Goal: Task Accomplishment & Management: Manage account settings

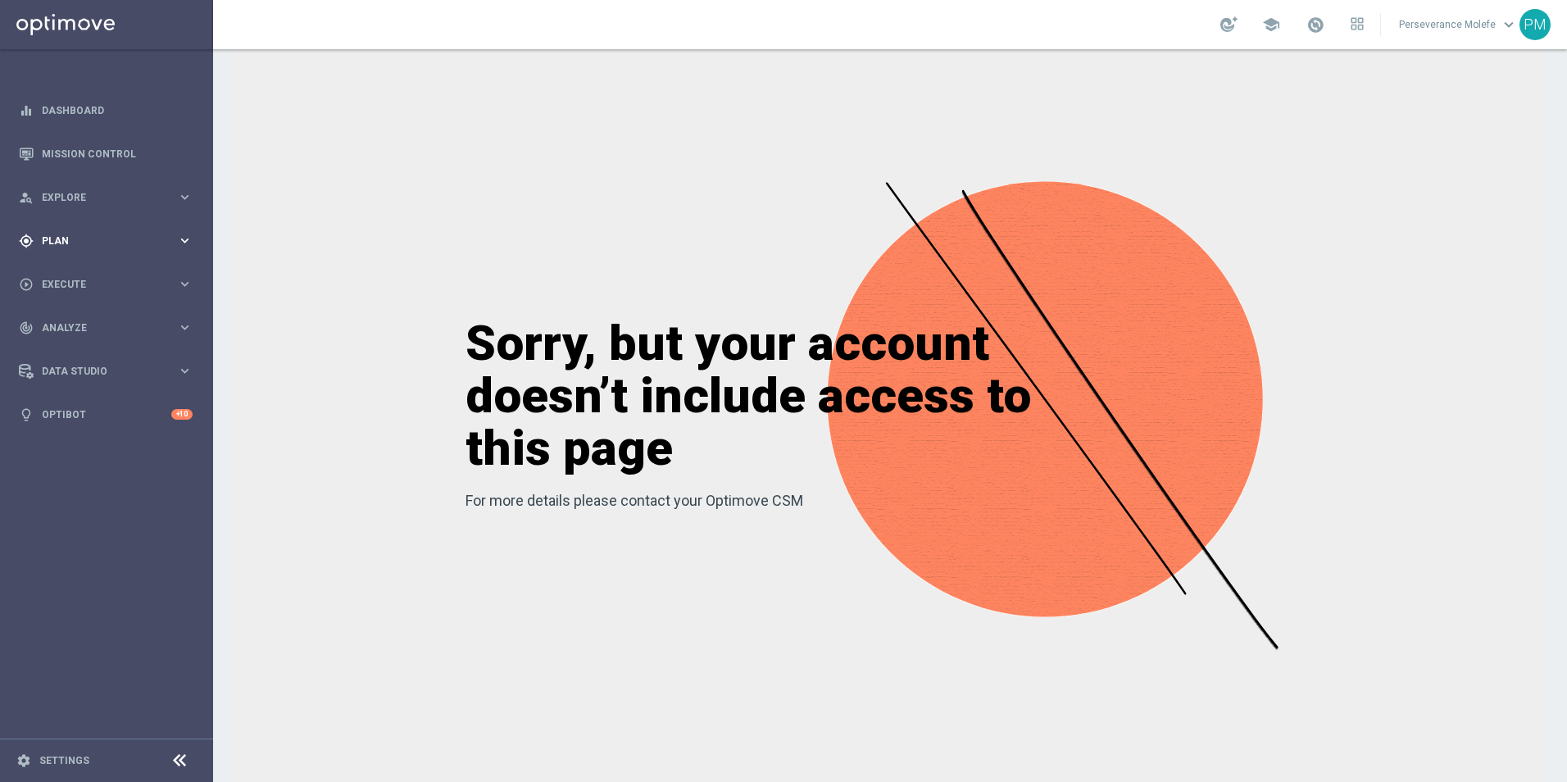
click at [93, 240] on span "Plan" at bounding box center [109, 241] width 135 height 10
click at [77, 325] on span "Templates" at bounding box center [101, 324] width 117 height 10
click at [77, 348] on link "Optimail" at bounding box center [111, 348] width 120 height 13
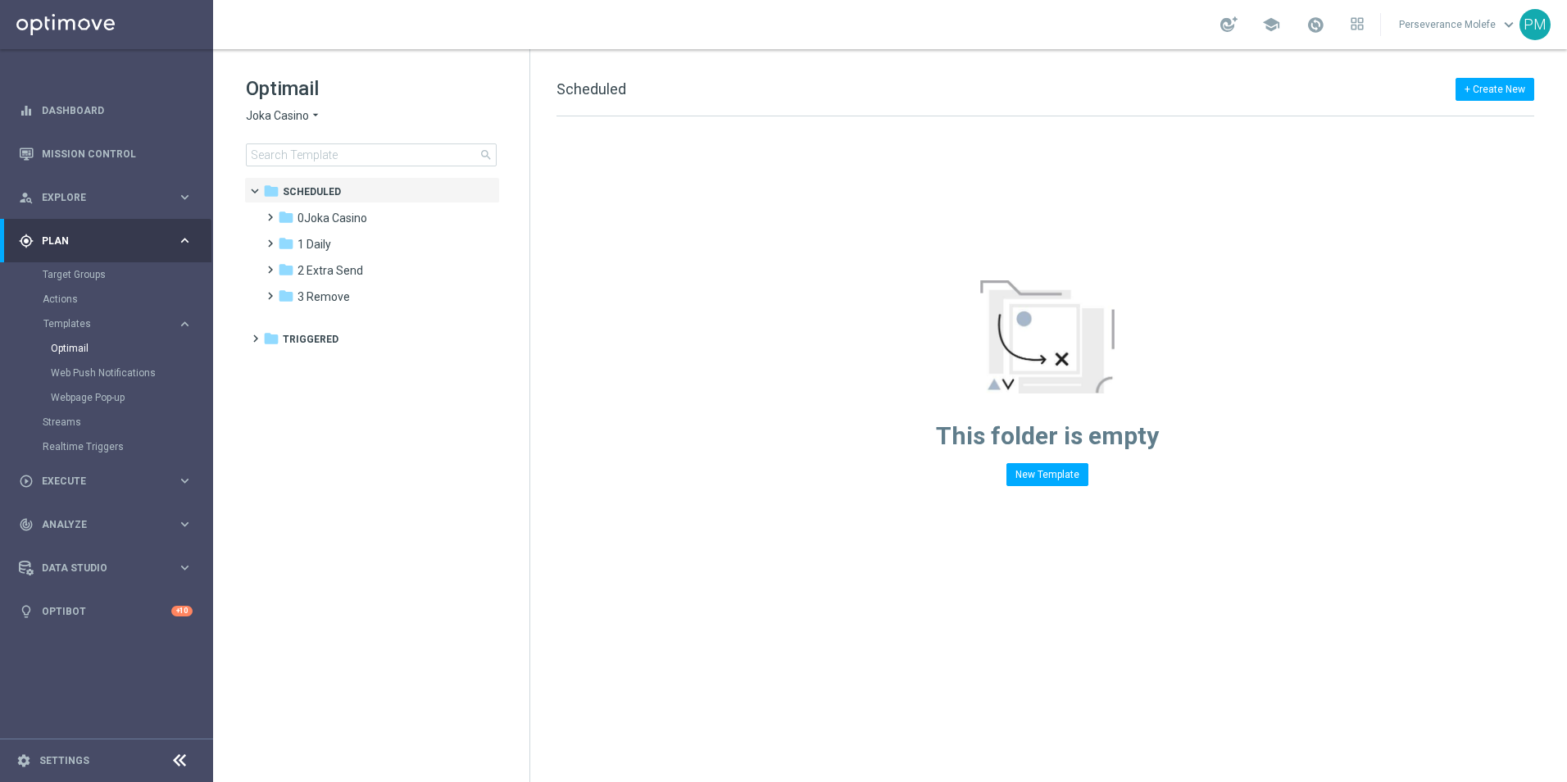
click at [289, 121] on span "Joka Casino" at bounding box center [277, 116] width 63 height 16
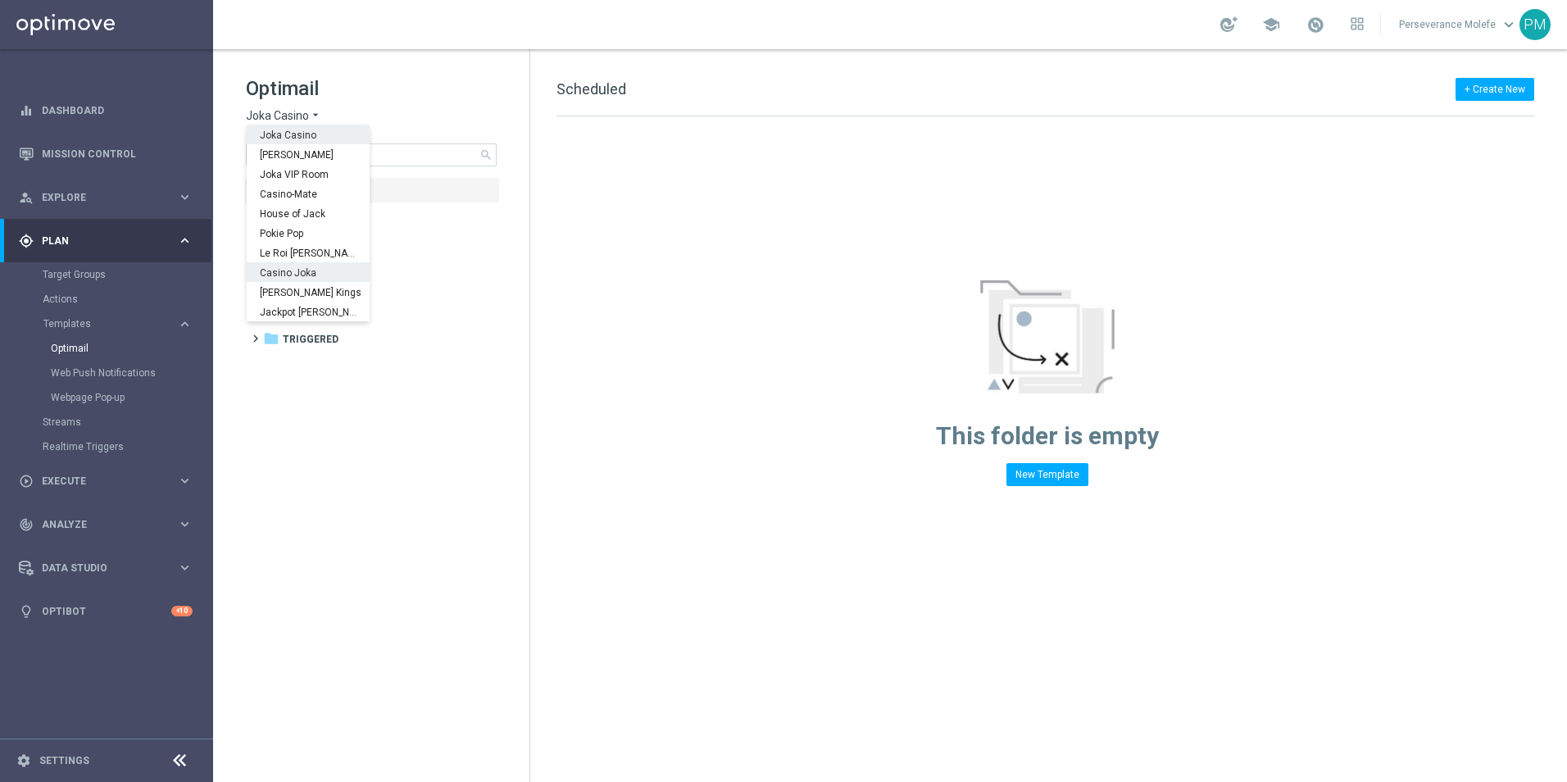
click at [0, 0] on span "Casino Joka" at bounding box center [0, 0] width 0 height 0
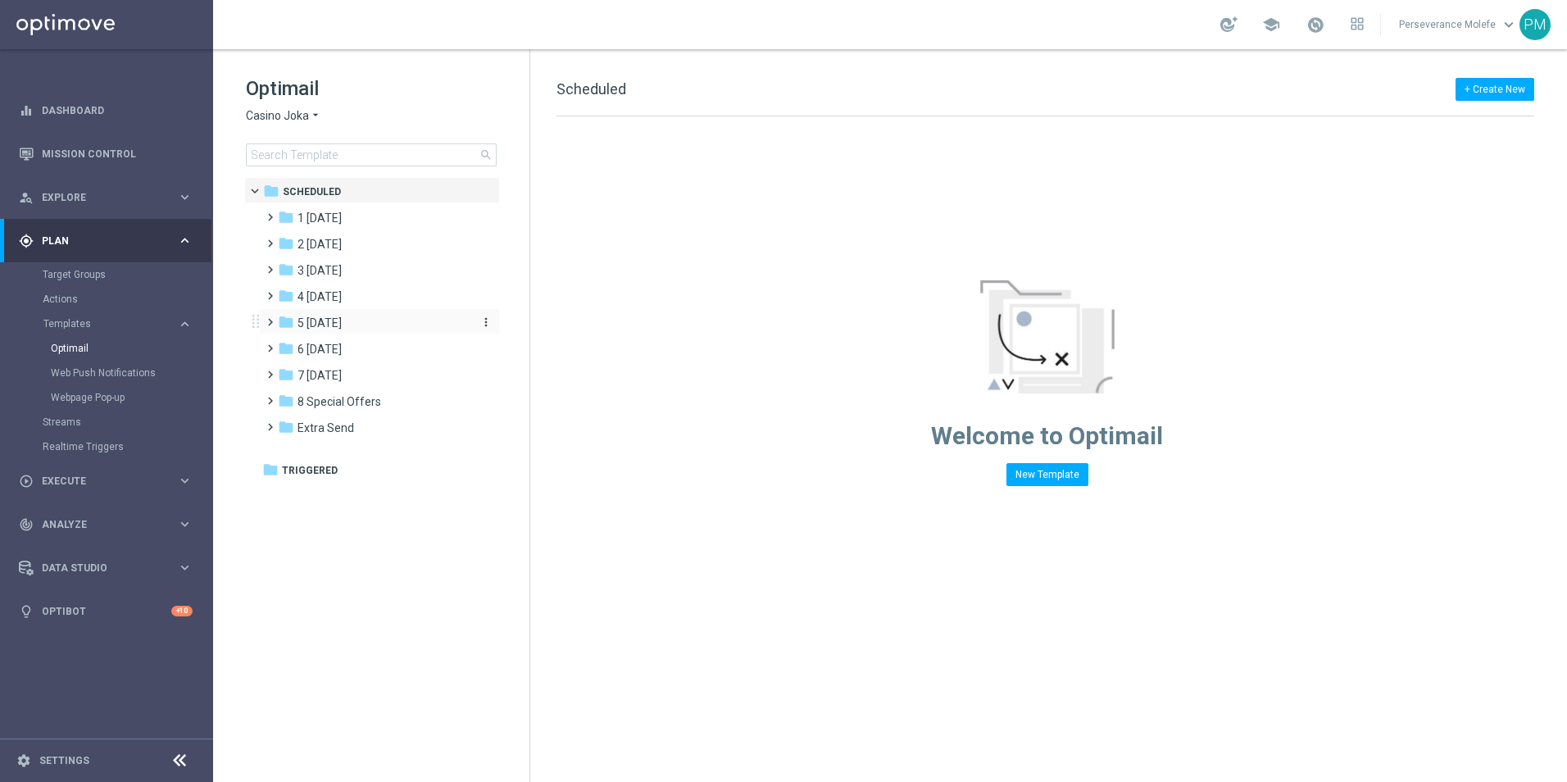
click at [327, 327] on span "5 [DATE]" at bounding box center [320, 323] width 44 height 15
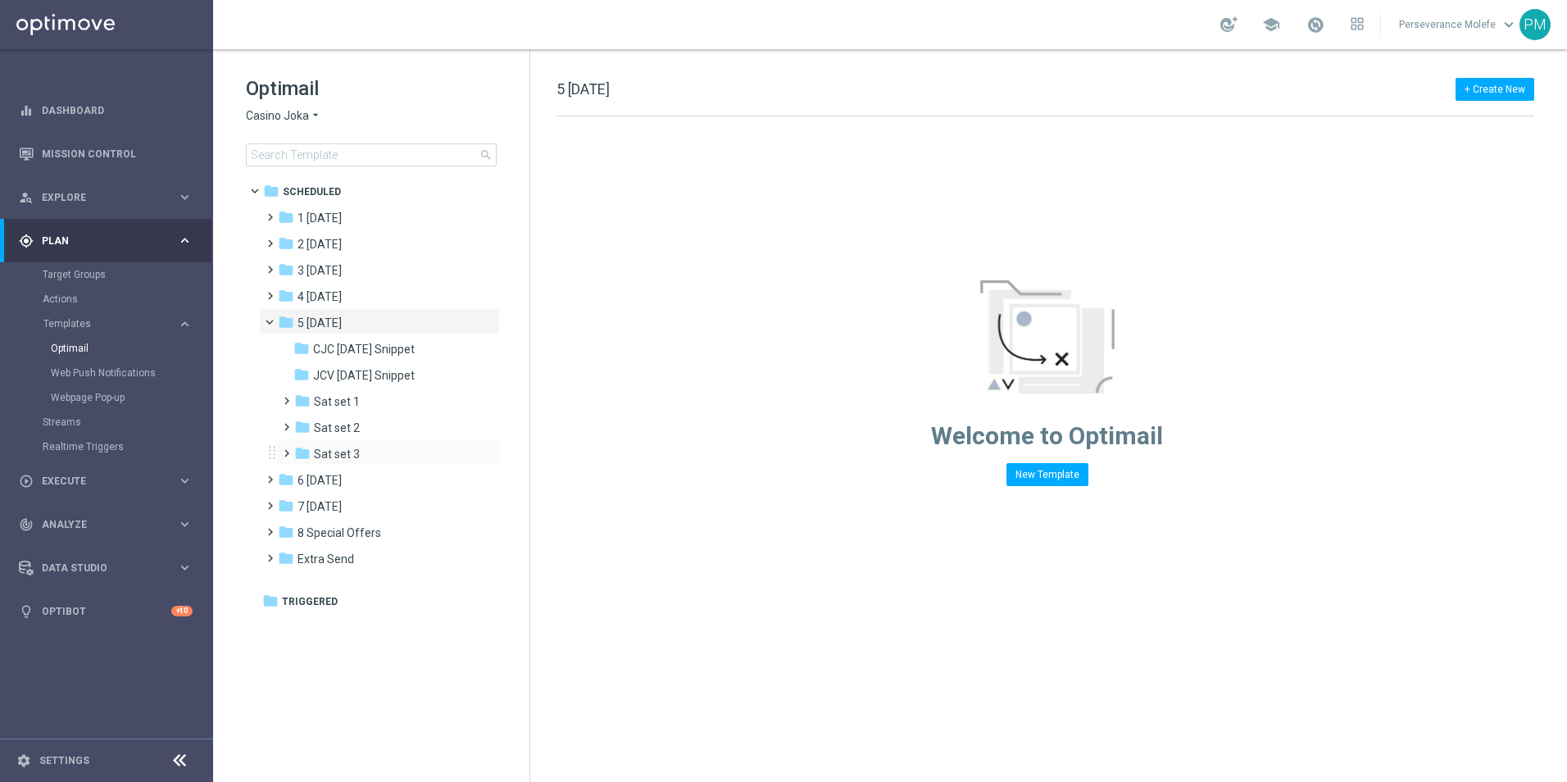
click at [360, 443] on div "folder Sat set 3 more_vert" at bounding box center [387, 452] width 225 height 26
click at [360, 452] on div "folder Sat set 3" at bounding box center [381, 454] width 175 height 19
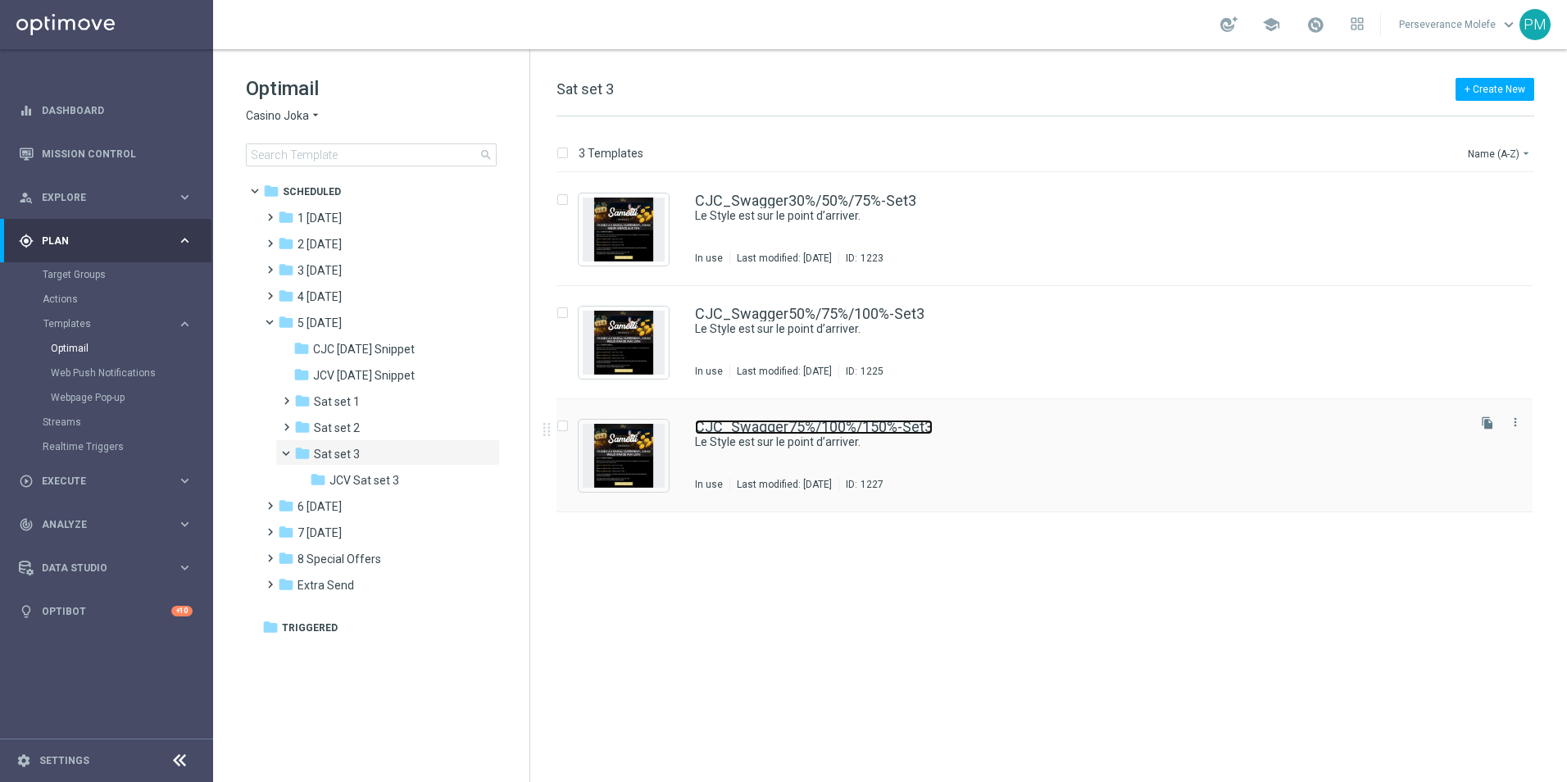
click at [791, 427] on link "CJC_Swagger75%/100%/150%-Set3" at bounding box center [814, 427] width 238 height 15
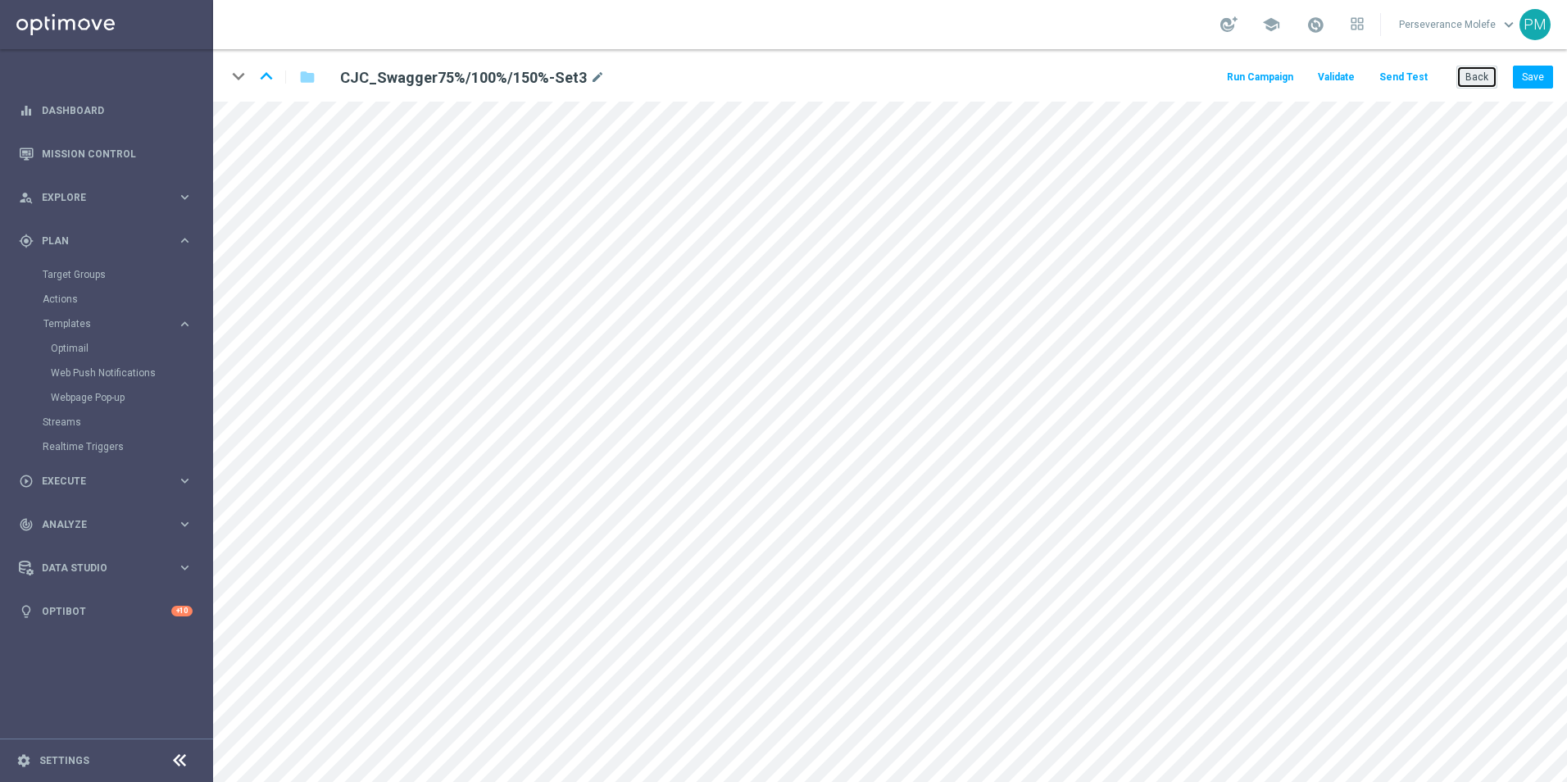
click at [1476, 75] on button "Back" at bounding box center [1477, 77] width 41 height 23
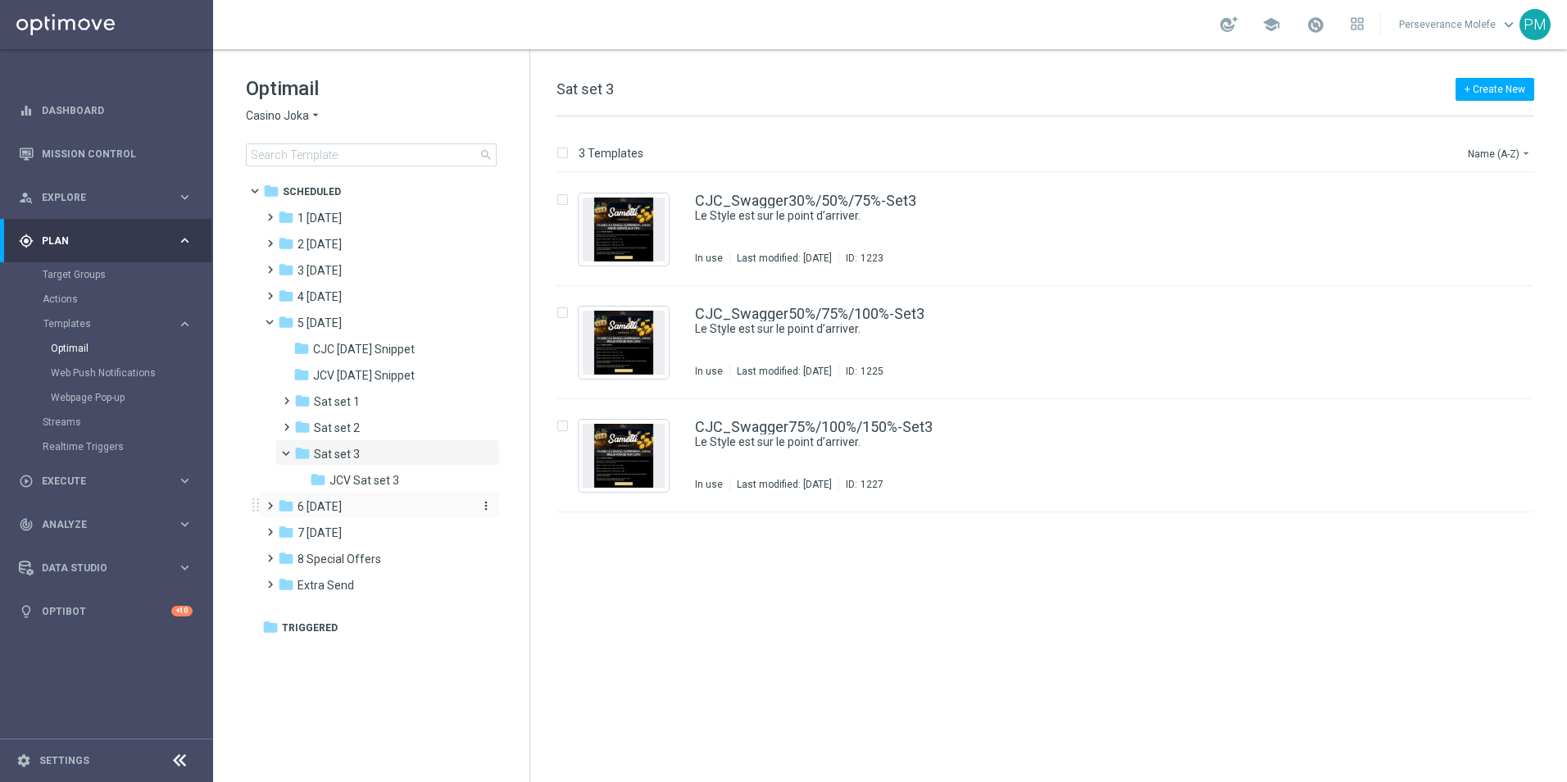
click at [347, 513] on div "folder 6 [DATE]" at bounding box center [372, 507] width 189 height 19
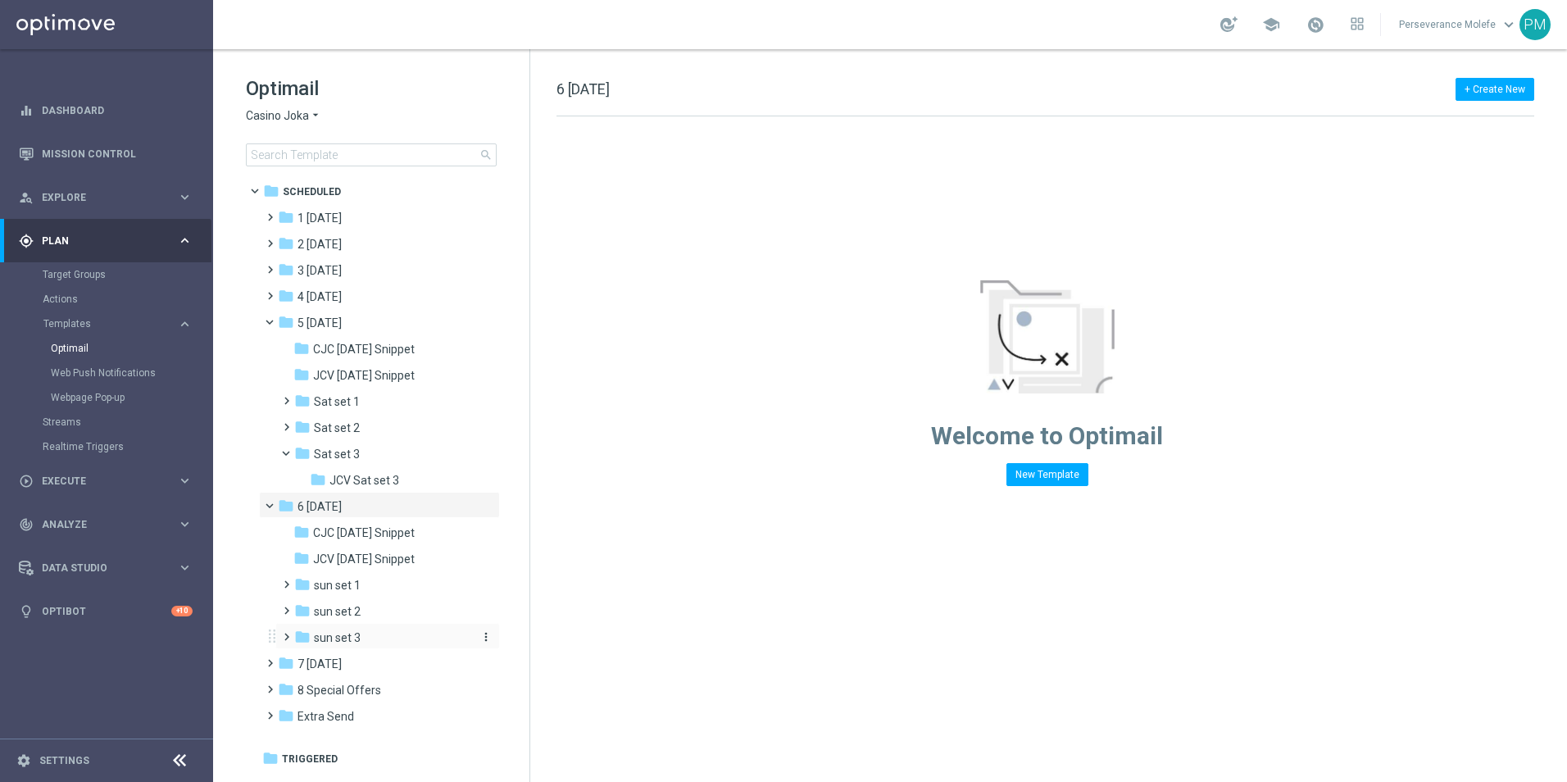
click at [372, 636] on div "folder sun set 3" at bounding box center [381, 638] width 175 height 19
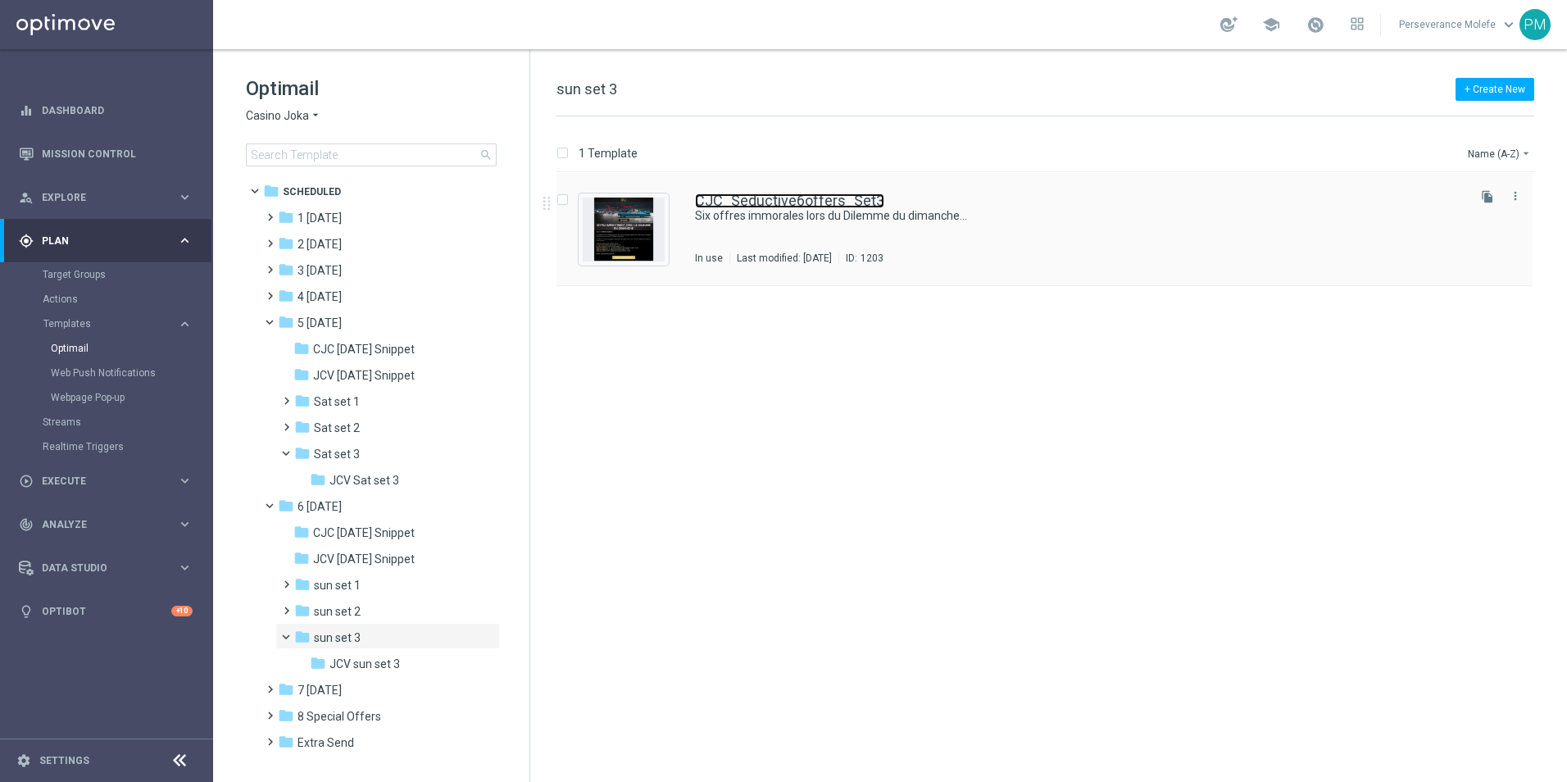
click at [753, 202] on link "CJC_Seductive6offers_Set3" at bounding box center [789, 200] width 189 height 15
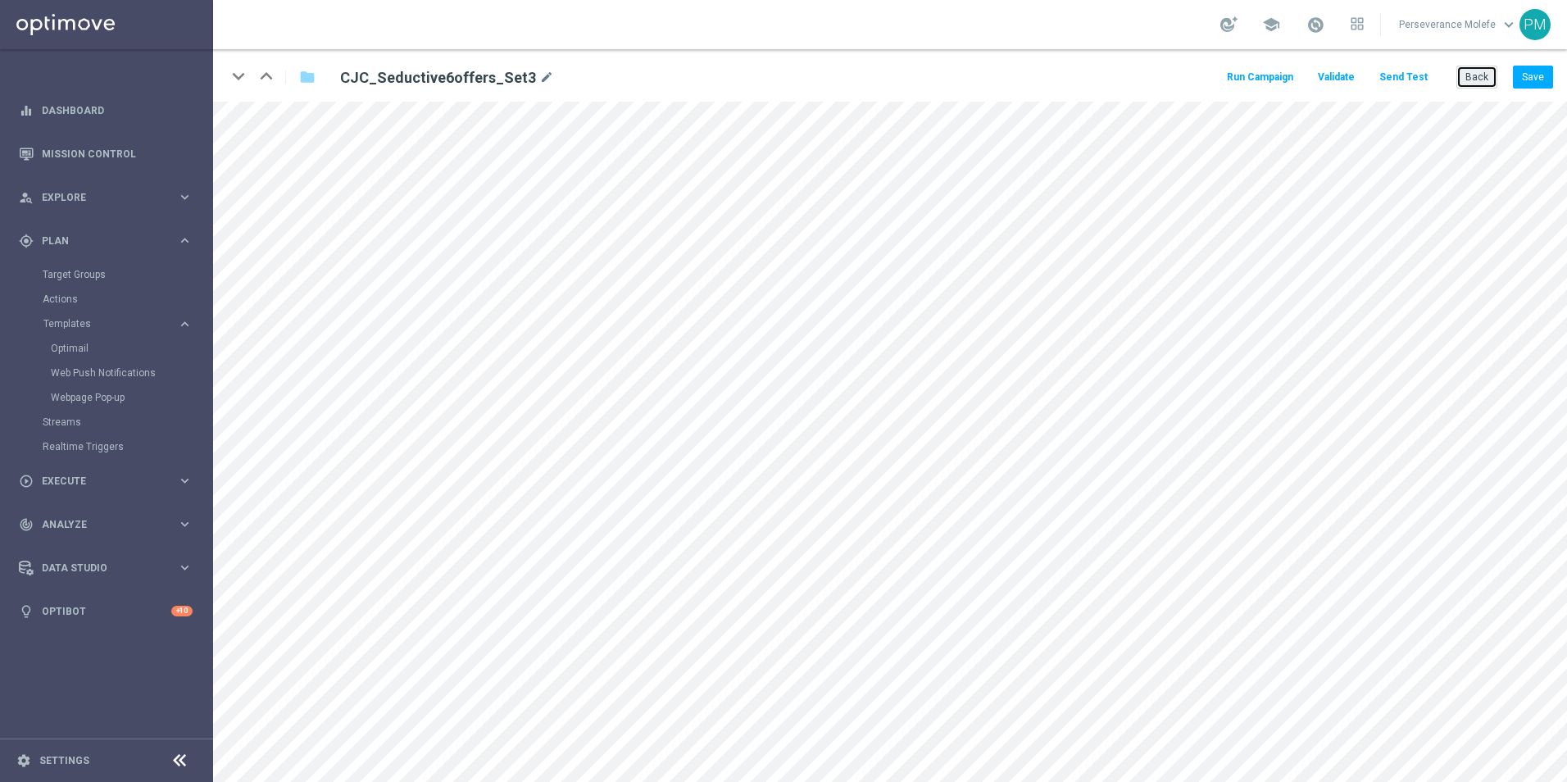
click at [1484, 76] on button "Back" at bounding box center [1477, 77] width 41 height 23
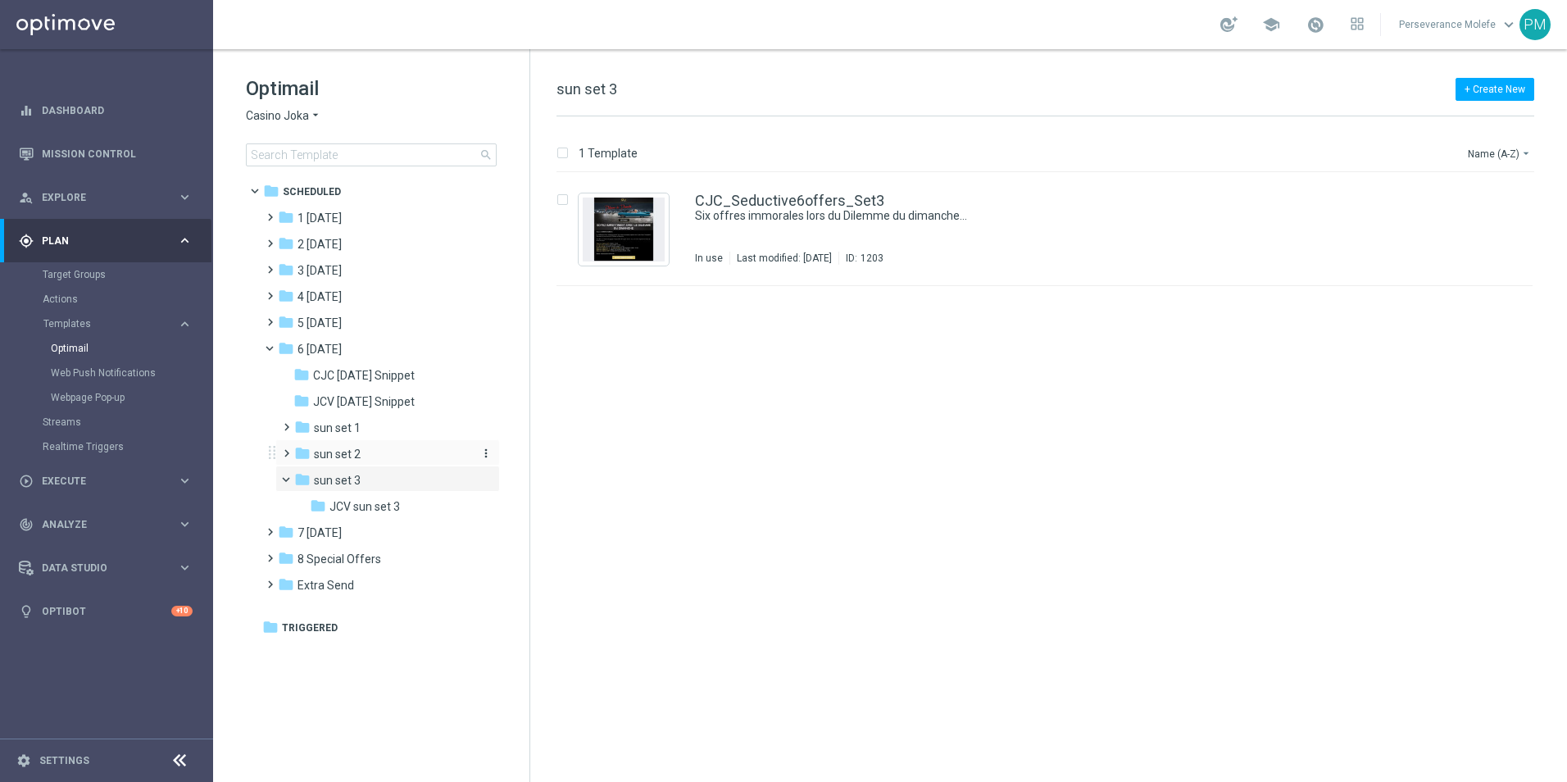
click at [389, 452] on div "folder sun set 2" at bounding box center [381, 454] width 175 height 19
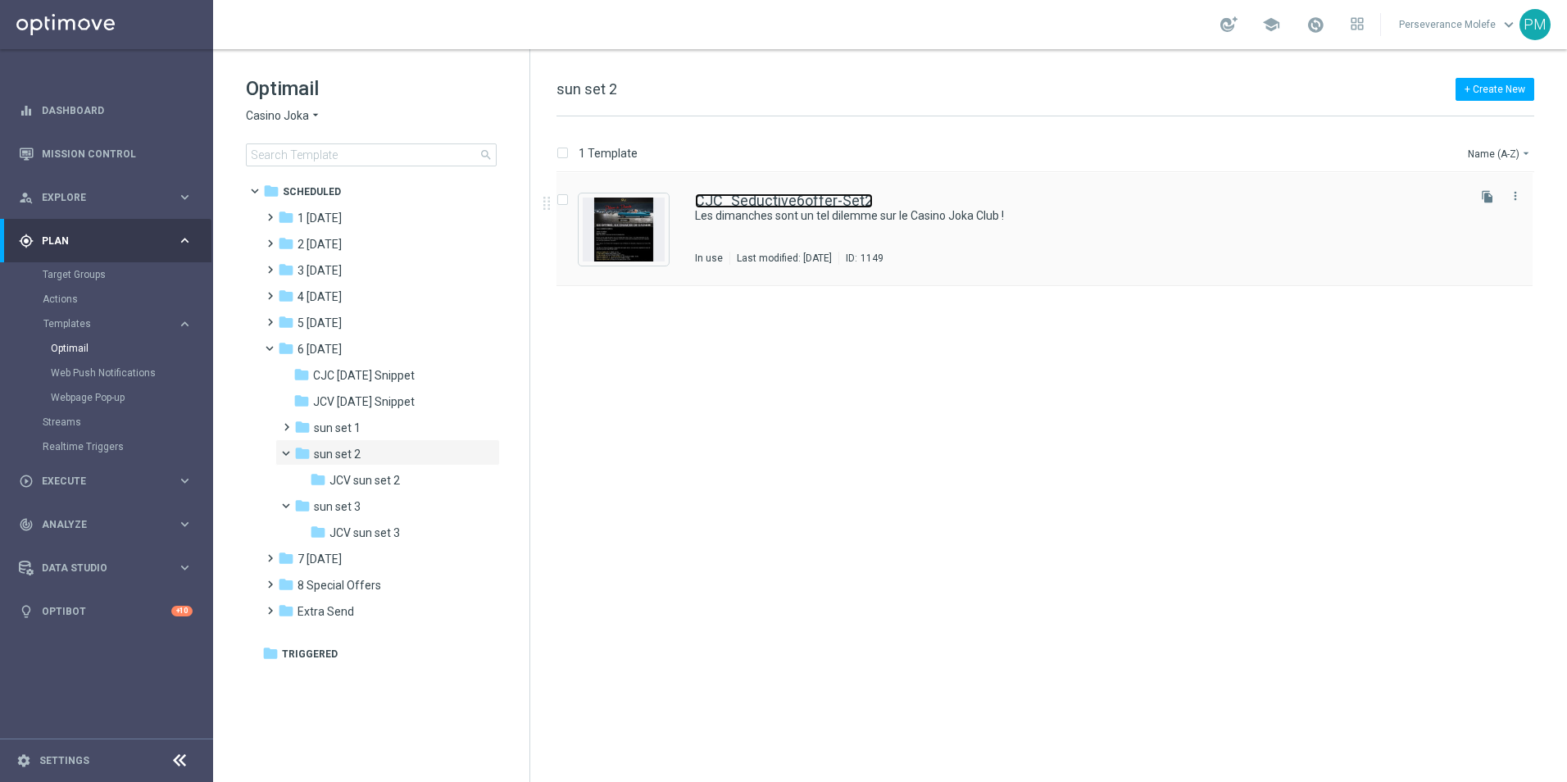
click at [794, 198] on link "CJC_Seductive6offer-Set2" at bounding box center [784, 200] width 178 height 15
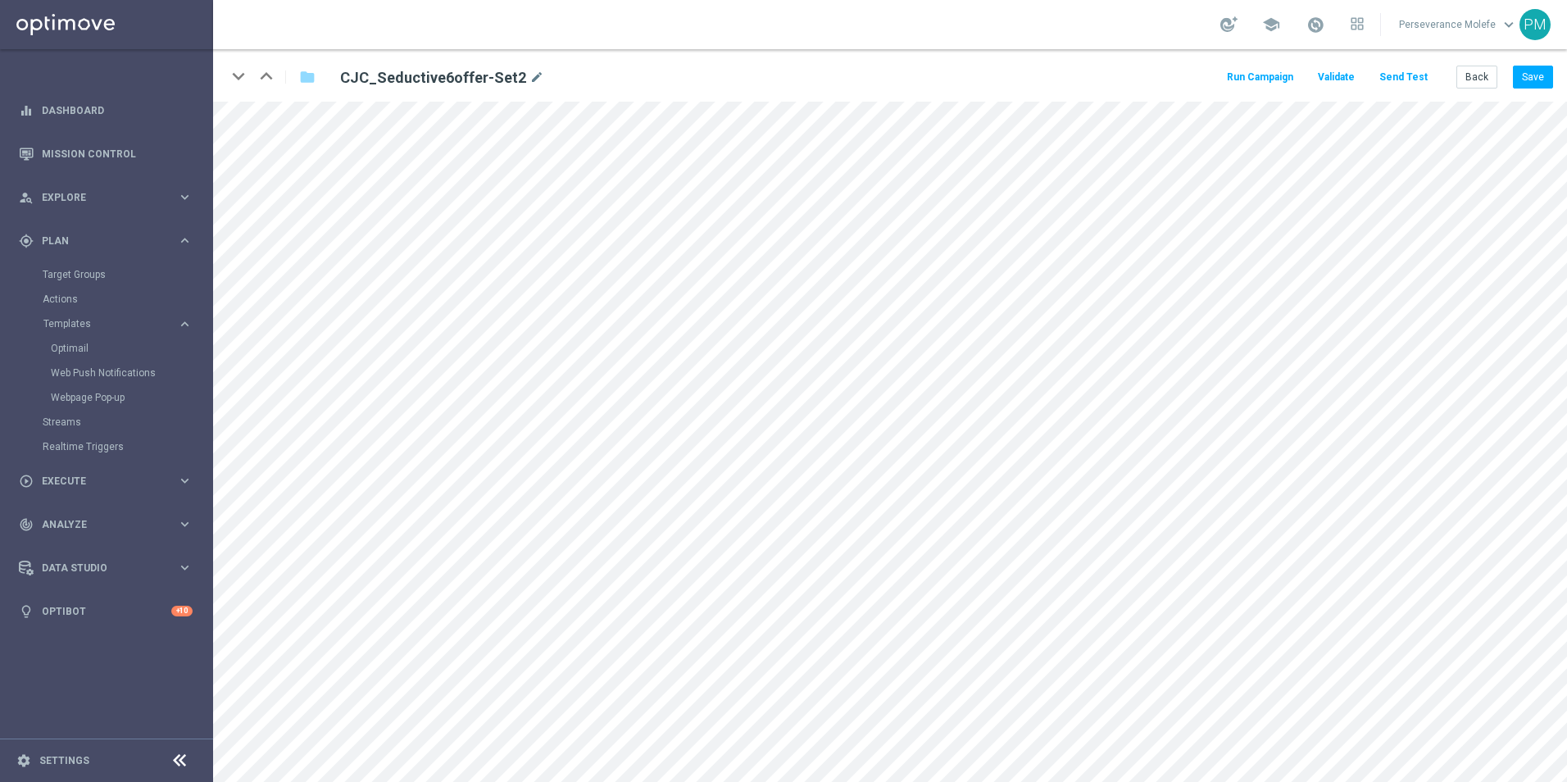
click at [1421, 82] on button "Send Test" at bounding box center [1403, 77] width 53 height 22
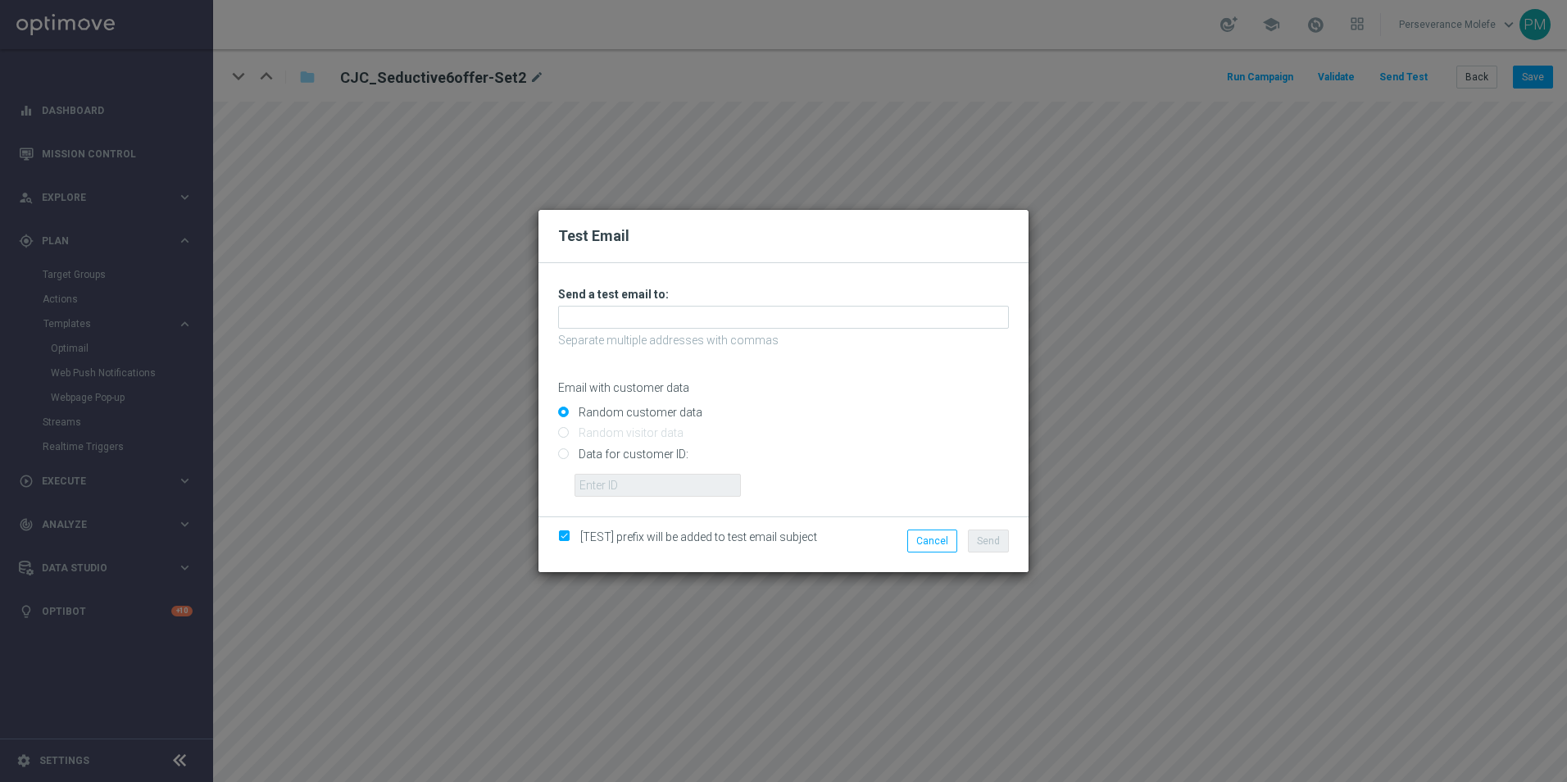
click at [748, 331] on div "Unable to send test email. If this problem persists, contact your CSM for assis…" at bounding box center [783, 392] width 451 height 210
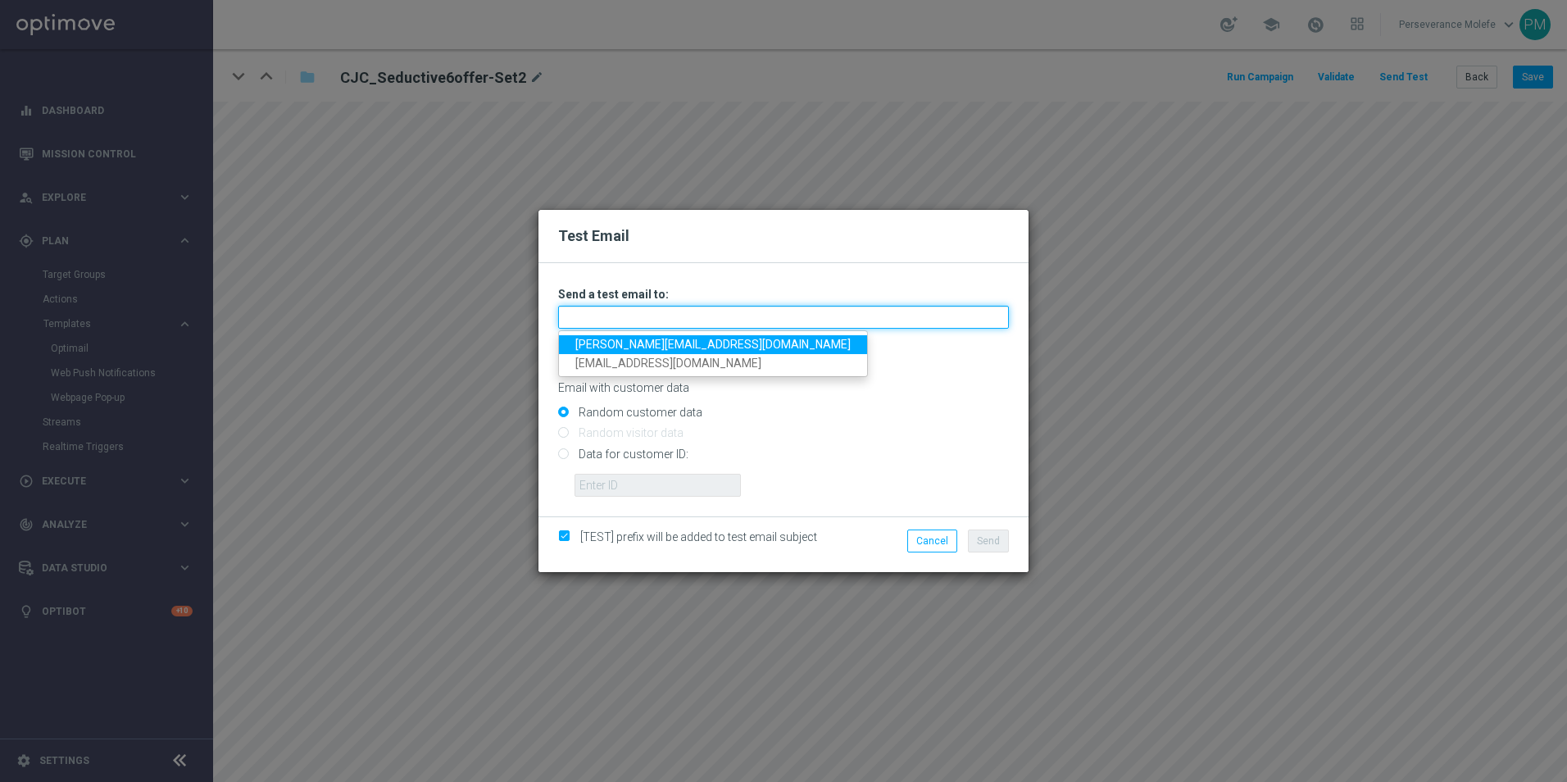
click at [741, 321] on input "text" at bounding box center [783, 317] width 451 height 23
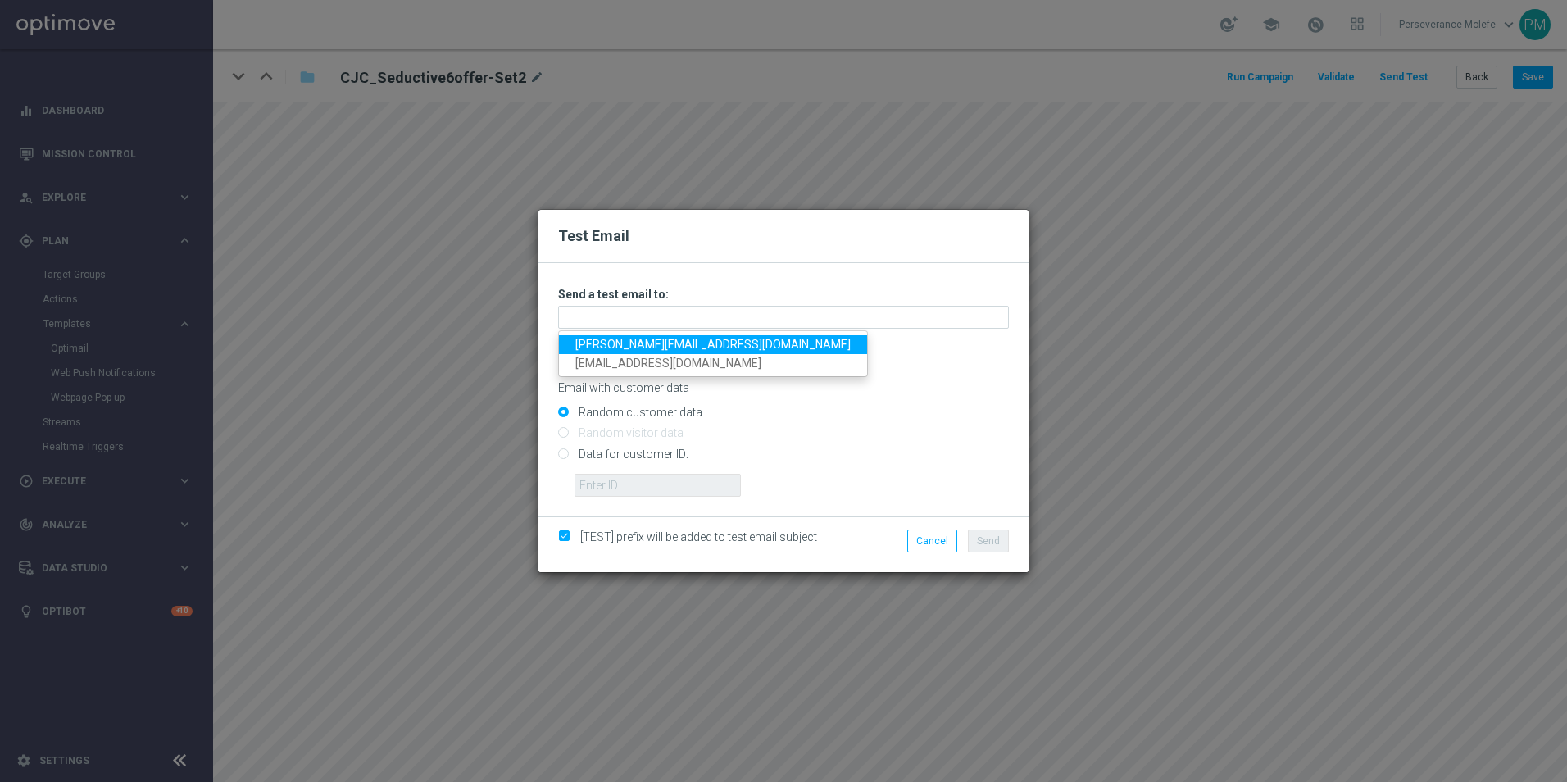
click at [715, 339] on link "[PERSON_NAME][EMAIL_ADDRESS][DOMAIN_NAME]" at bounding box center [713, 344] width 308 height 19
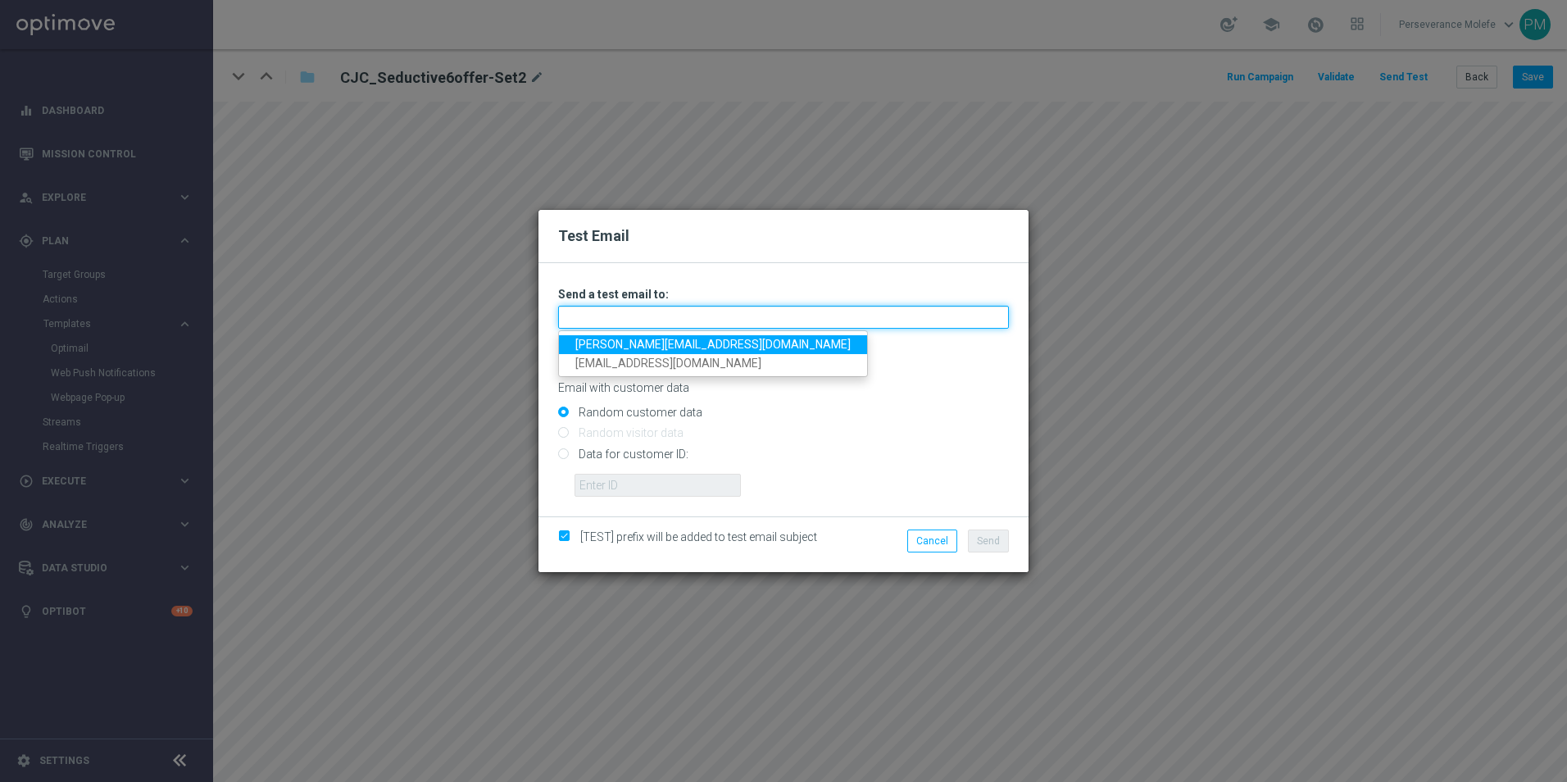
type input "[PERSON_NAME][EMAIL_ADDRESS][DOMAIN_NAME]"
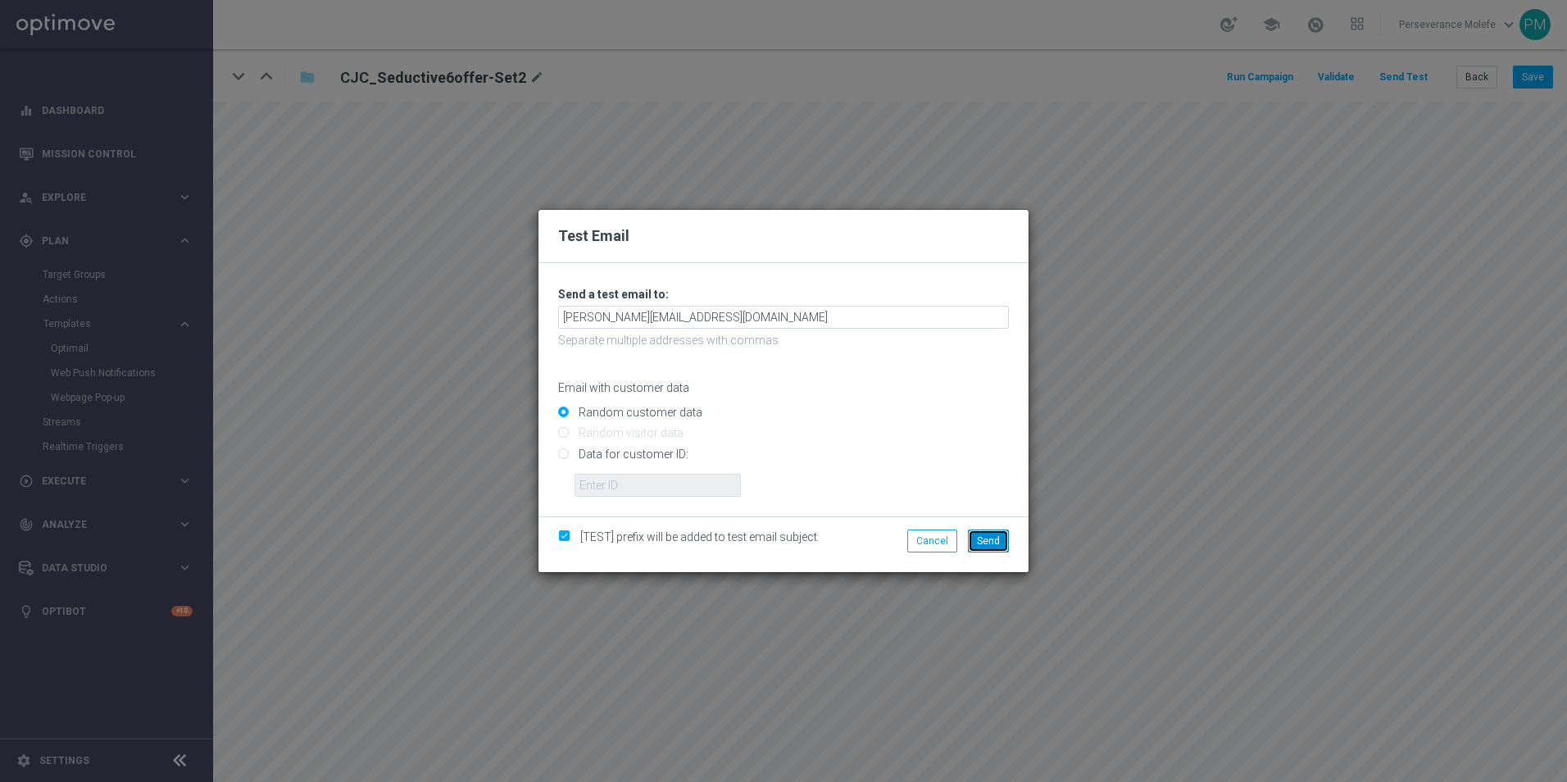
click at [1001, 547] on button "Send" at bounding box center [988, 541] width 41 height 23
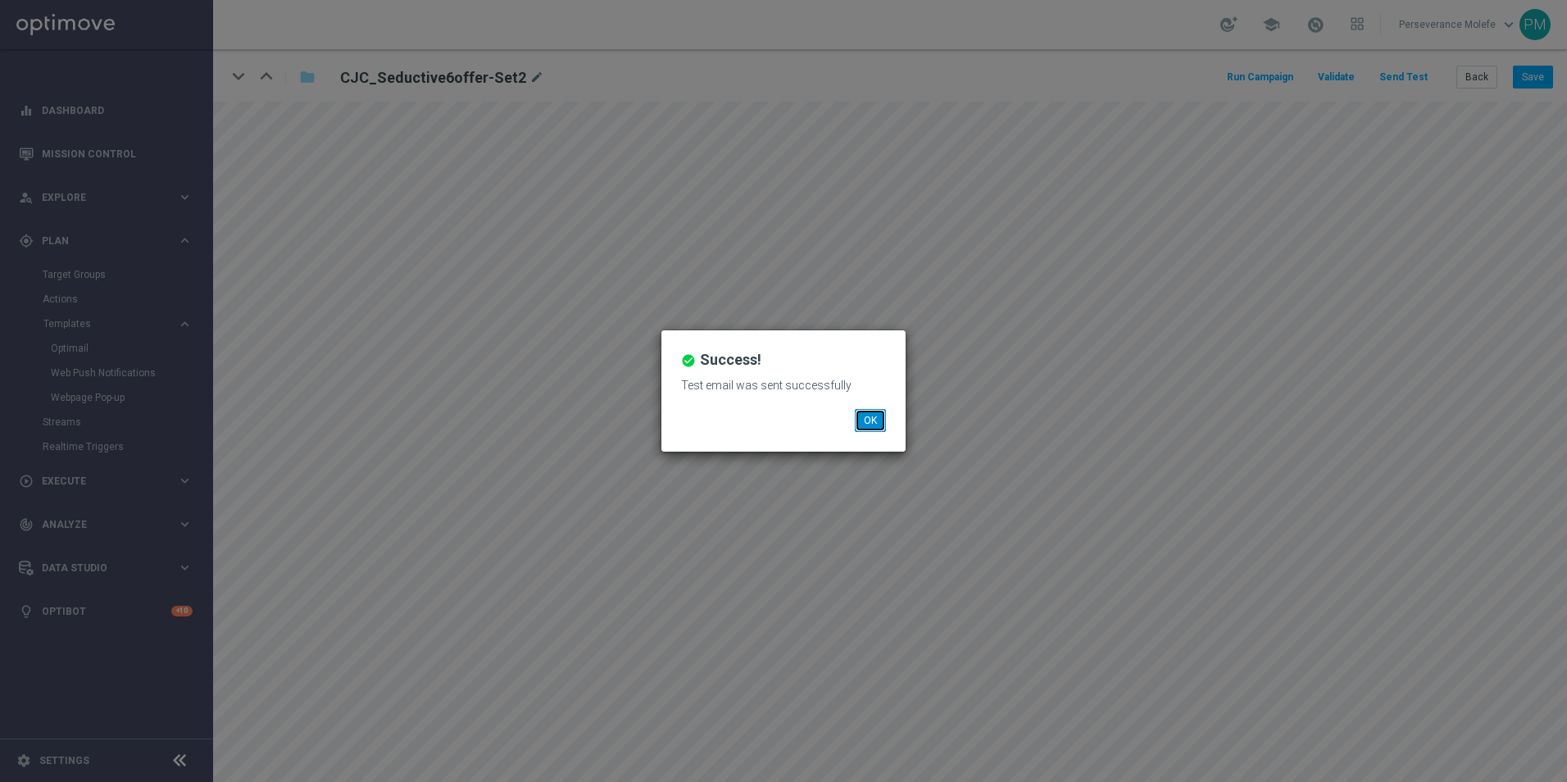
click at [866, 425] on button "OK" at bounding box center [870, 420] width 31 height 23
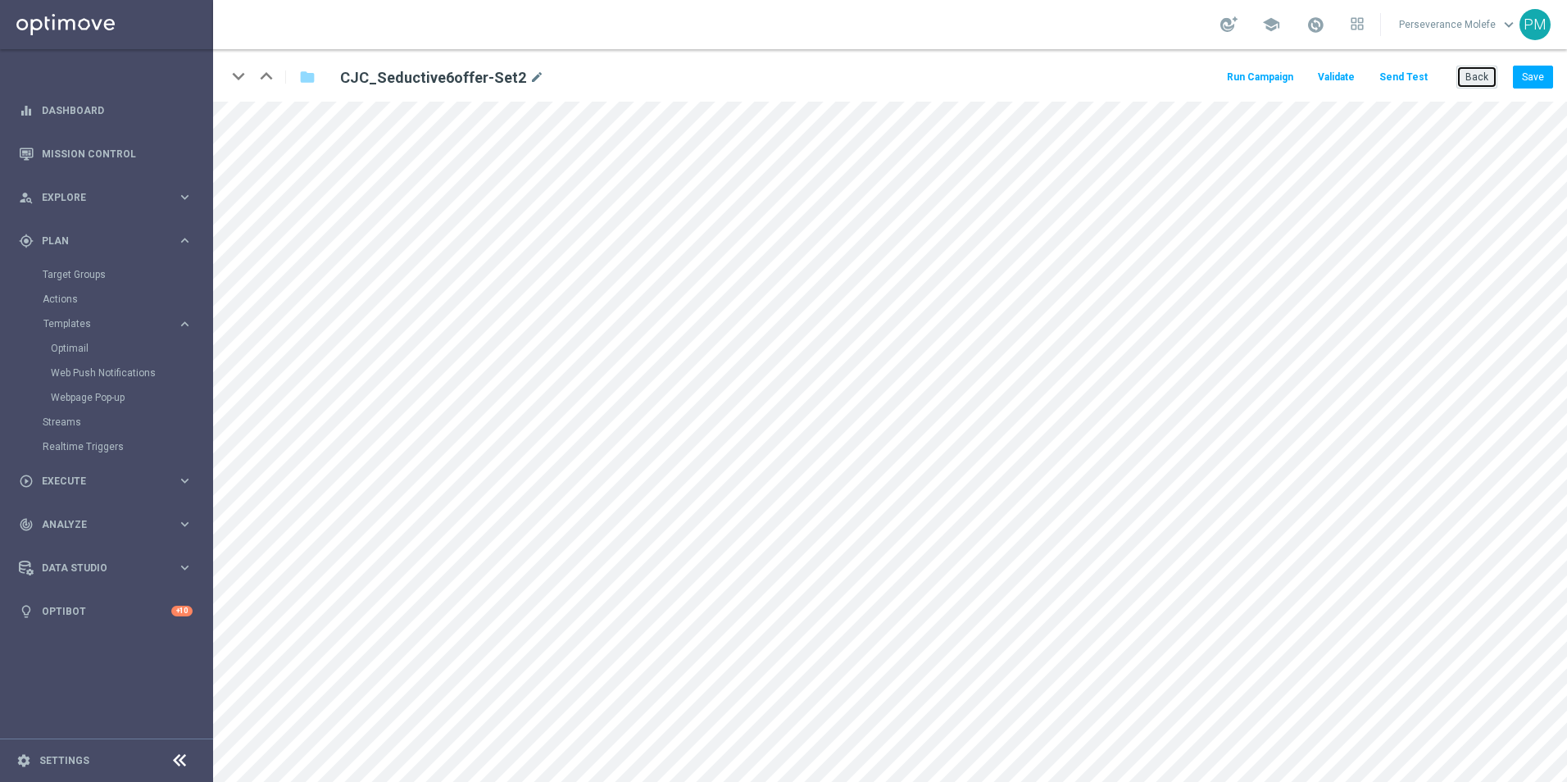
click at [1476, 66] on button "Back" at bounding box center [1477, 77] width 41 height 23
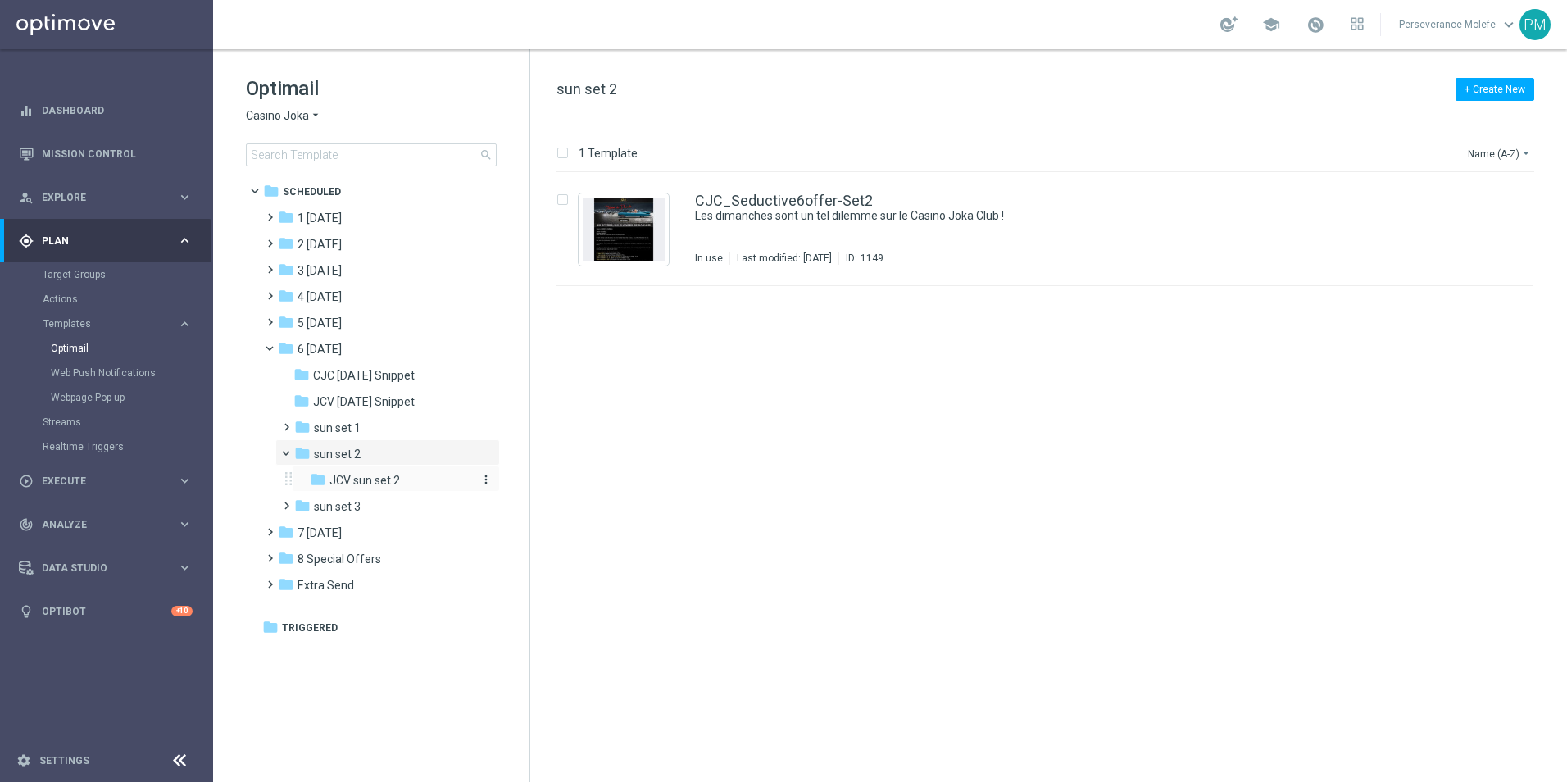
click at [393, 479] on span "JCV sun set 2" at bounding box center [365, 480] width 70 height 15
click at [762, 203] on link "JCV_Seductive6offer-Set2" at bounding box center [783, 200] width 177 height 15
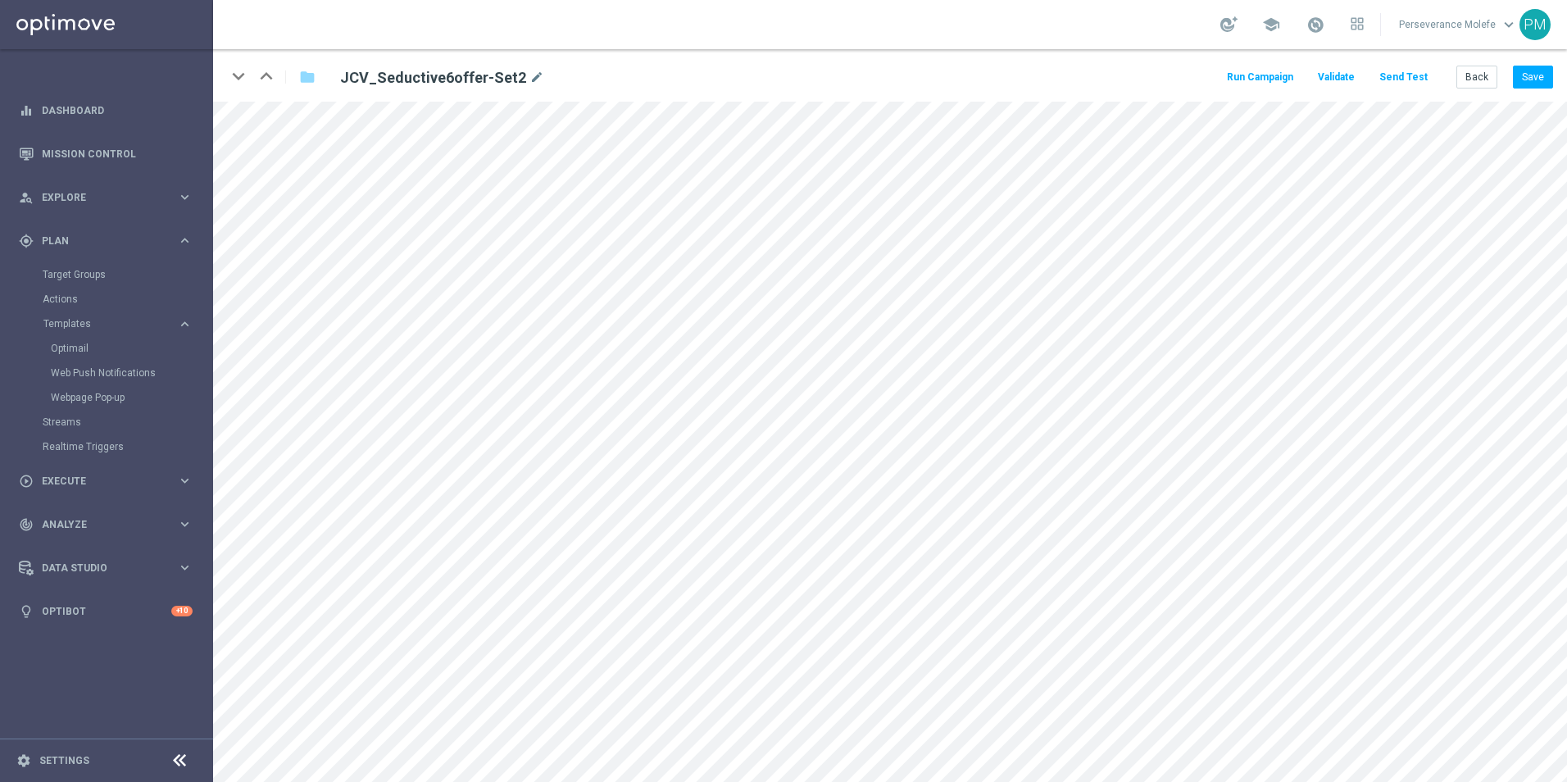
click at [1416, 87] on button "Send Test" at bounding box center [1403, 77] width 53 height 22
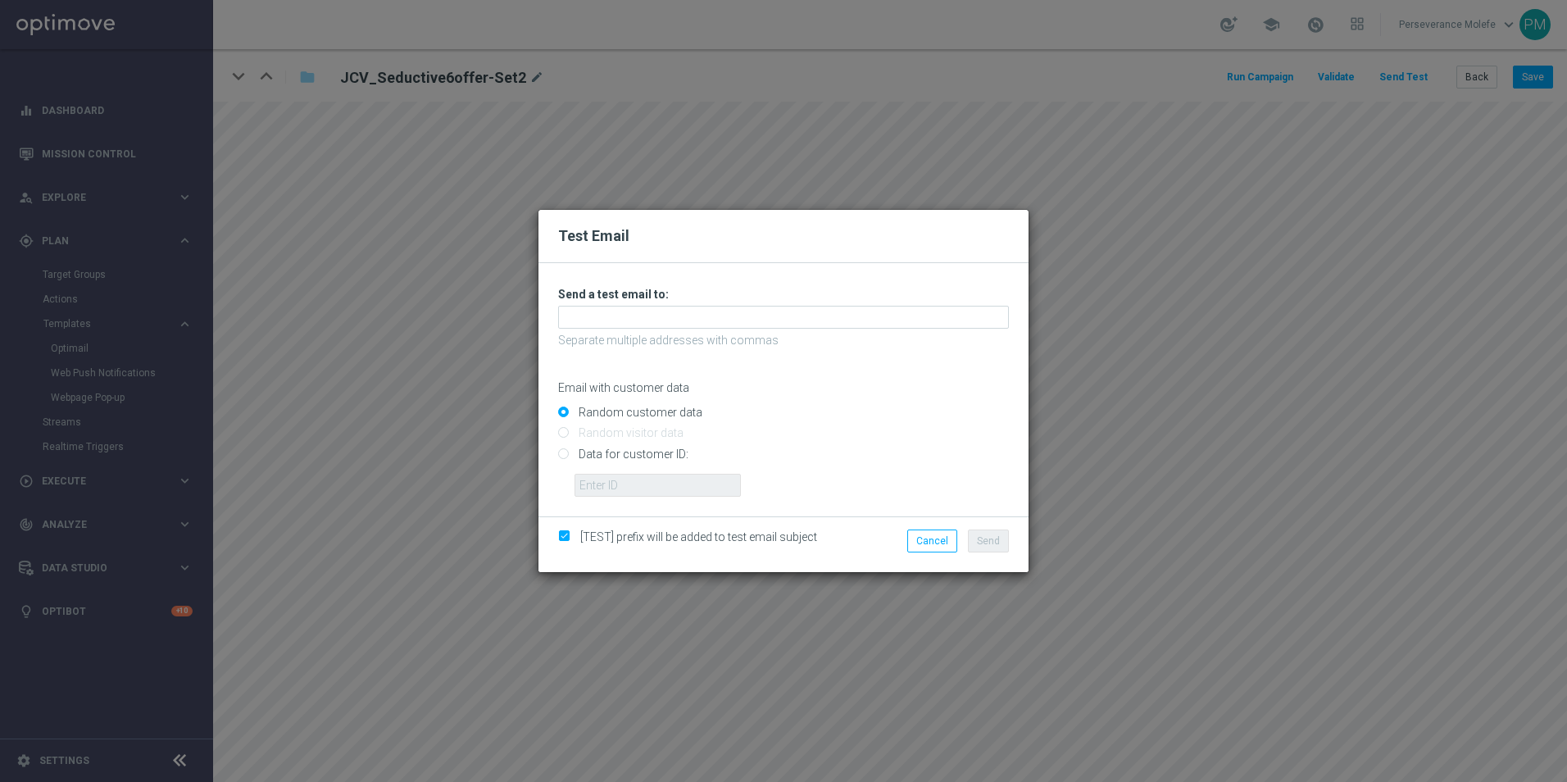
click at [732, 330] on div "Unable to send test email. If this problem persists, contact your CSM for assis…" at bounding box center [783, 392] width 451 height 210
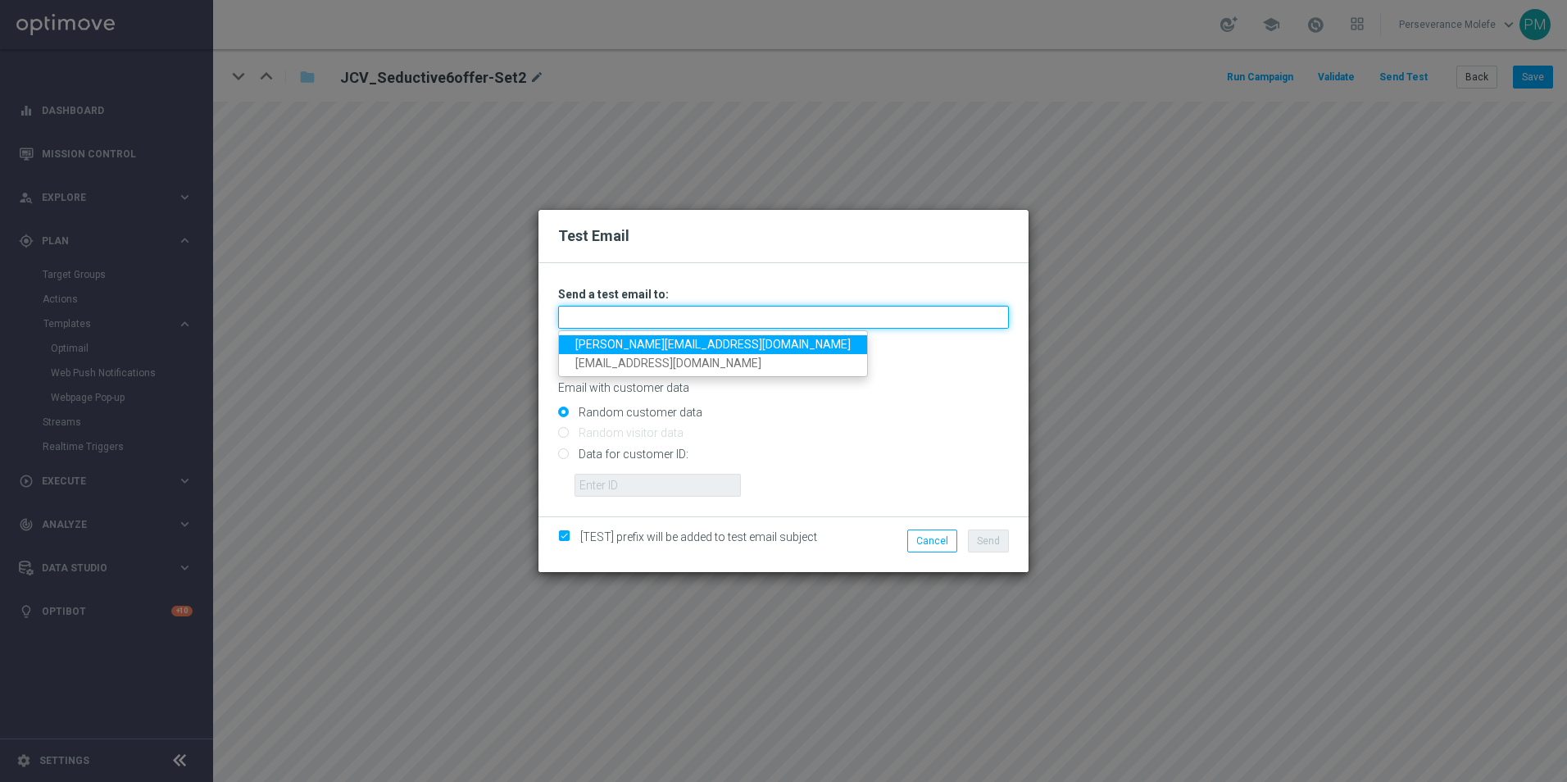
click at [693, 325] on input "text" at bounding box center [783, 317] width 451 height 23
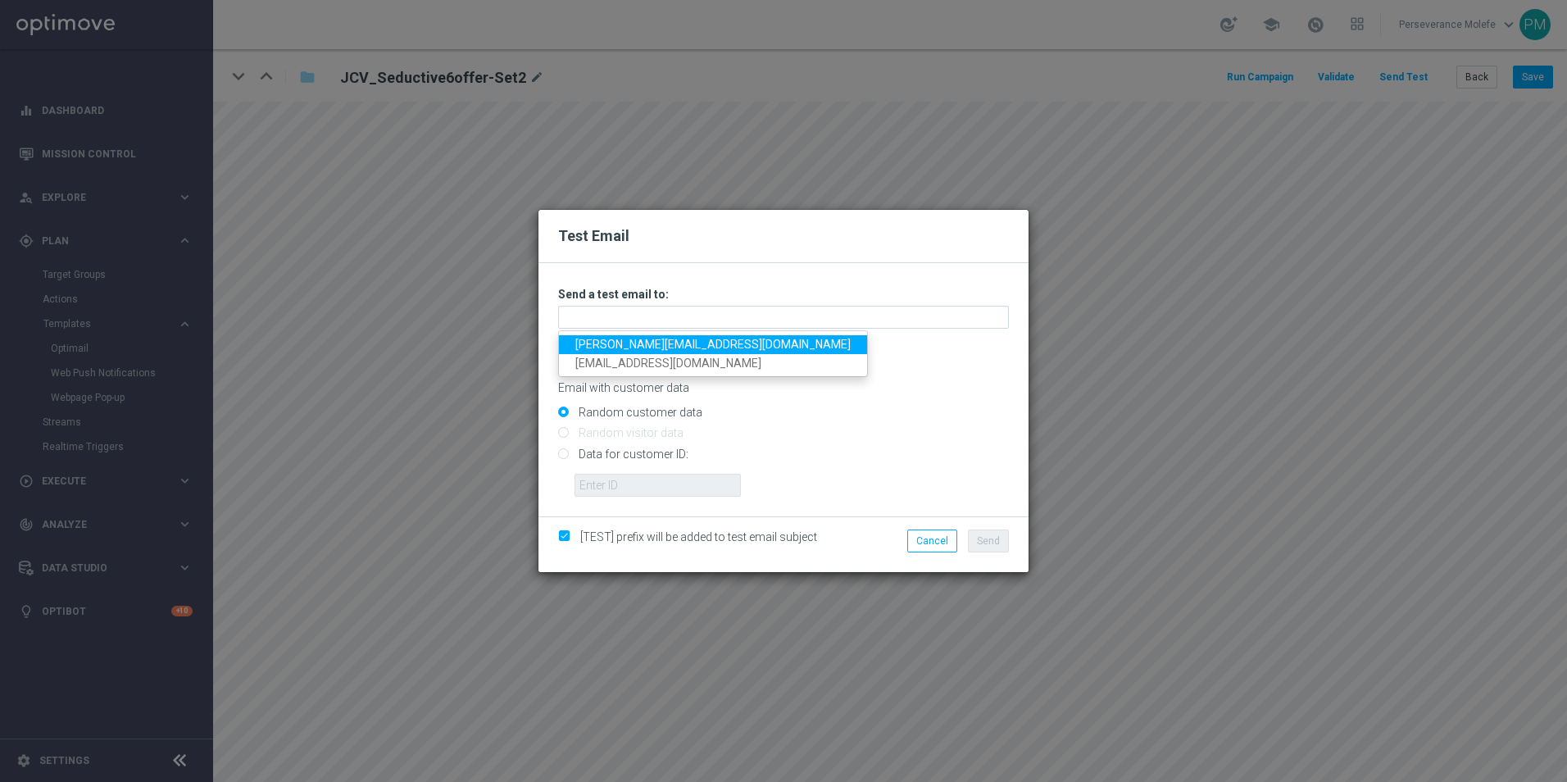
click at [684, 337] on link "[PERSON_NAME][EMAIL_ADDRESS][DOMAIN_NAME]" at bounding box center [713, 344] width 308 height 19
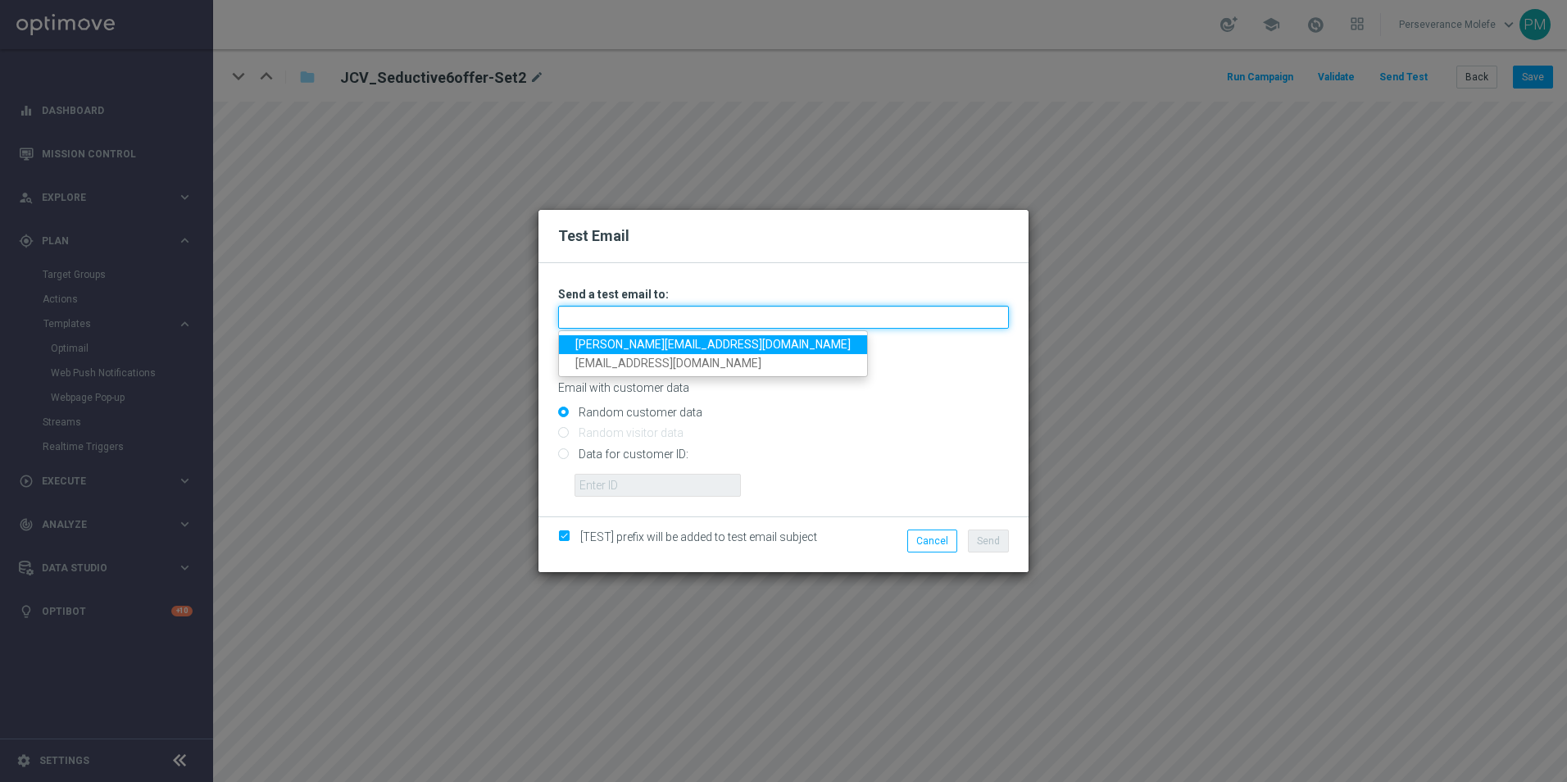
type input "[PERSON_NAME][EMAIL_ADDRESS][DOMAIN_NAME]"
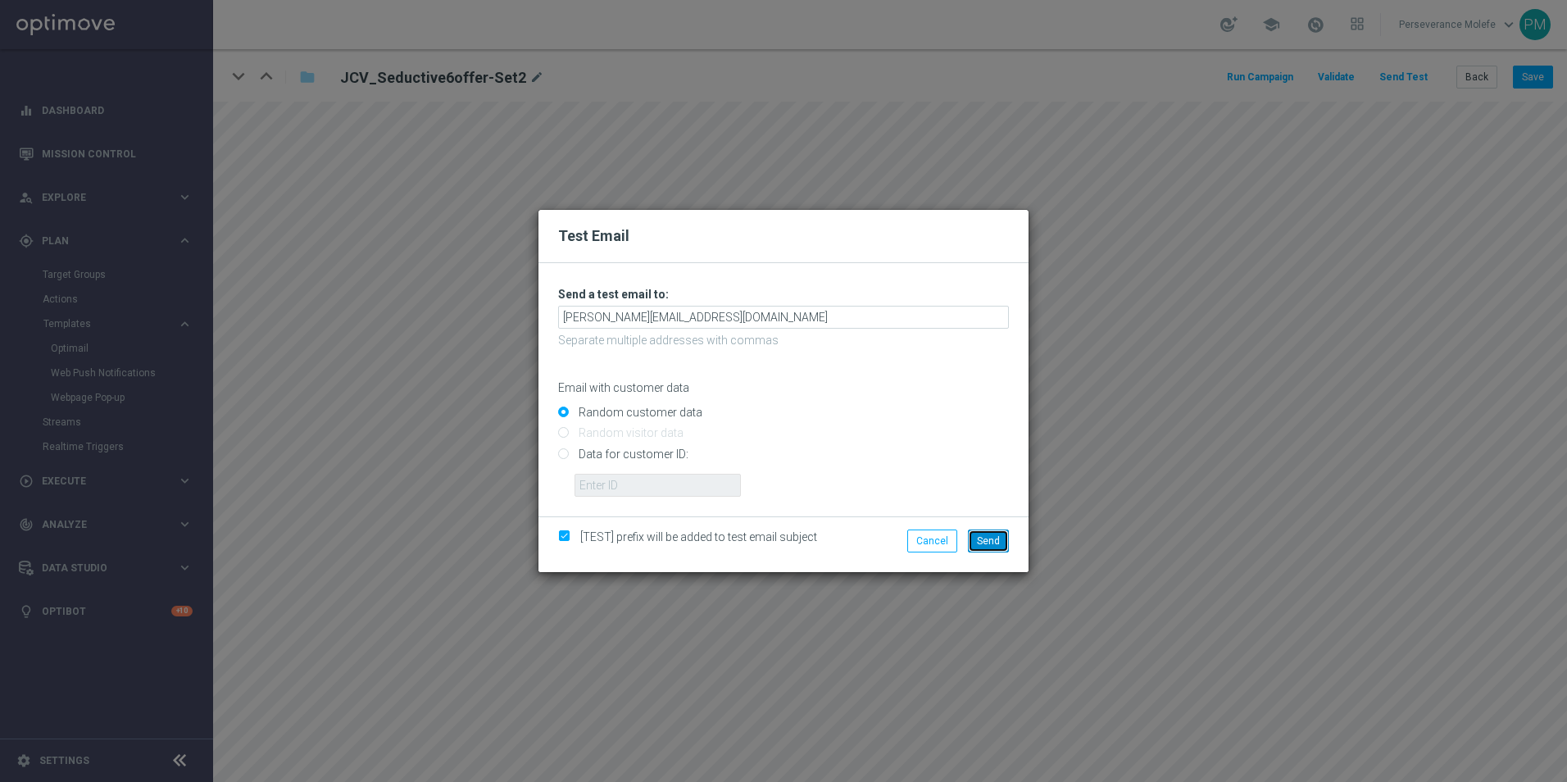
click at [989, 548] on button "Send" at bounding box center [988, 541] width 41 height 23
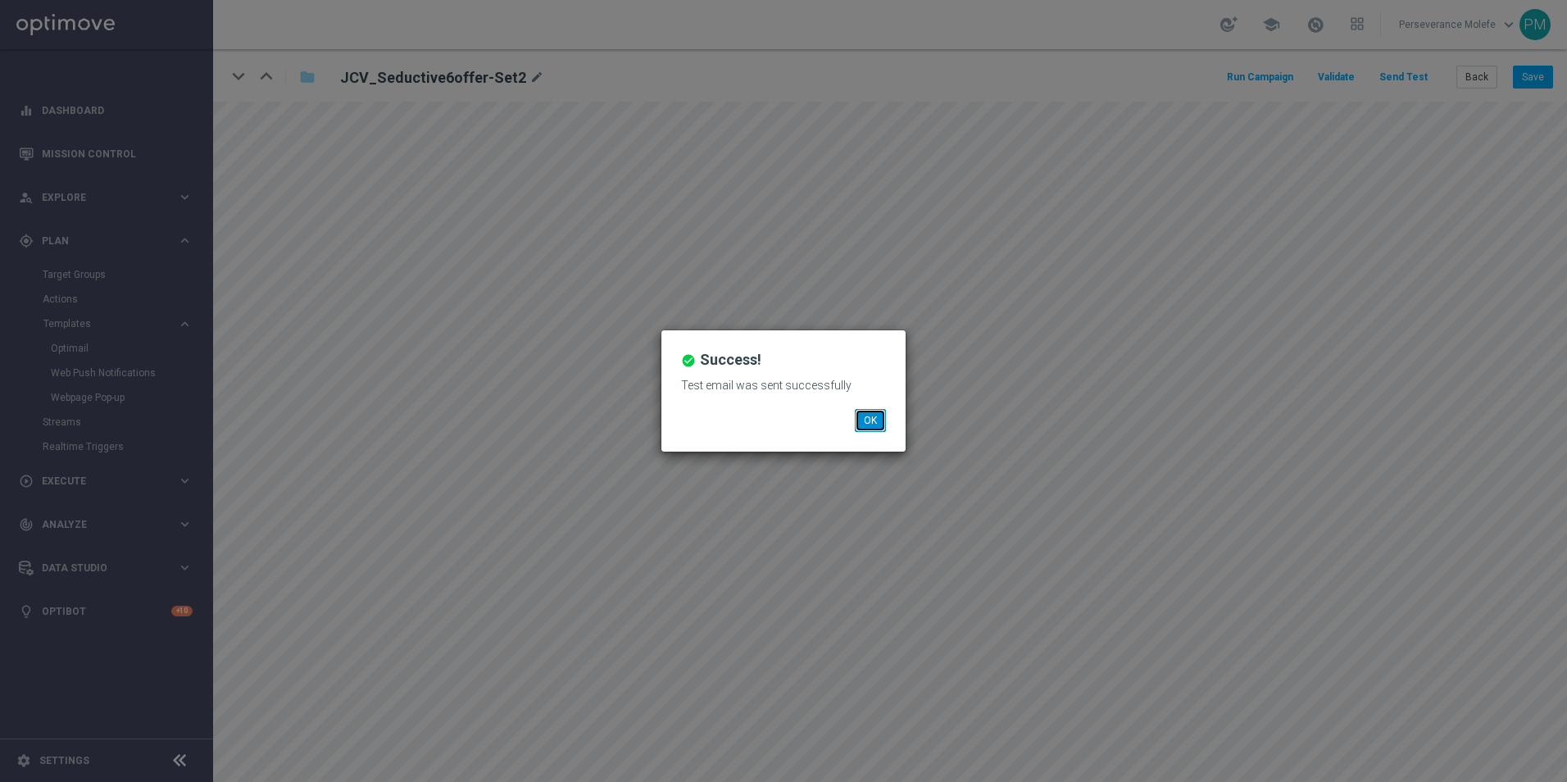
click at [860, 426] on button "OK" at bounding box center [870, 420] width 31 height 23
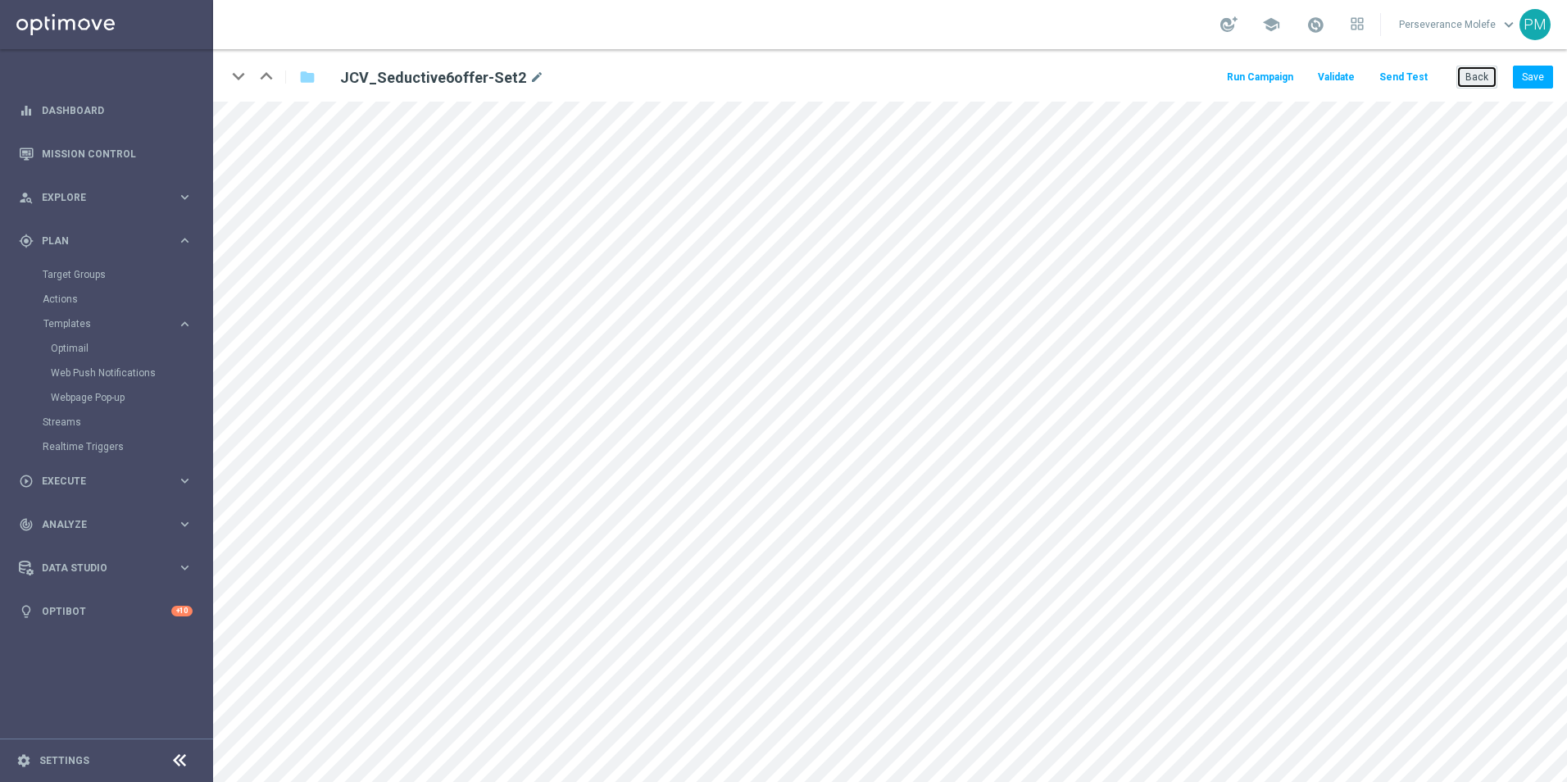
click at [1469, 74] on button "Back" at bounding box center [1477, 77] width 41 height 23
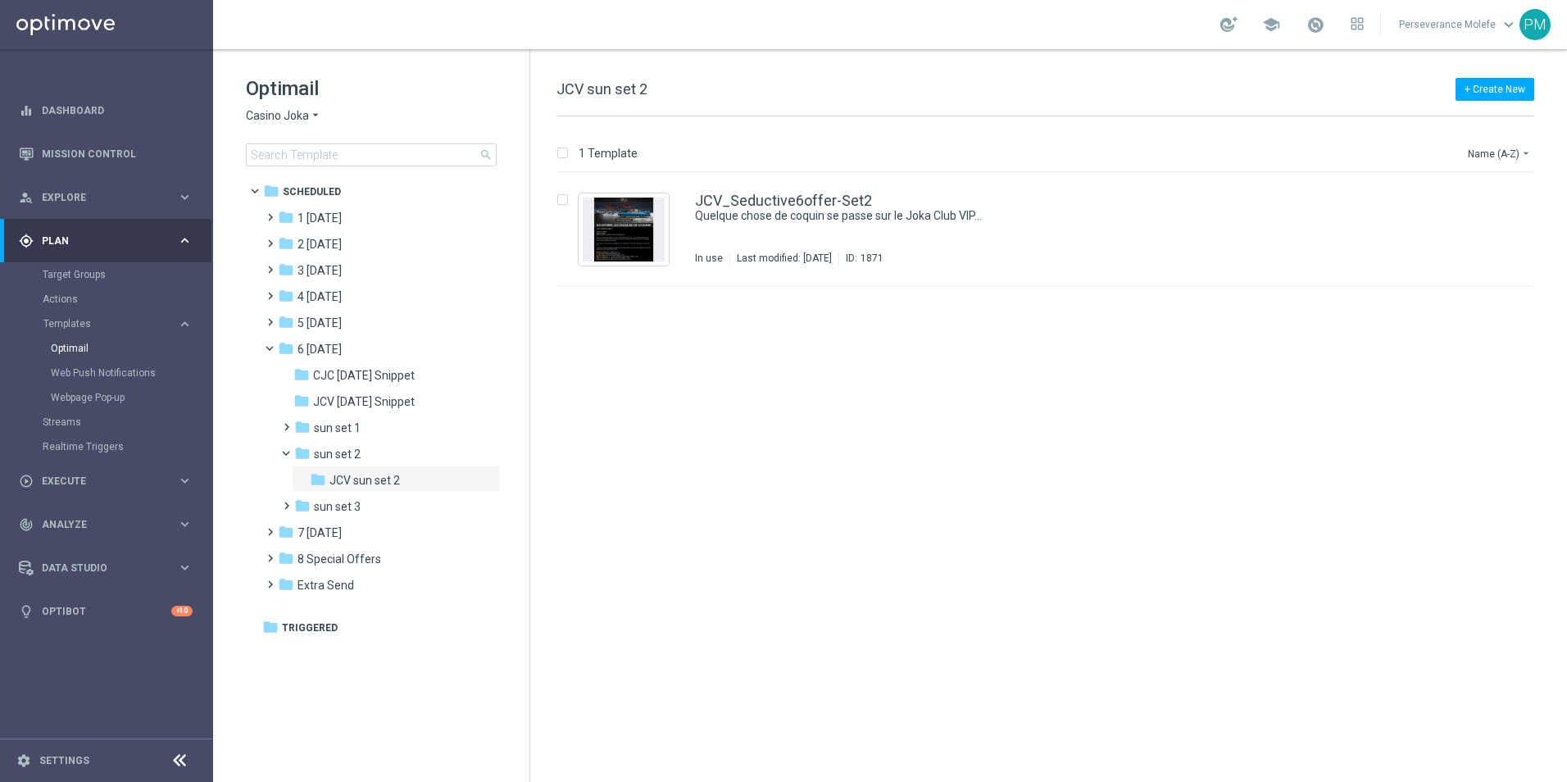
click at [308, 124] on div "Optimail Casino Joka arrow_drop_down × Casino Joka search" at bounding box center [388, 120] width 284 height 91
click at [306, 120] on span "Casino Joka" at bounding box center [277, 116] width 63 height 16
click at [0, 0] on span "Le Roi [PERSON_NAME]" at bounding box center [0, 0] width 0 height 0
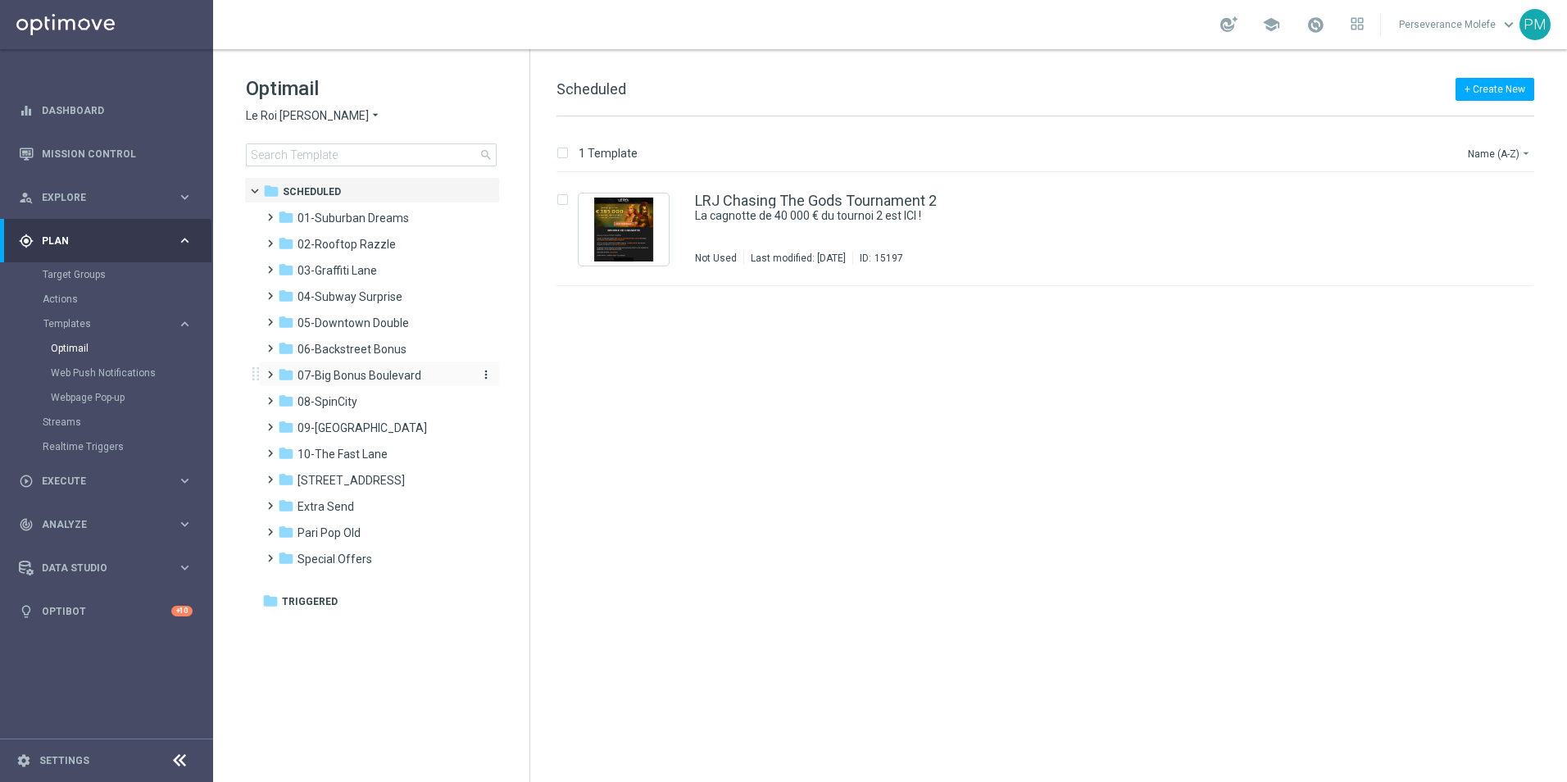
click at [369, 378] on span "07-Big Bonus Boulevard" at bounding box center [360, 375] width 124 height 15
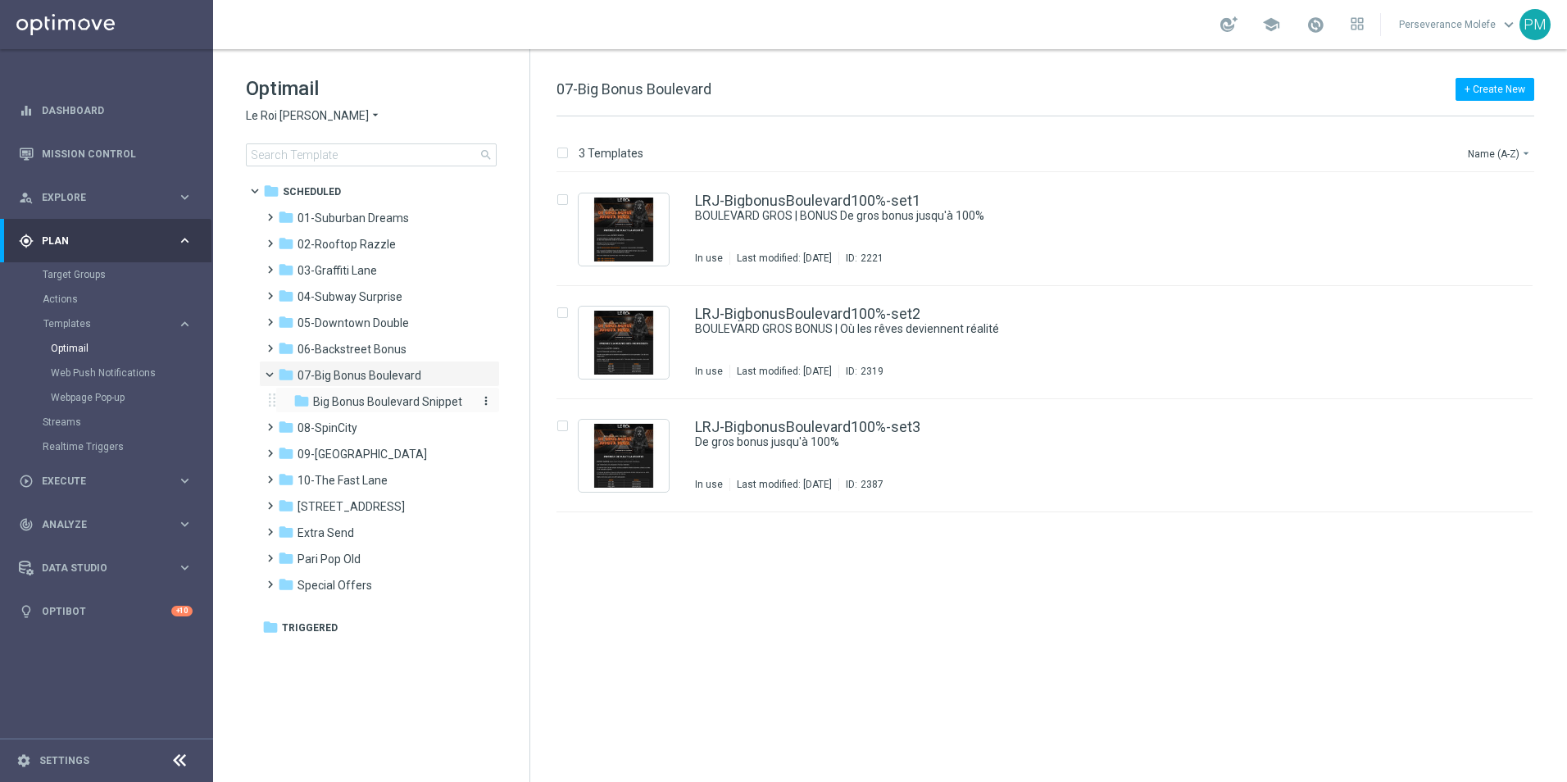
click at [379, 398] on span "Big Bonus Boulevard Snippet" at bounding box center [387, 401] width 149 height 15
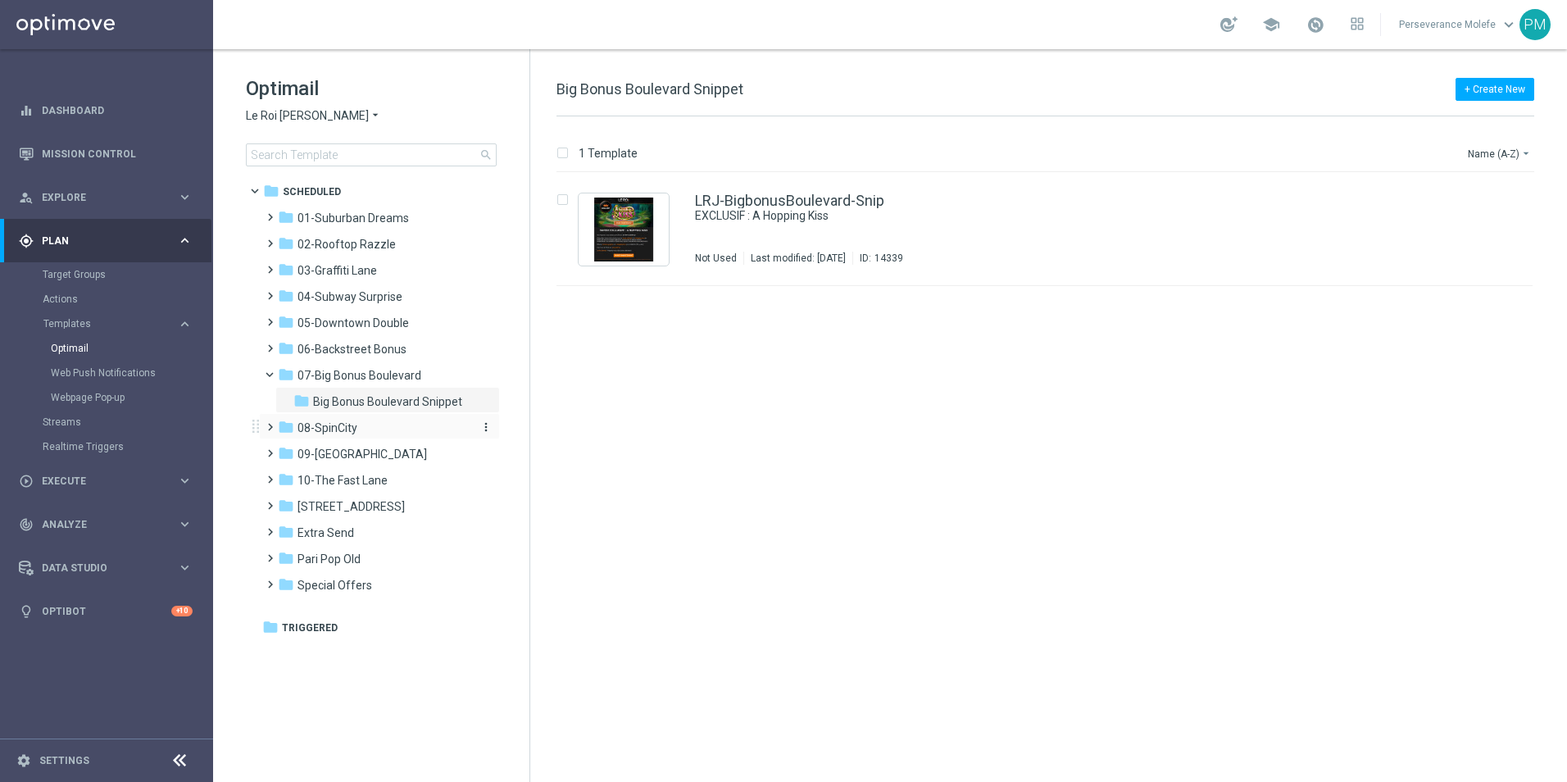
click at [402, 425] on div "folder 08-SpinCity" at bounding box center [372, 428] width 189 height 19
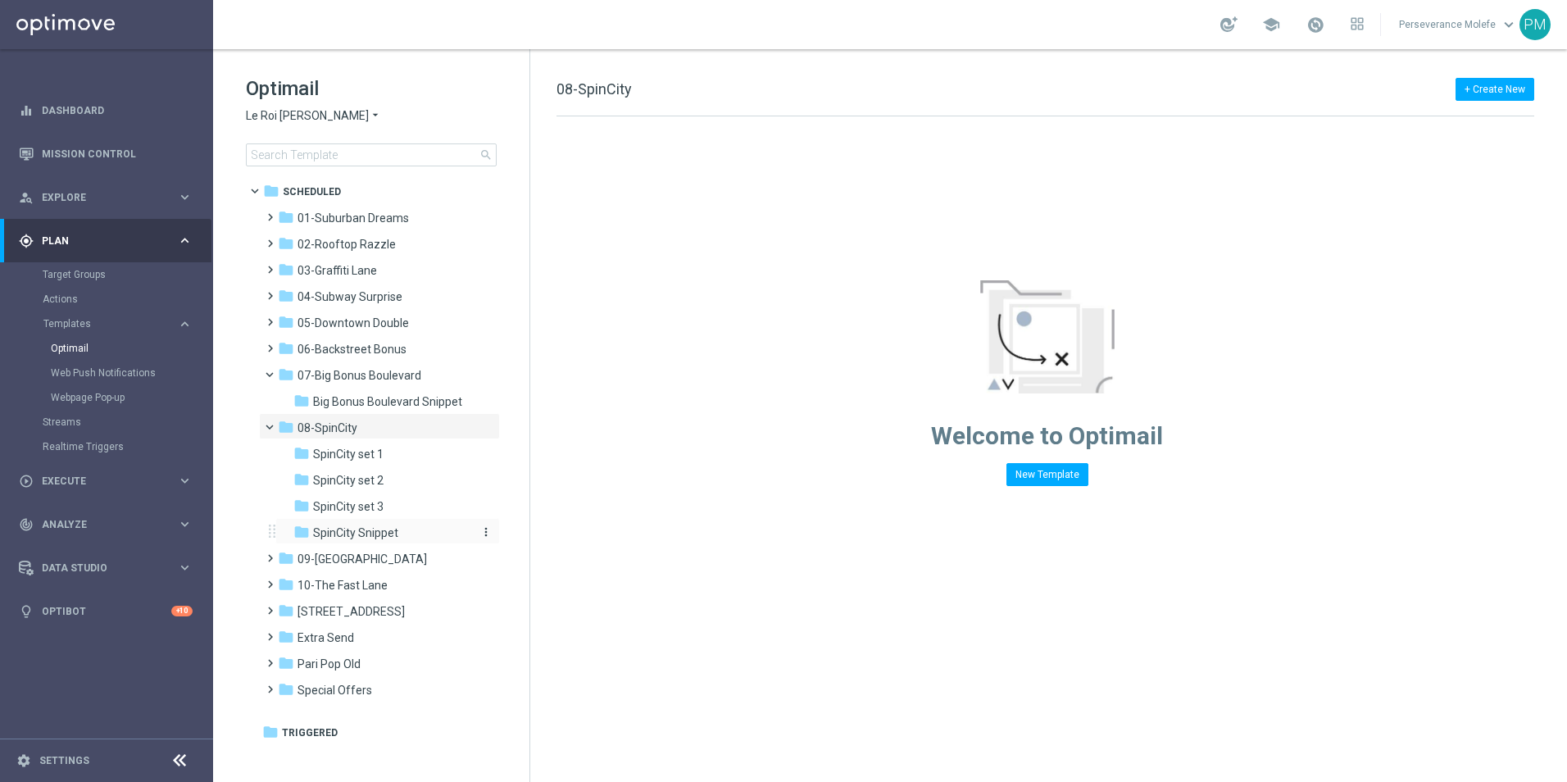
click at [389, 539] on span "SpinCity Snippet" at bounding box center [355, 532] width 85 height 15
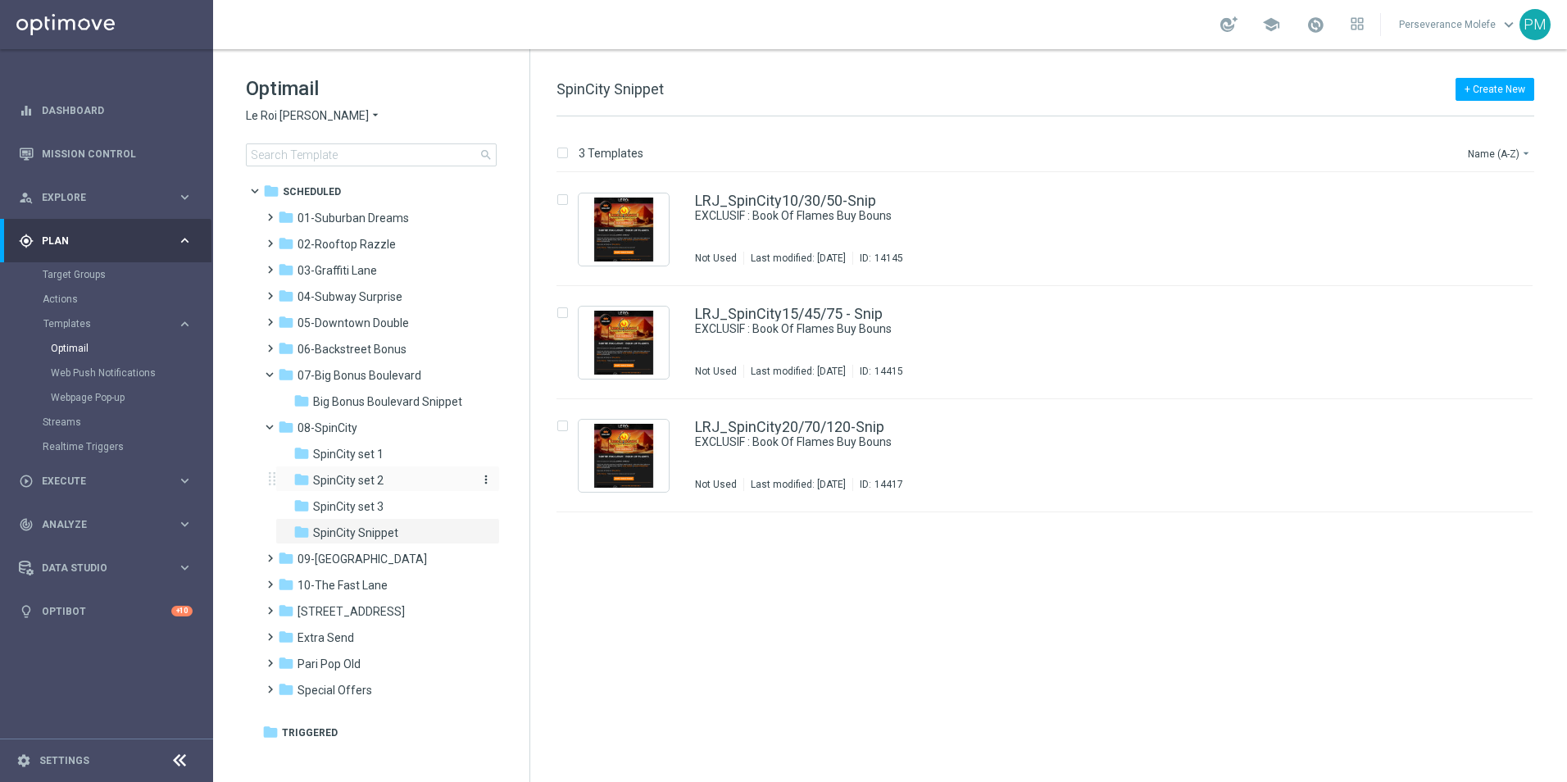
click at [402, 472] on div "folder SpinCity set 2" at bounding box center [380, 480] width 175 height 19
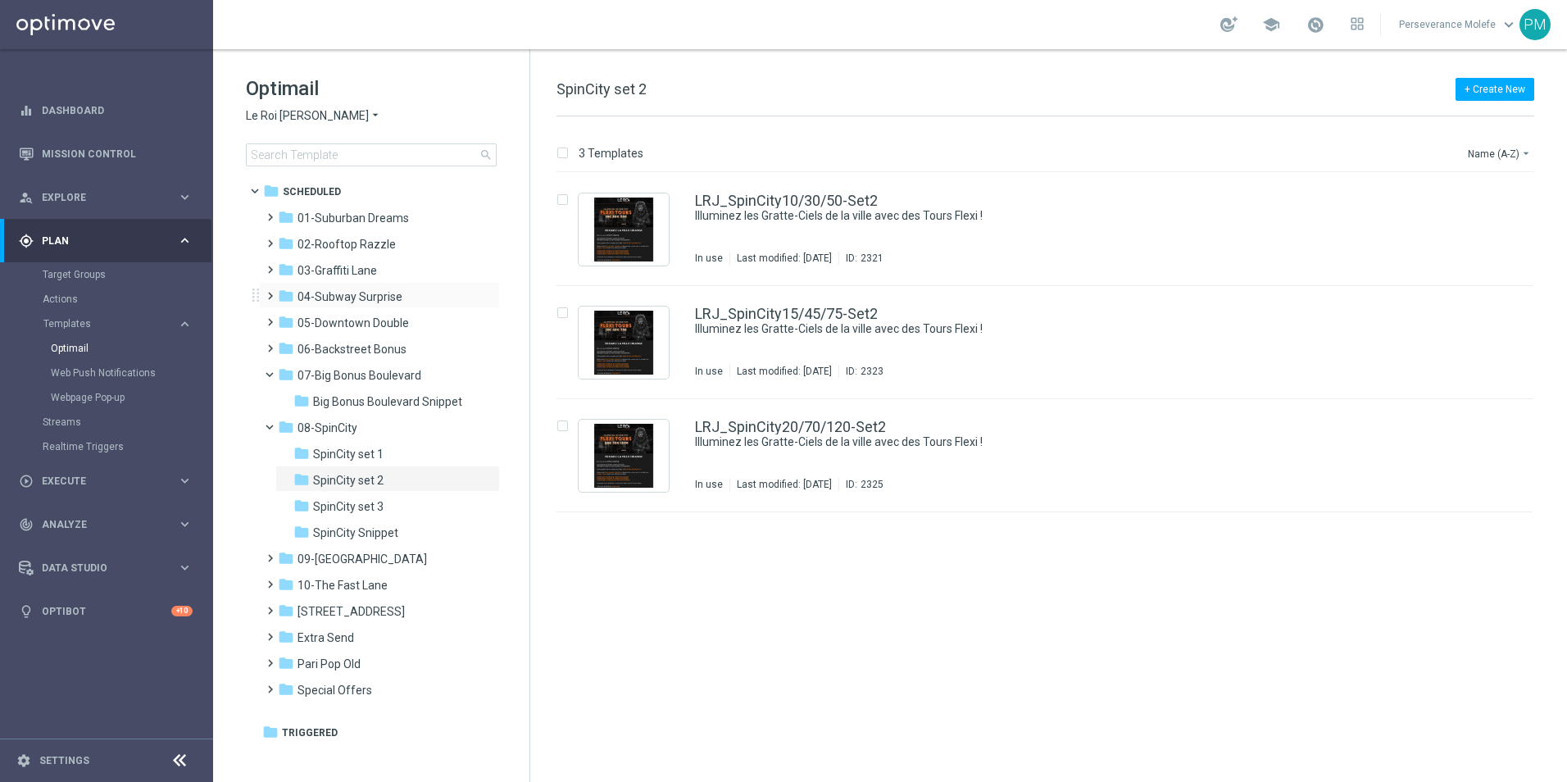
click at [371, 307] on div "folder 04-Subway Surprise more_vert" at bounding box center [379, 295] width 241 height 26
click at [374, 296] on span "04-Subway Surprise" at bounding box center [350, 296] width 105 height 15
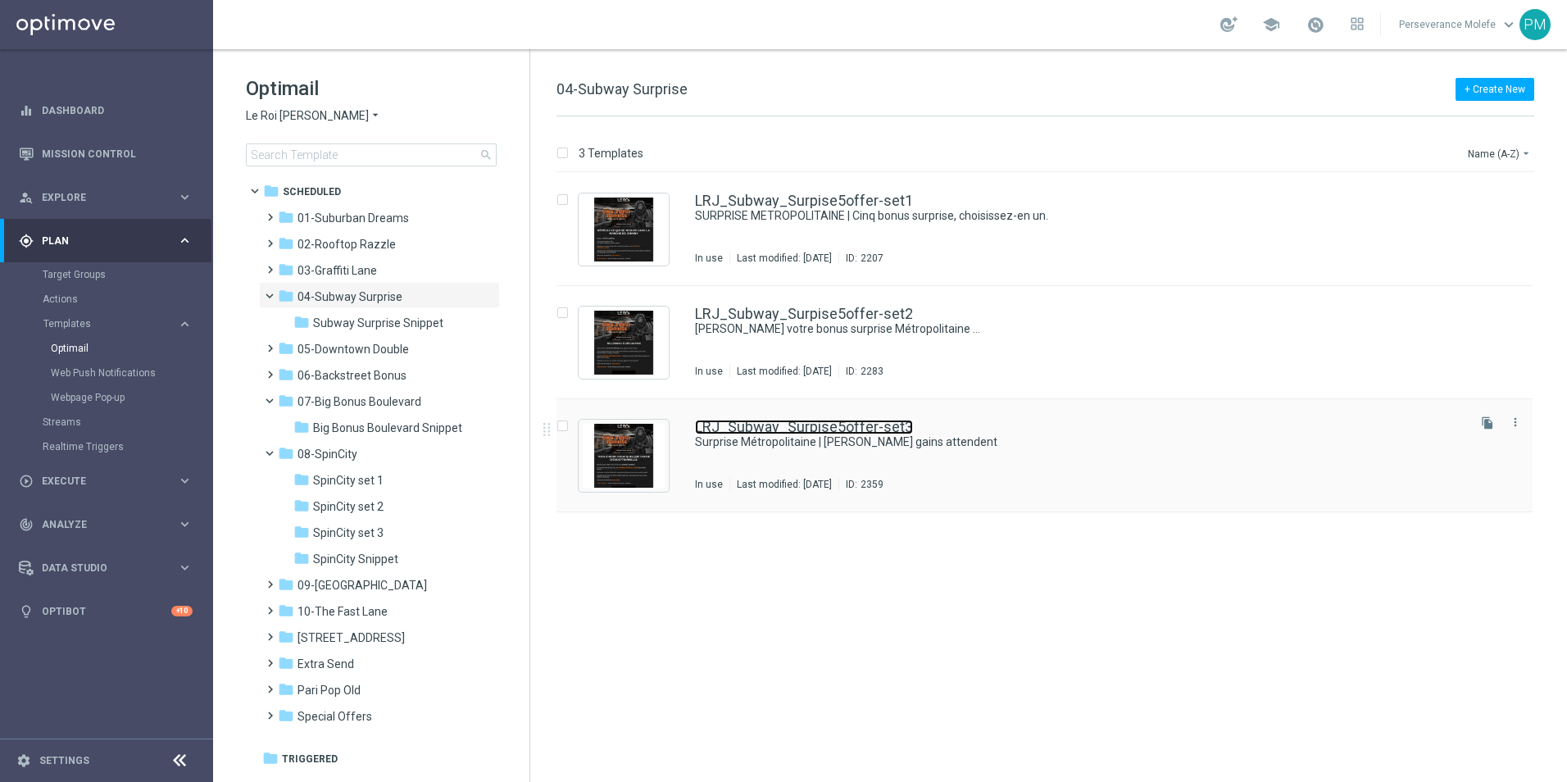
click at [834, 434] on link "LRJ_Subway_Surpise5offer-set3" at bounding box center [804, 427] width 218 height 15
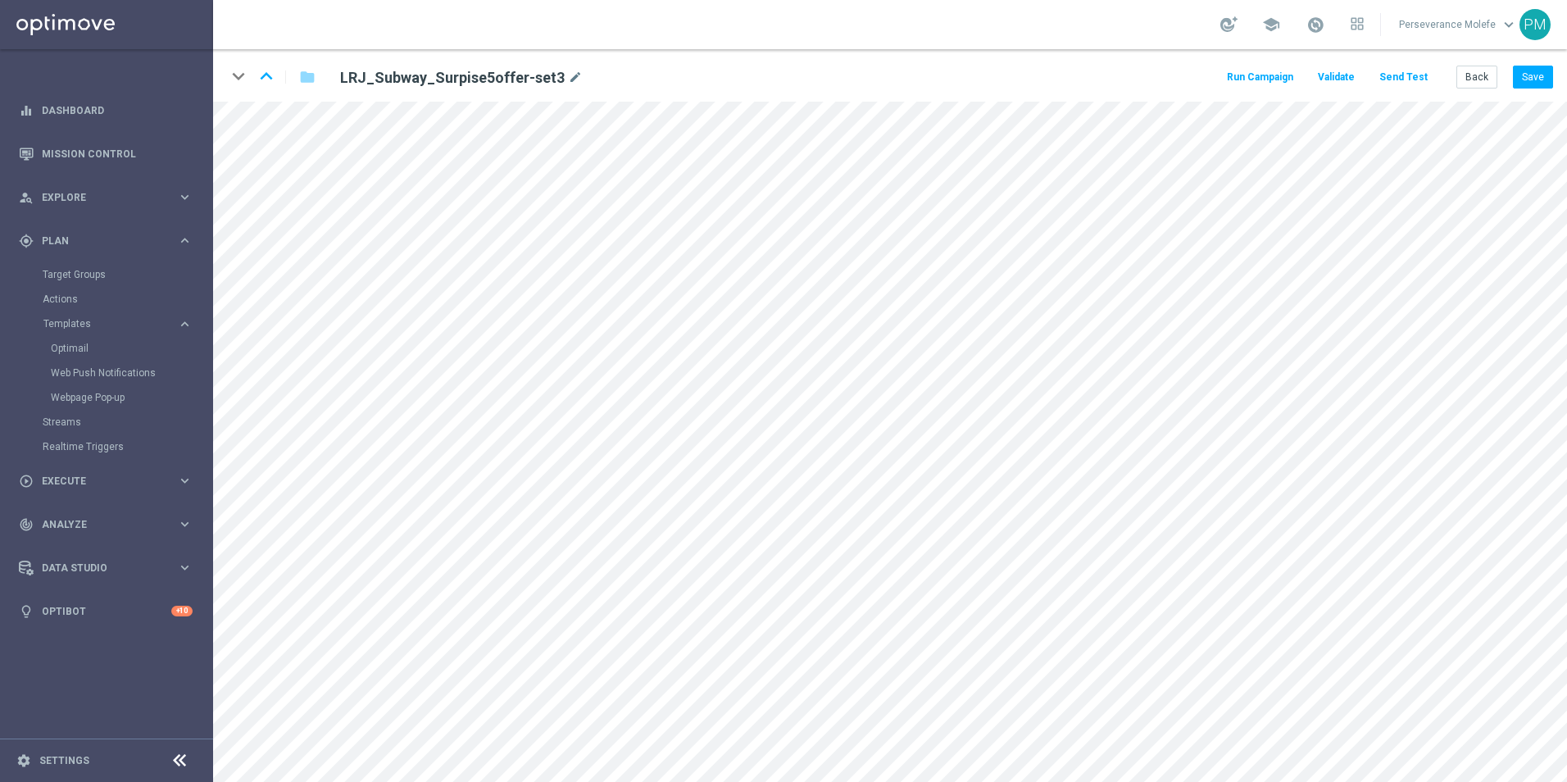
click at [1412, 79] on button "Send Test" at bounding box center [1403, 77] width 53 height 22
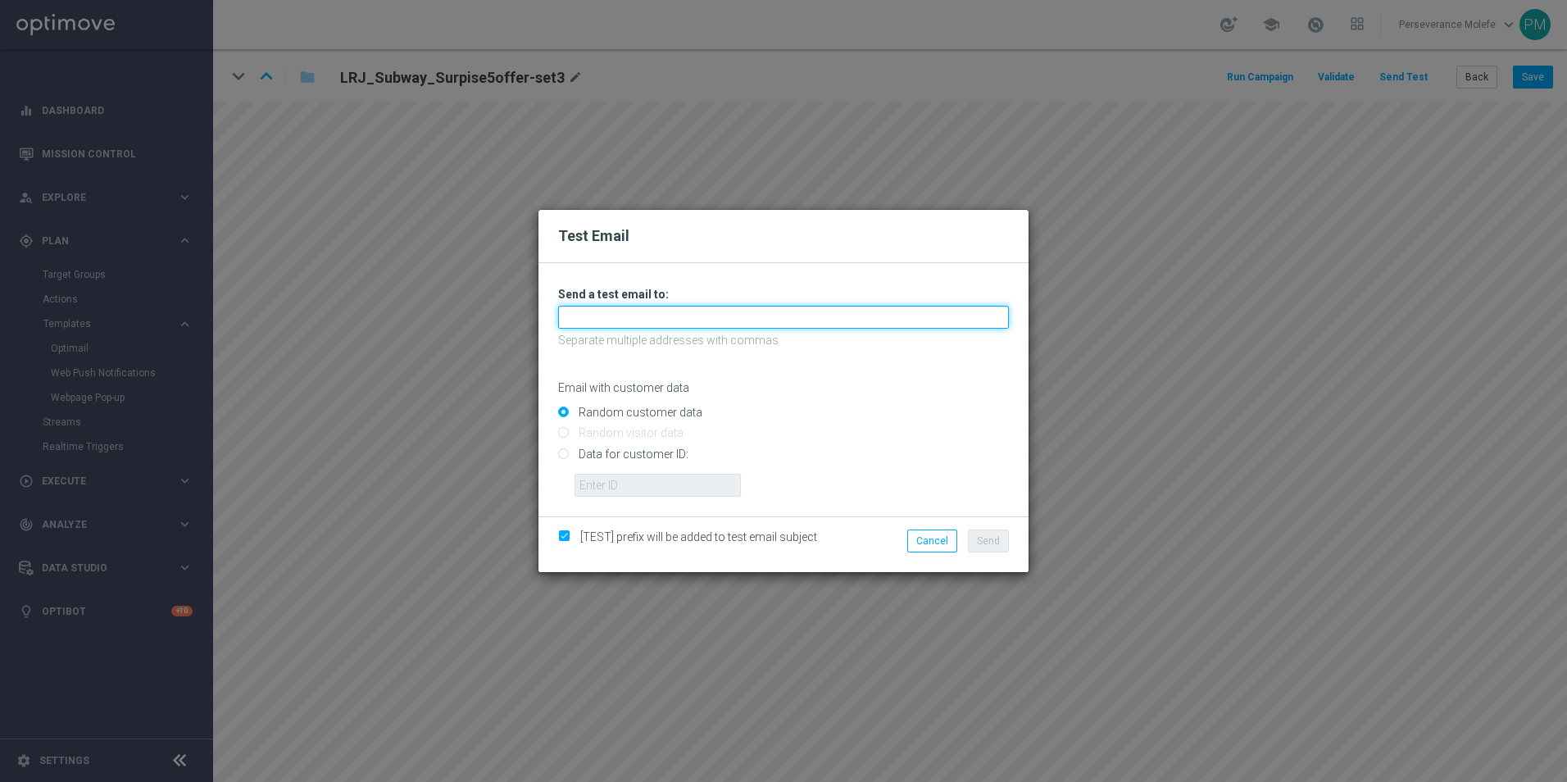
click at [698, 326] on input "text" at bounding box center [783, 317] width 451 height 23
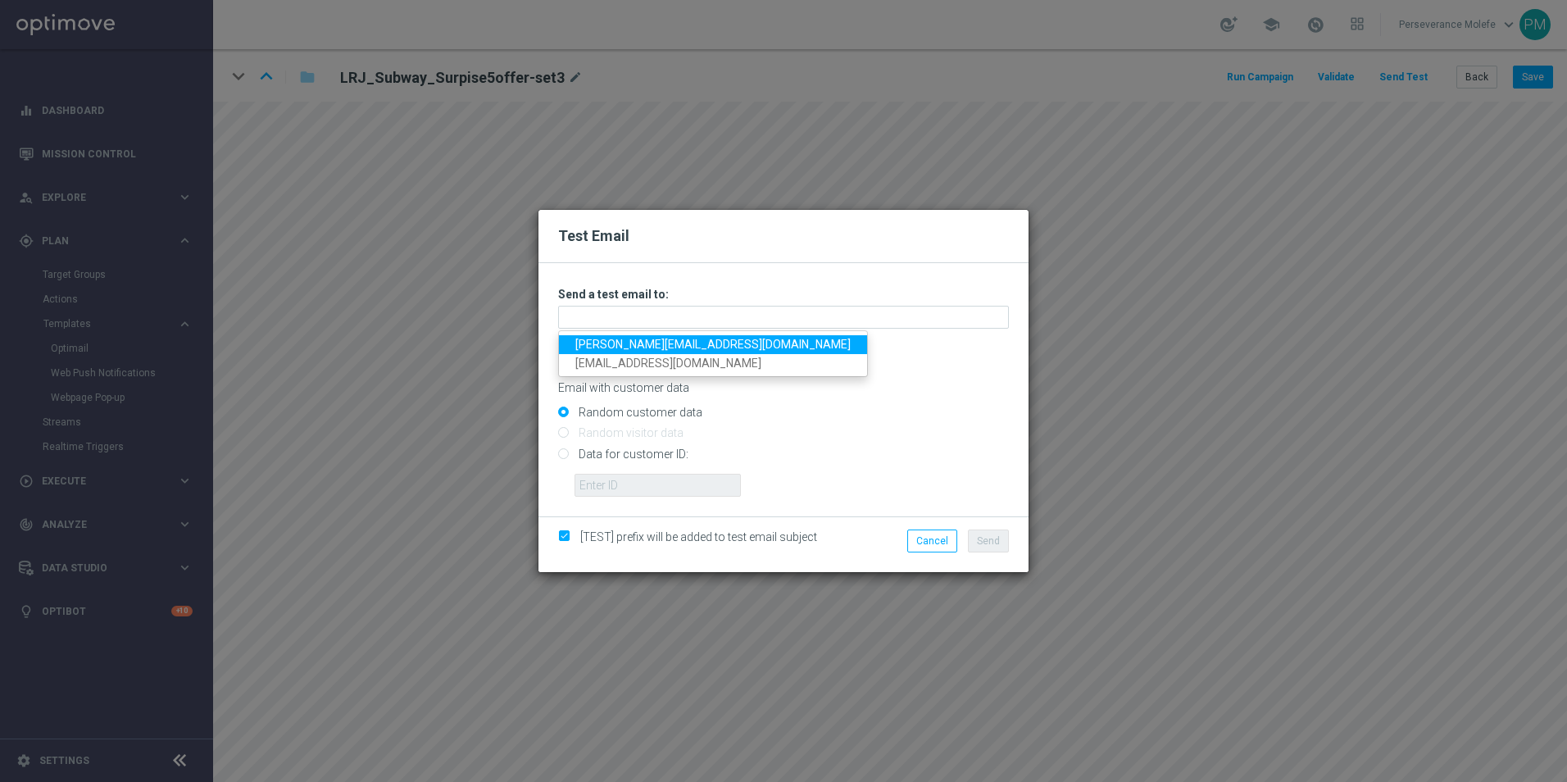
click at [695, 334] on ul "Madeleine@viva-vision.net perseverance@viva-vision.net" at bounding box center [713, 354] width 310 height 48
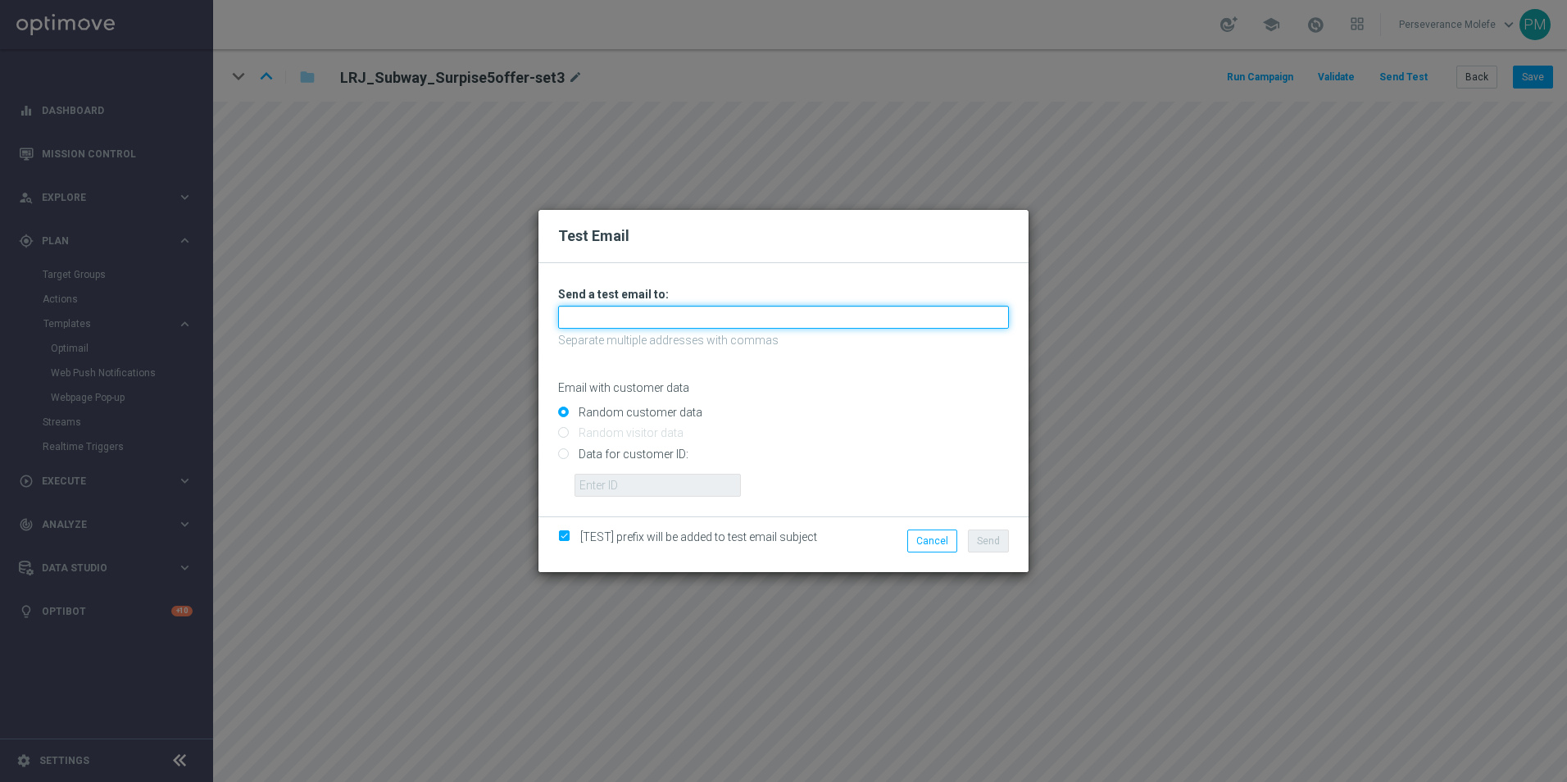
click at [693, 317] on input "text" at bounding box center [783, 317] width 451 height 23
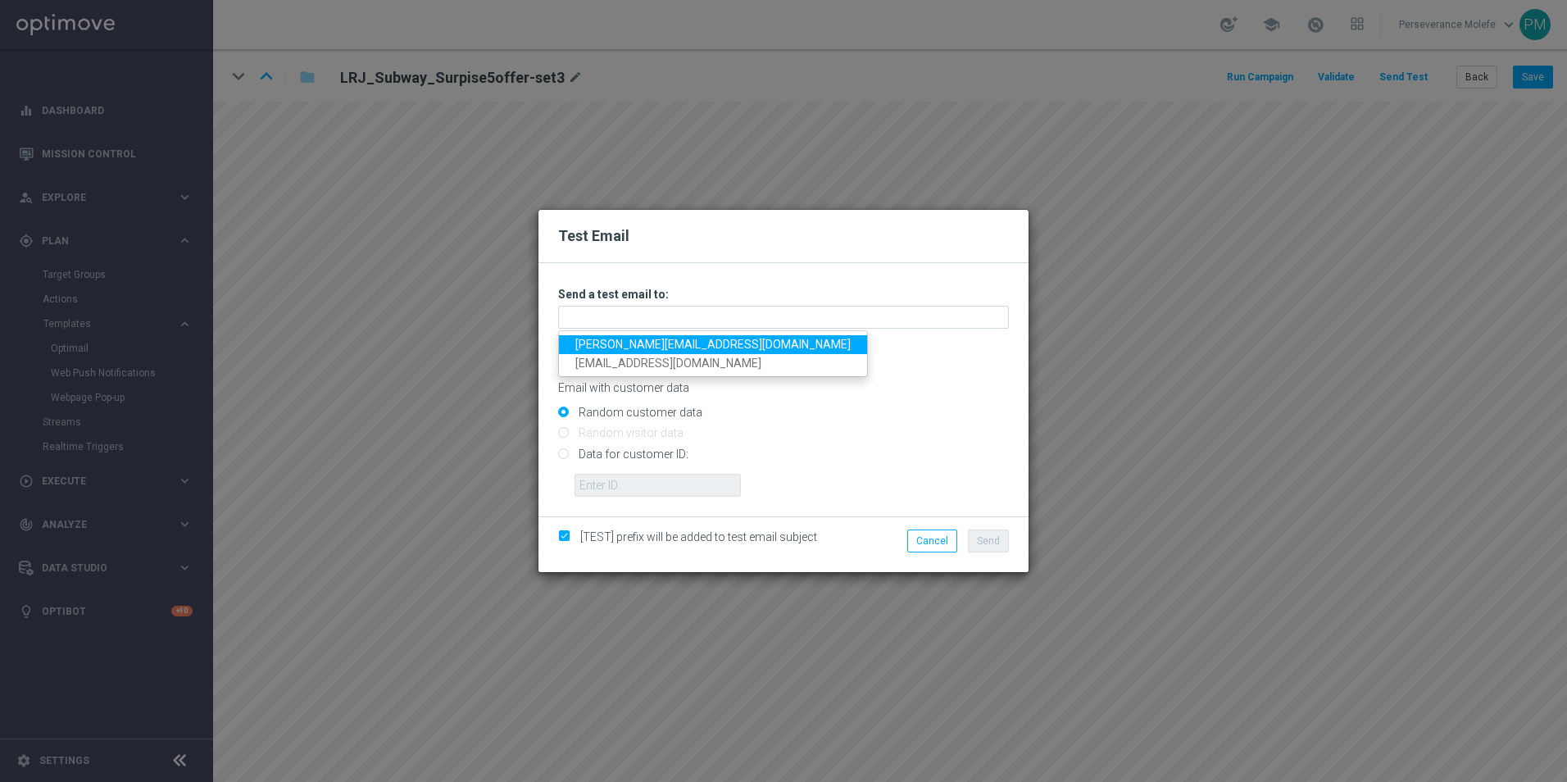
click at [694, 341] on link "[PERSON_NAME][EMAIL_ADDRESS][DOMAIN_NAME]" at bounding box center [713, 344] width 308 height 19
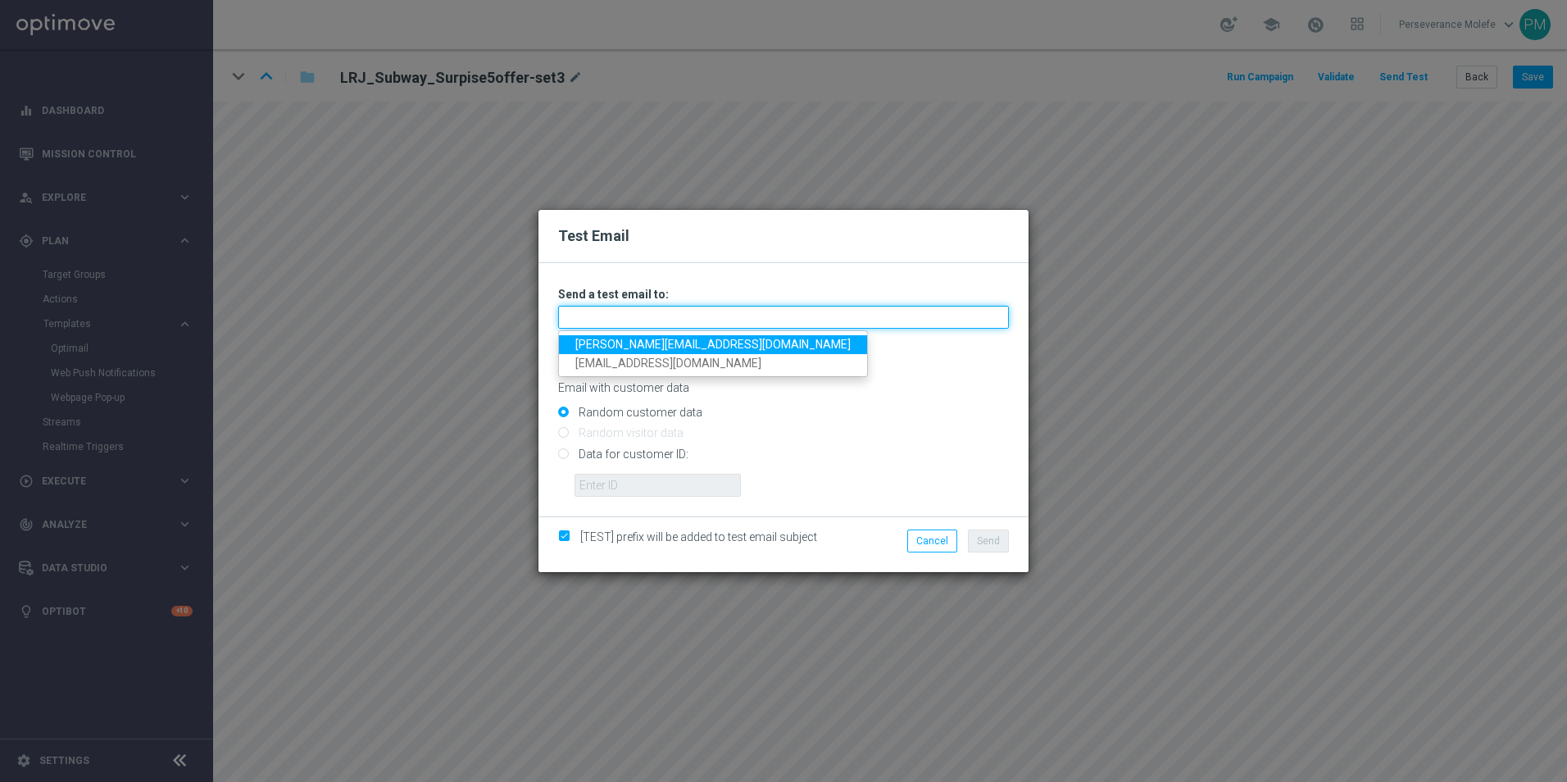
type input "[PERSON_NAME][EMAIL_ADDRESS][DOMAIN_NAME]"
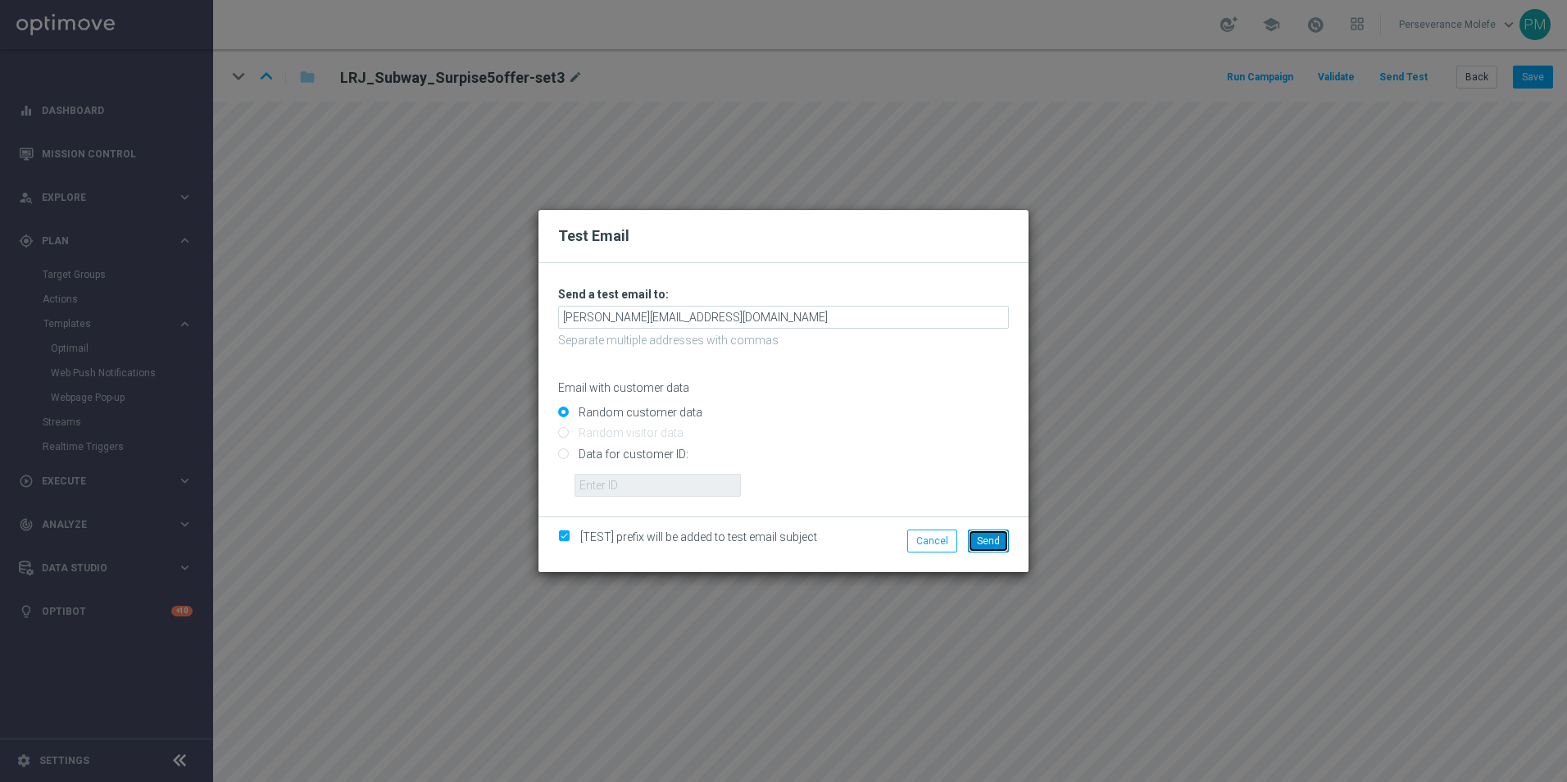
click at [1000, 541] on button "Send" at bounding box center [988, 541] width 41 height 23
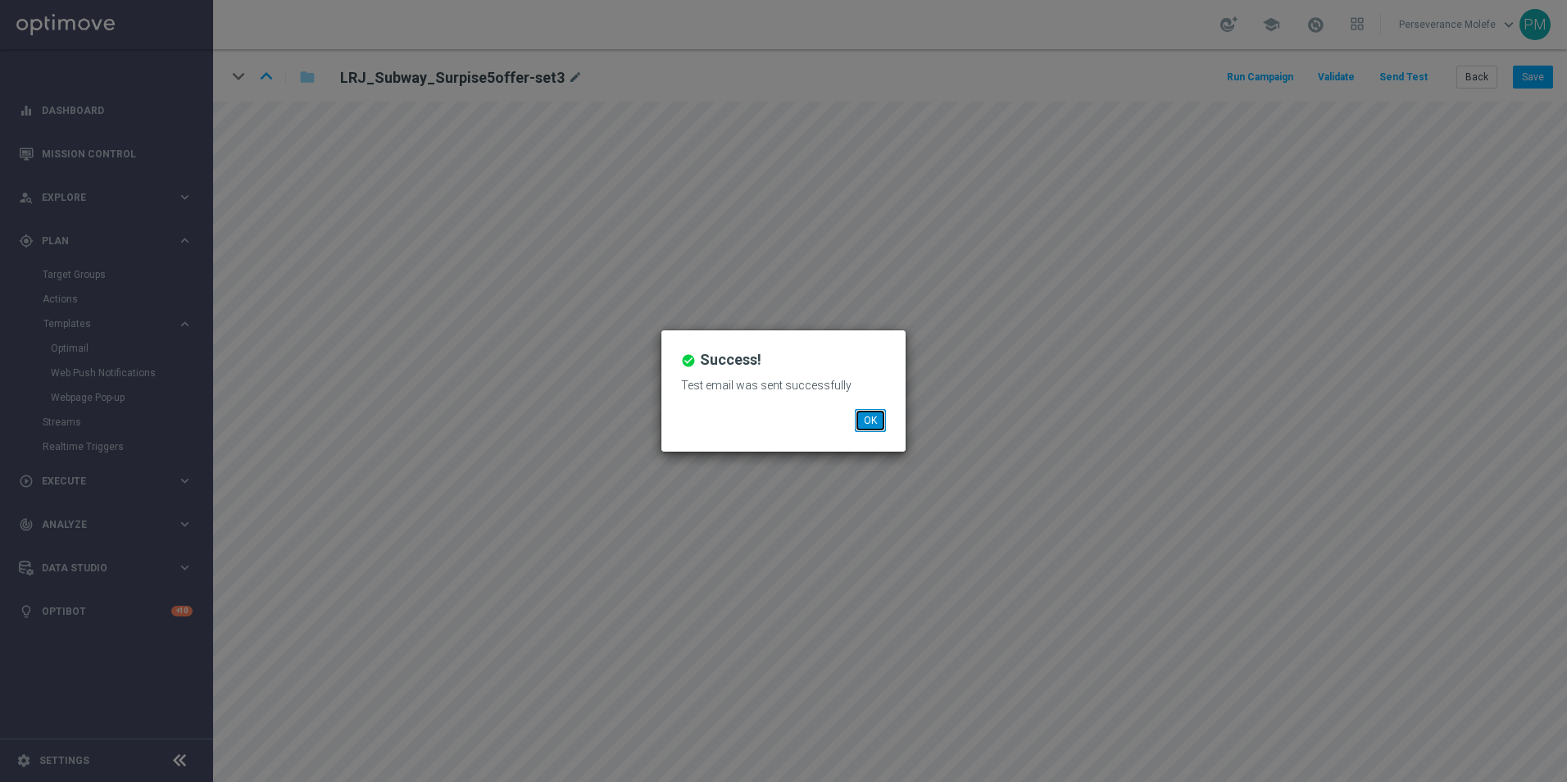
click at [880, 416] on button "OK" at bounding box center [870, 420] width 31 height 23
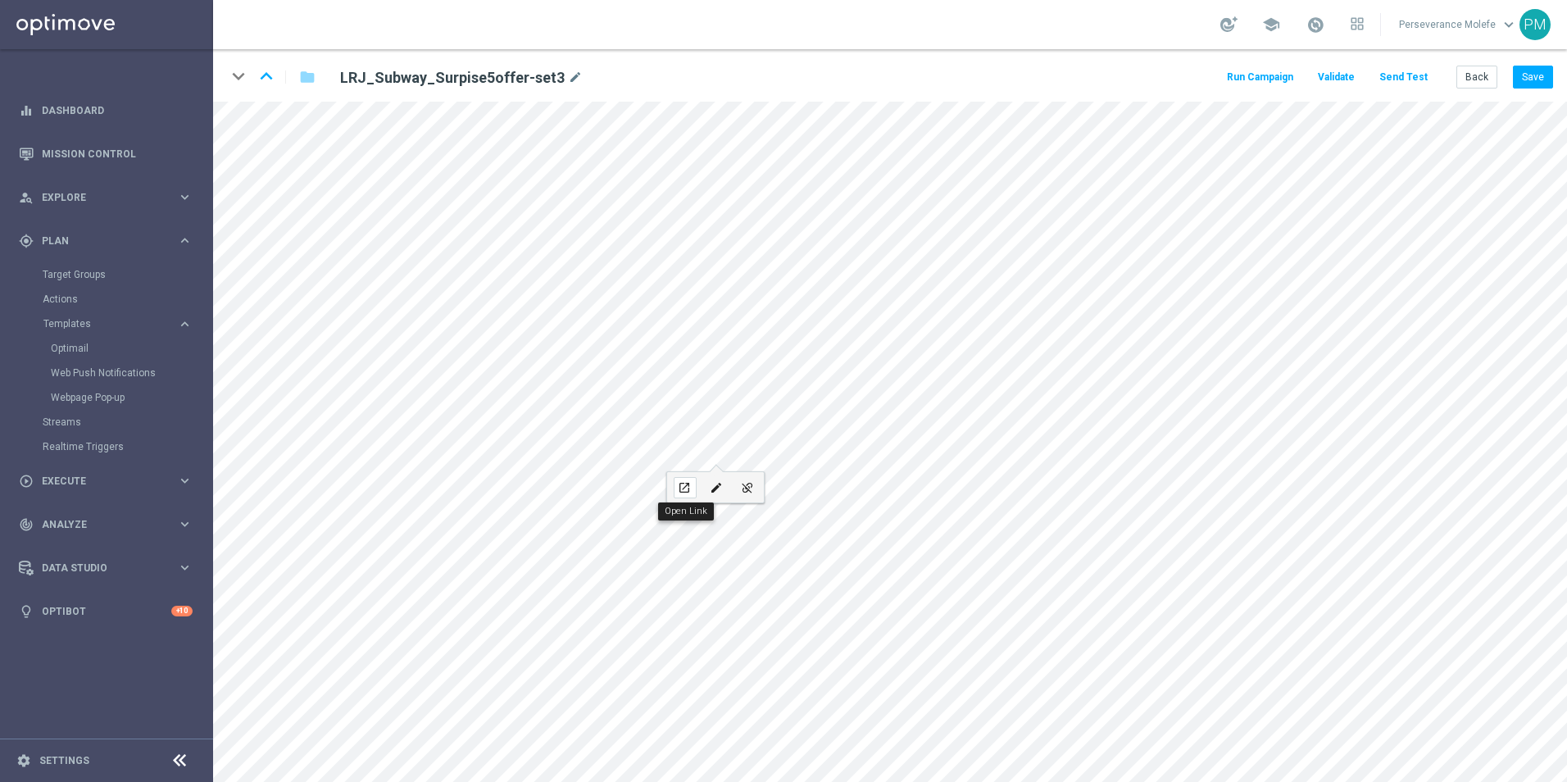
click at [693, 489] on div "open_in_new" at bounding box center [685, 487] width 23 height 21
click at [1483, 77] on button "Back" at bounding box center [1477, 77] width 41 height 23
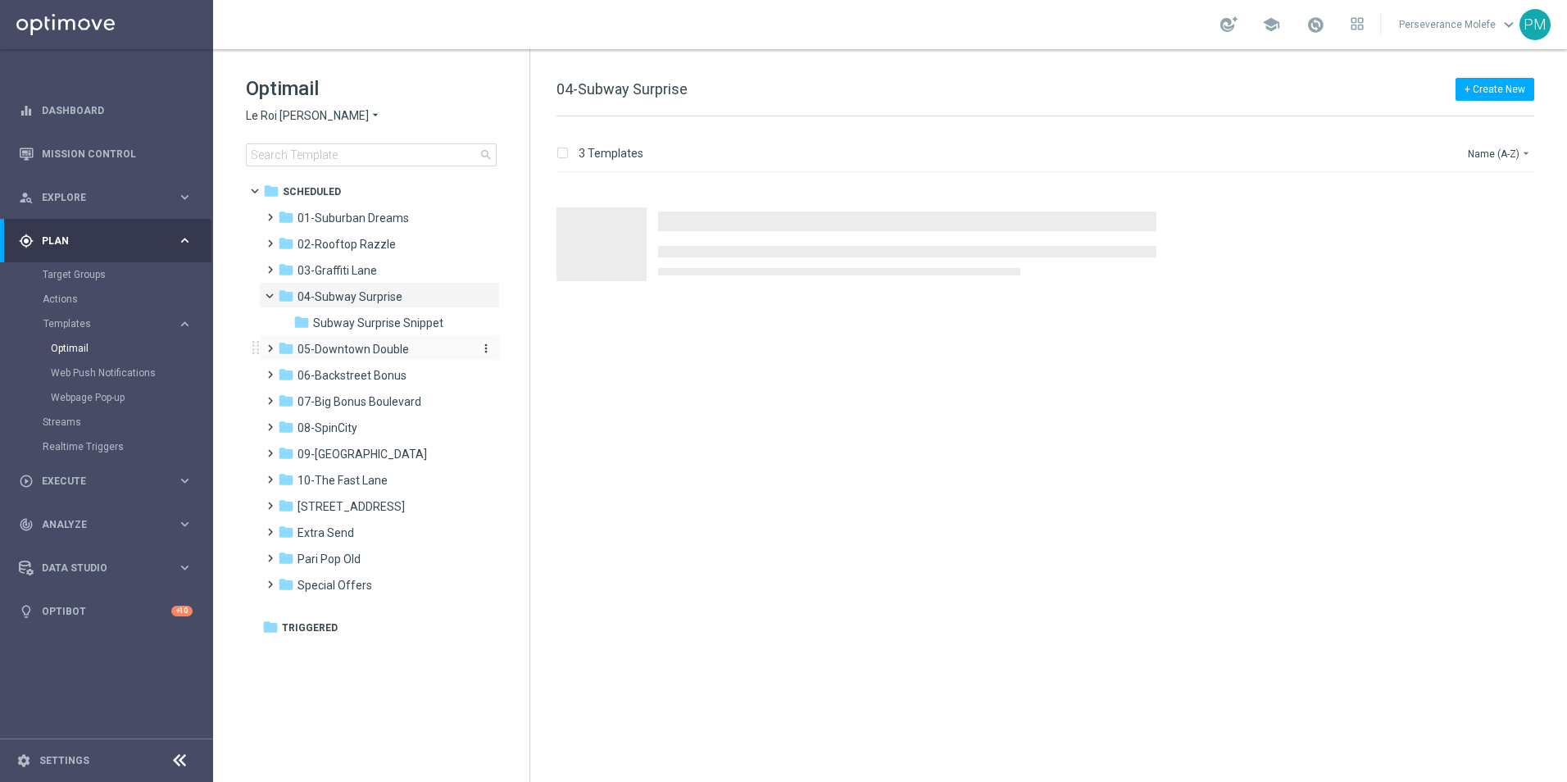
click at [377, 347] on span "05-Downtown Double" at bounding box center [353, 349] width 111 height 15
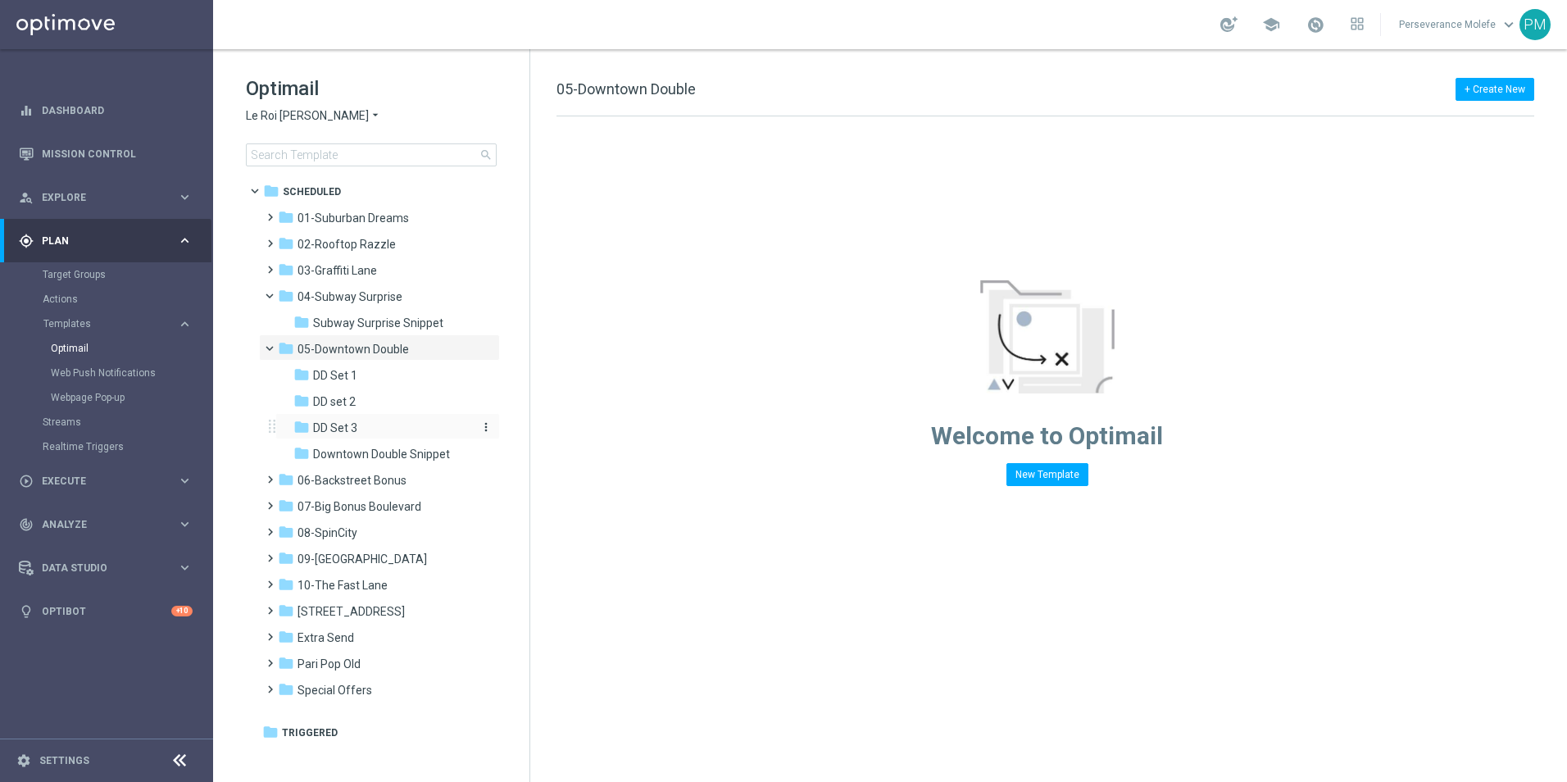
click at [380, 425] on div "folder DD Set 3" at bounding box center [380, 428] width 175 height 19
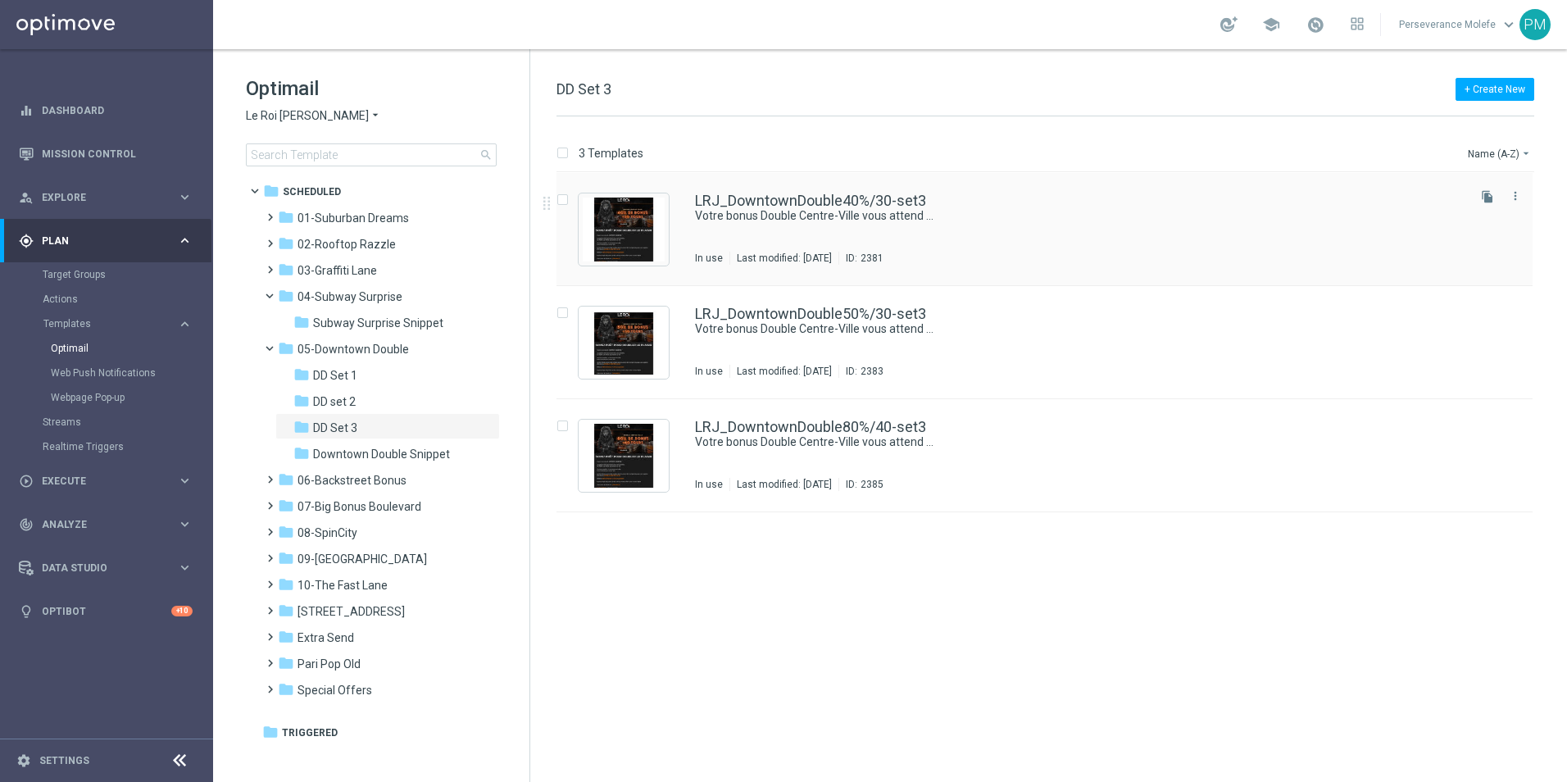
click at [798, 190] on div "LRJ_DowntownDouble40%/30-set3 Votre bonus Double Centre-Ville vous attend ... I…" at bounding box center [1045, 229] width 976 height 113
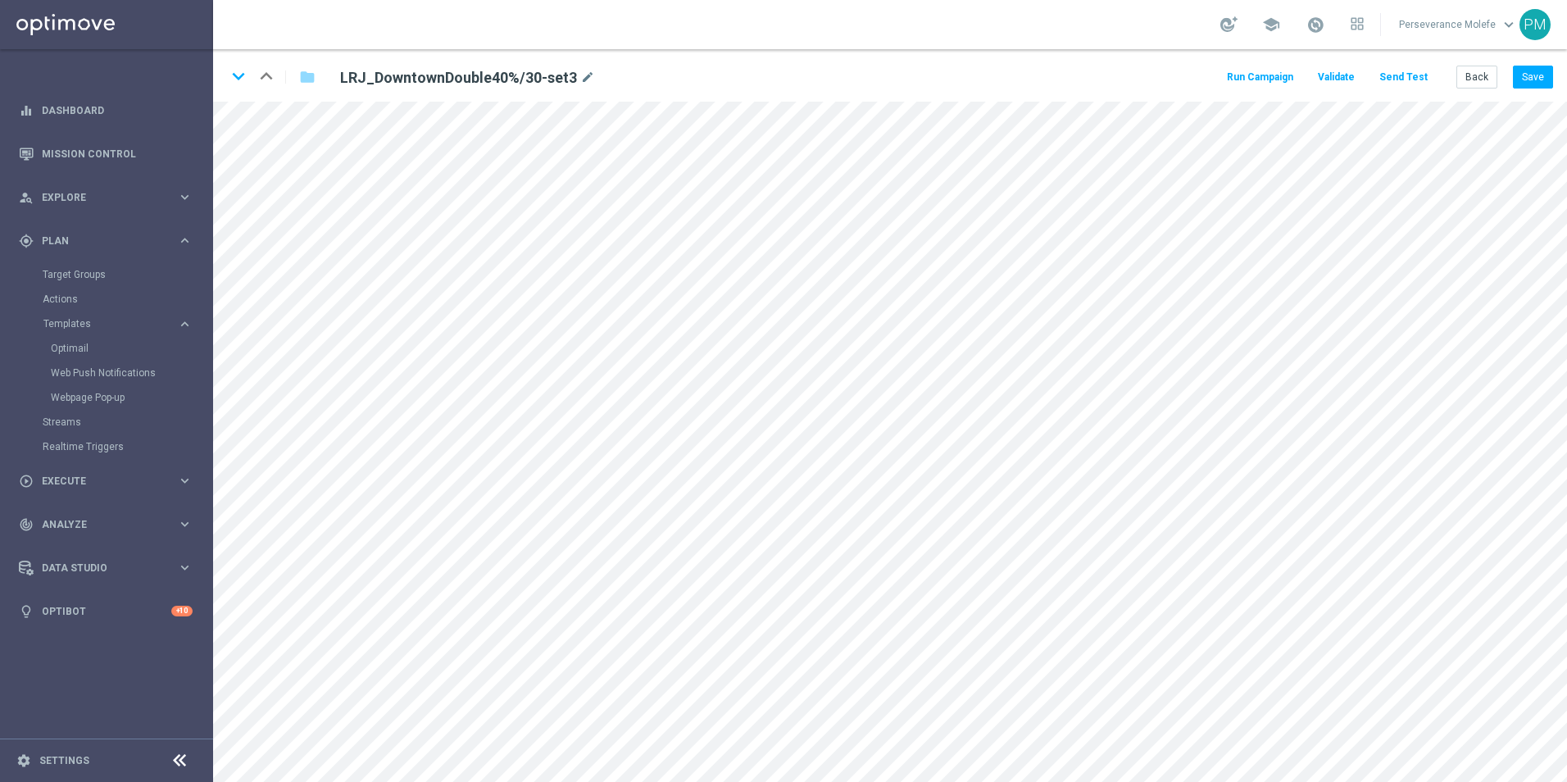
click at [1397, 84] on button "Send Test" at bounding box center [1403, 77] width 53 height 22
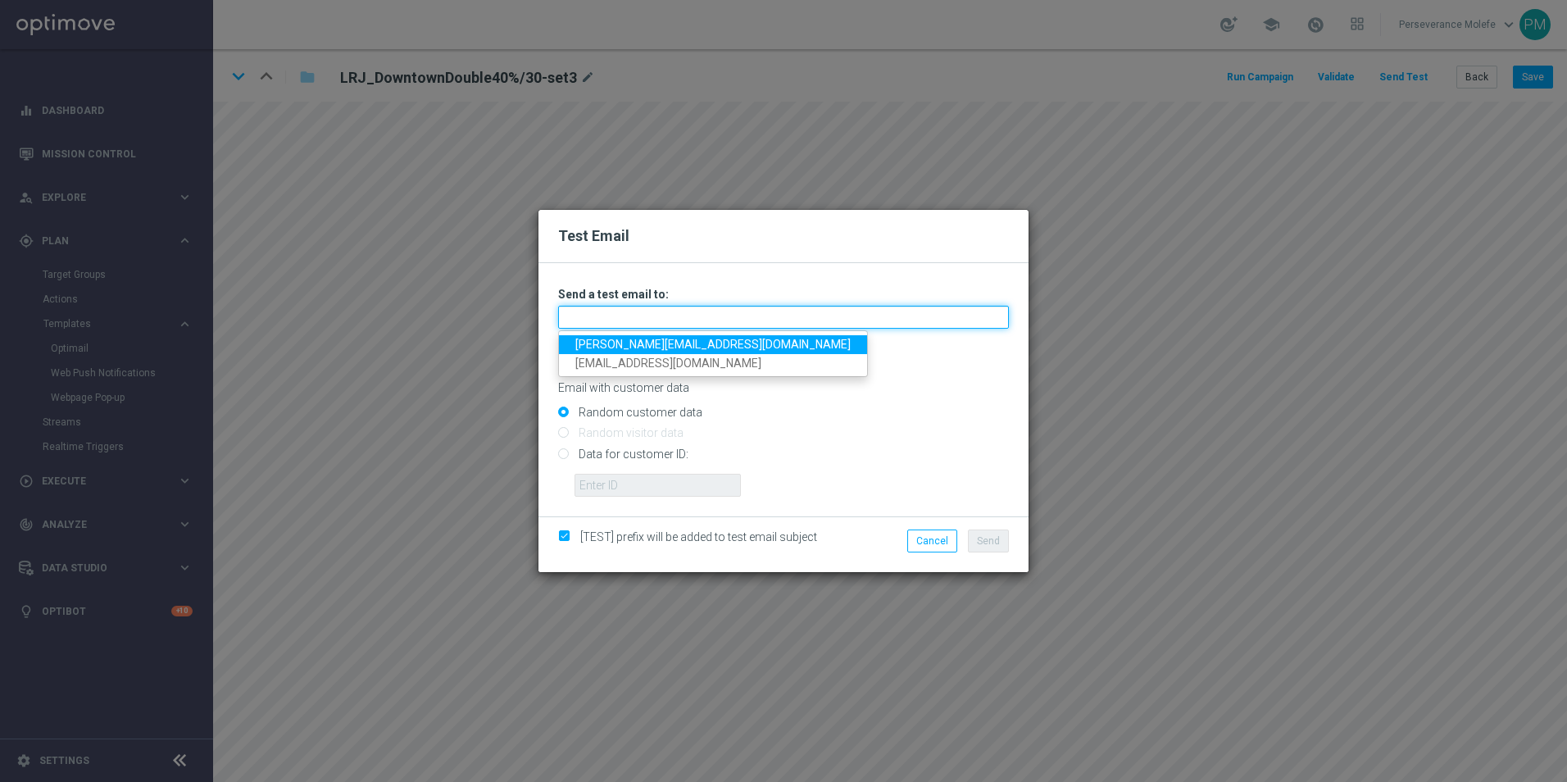
click at [675, 314] on input "text" at bounding box center [783, 317] width 451 height 23
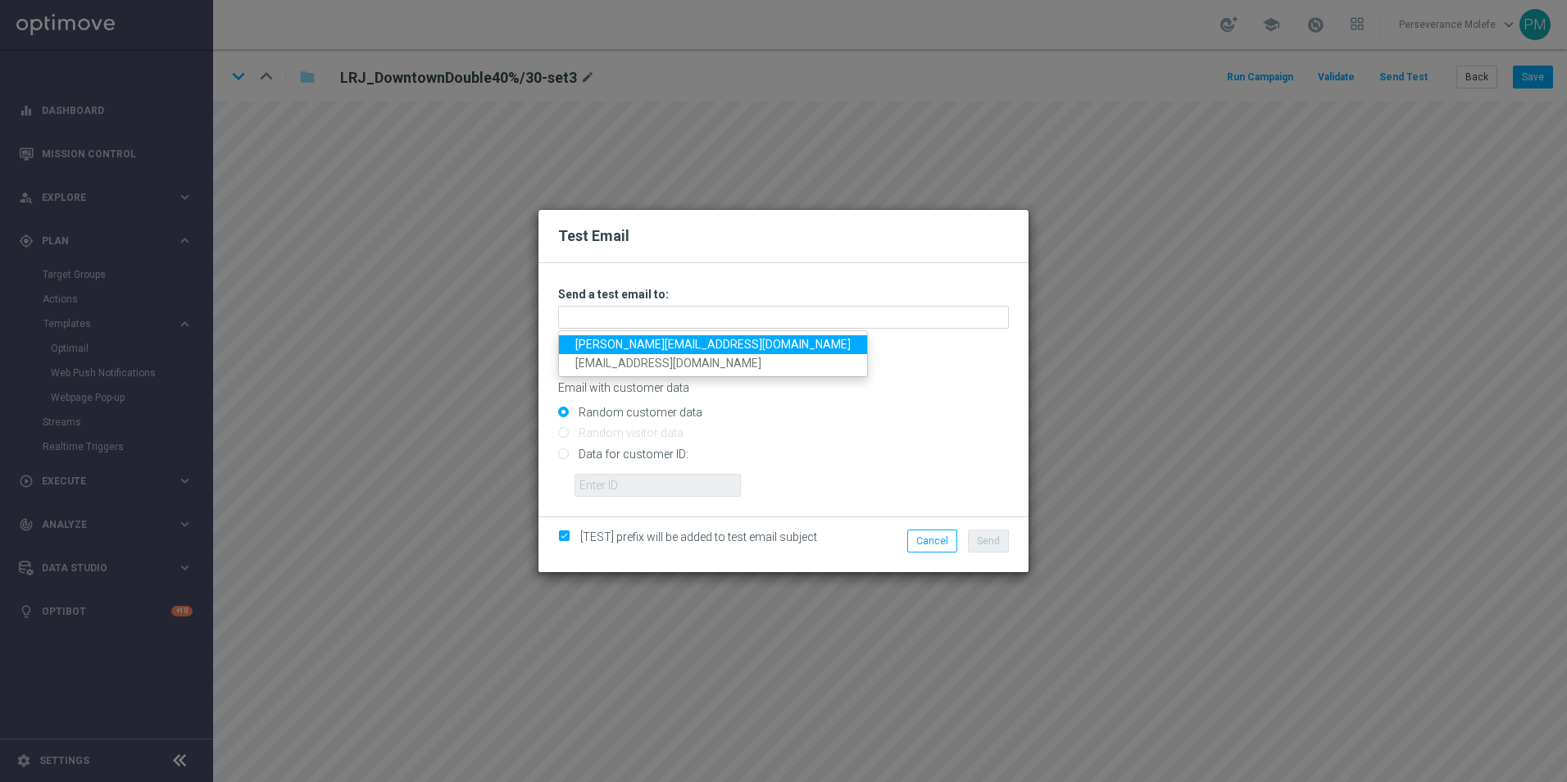
click at [641, 346] on link "[PERSON_NAME][EMAIL_ADDRESS][DOMAIN_NAME]" at bounding box center [713, 344] width 308 height 19
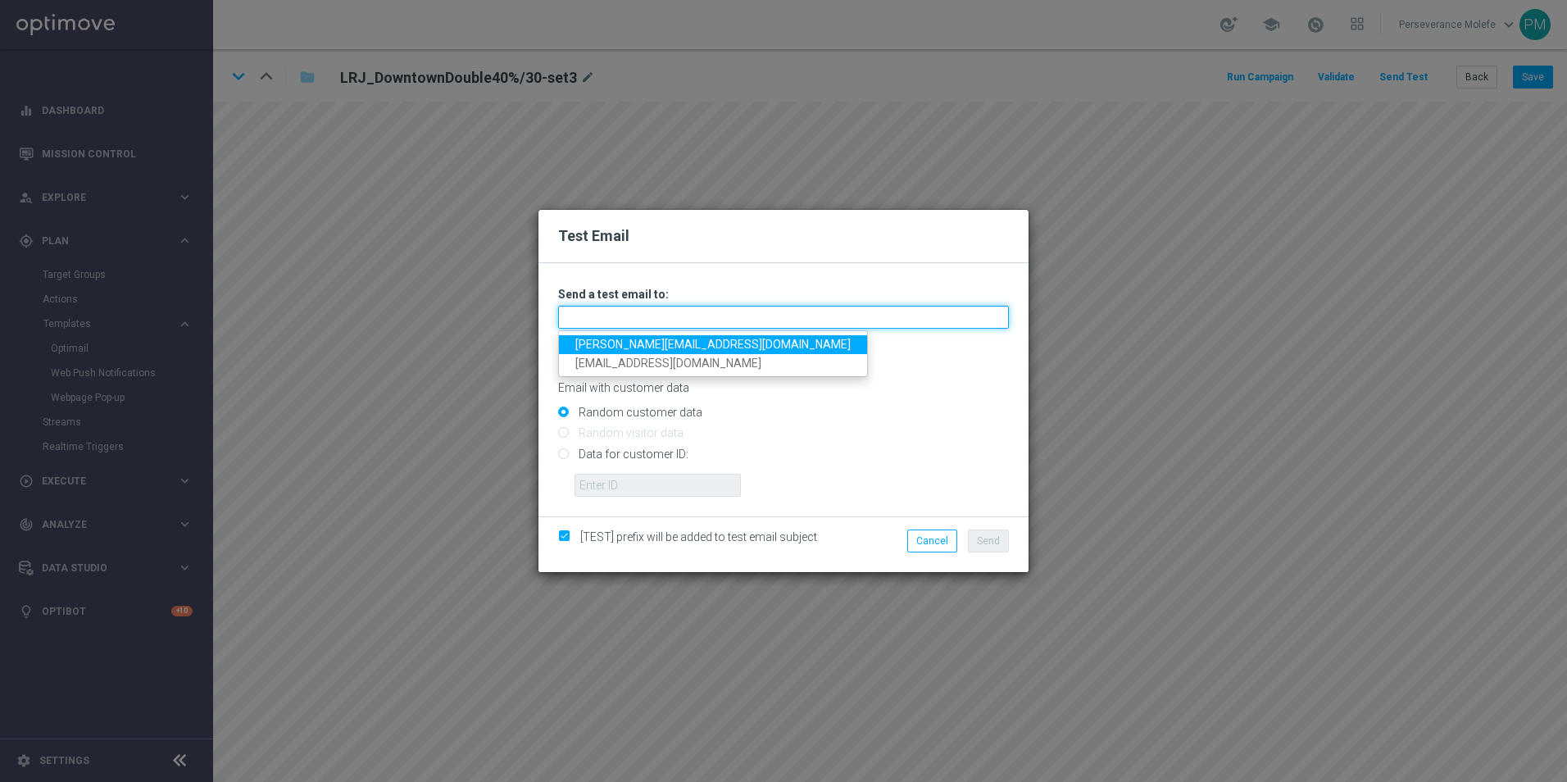
type input "[PERSON_NAME][EMAIL_ADDRESS][DOMAIN_NAME]"
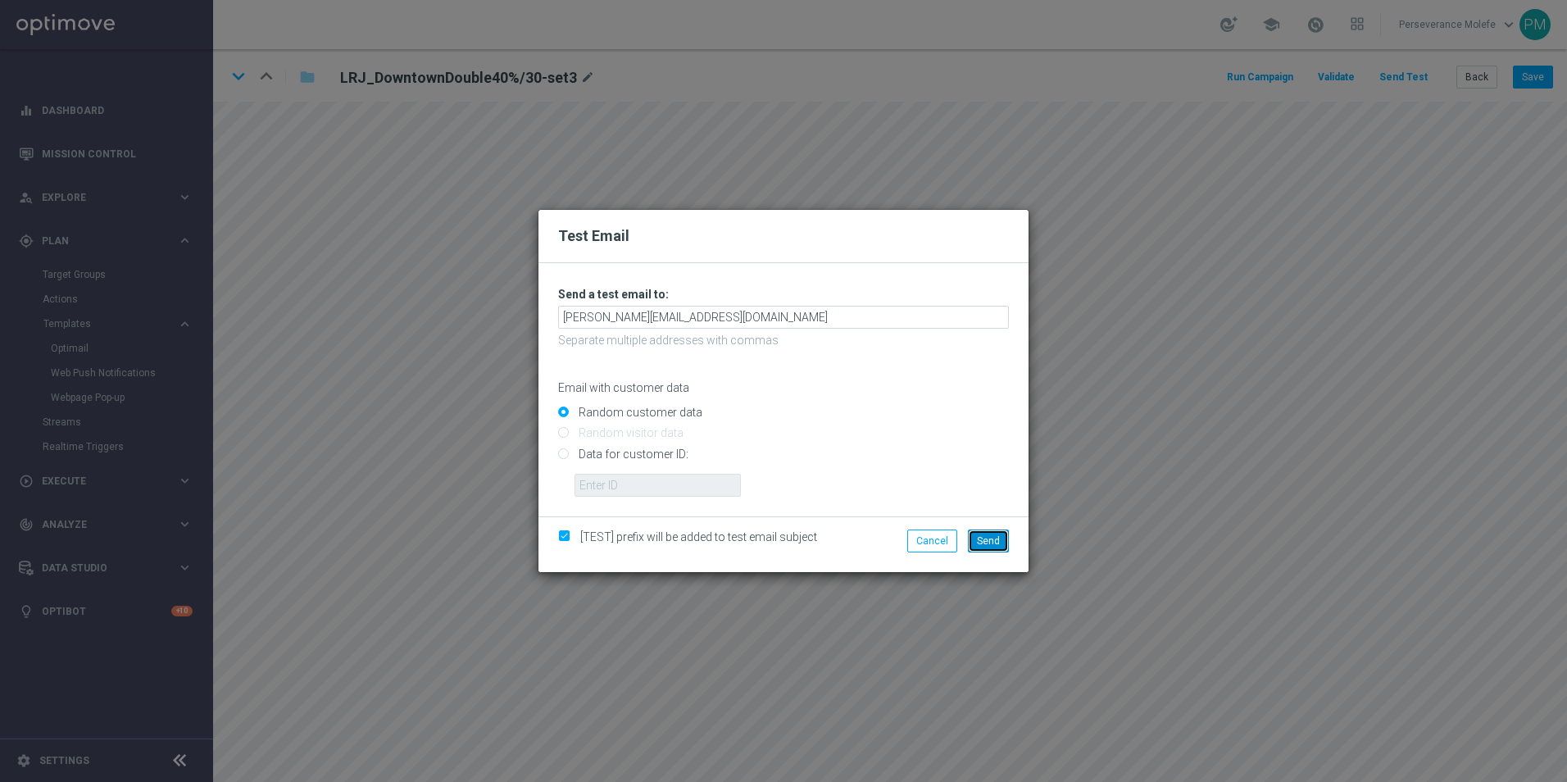
click at [978, 538] on span "Send" at bounding box center [988, 540] width 23 height 11
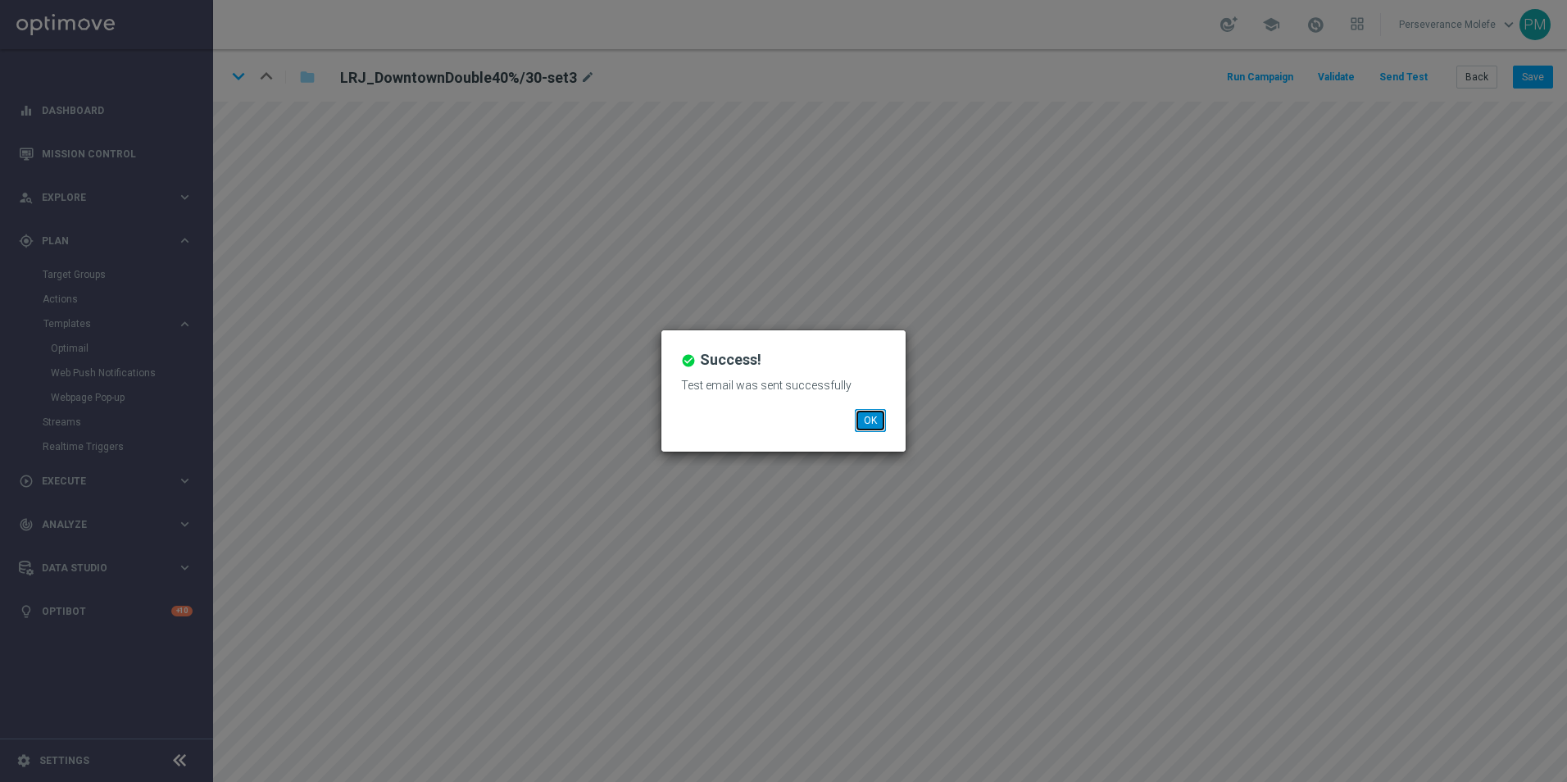
click at [870, 430] on button "OK" at bounding box center [870, 420] width 31 height 23
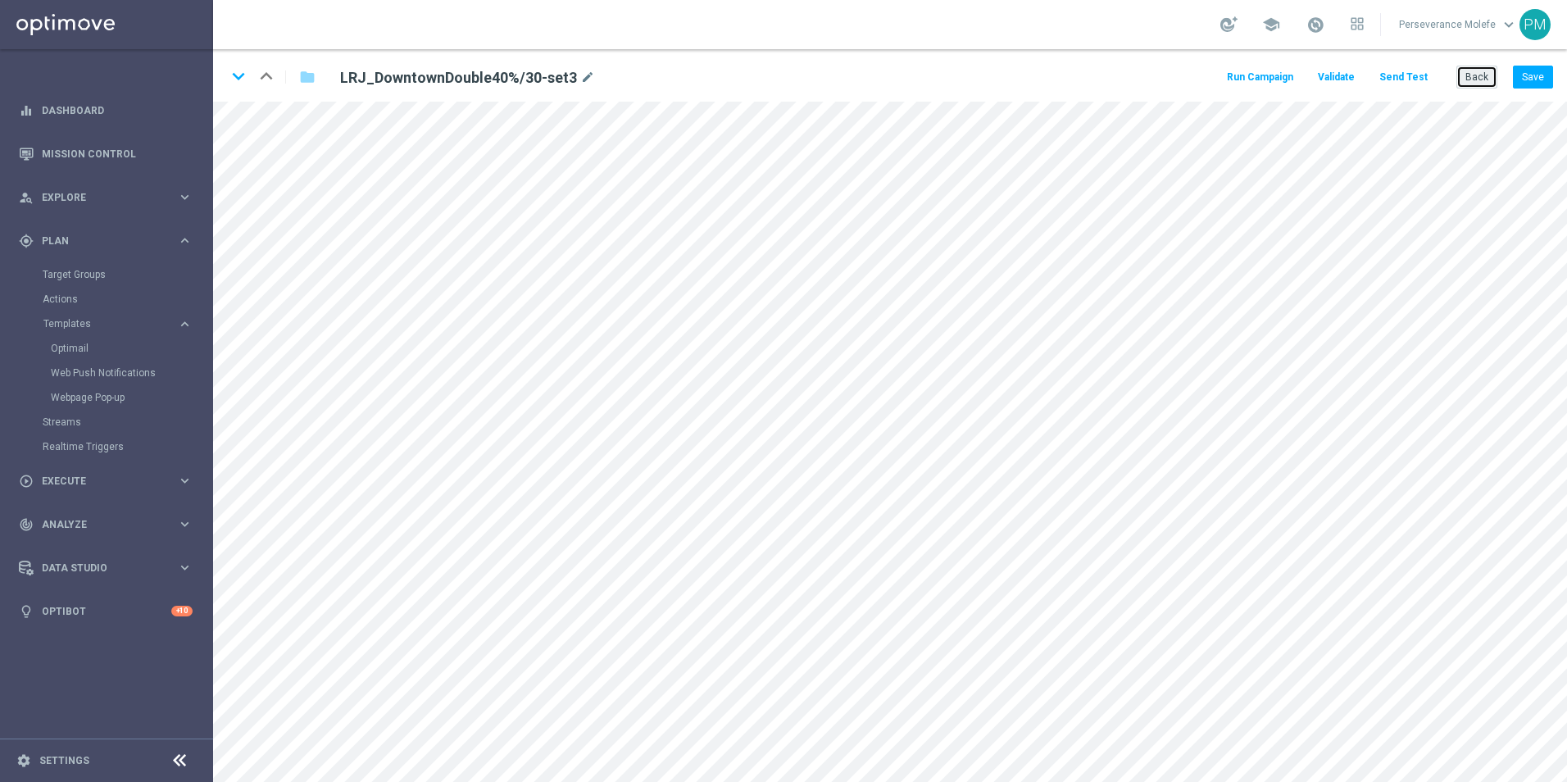
click at [1470, 69] on button "Back" at bounding box center [1477, 77] width 41 height 23
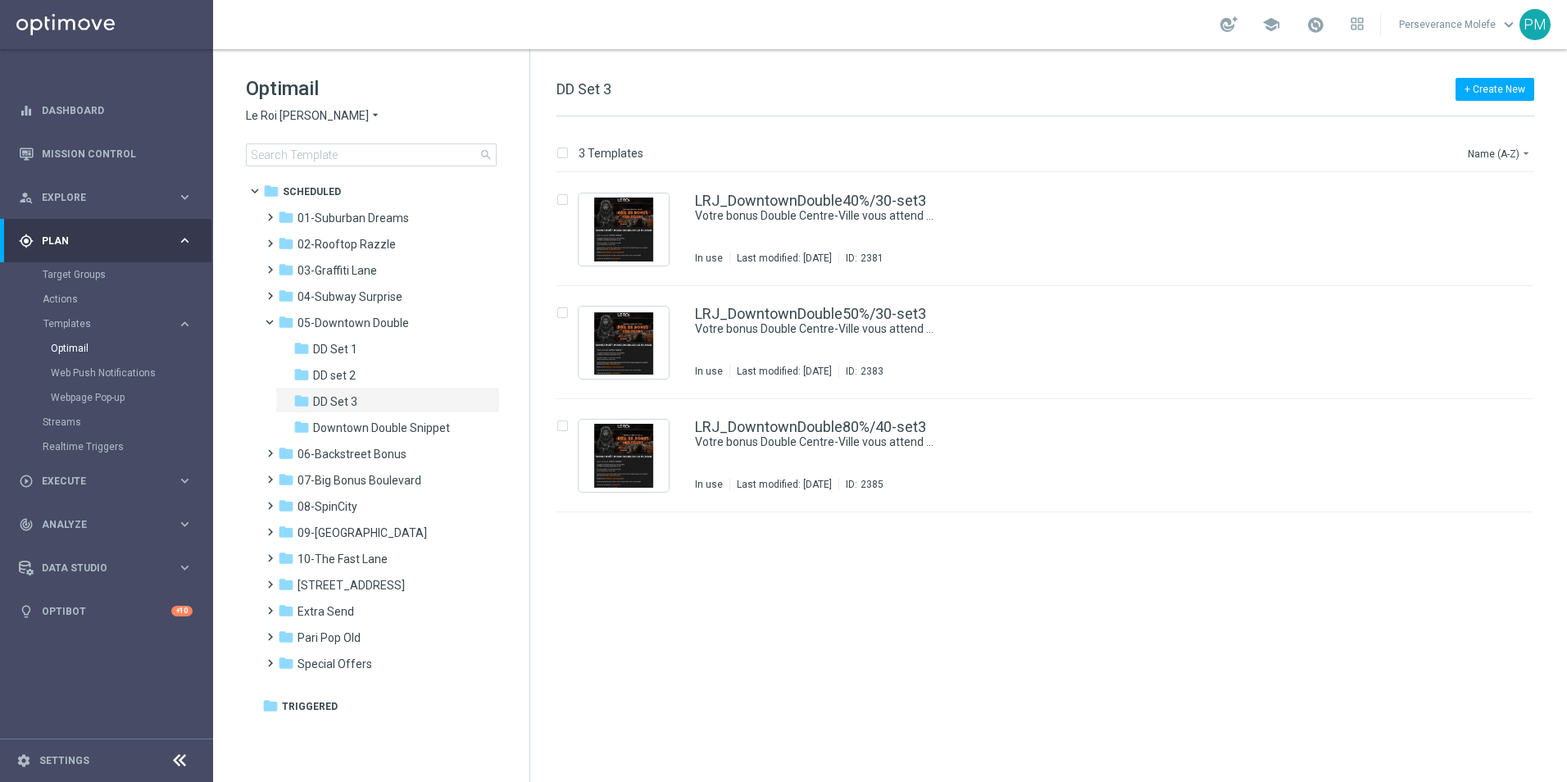
click at [282, 117] on span "Le Roi [PERSON_NAME]" at bounding box center [307, 116] width 123 height 16
click at [0, 0] on span "Casino Joka" at bounding box center [0, 0] width 0 height 0
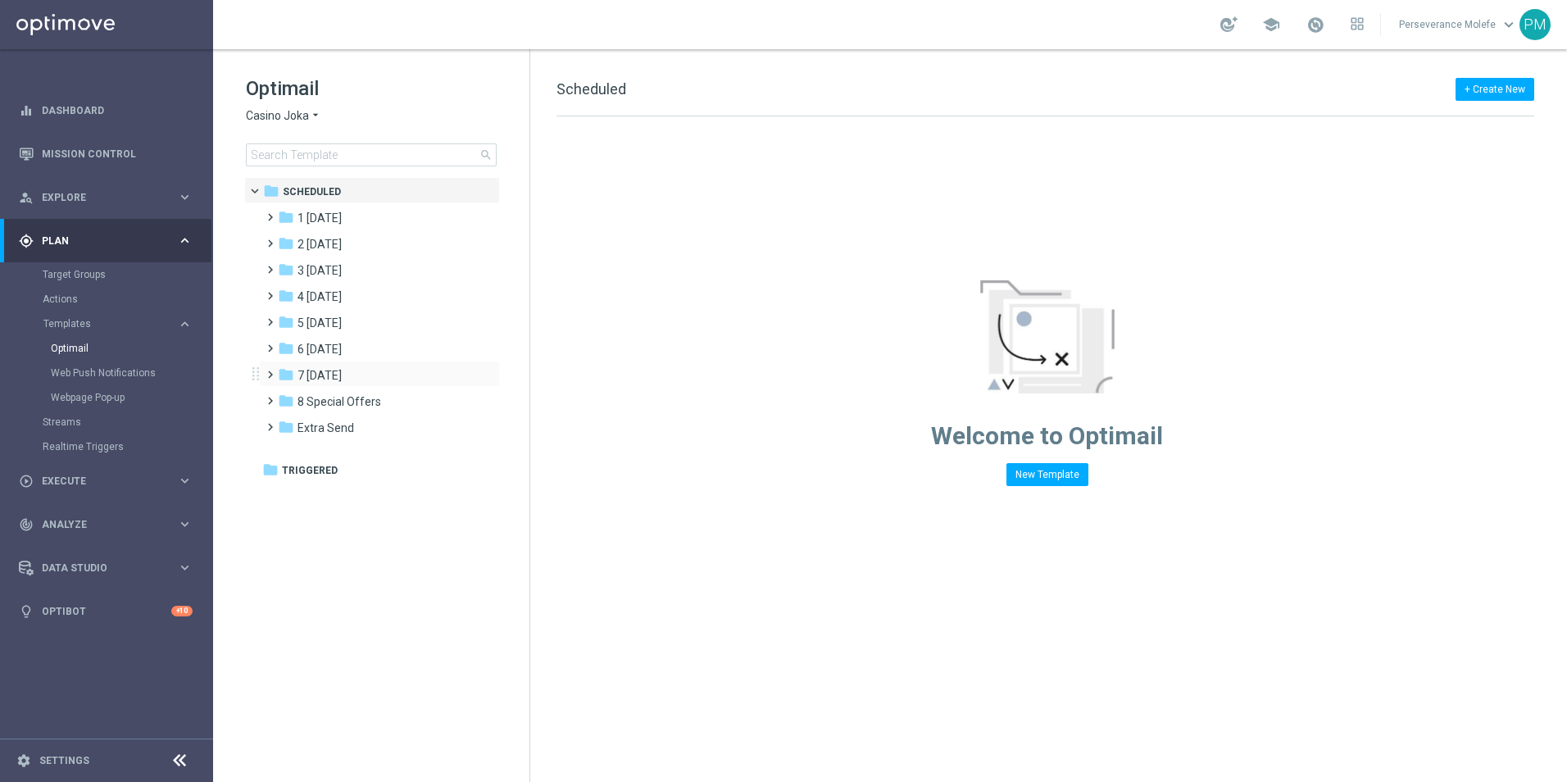
click at [337, 364] on div "folder 7 Monday more_vert" at bounding box center [379, 374] width 241 height 26
click at [342, 373] on span "7 [DATE]" at bounding box center [320, 375] width 44 height 15
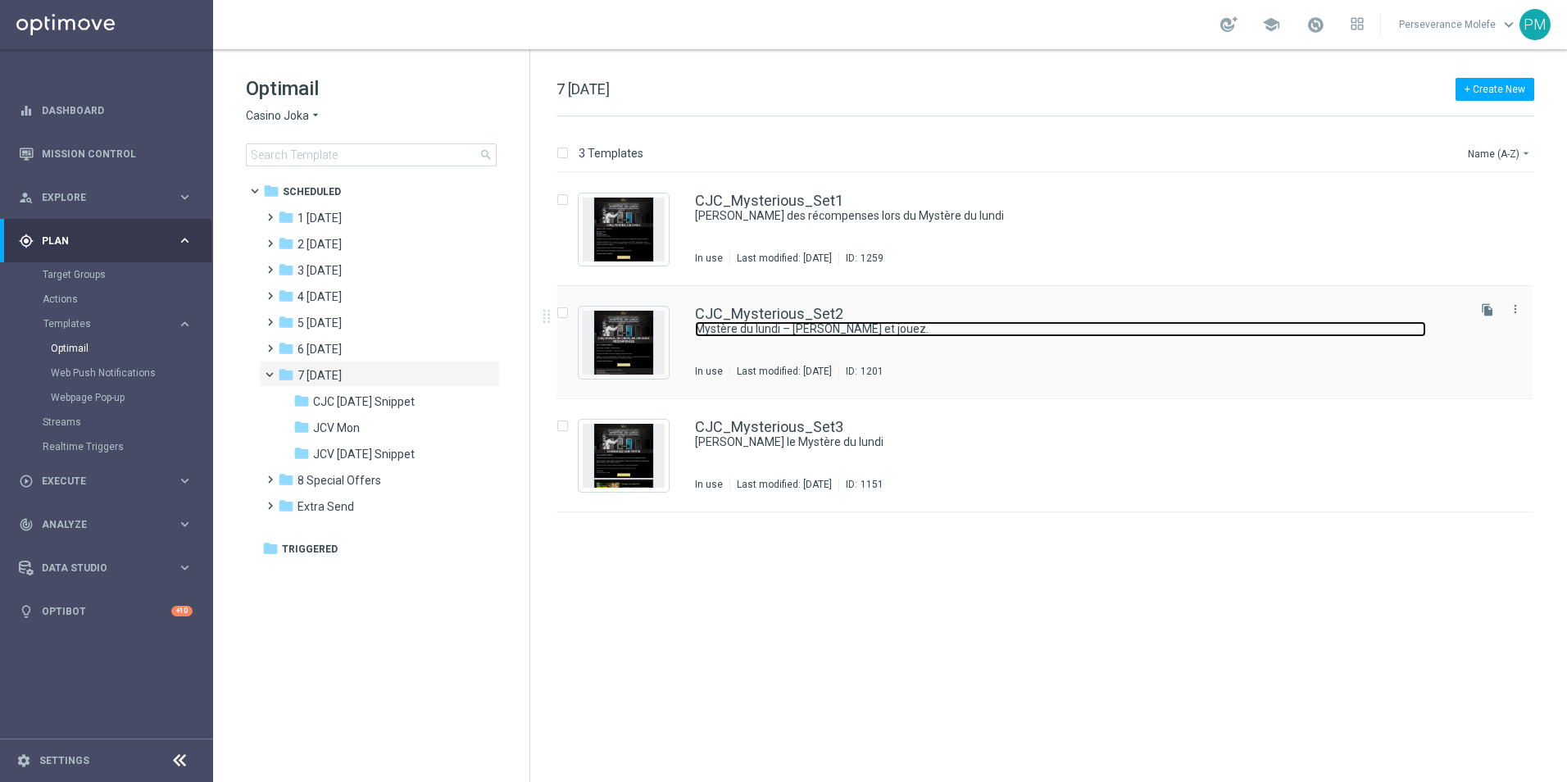
click at [792, 322] on link "Mystère du lundi – [PERSON_NAME] et jouez." at bounding box center [1060, 329] width 731 height 16
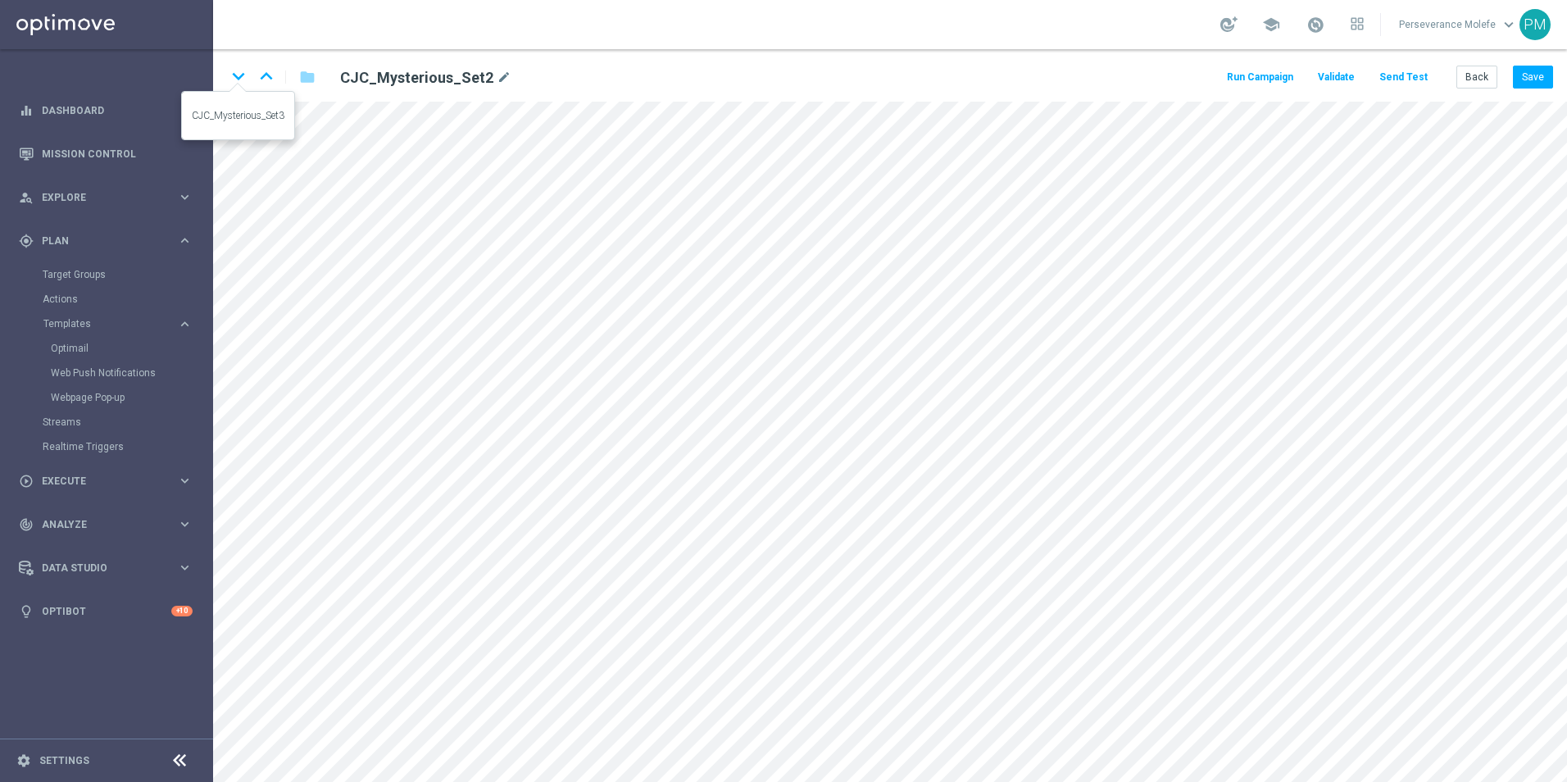
click at [239, 78] on icon "keyboard_arrow_down" at bounding box center [238, 76] width 25 height 25
click at [1411, 78] on button "Send Test" at bounding box center [1403, 77] width 53 height 22
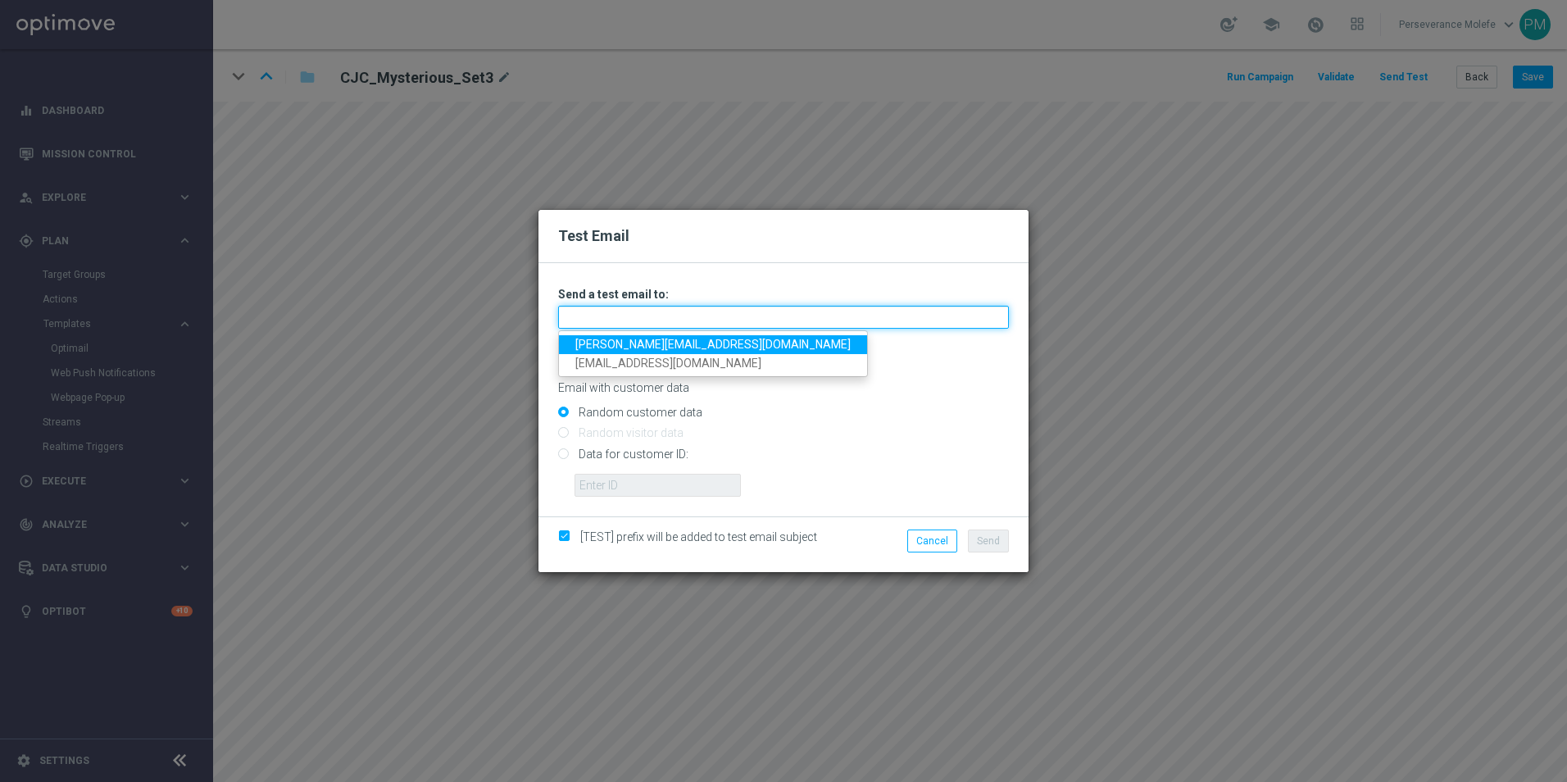
click at [746, 315] on input "text" at bounding box center [783, 317] width 451 height 23
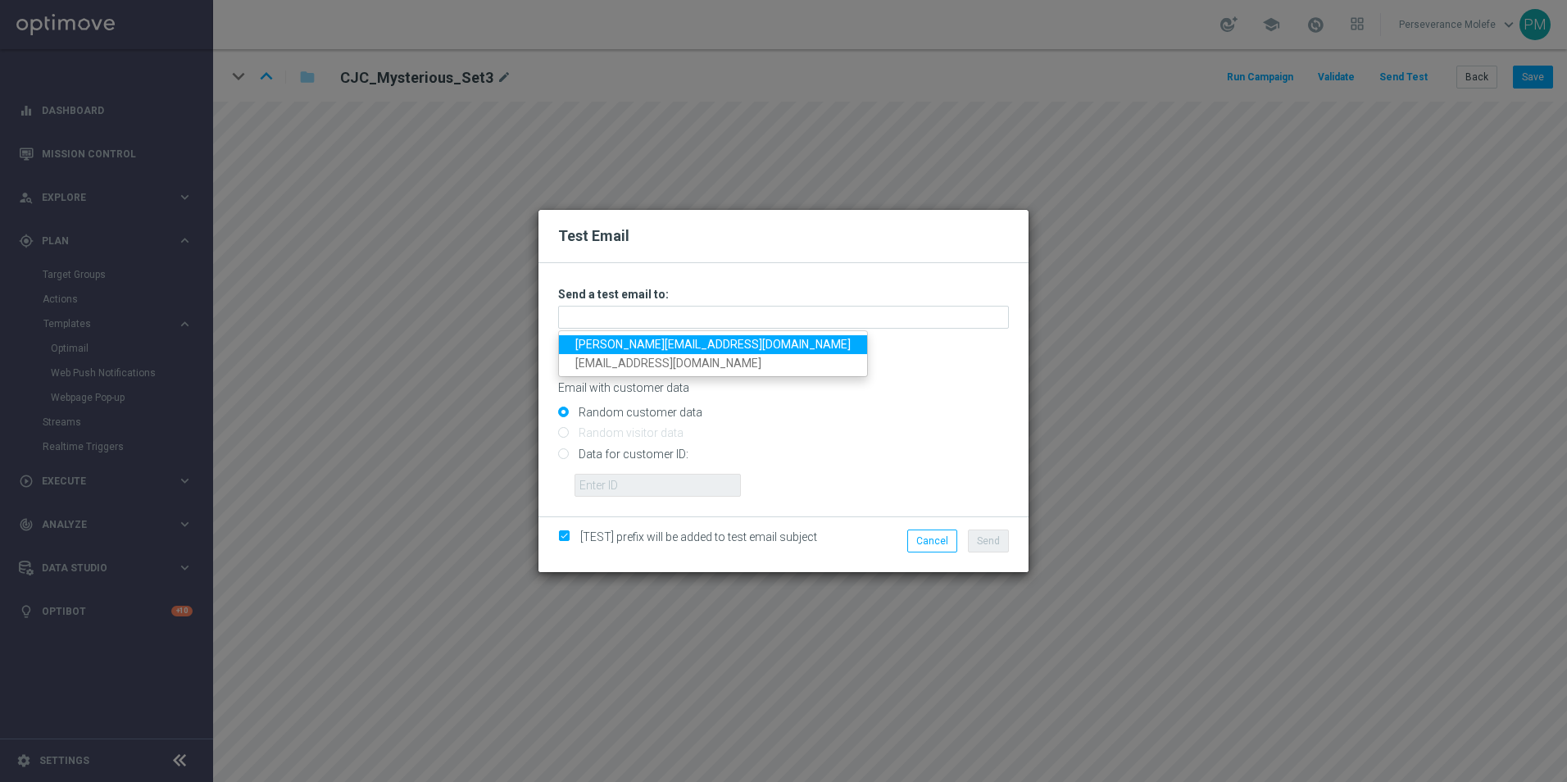
click at [690, 343] on link "[PERSON_NAME][EMAIL_ADDRESS][DOMAIN_NAME]" at bounding box center [713, 344] width 308 height 19
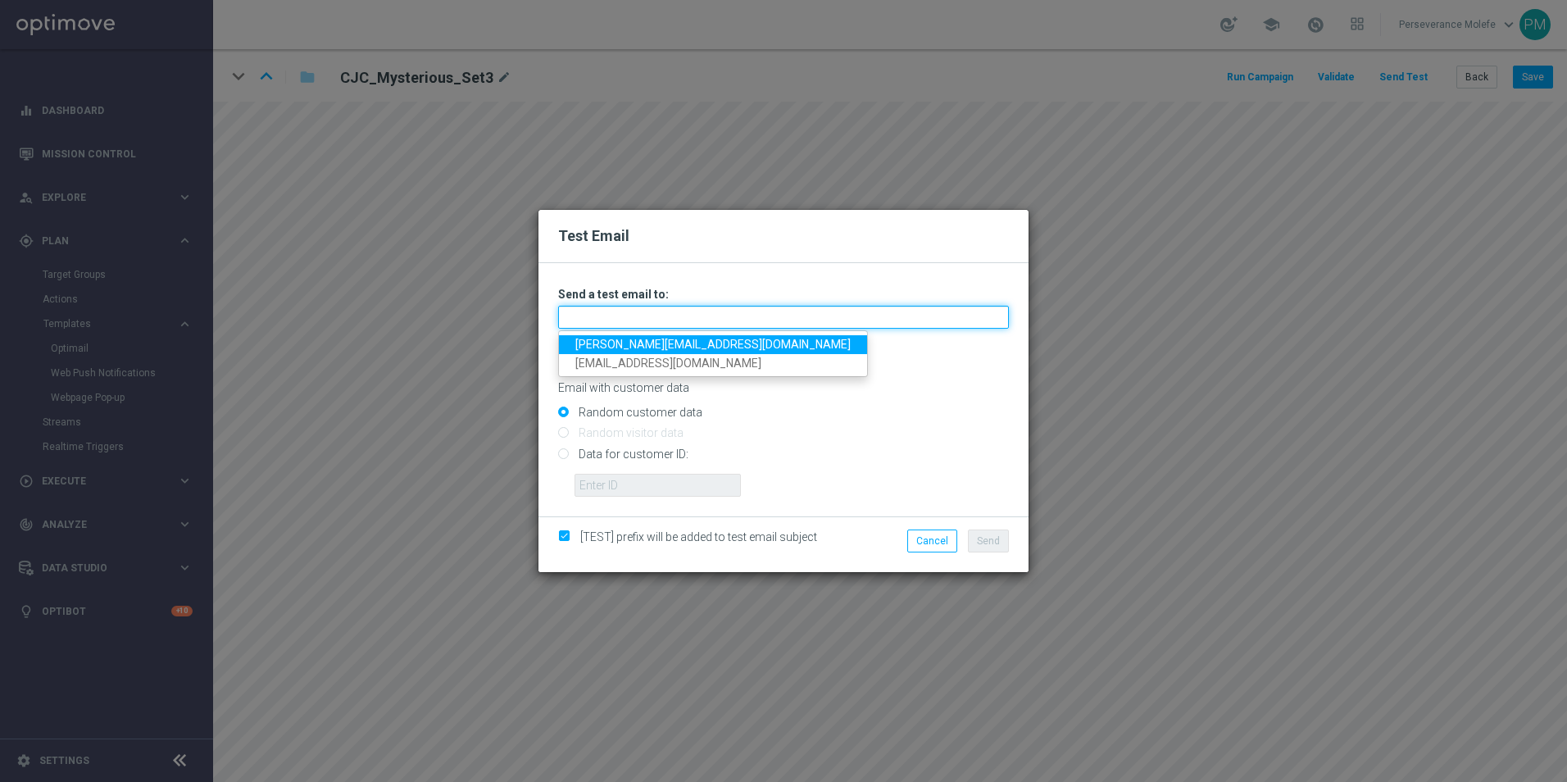
type input "[PERSON_NAME][EMAIL_ADDRESS][DOMAIN_NAME]"
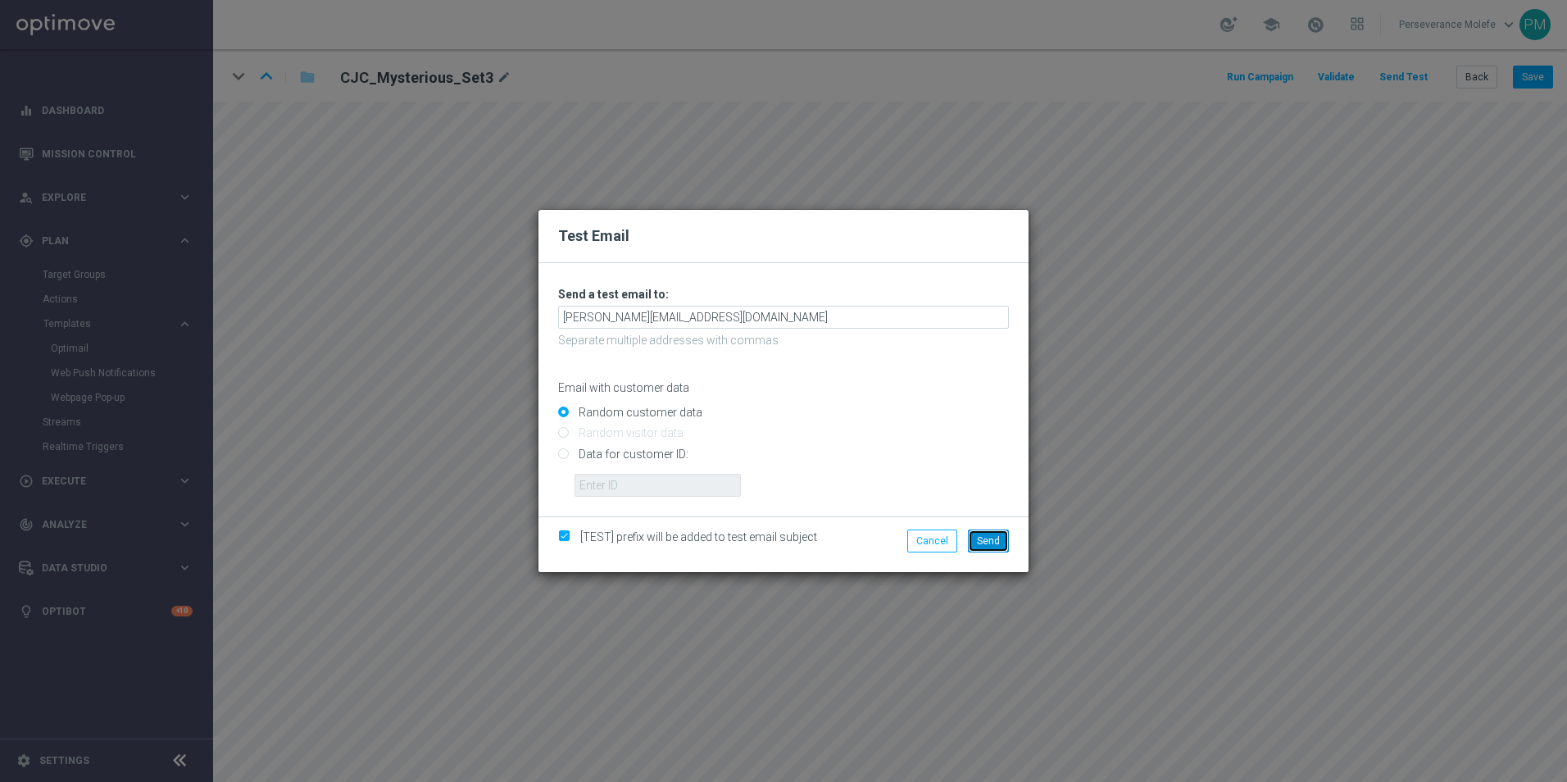
click at [993, 536] on span "Send" at bounding box center [988, 540] width 23 height 11
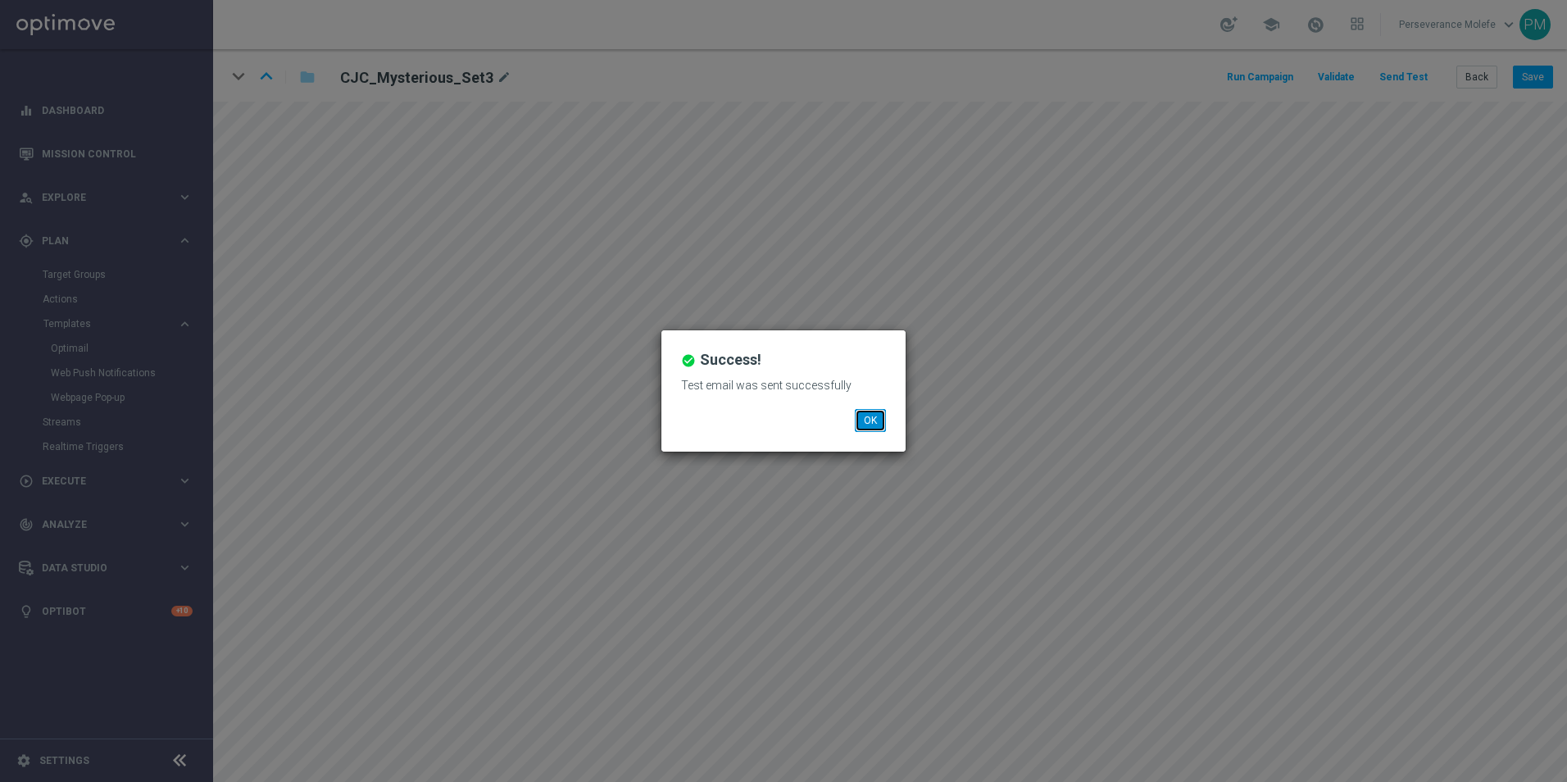
click at [871, 429] on button "OK" at bounding box center [870, 420] width 31 height 23
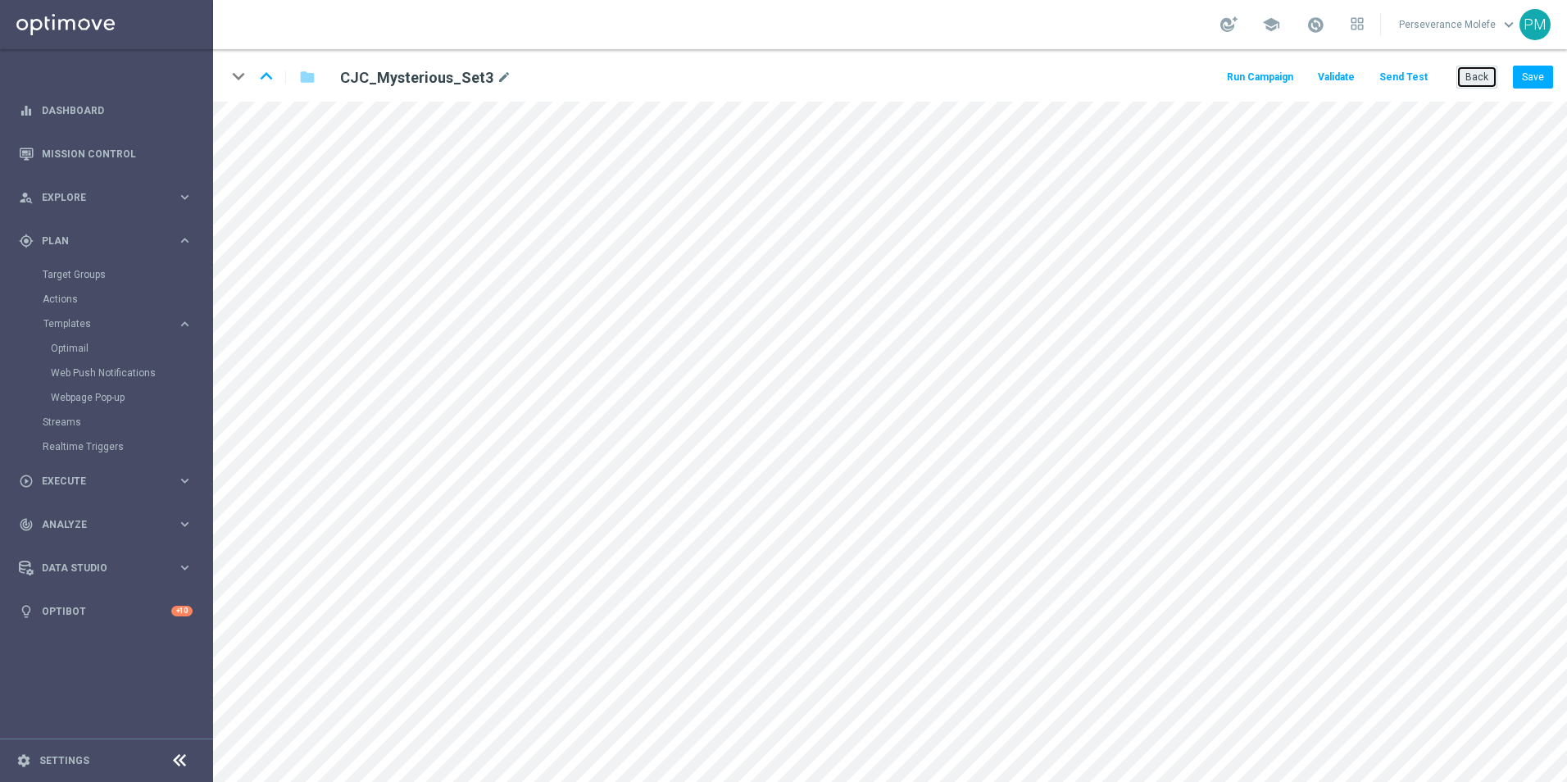
click at [1480, 71] on button "Back" at bounding box center [1477, 77] width 41 height 23
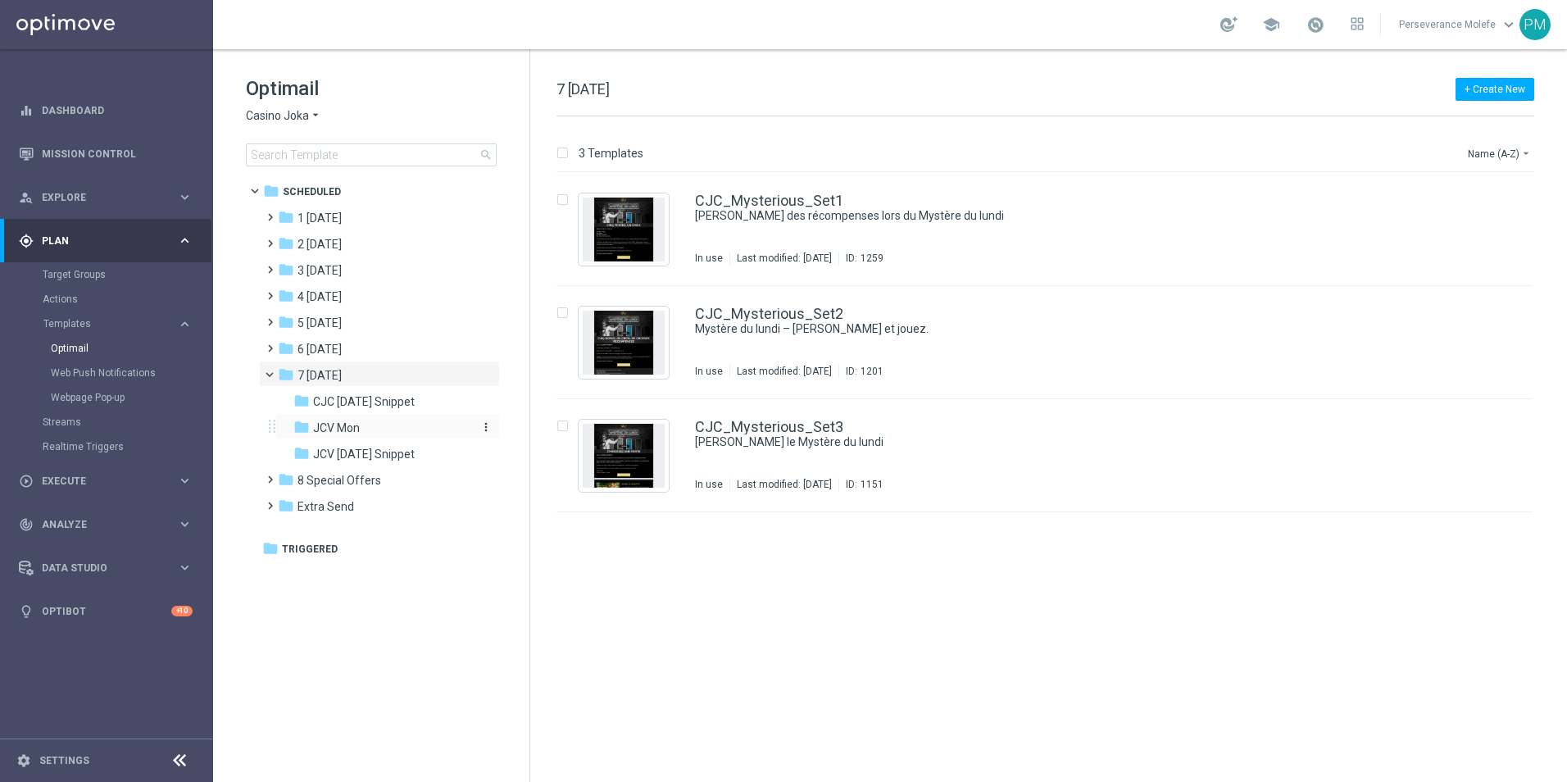
click at [369, 426] on div "folder JCV Mon" at bounding box center [380, 428] width 175 height 19
click at [772, 431] on link "JCV_Mysterious_Set3" at bounding box center [769, 427] width 148 height 15
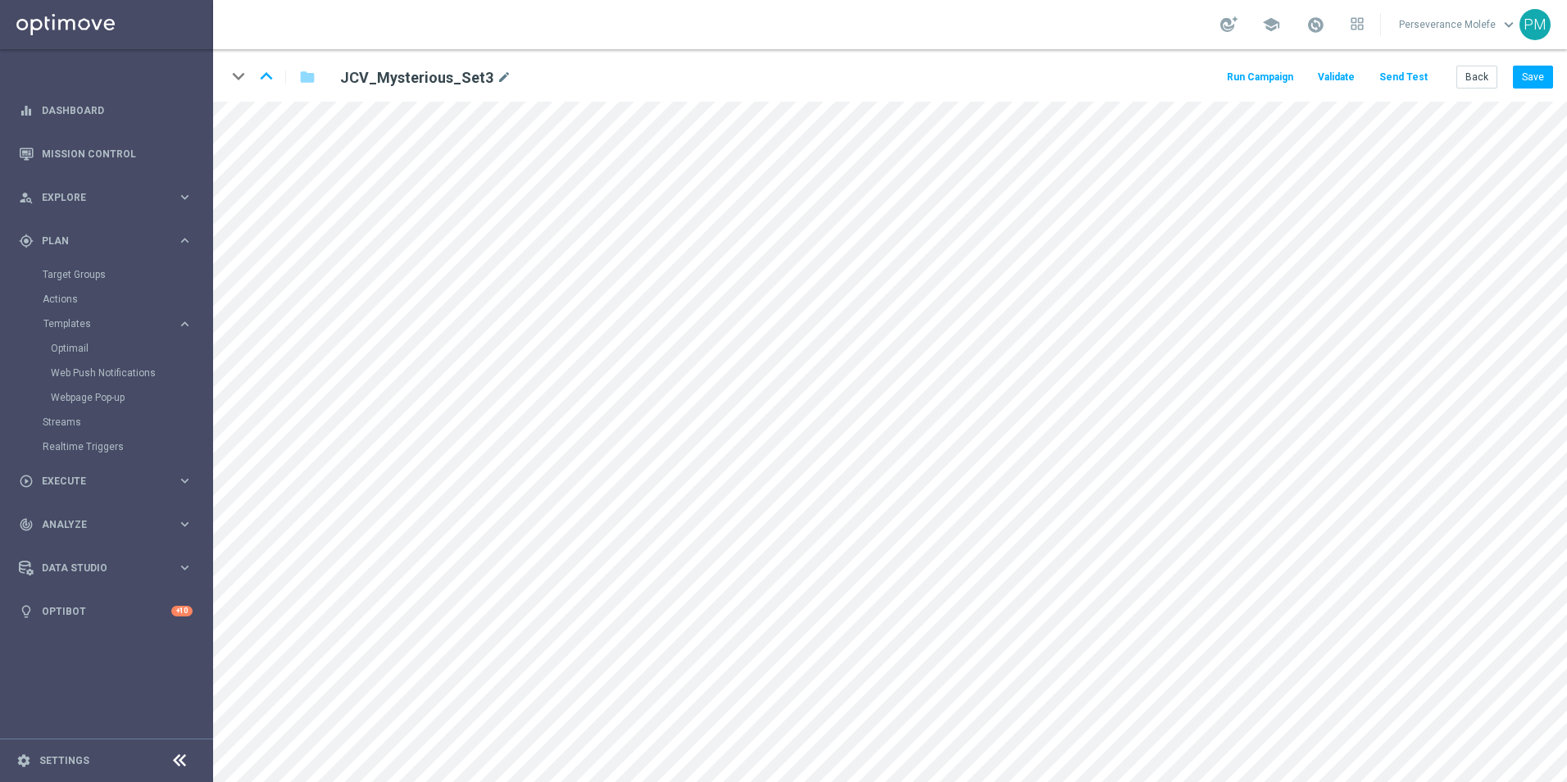
click at [1407, 83] on button "Send Test" at bounding box center [1403, 77] width 53 height 22
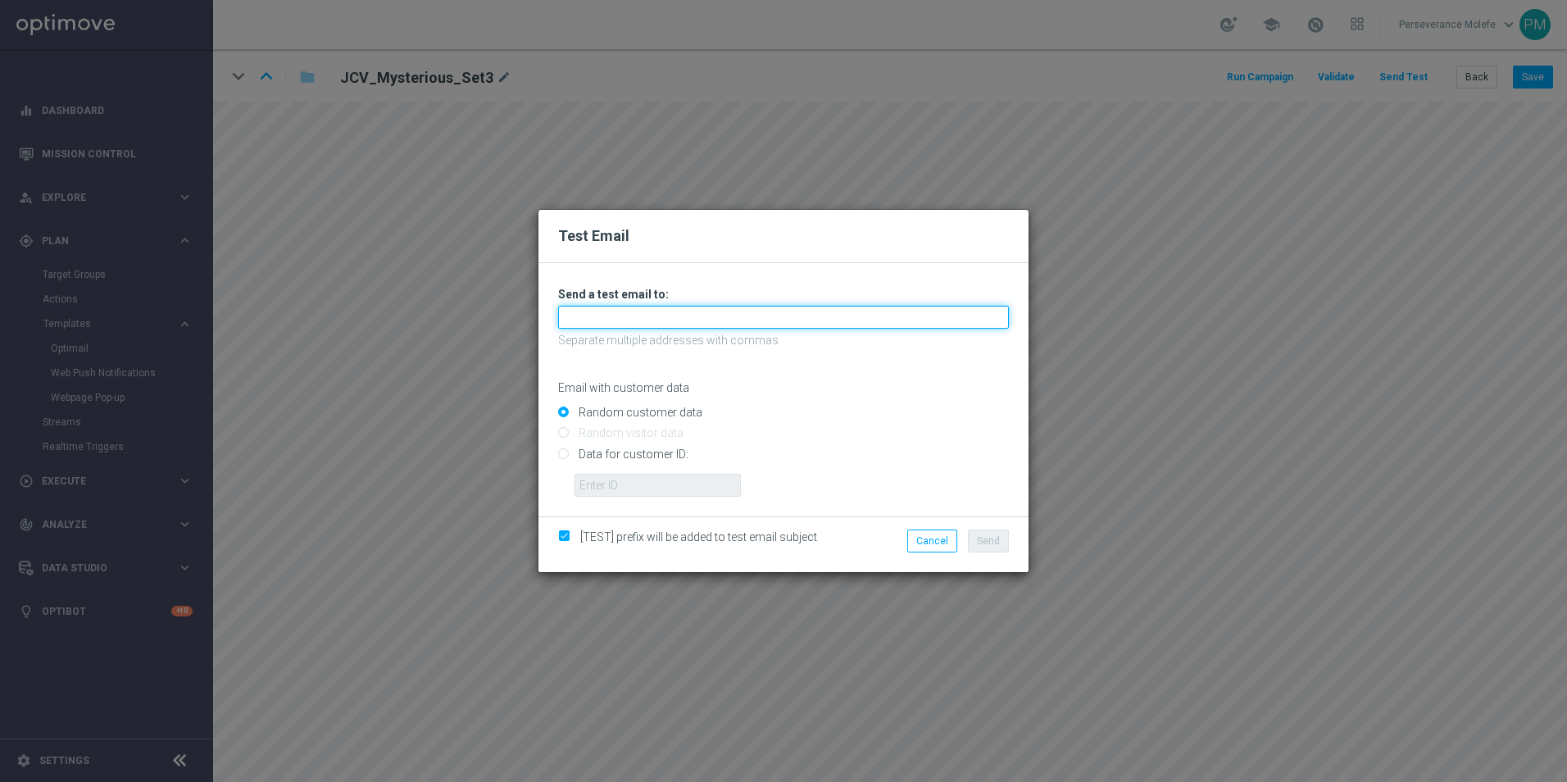
click at [712, 310] on input "text" at bounding box center [783, 317] width 451 height 23
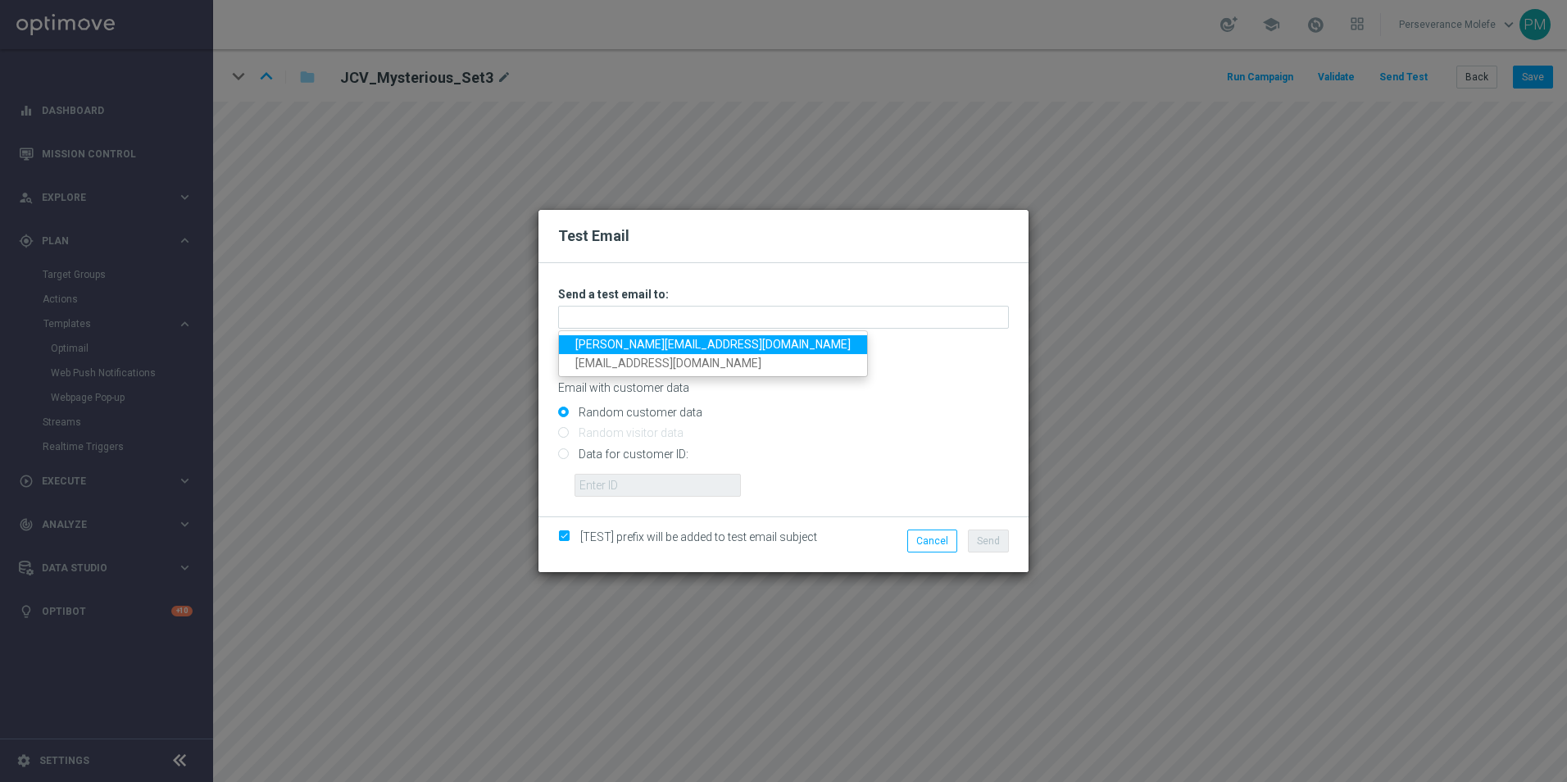
click at [687, 343] on link "[PERSON_NAME][EMAIL_ADDRESS][DOMAIN_NAME]" at bounding box center [713, 344] width 308 height 19
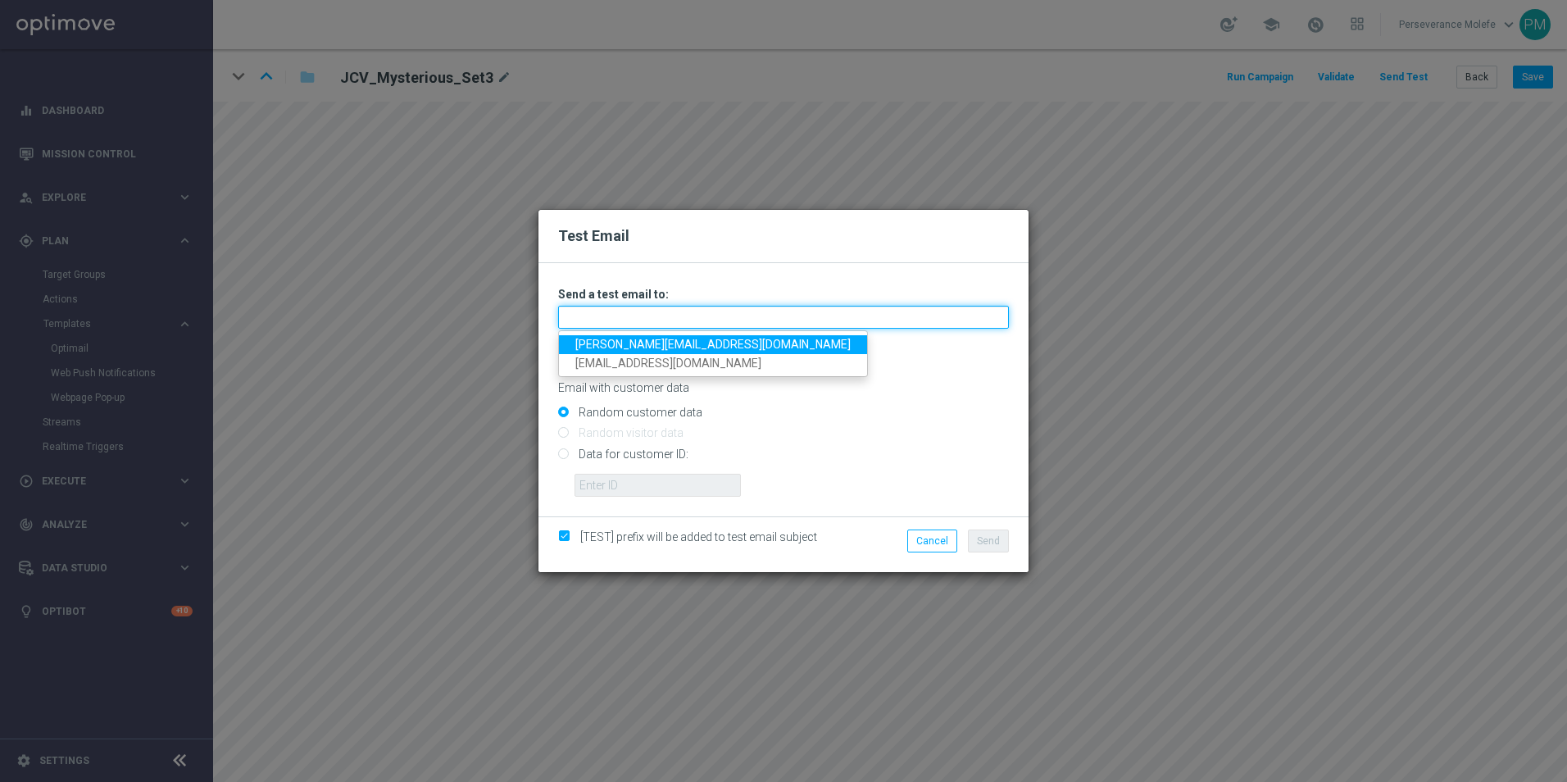
type input "[PERSON_NAME][EMAIL_ADDRESS][DOMAIN_NAME]"
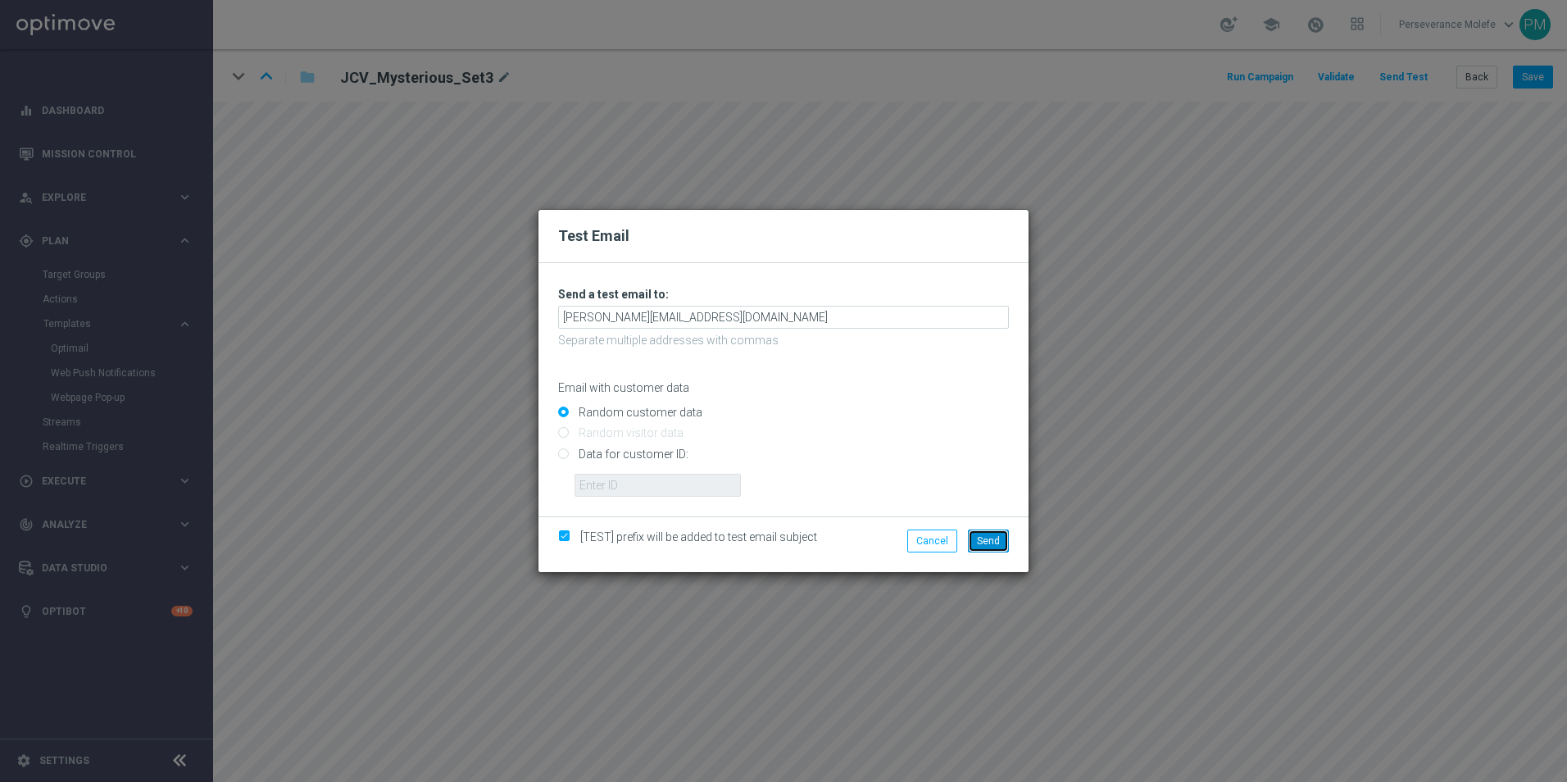
click at [998, 543] on span "Send" at bounding box center [988, 540] width 23 height 11
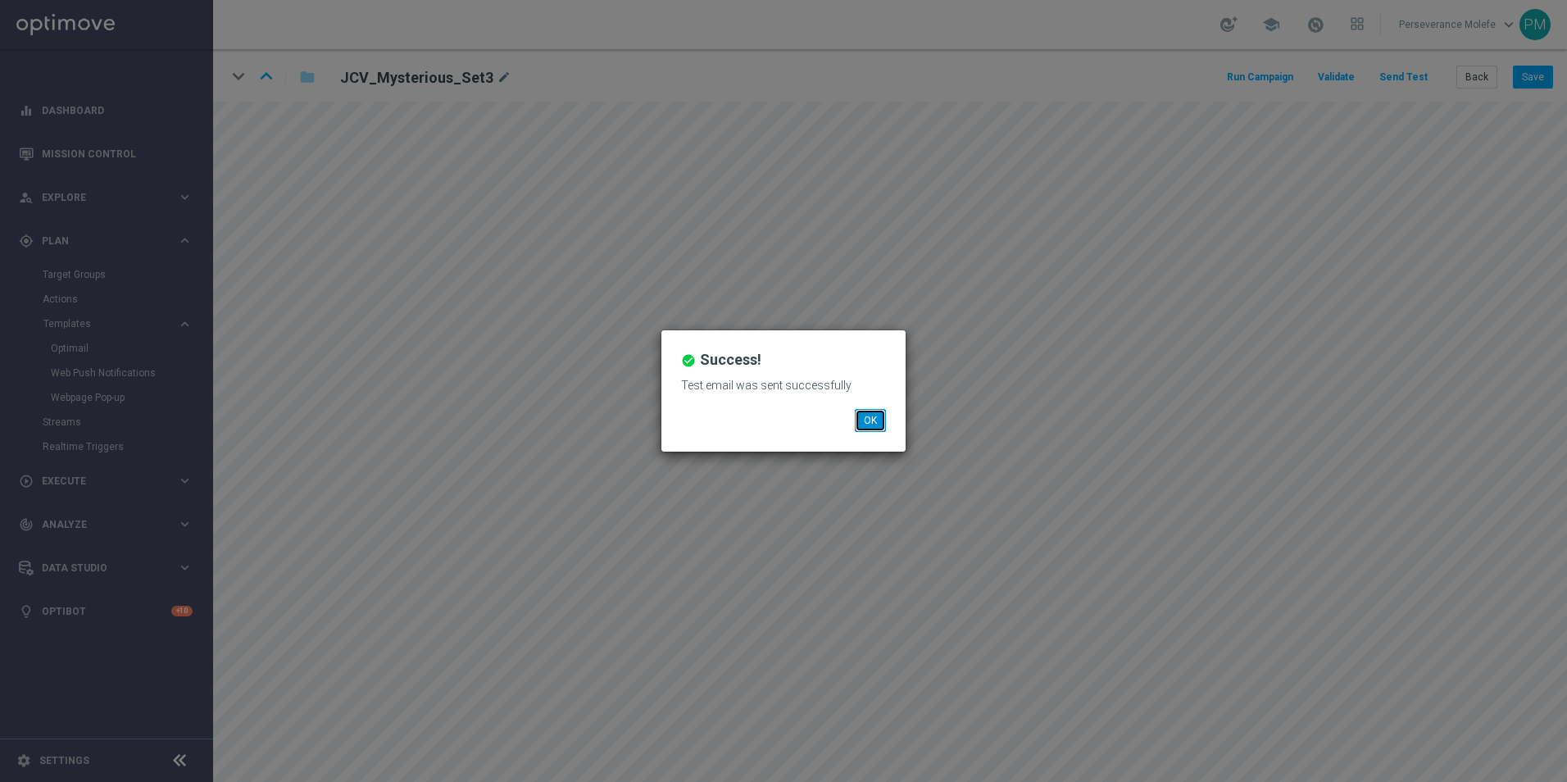
click at [872, 430] on button "OK" at bounding box center [870, 420] width 31 height 23
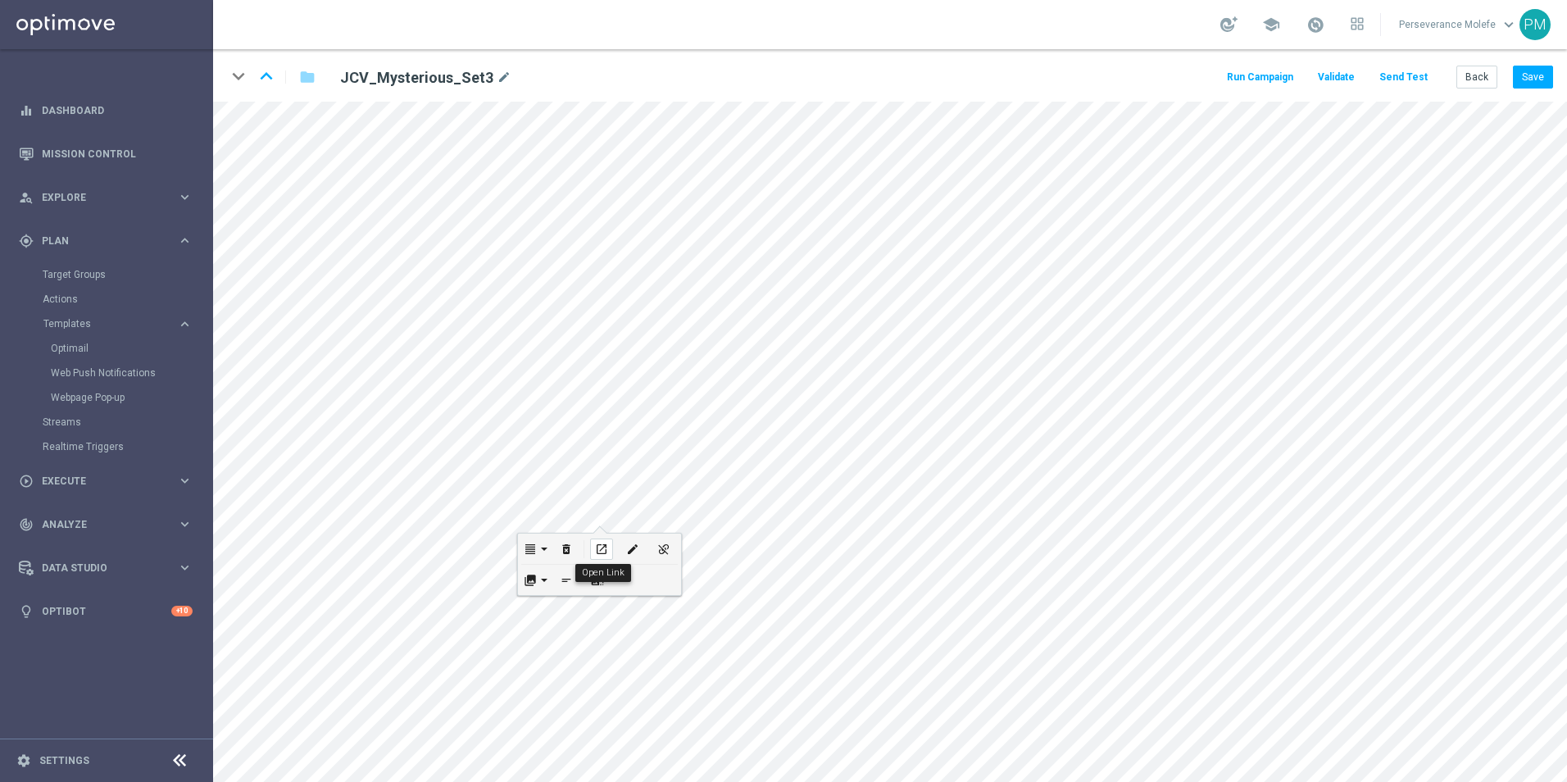
click at [601, 557] on div "open_in_new" at bounding box center [601, 549] width 23 height 21
click at [1463, 85] on button "Back" at bounding box center [1477, 77] width 41 height 23
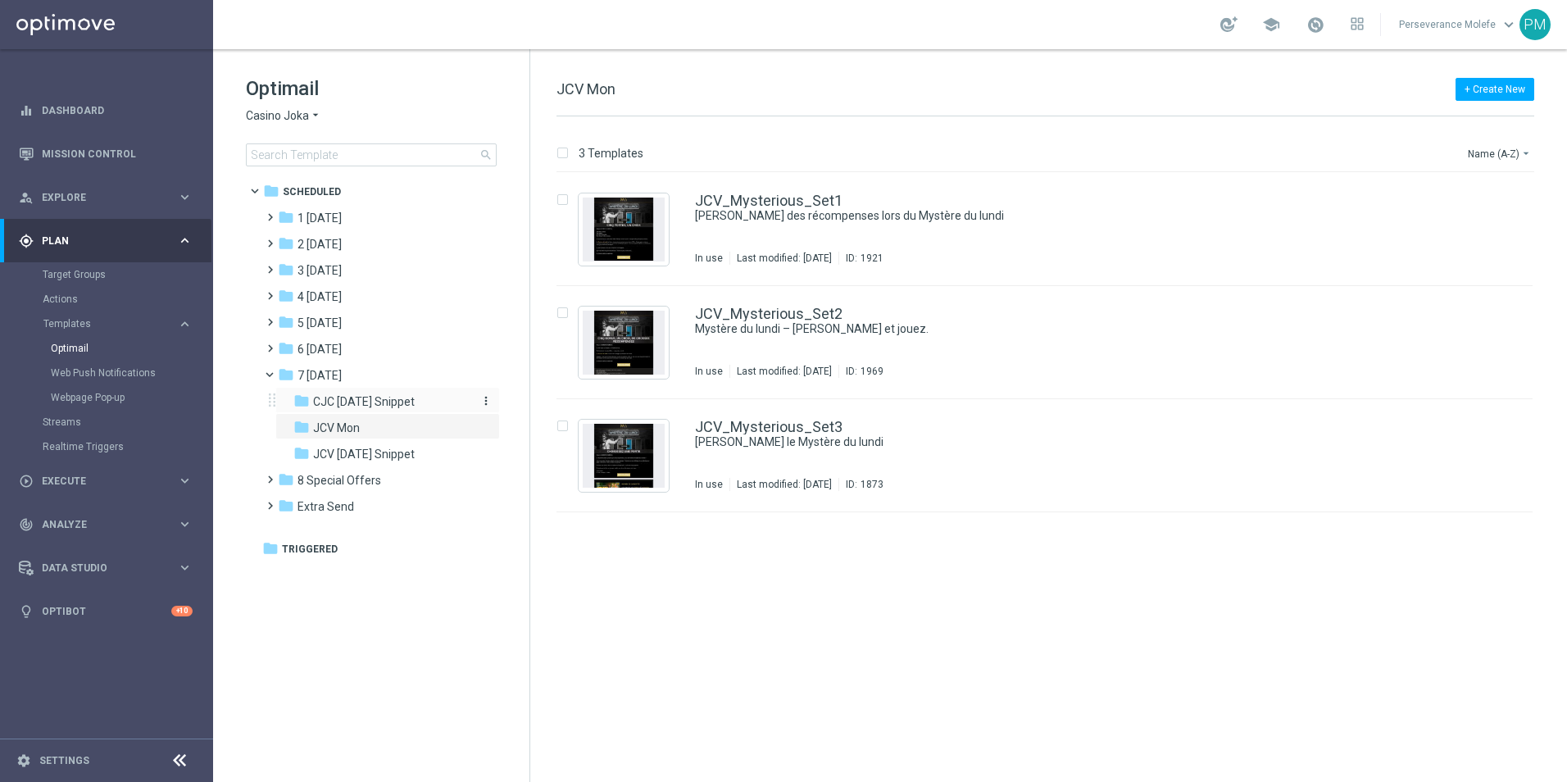
click at [349, 399] on span "CJC [DATE] Snippet" at bounding box center [364, 401] width 102 height 15
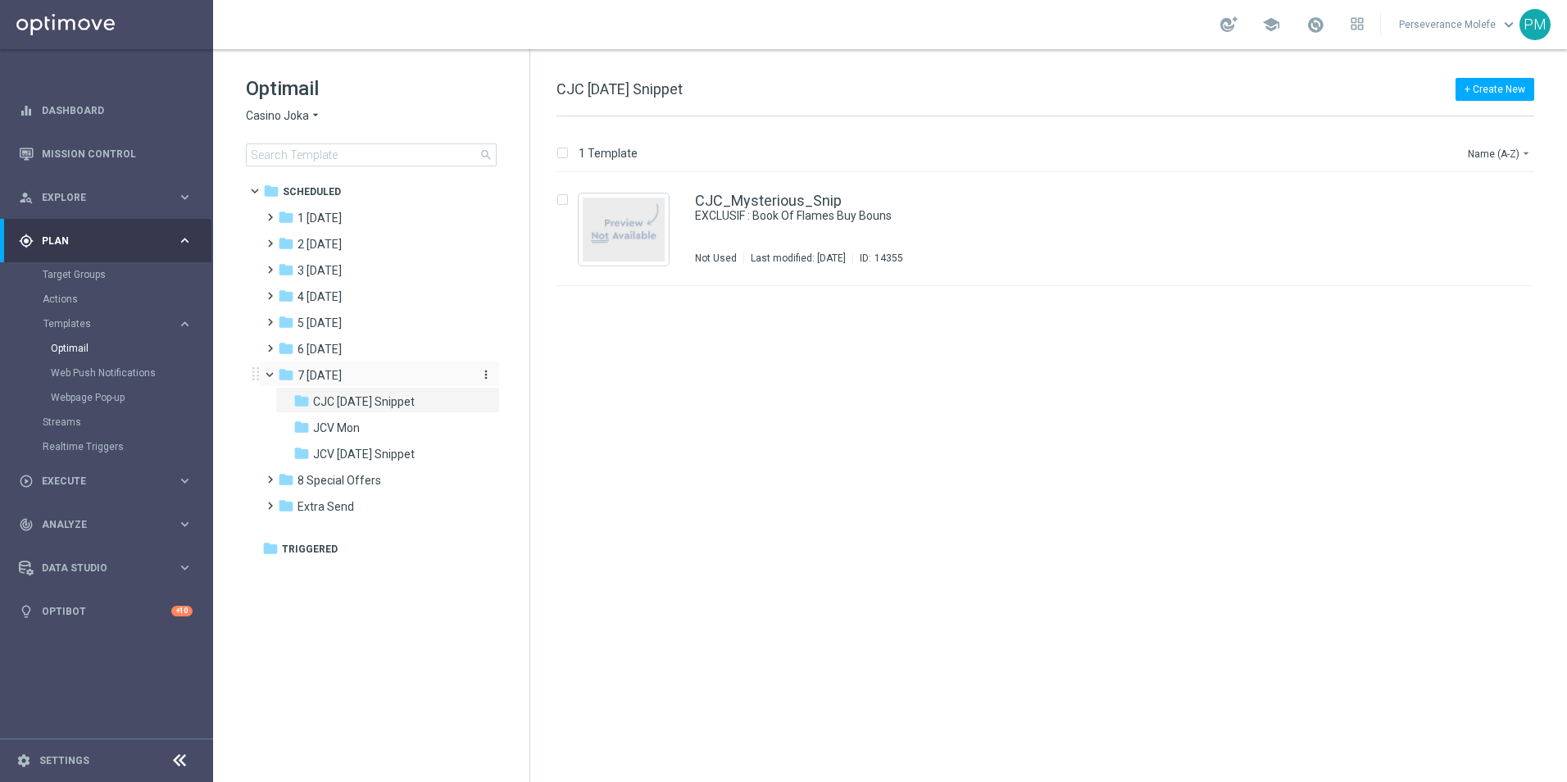
click at [350, 371] on div "folder 7 [DATE]" at bounding box center [372, 375] width 189 height 19
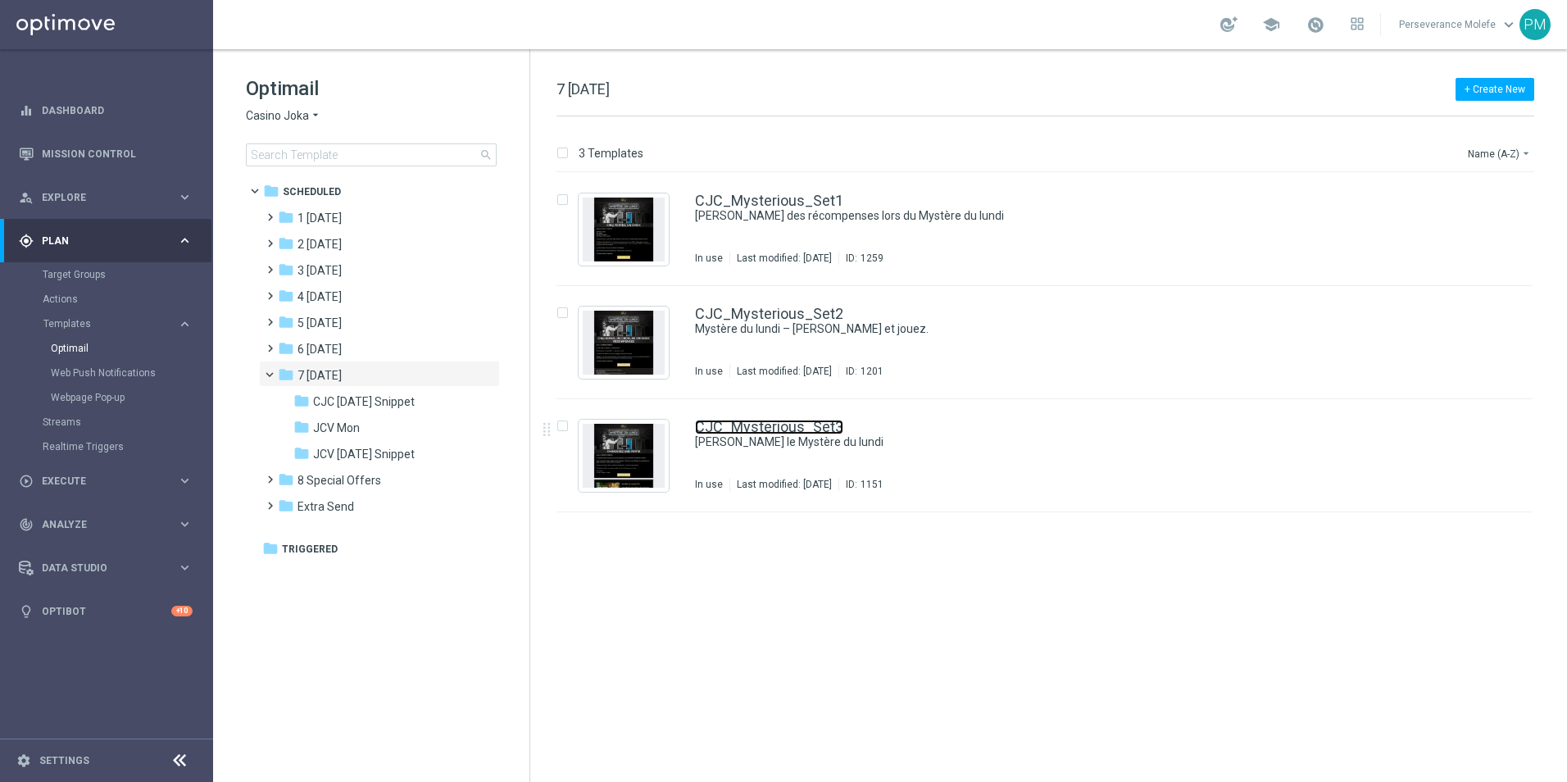
click at [790, 430] on link "CJC_Mysterious_Set3" at bounding box center [769, 427] width 148 height 15
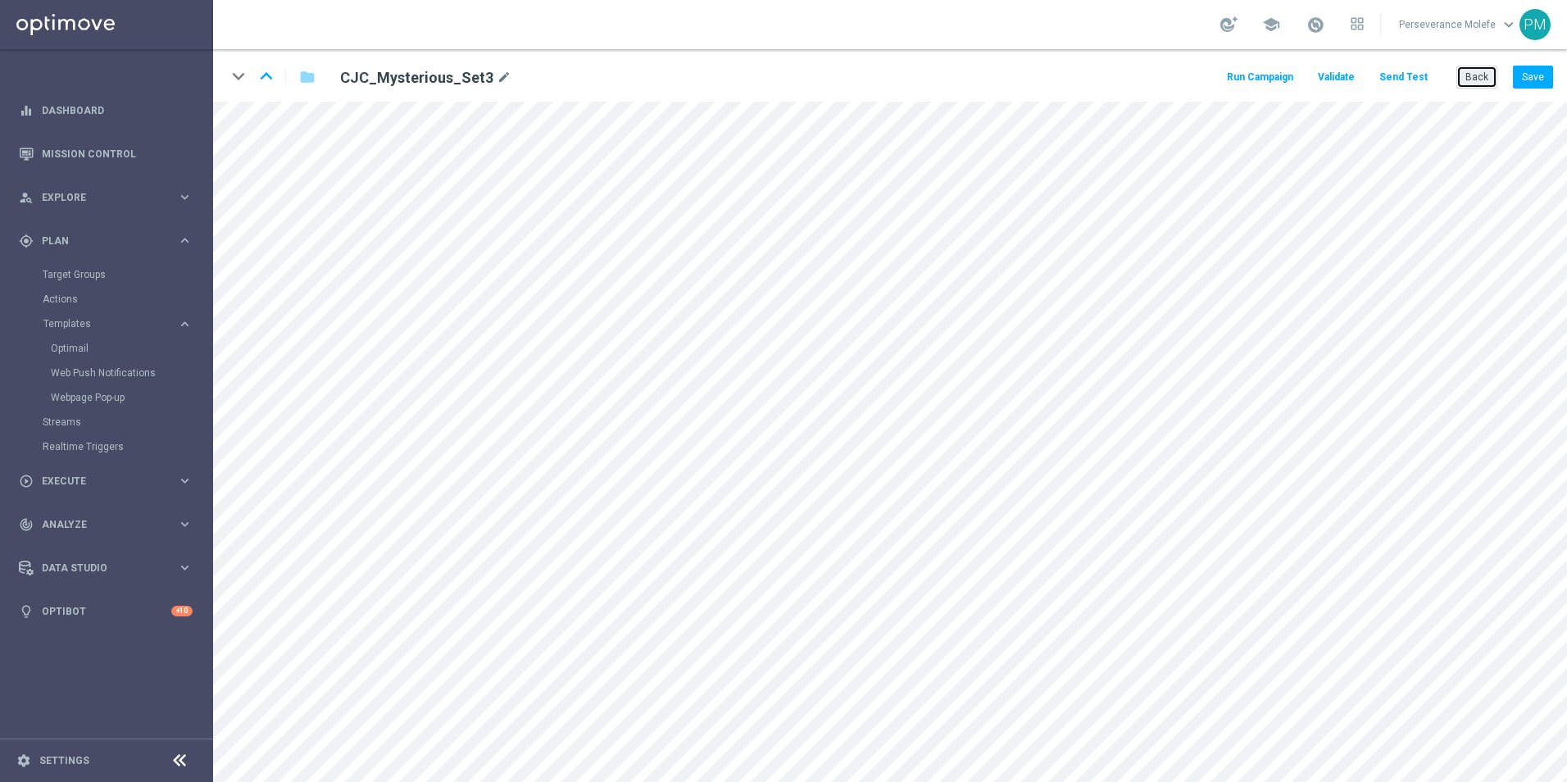
click at [1470, 73] on button "Back" at bounding box center [1477, 77] width 41 height 23
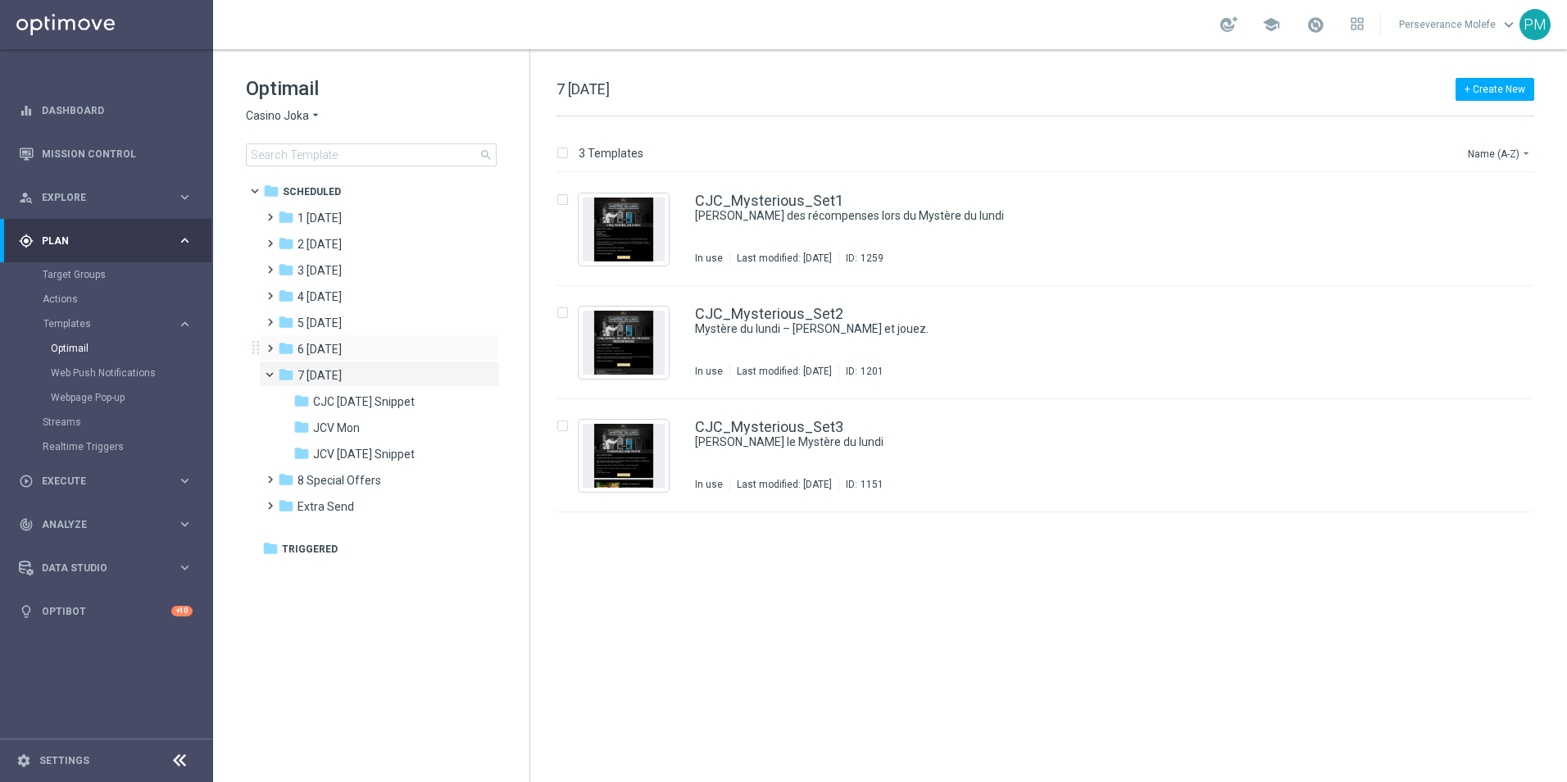
click at [321, 339] on div "folder 6 Sunday more_vert" at bounding box center [379, 347] width 241 height 26
click at [330, 353] on span "6 [DATE]" at bounding box center [320, 349] width 44 height 15
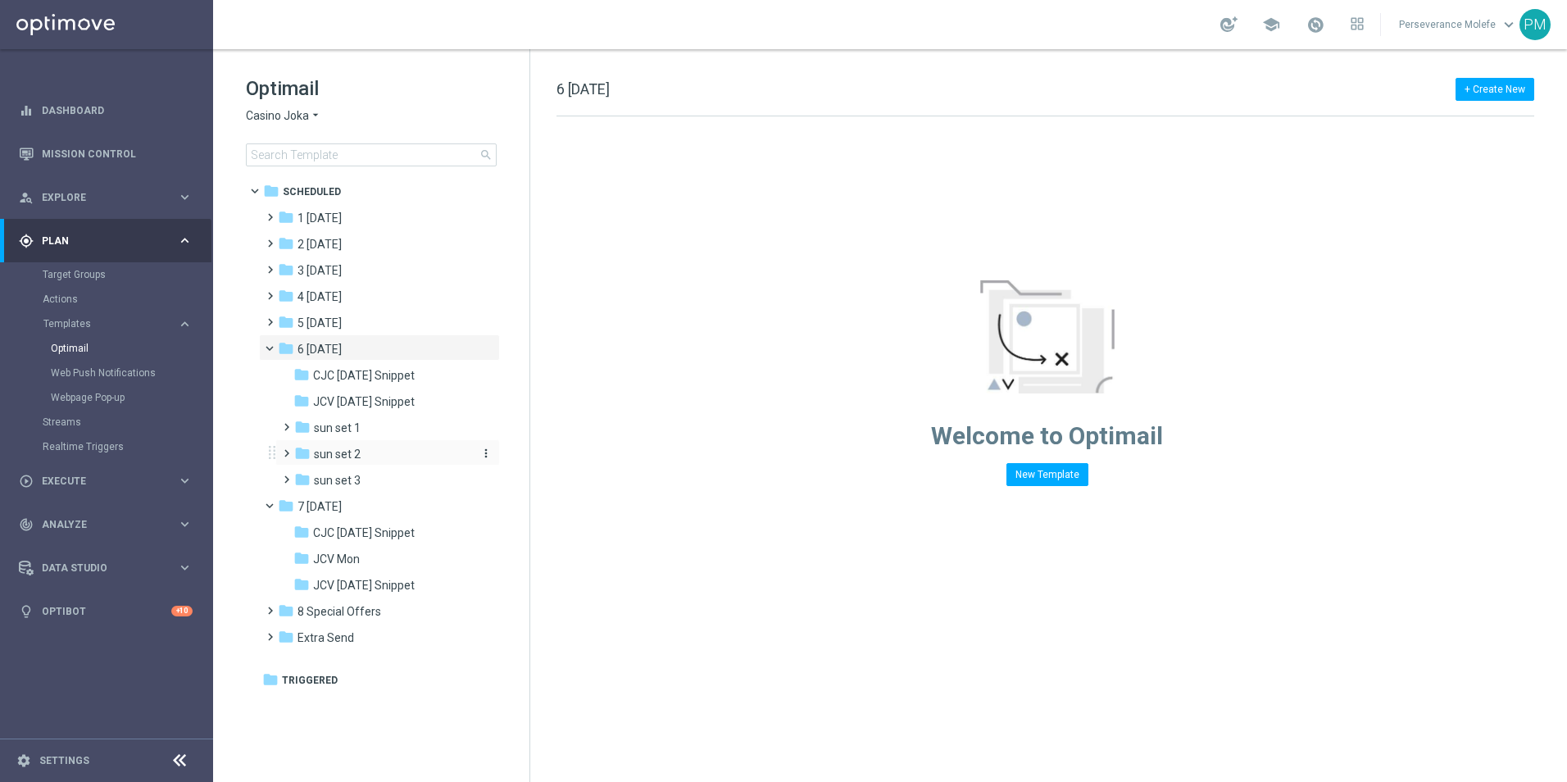
click at [362, 461] on div "folder sun set 2" at bounding box center [381, 454] width 175 height 19
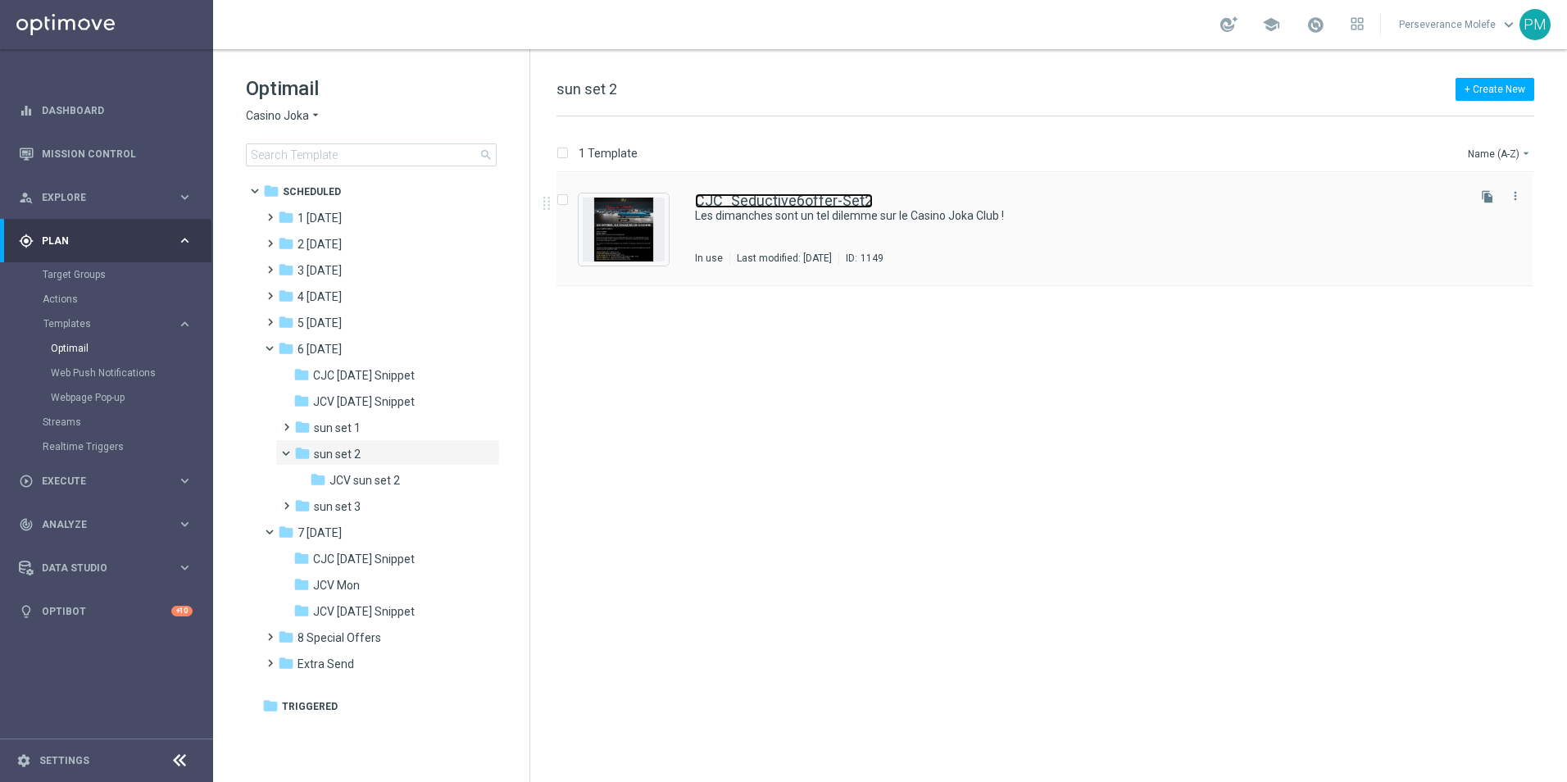
click at [831, 201] on link "CJC_Seductive6offer-Set2" at bounding box center [784, 200] width 178 height 15
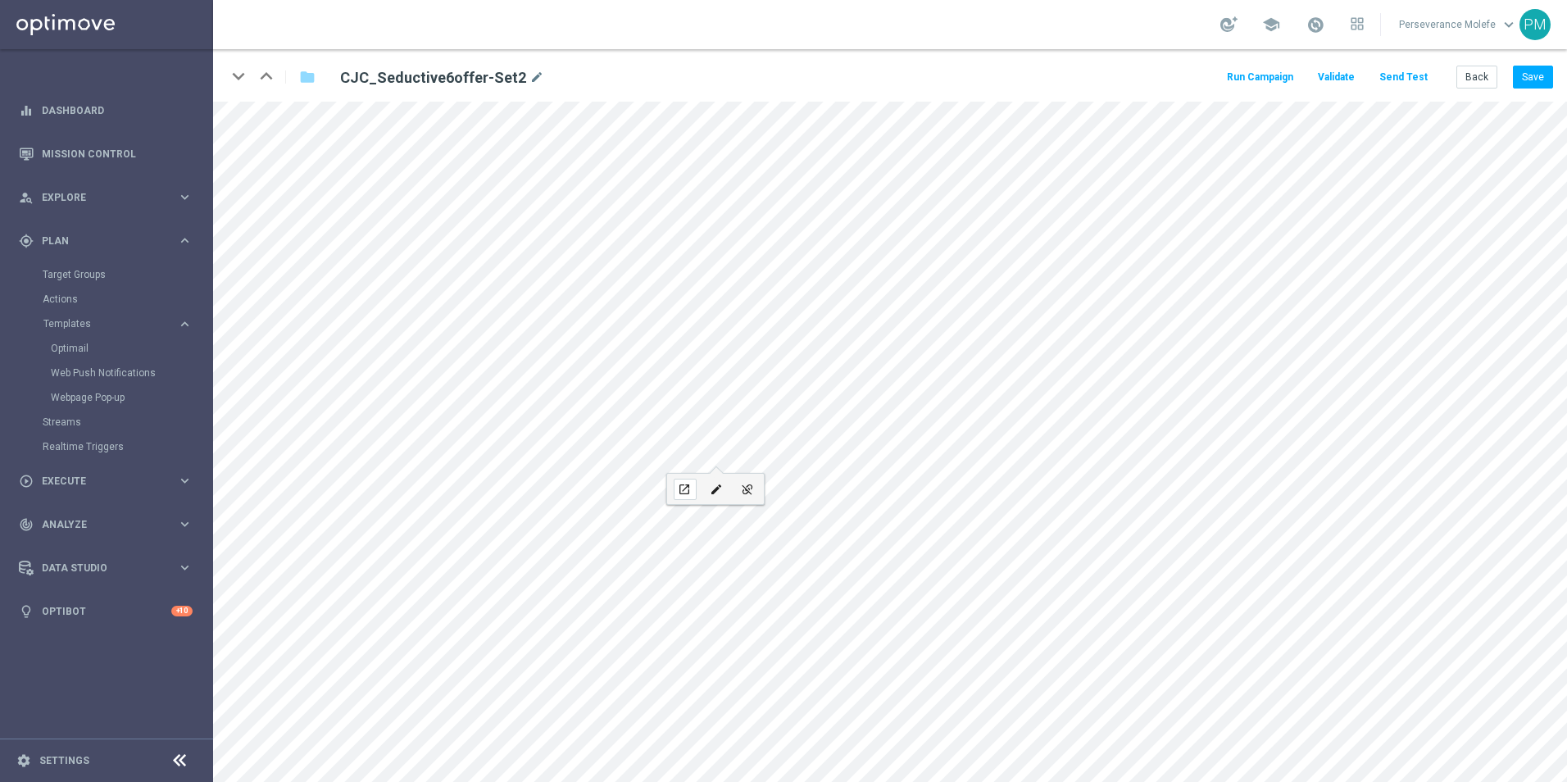
click at [681, 485] on icon "open_in_new" at bounding box center [684, 489] width 12 height 13
click at [609, 599] on div "open_in_new" at bounding box center [604, 606] width 23 height 21
click at [717, 482] on div "edit" at bounding box center [716, 489] width 23 height 21
type input "https://www.casinojokaclub.info/fr"
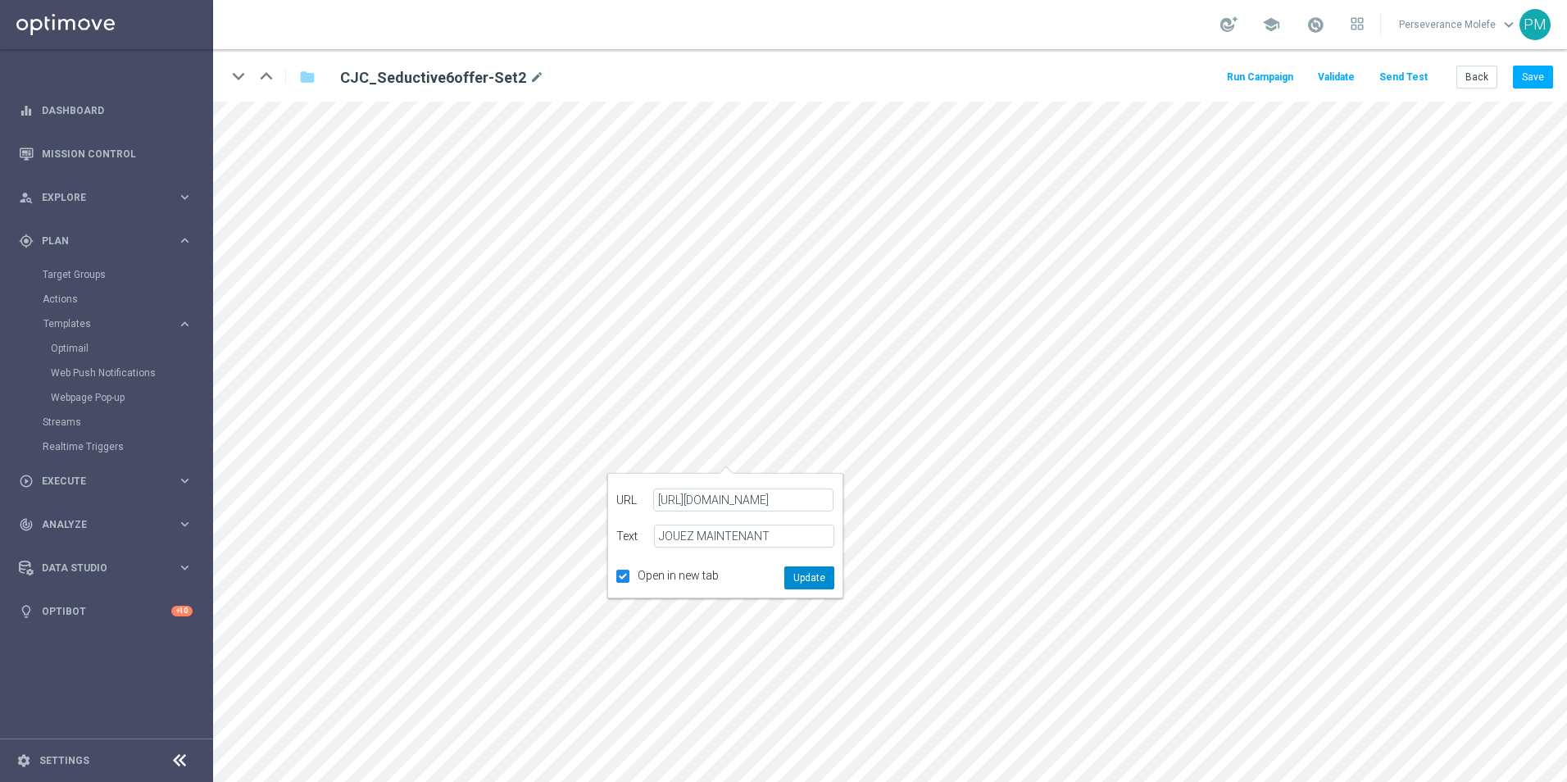
click at [812, 575] on button "Update" at bounding box center [809, 577] width 50 height 23
click at [1536, 82] on button "Save" at bounding box center [1533, 77] width 40 height 23
click at [1474, 78] on button "Back" at bounding box center [1477, 77] width 41 height 23
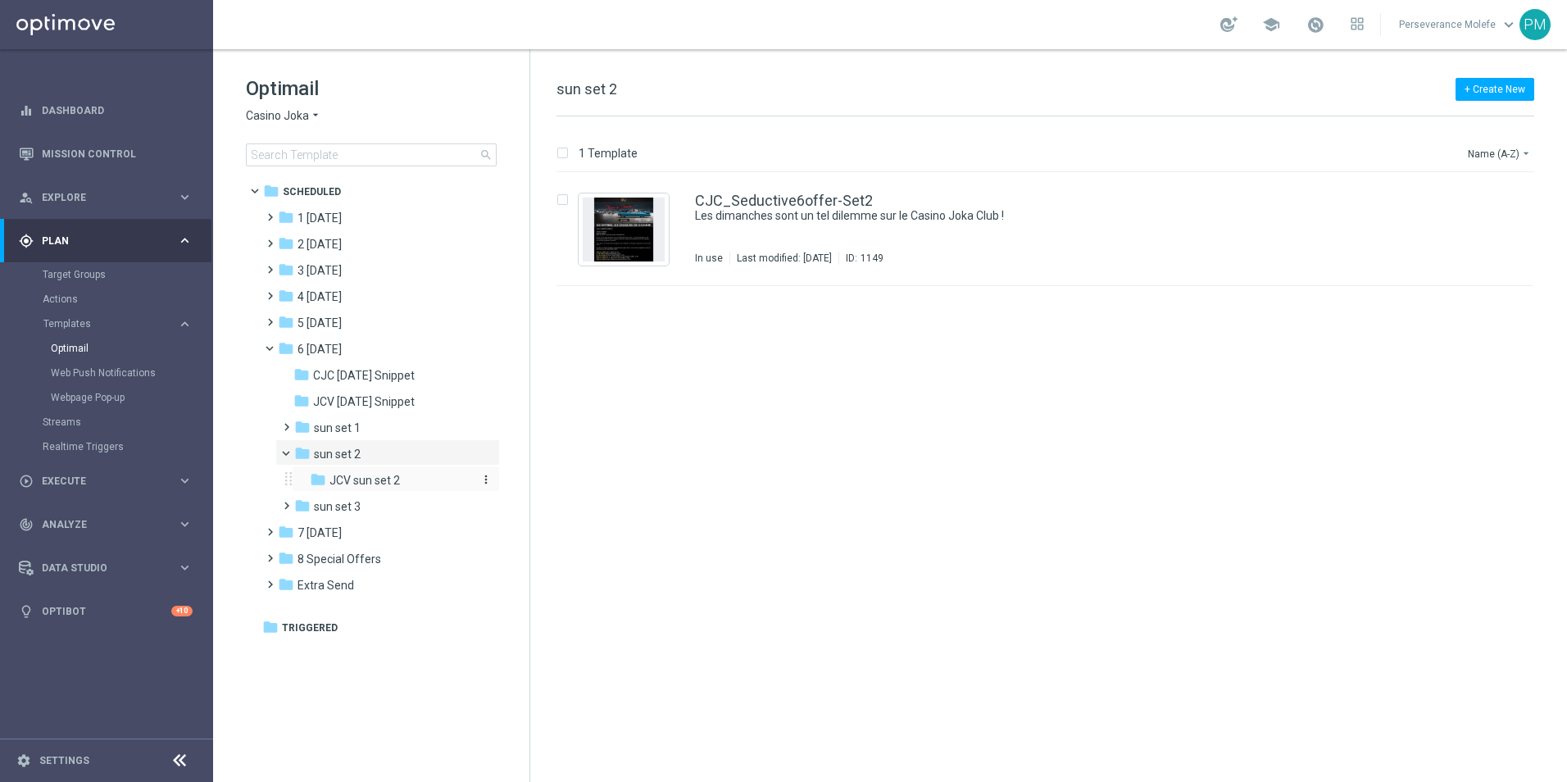
click at [425, 480] on div "folder JCV sun set 2" at bounding box center [390, 480] width 161 height 19
click at [831, 206] on link "JCV_Seductive6offer-Set2" at bounding box center [783, 200] width 177 height 15
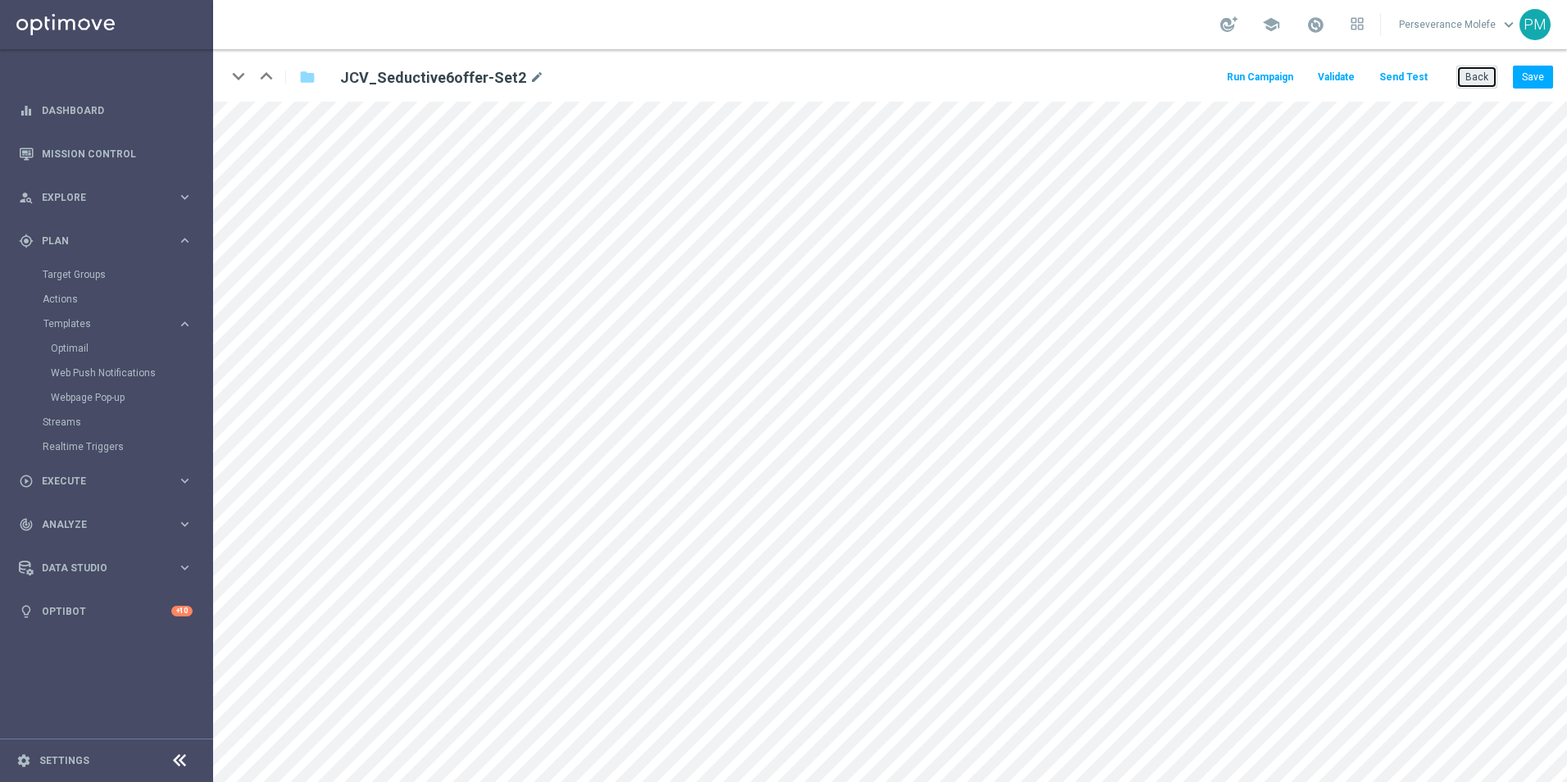
click at [1478, 78] on button "Back" at bounding box center [1477, 77] width 41 height 23
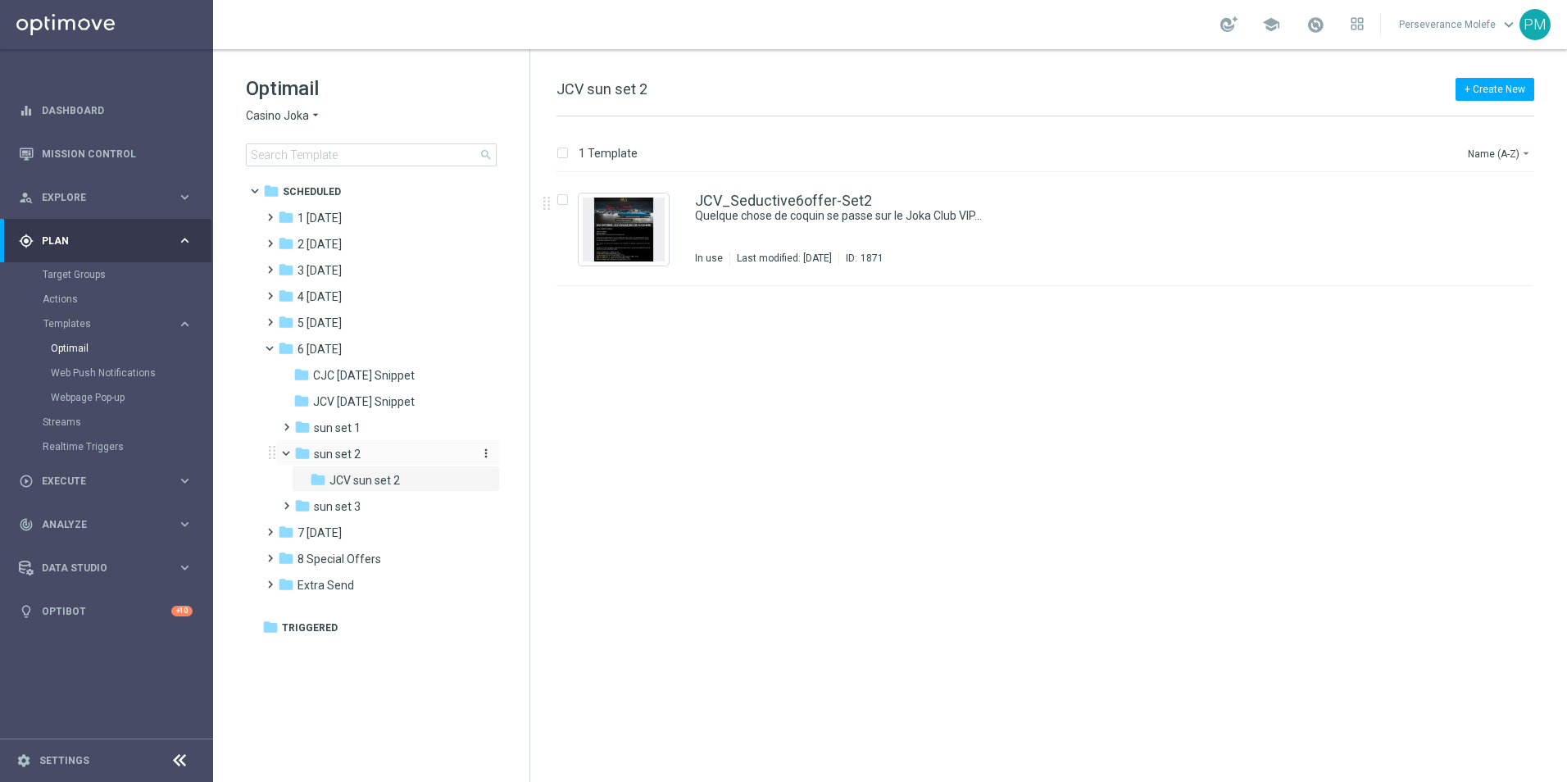
click at [385, 460] on div "folder sun set 2" at bounding box center [381, 454] width 175 height 19
click at [848, 200] on link "CJC_Seductive6offer-Set2" at bounding box center [784, 200] width 178 height 15
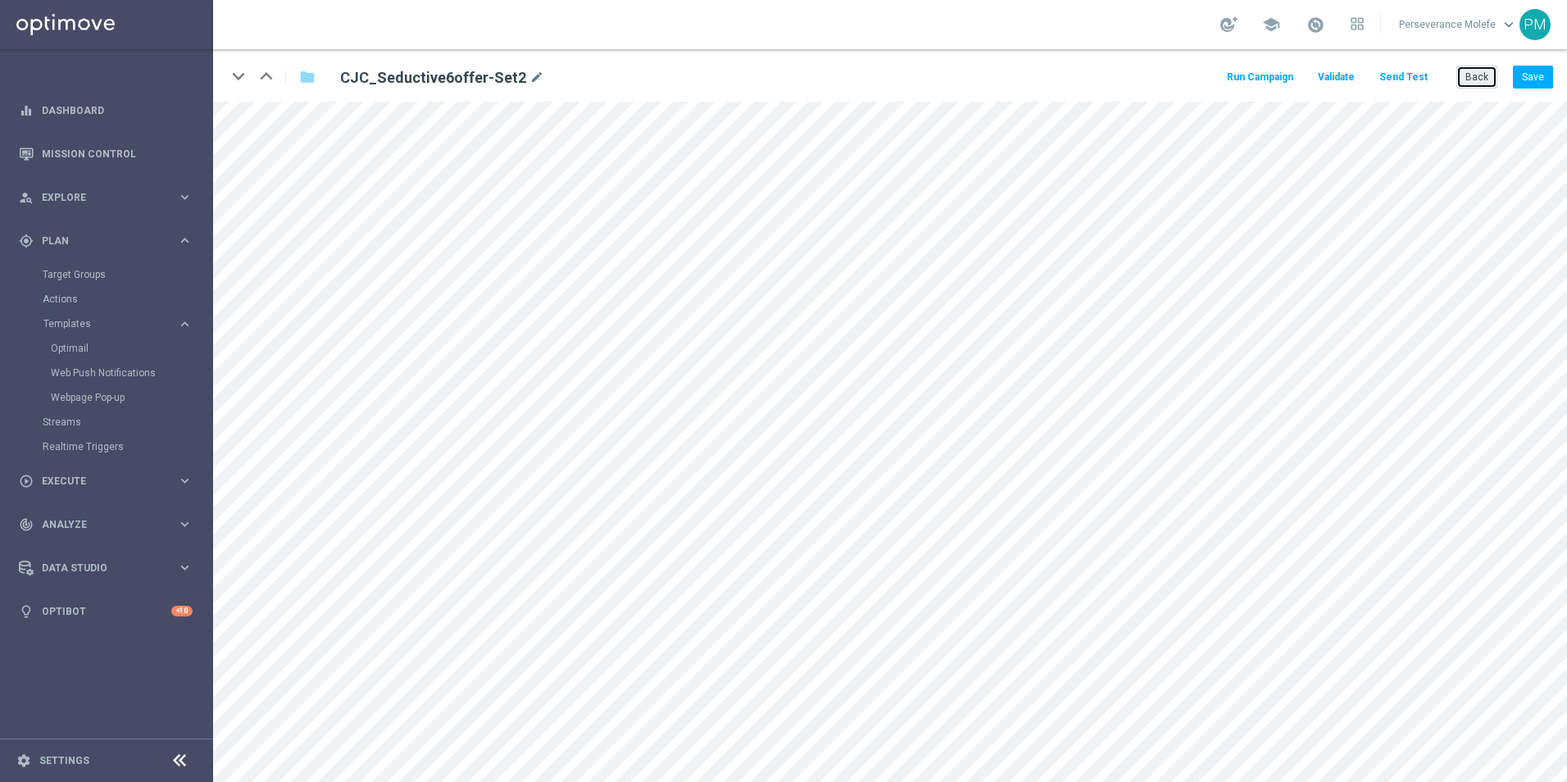
click at [1474, 80] on button "Back" at bounding box center [1477, 77] width 41 height 23
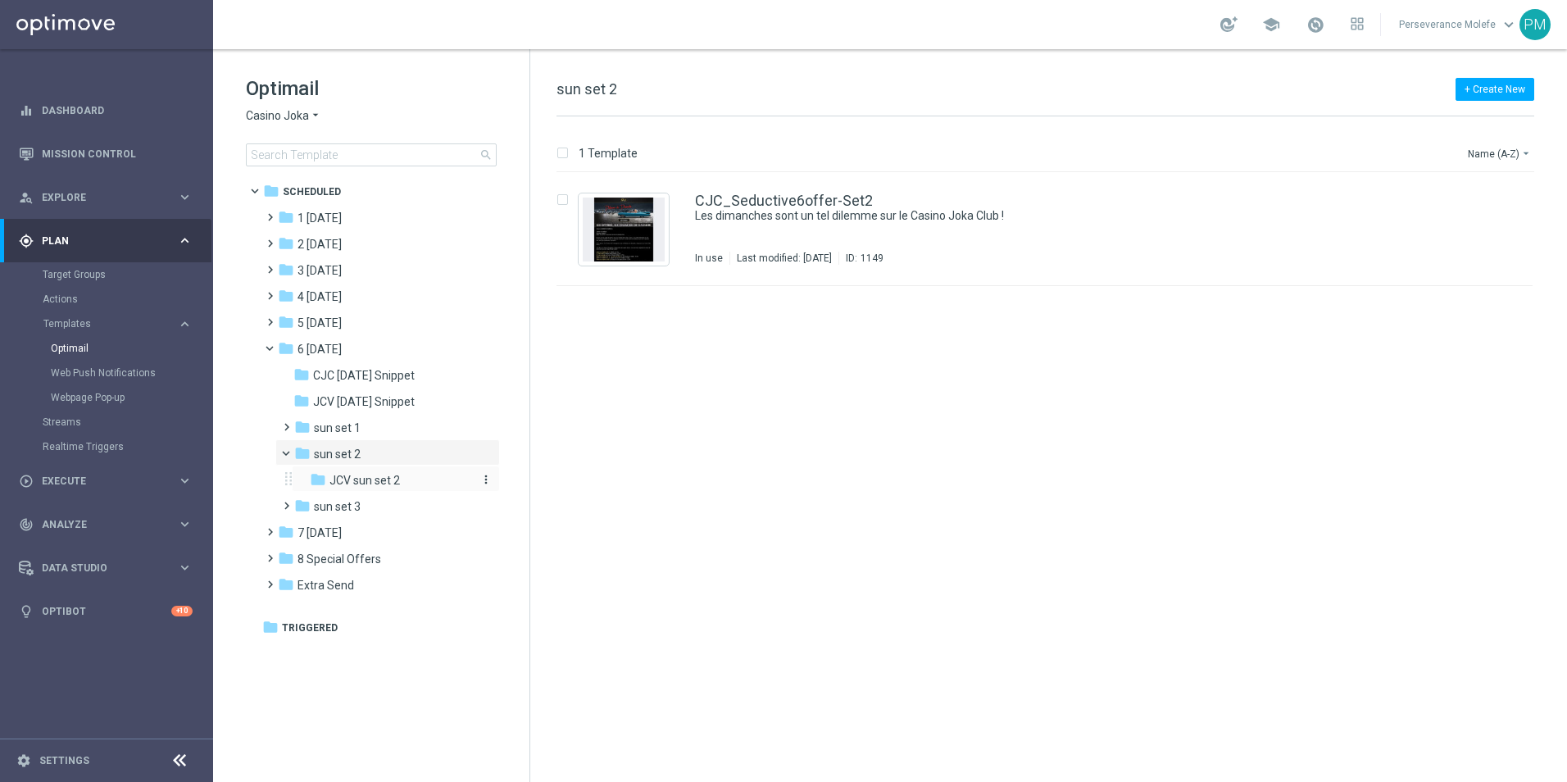
click at [372, 480] on span "JCV sun set 2" at bounding box center [365, 480] width 70 height 15
click at [838, 206] on link "JCV_Seductive6offer-Set2" at bounding box center [783, 200] width 177 height 15
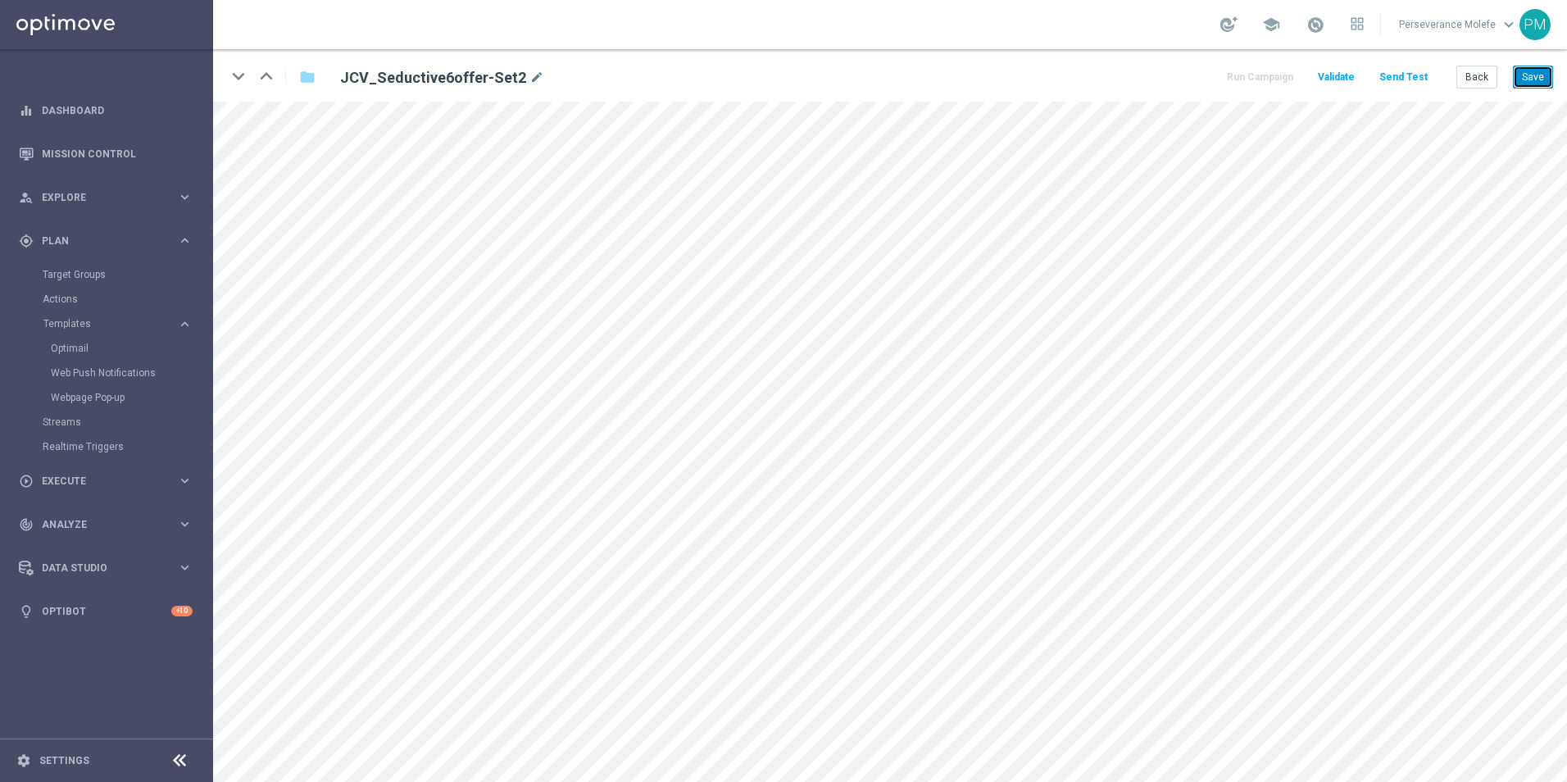
click at [1537, 82] on button "Save" at bounding box center [1533, 77] width 40 height 23
click at [1422, 68] on button "Send Test" at bounding box center [1403, 77] width 53 height 22
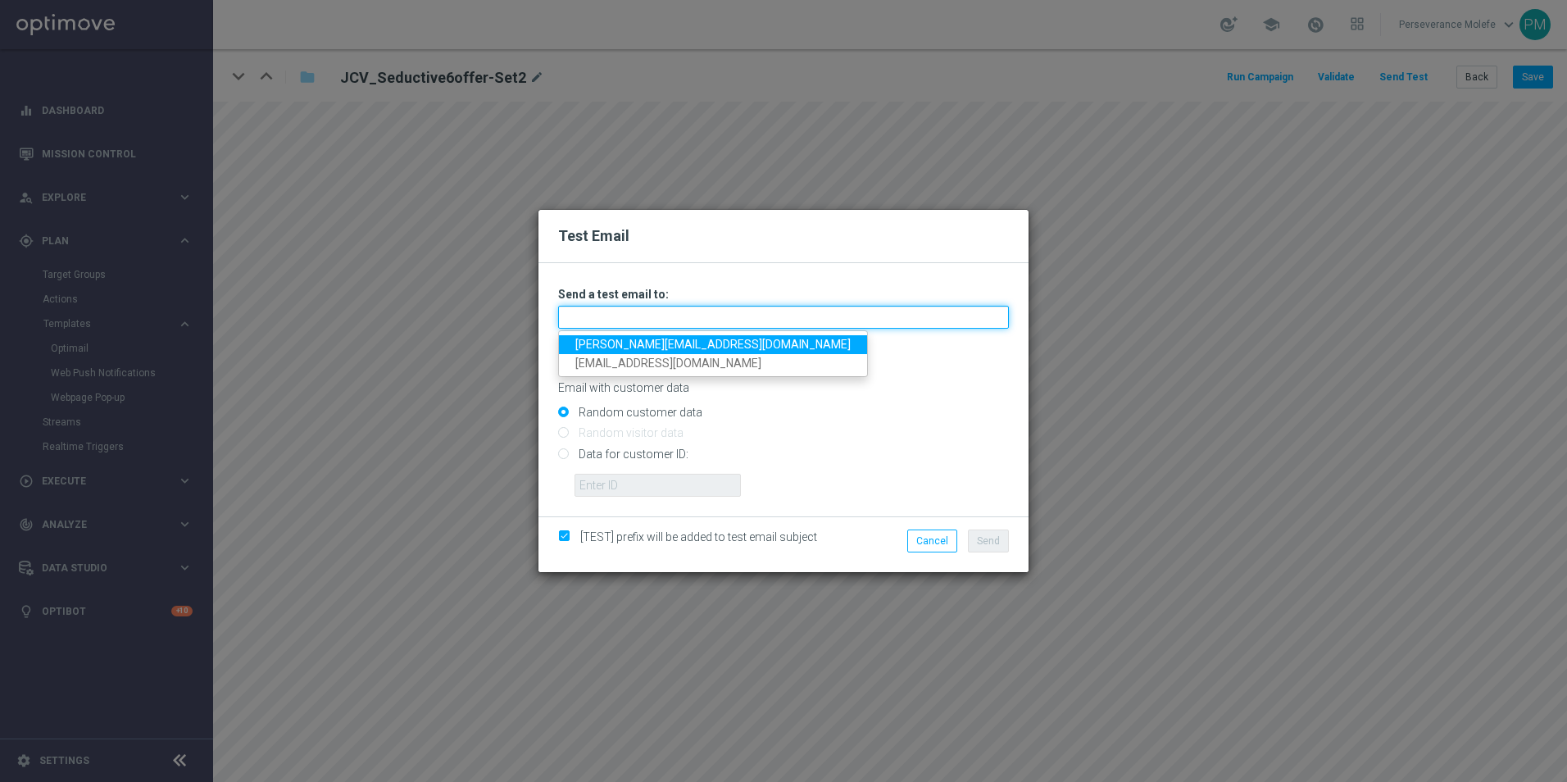
click at [712, 321] on input "text" at bounding box center [783, 317] width 451 height 23
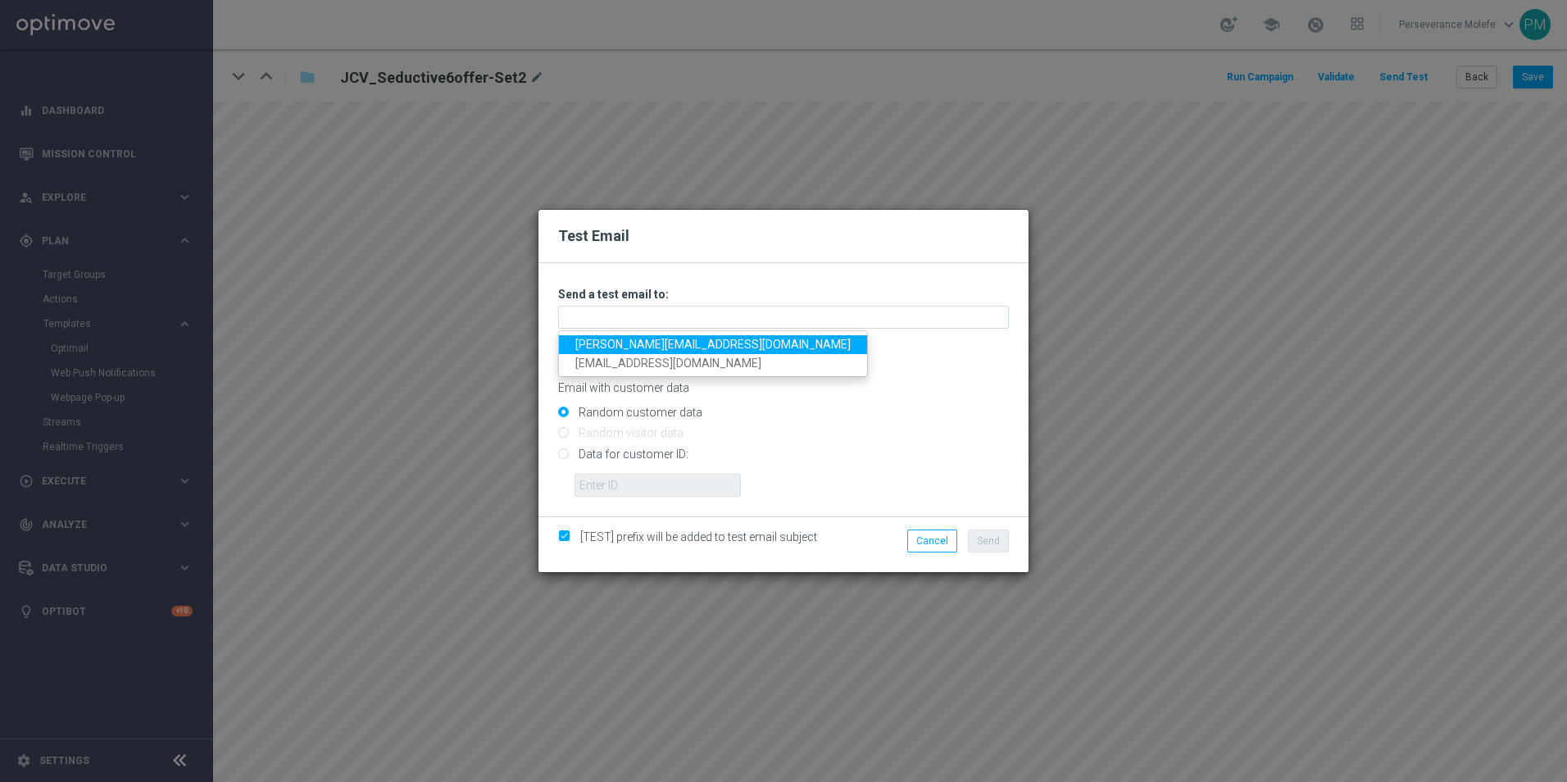
click at [698, 344] on link "[PERSON_NAME][EMAIL_ADDRESS][DOMAIN_NAME]" at bounding box center [713, 344] width 308 height 19
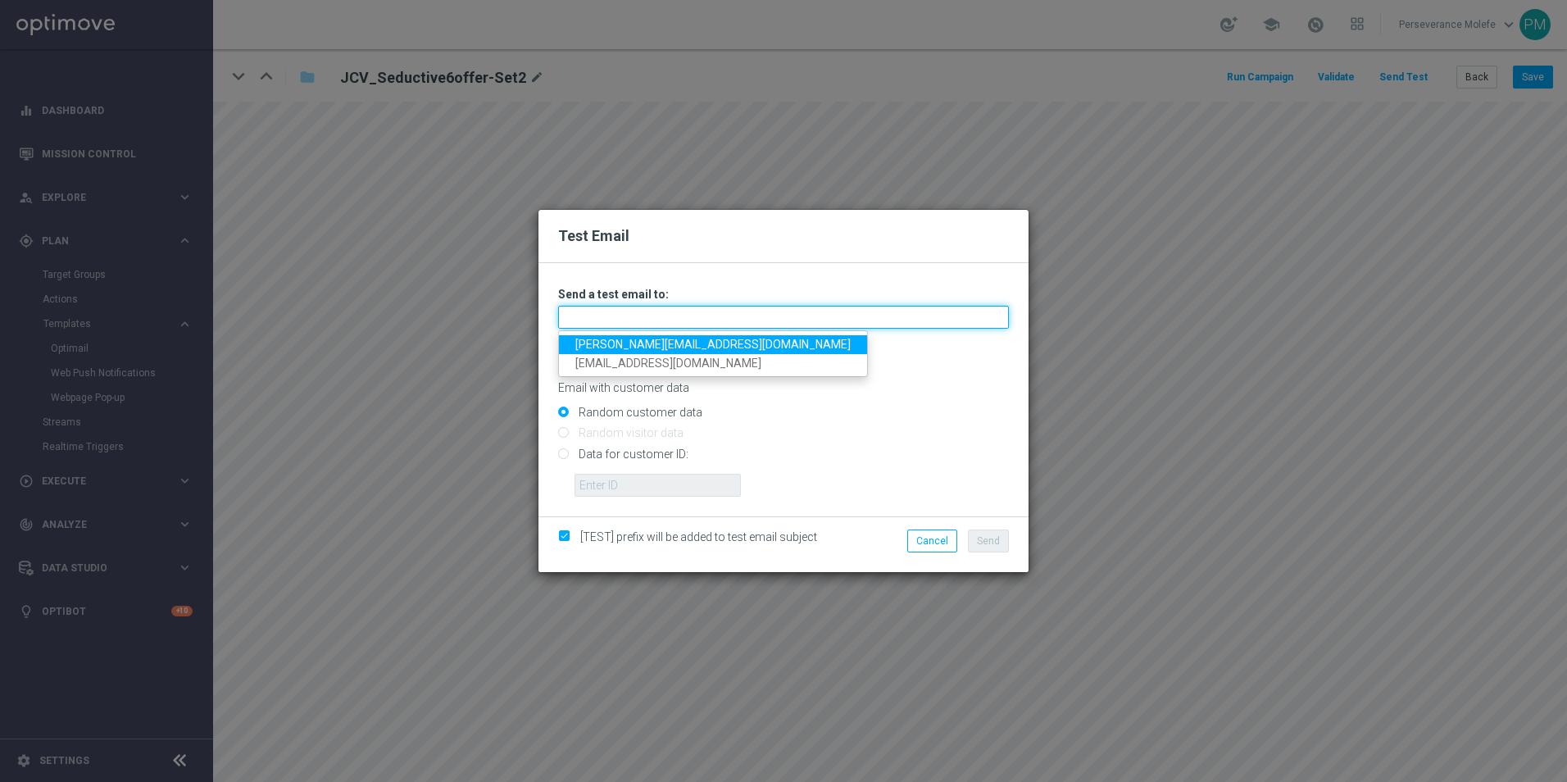
type input "[PERSON_NAME][EMAIL_ADDRESS][DOMAIN_NAME]"
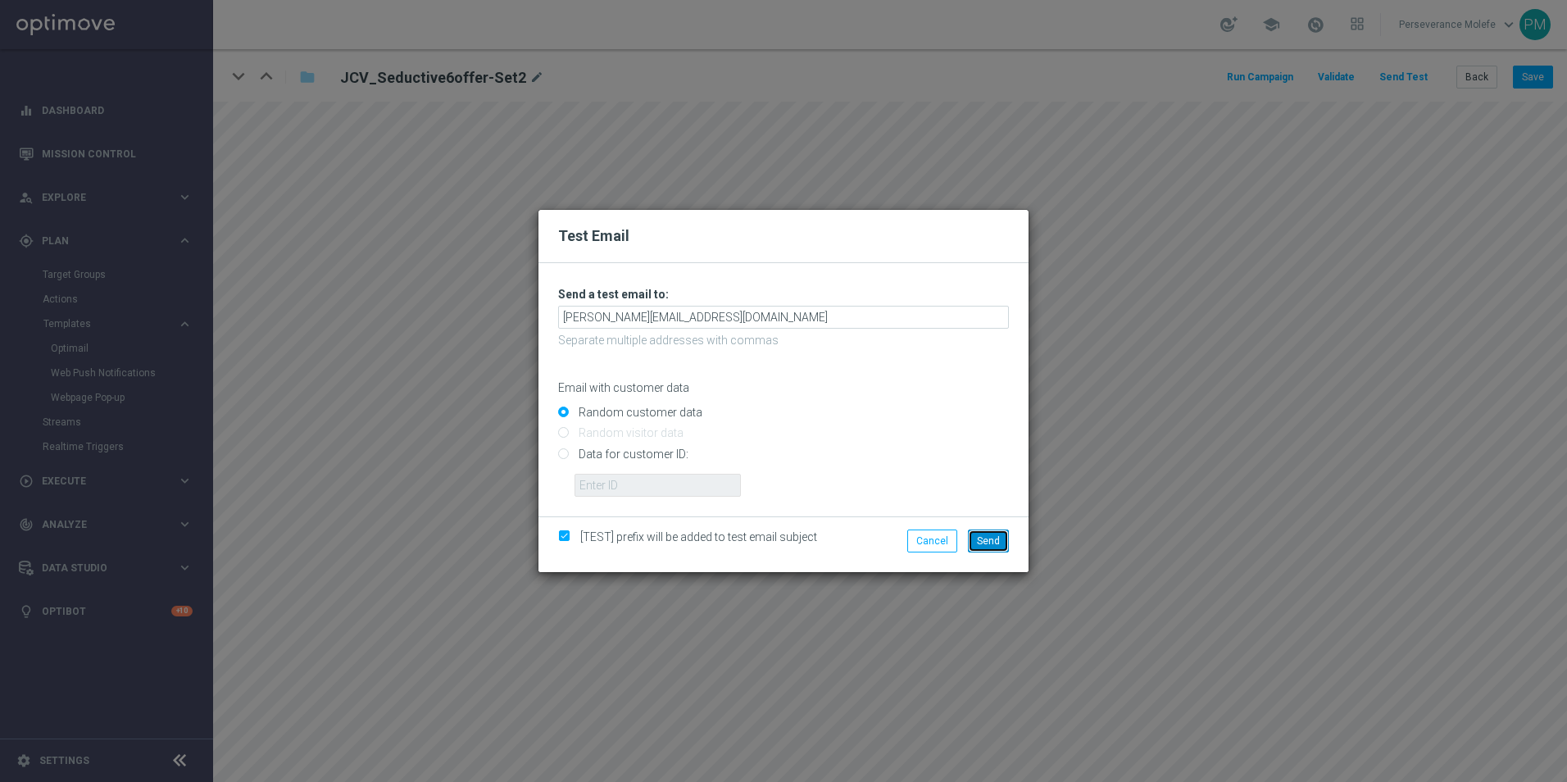
click at [996, 531] on button "Send" at bounding box center [988, 541] width 41 height 23
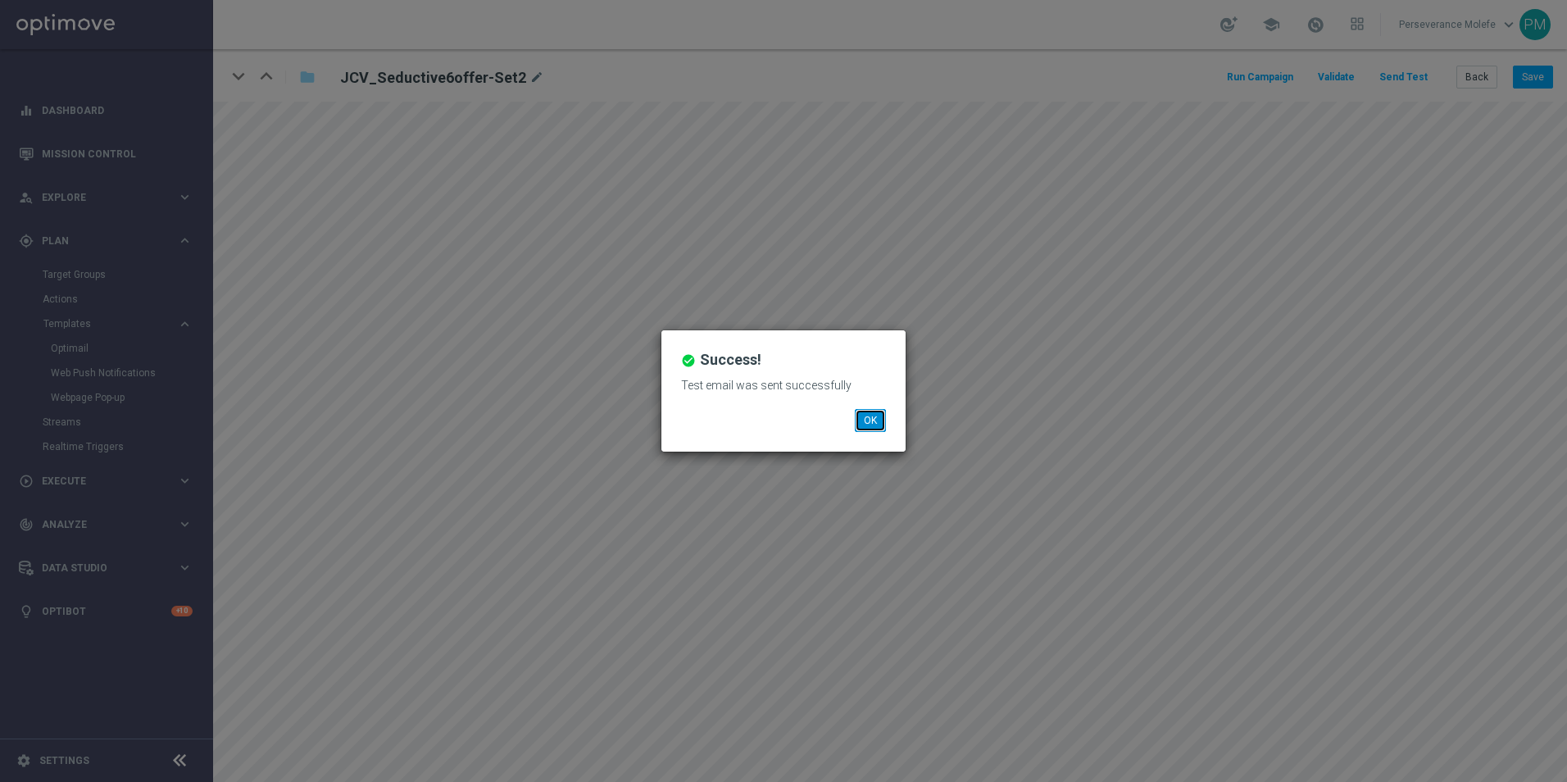
click at [878, 412] on button "OK" at bounding box center [870, 420] width 31 height 23
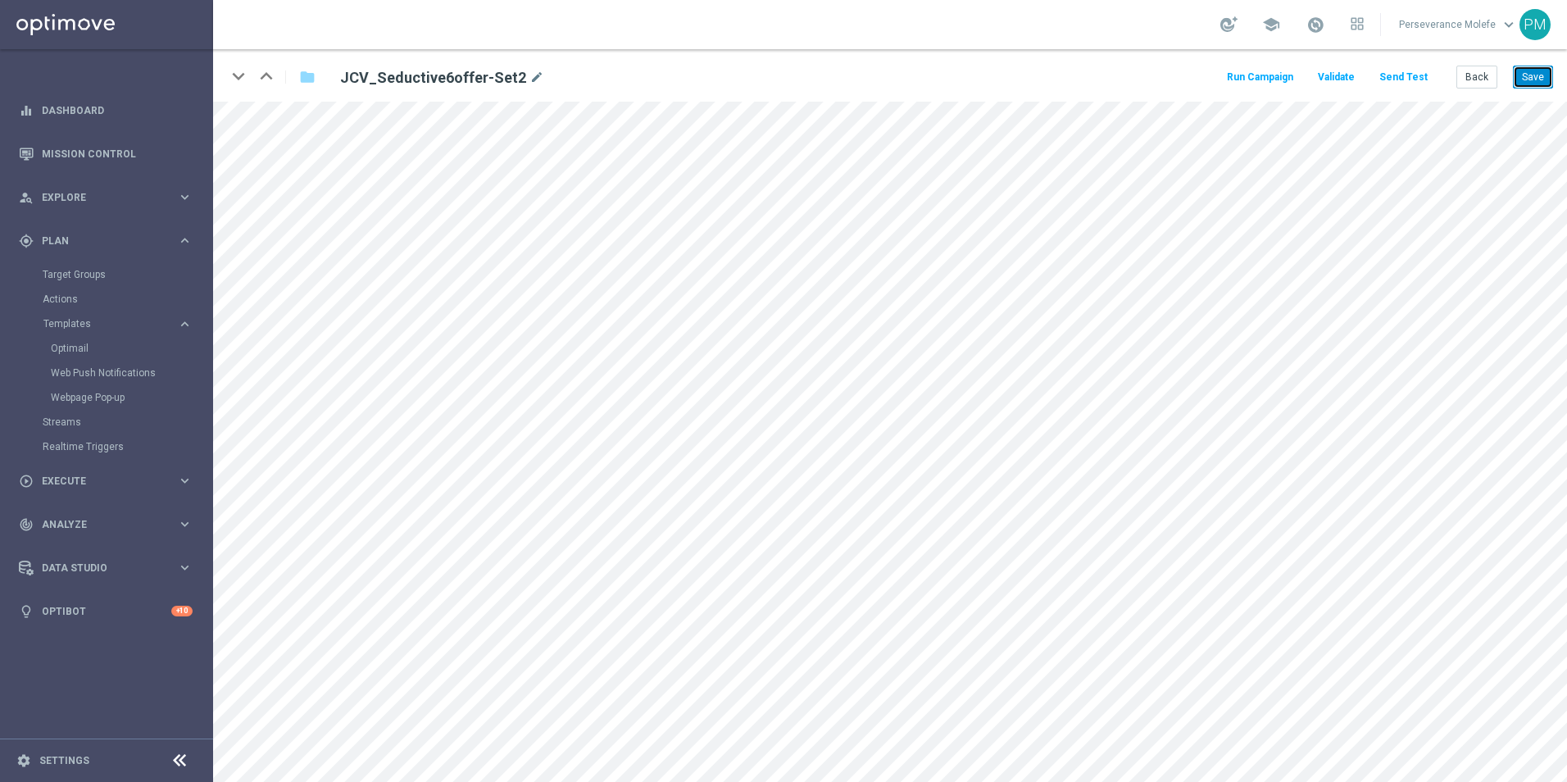
click at [1526, 88] on button "Save" at bounding box center [1533, 77] width 40 height 23
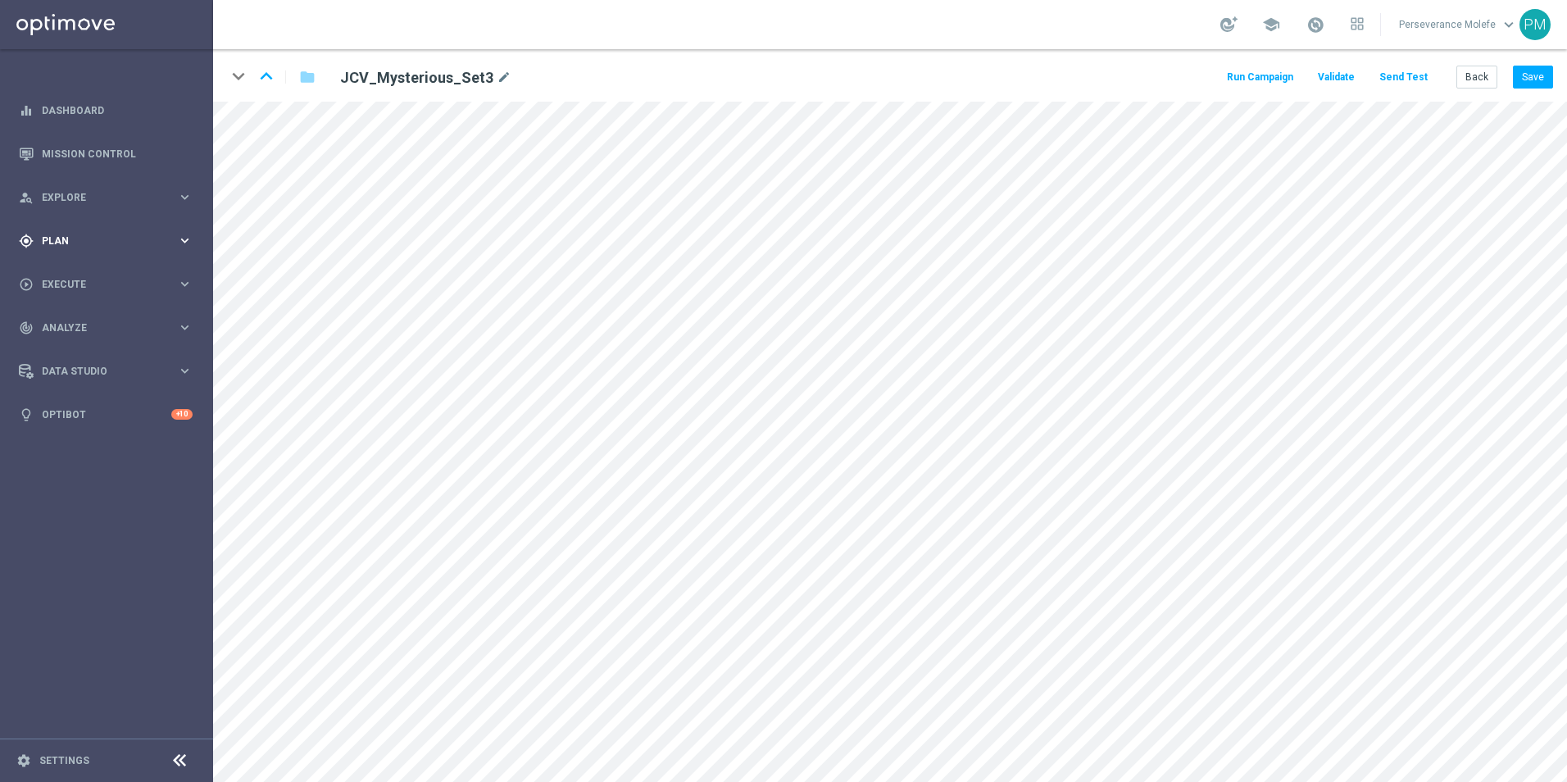
click at [134, 240] on span "Plan" at bounding box center [109, 241] width 135 height 10
click at [81, 347] on link "Streams" at bounding box center [107, 348] width 128 height 13
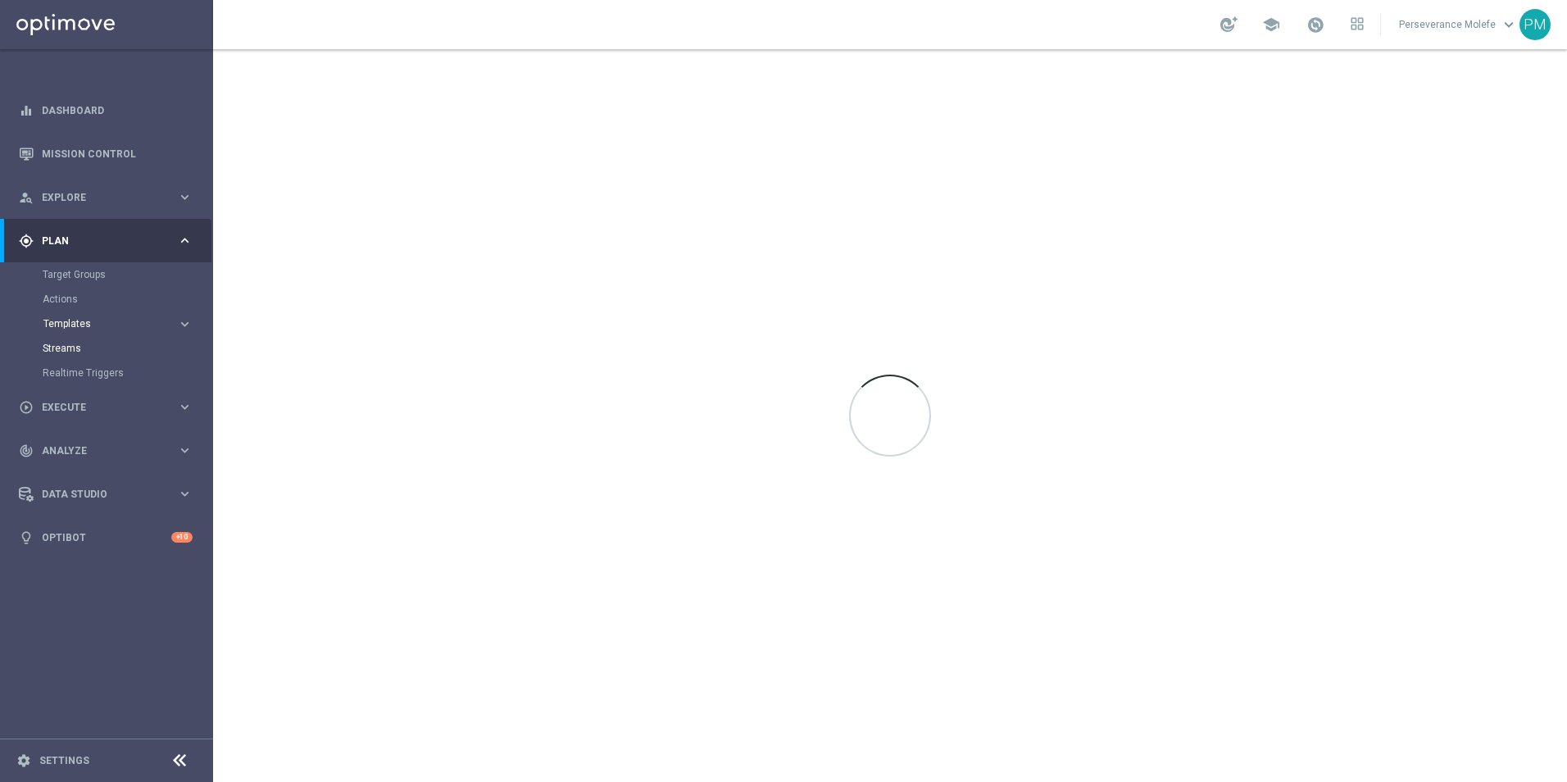
click at [126, 328] on span "Templates" at bounding box center [101, 324] width 117 height 10
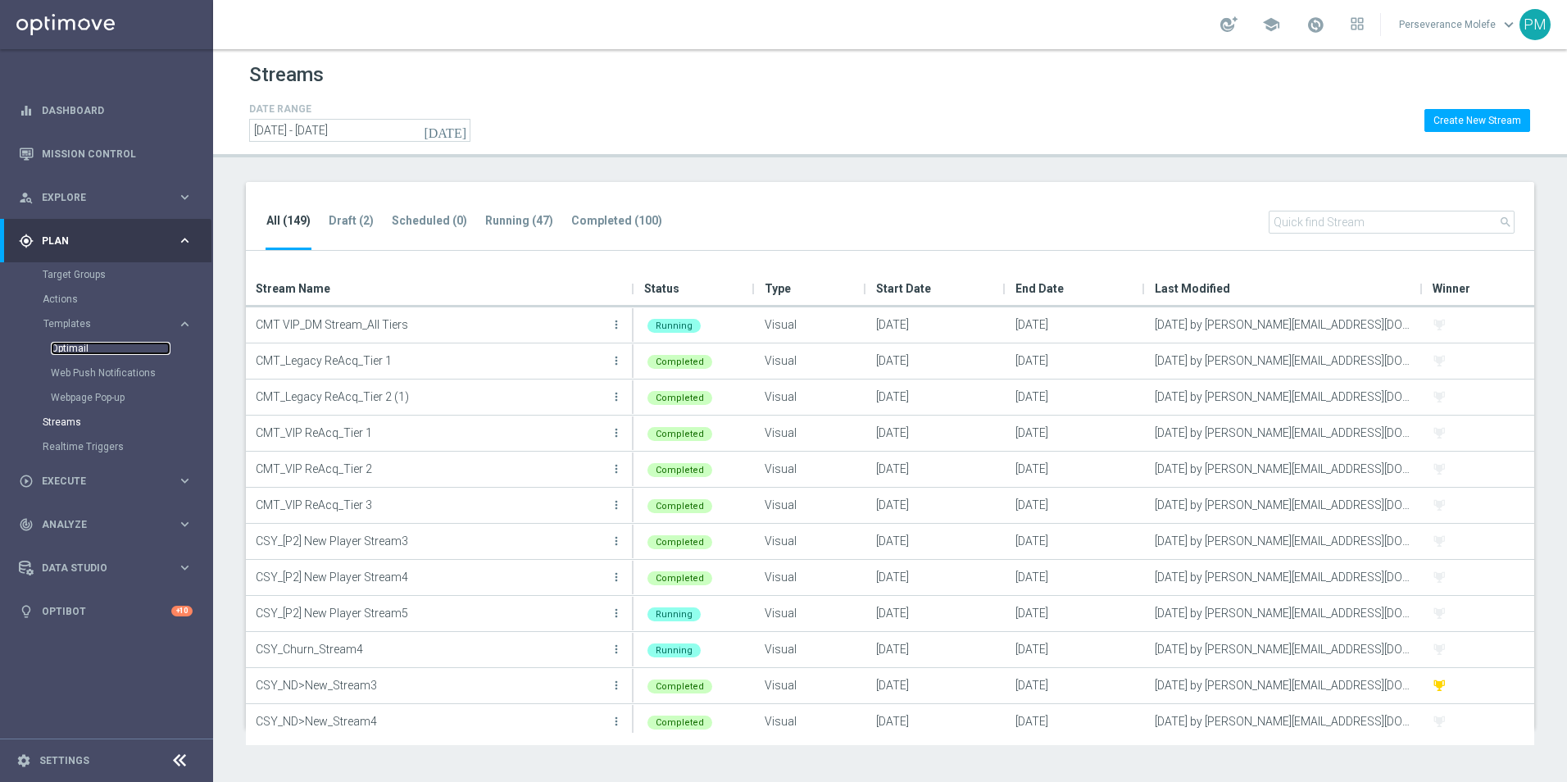
click at [88, 348] on link "Optimail" at bounding box center [111, 348] width 120 height 13
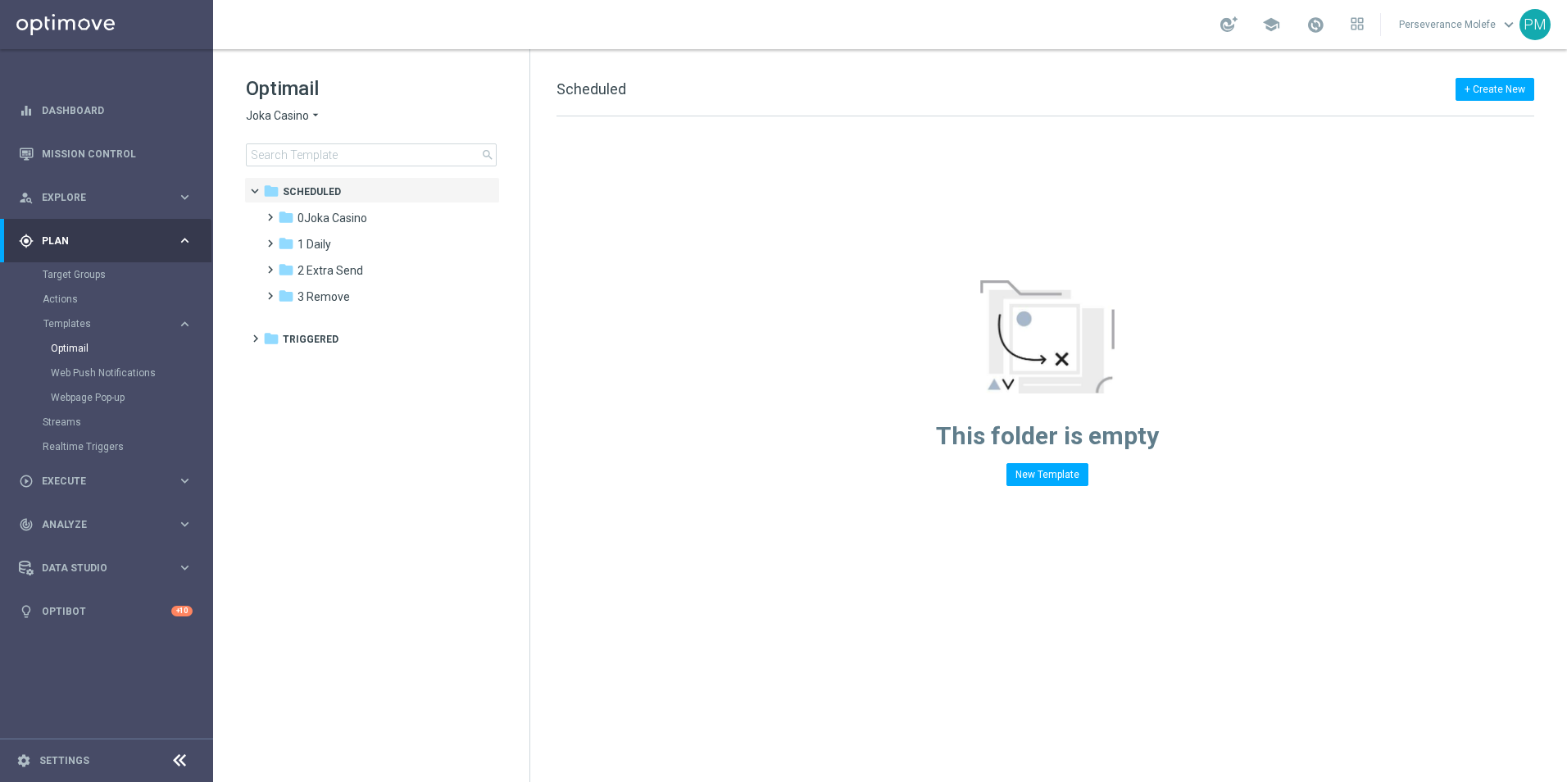
click at [306, 125] on div "Optimail Joka Casino arrow_drop_down × Joka Casino search" at bounding box center [388, 120] width 284 height 91
click at [302, 120] on span "Joka Casino" at bounding box center [277, 116] width 63 height 16
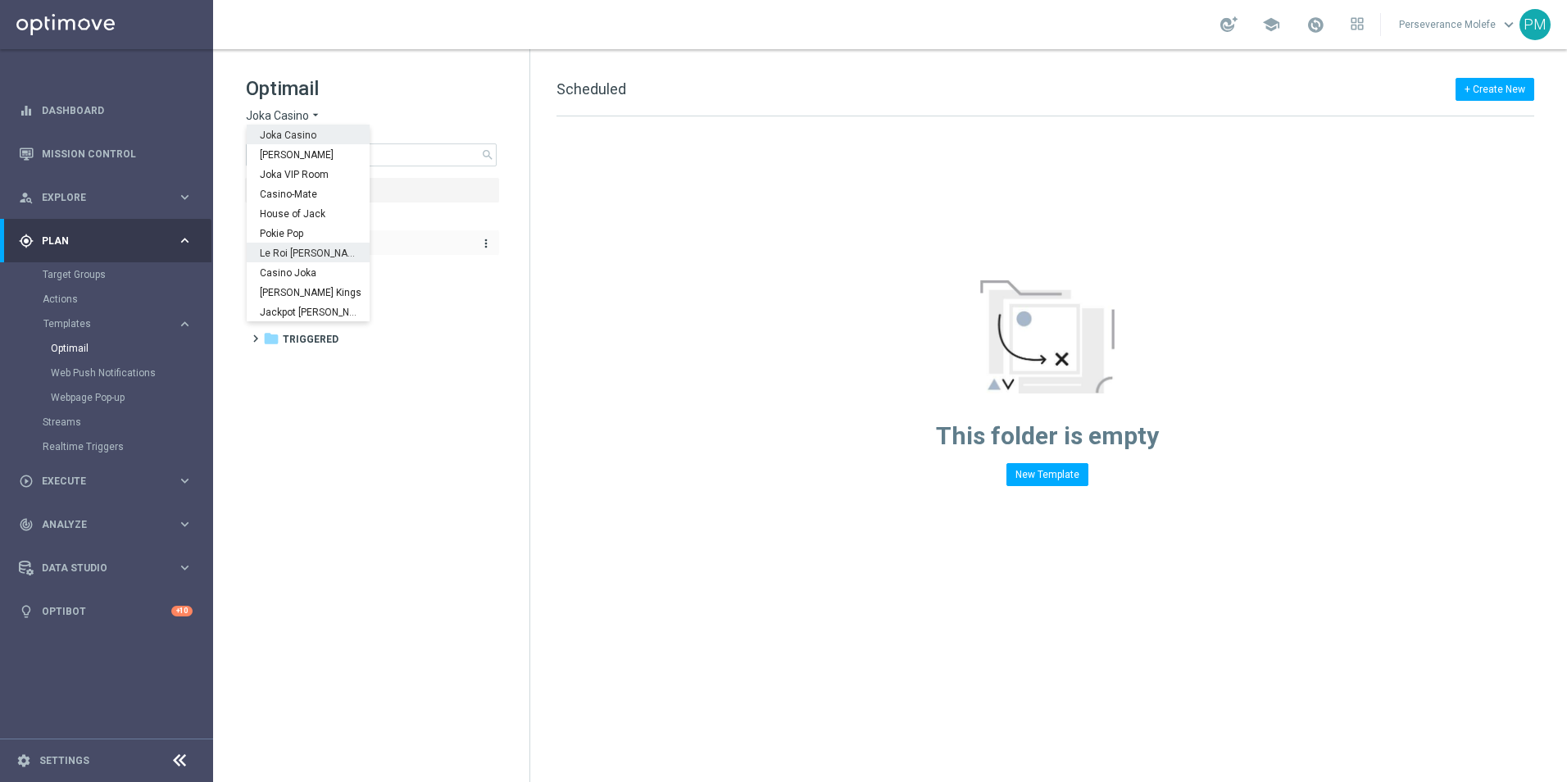
click at [0, 0] on span "Le Roi [PERSON_NAME]" at bounding box center [0, 0] width 0 height 0
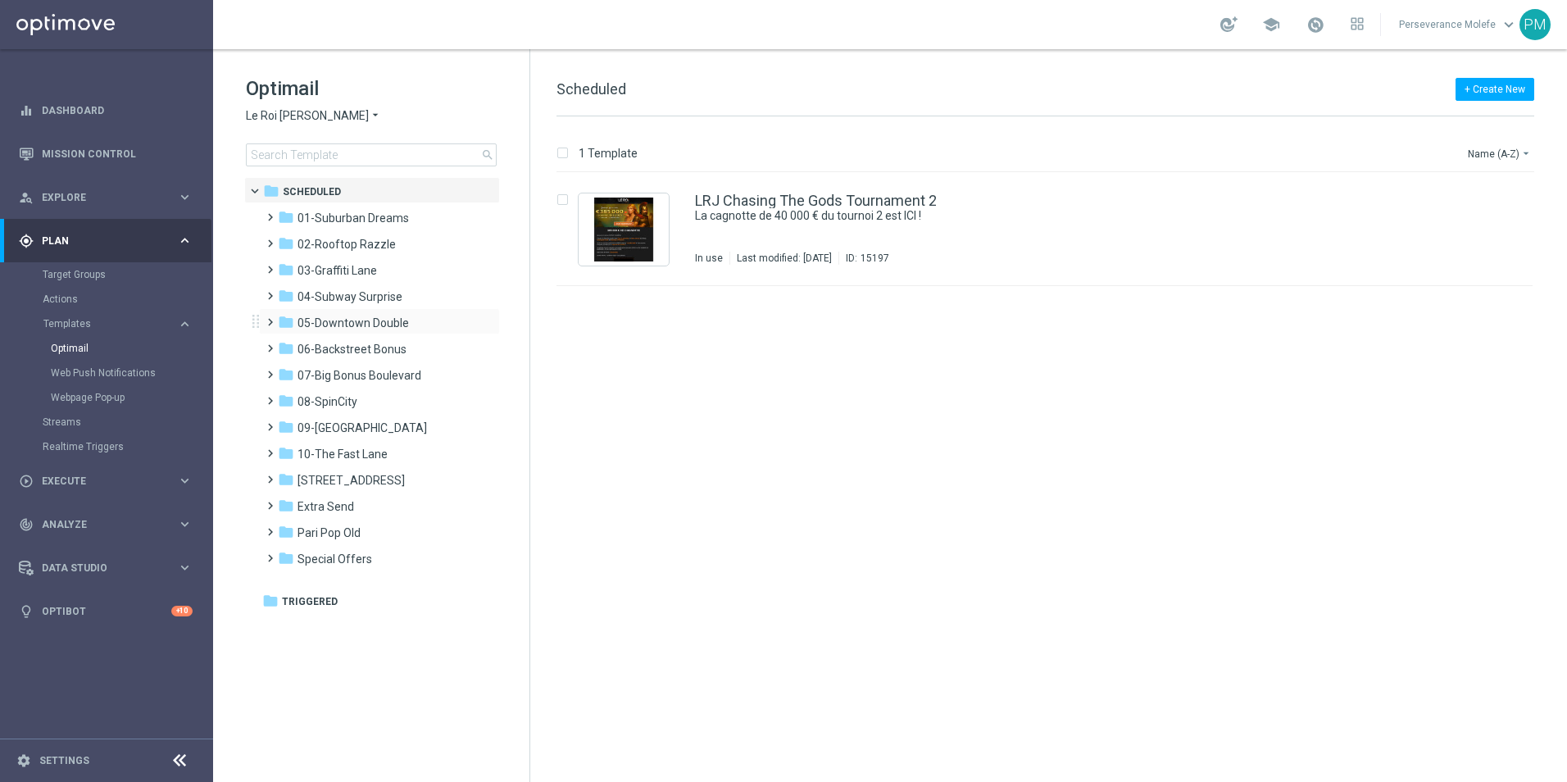
click at [389, 313] on div "folder 05-[GEOGRAPHIC_DATA] more_vert" at bounding box center [379, 321] width 241 height 26
click at [390, 322] on span "05-Downtown Double" at bounding box center [353, 323] width 111 height 15
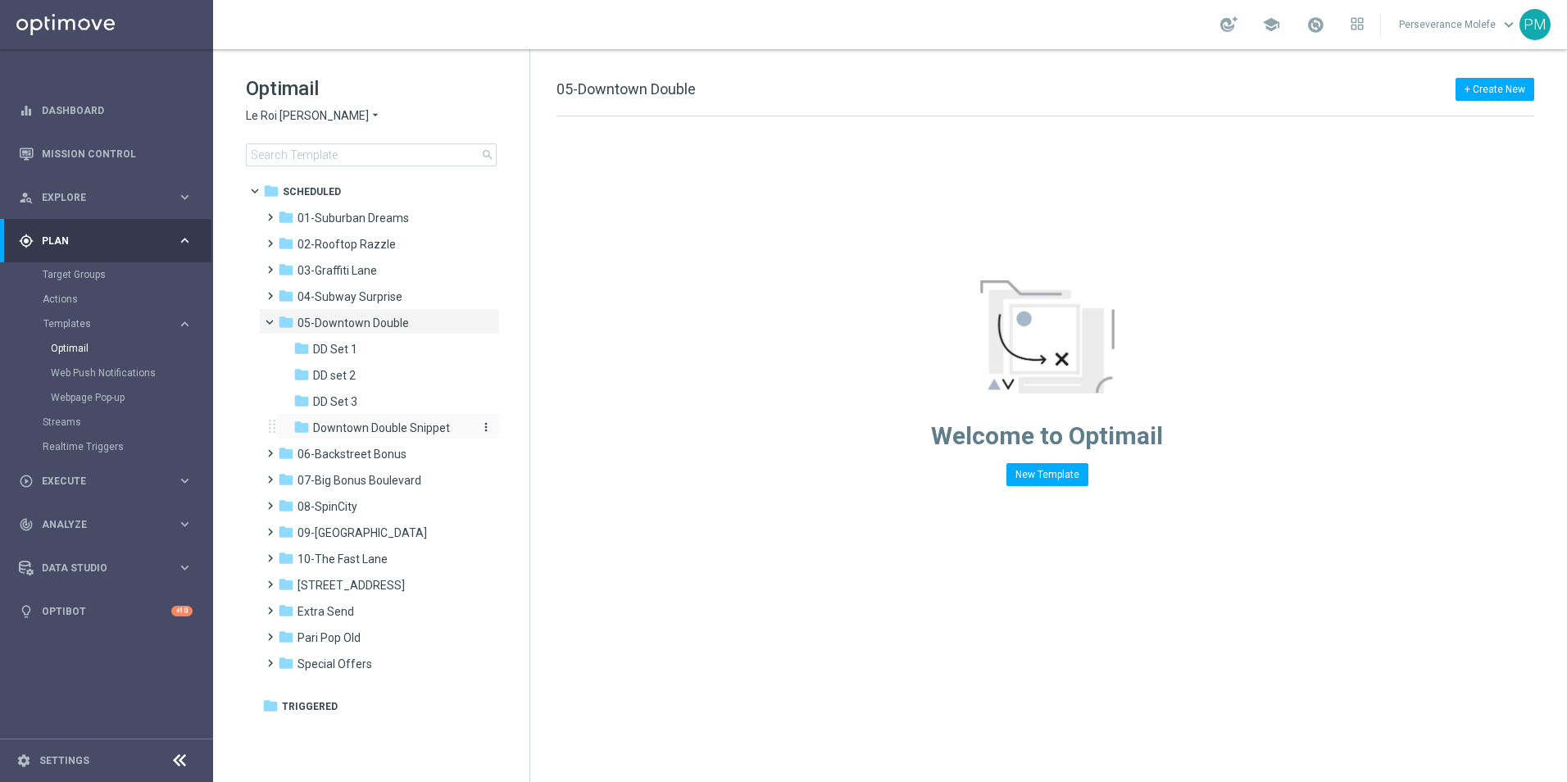
click at [359, 425] on span "Downtown Double Snippet" at bounding box center [381, 428] width 137 height 15
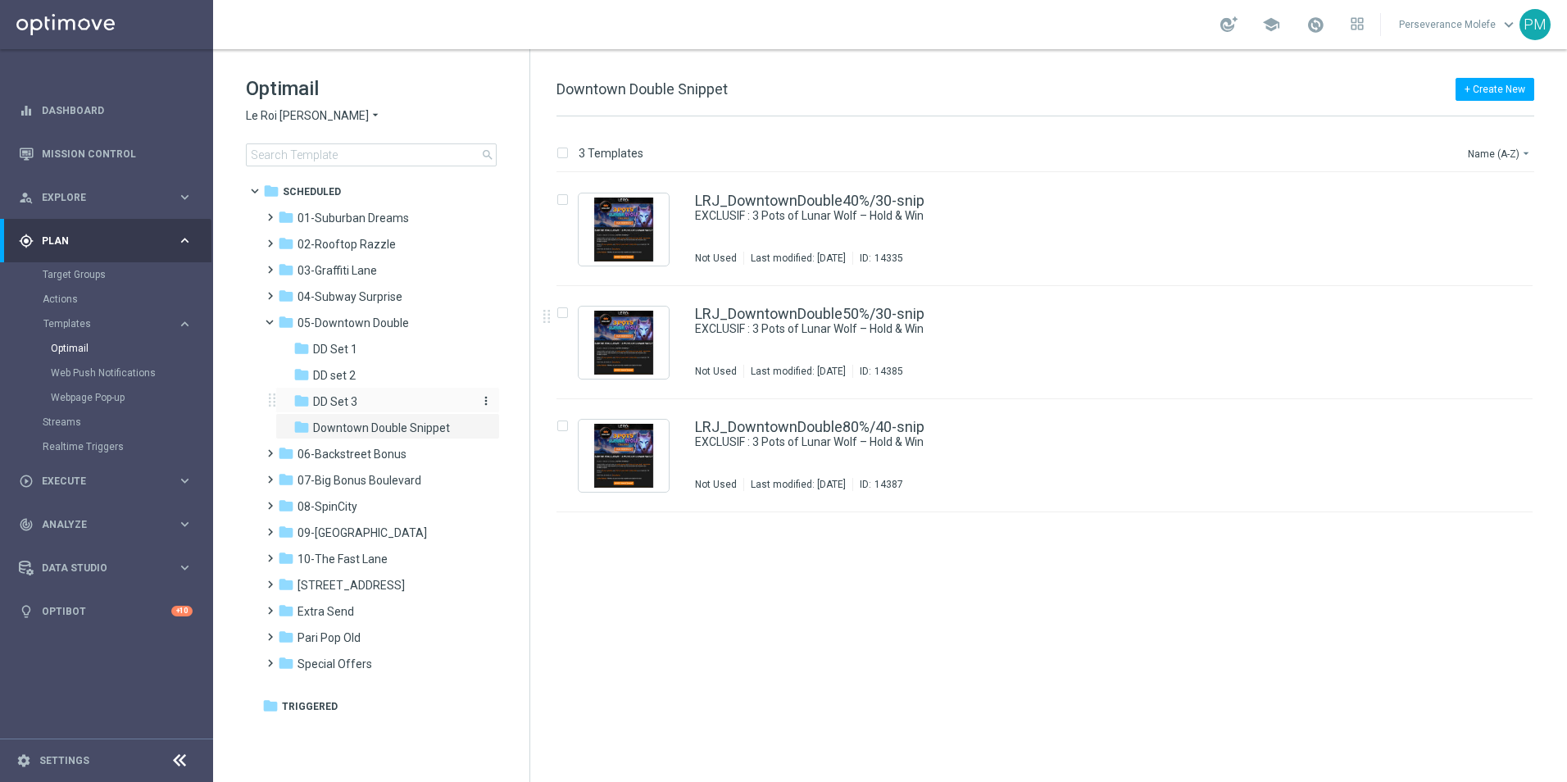
click at [353, 400] on span "DD Set 3" at bounding box center [335, 401] width 44 height 15
click at [832, 419] on div "LRJ_DowntownDouble80%/40-set3 Votre bonus Double Centre-Ville vous attend ... I…" at bounding box center [1045, 455] width 976 height 113
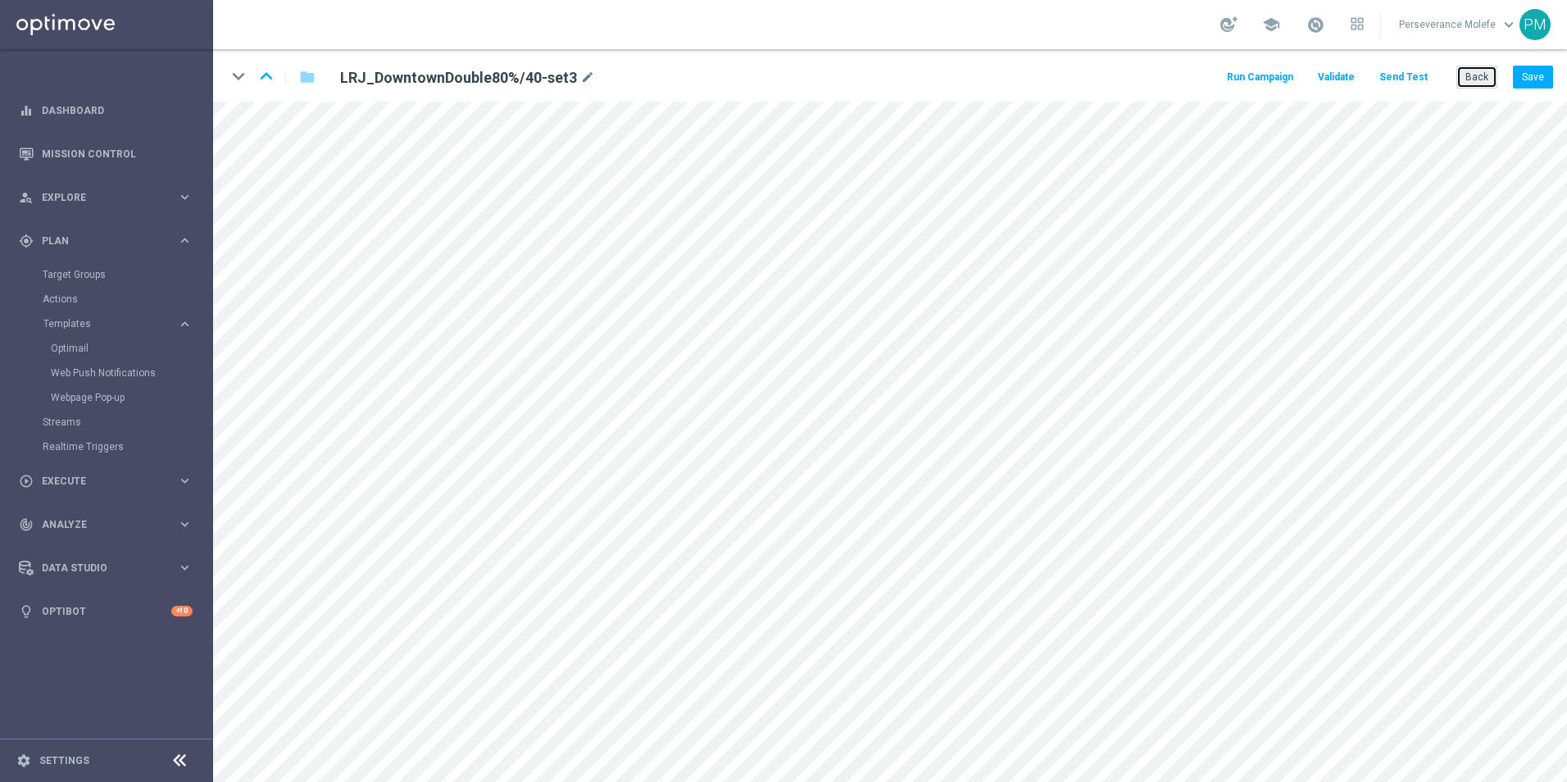
click at [1476, 81] on button "Back" at bounding box center [1477, 77] width 41 height 23
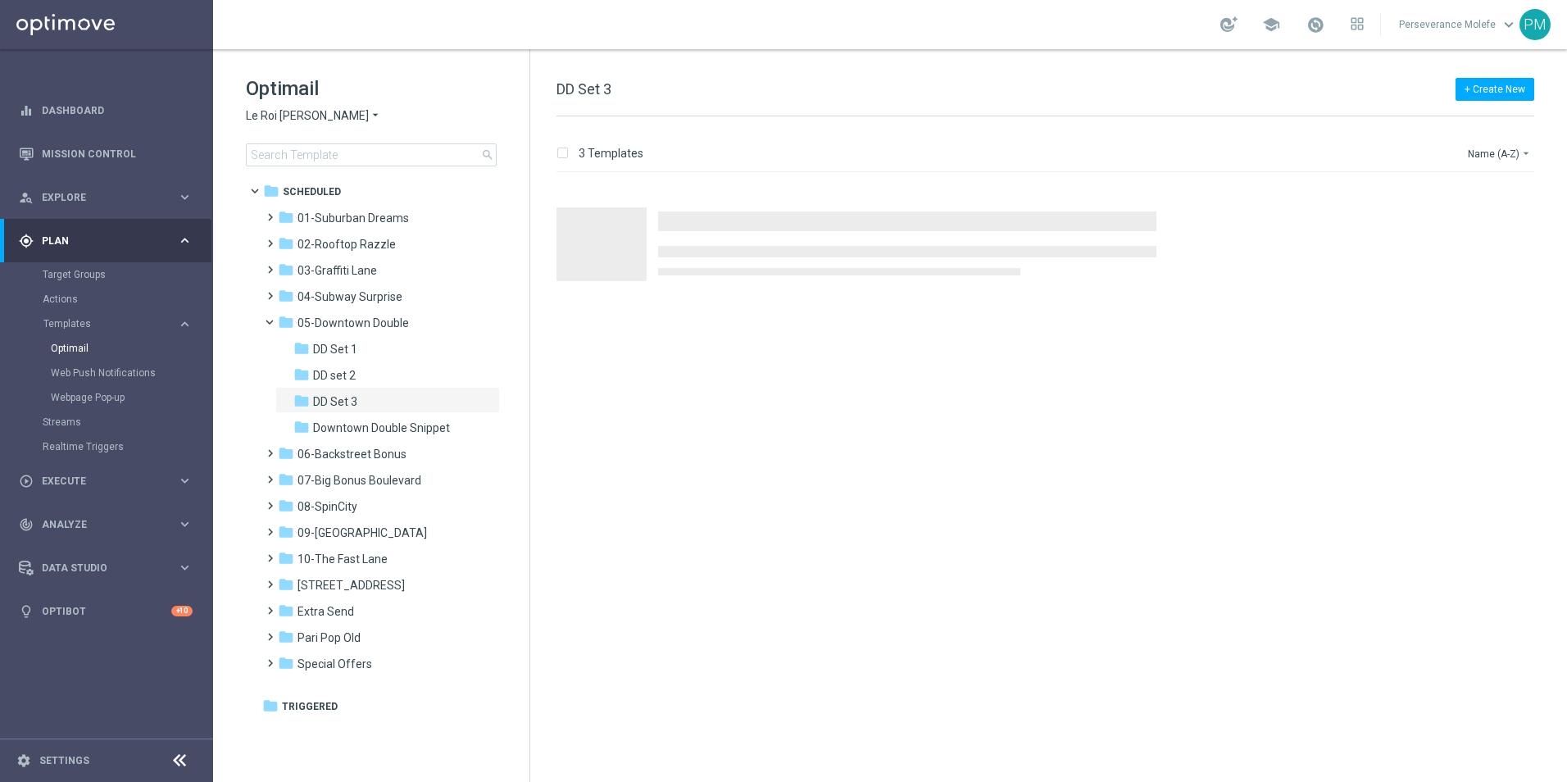
click at [308, 120] on span "Le Roi [PERSON_NAME]" at bounding box center [307, 116] width 123 height 16
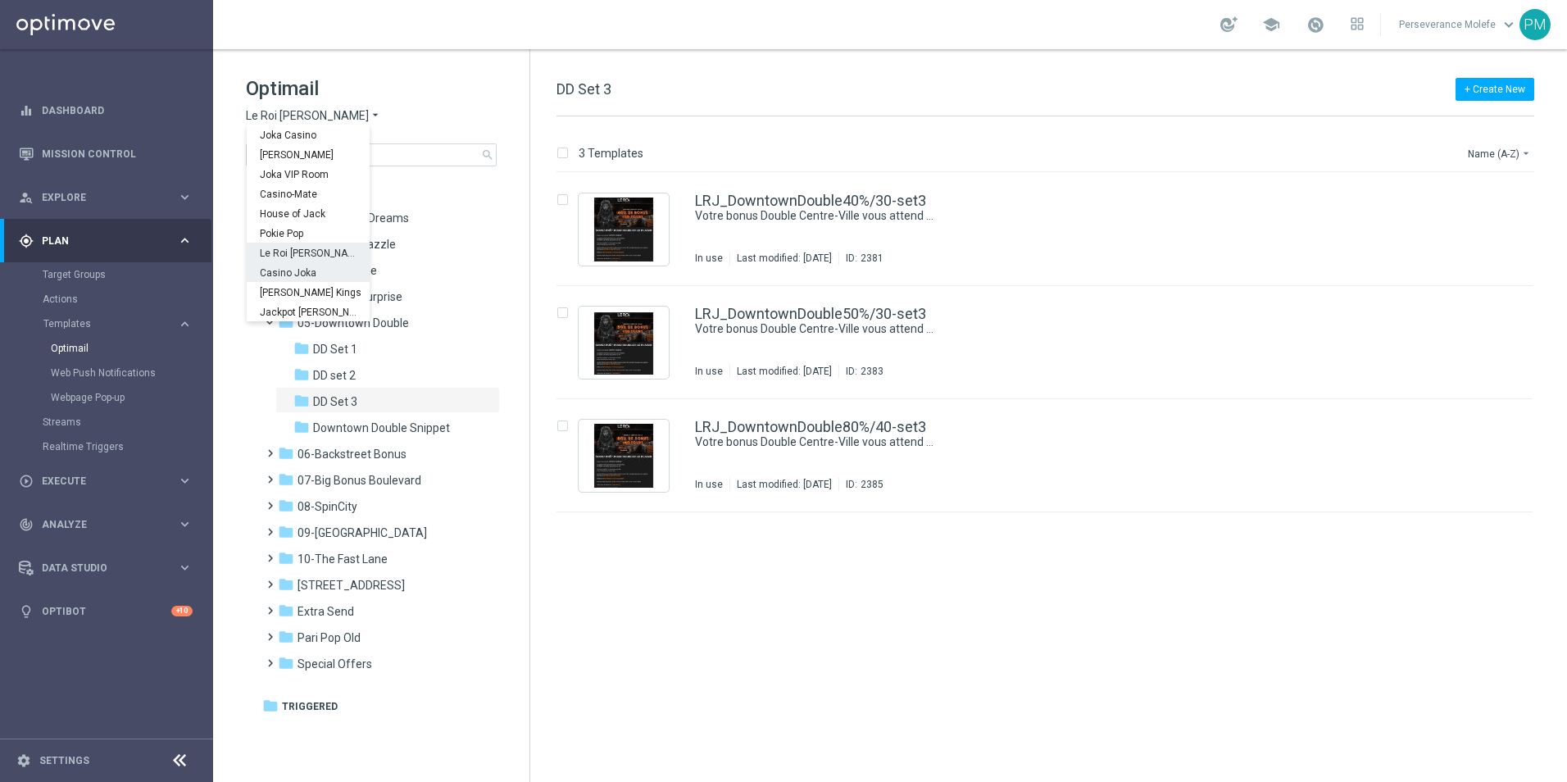
click at [0, 0] on span "Casino Joka" at bounding box center [0, 0] width 0 height 0
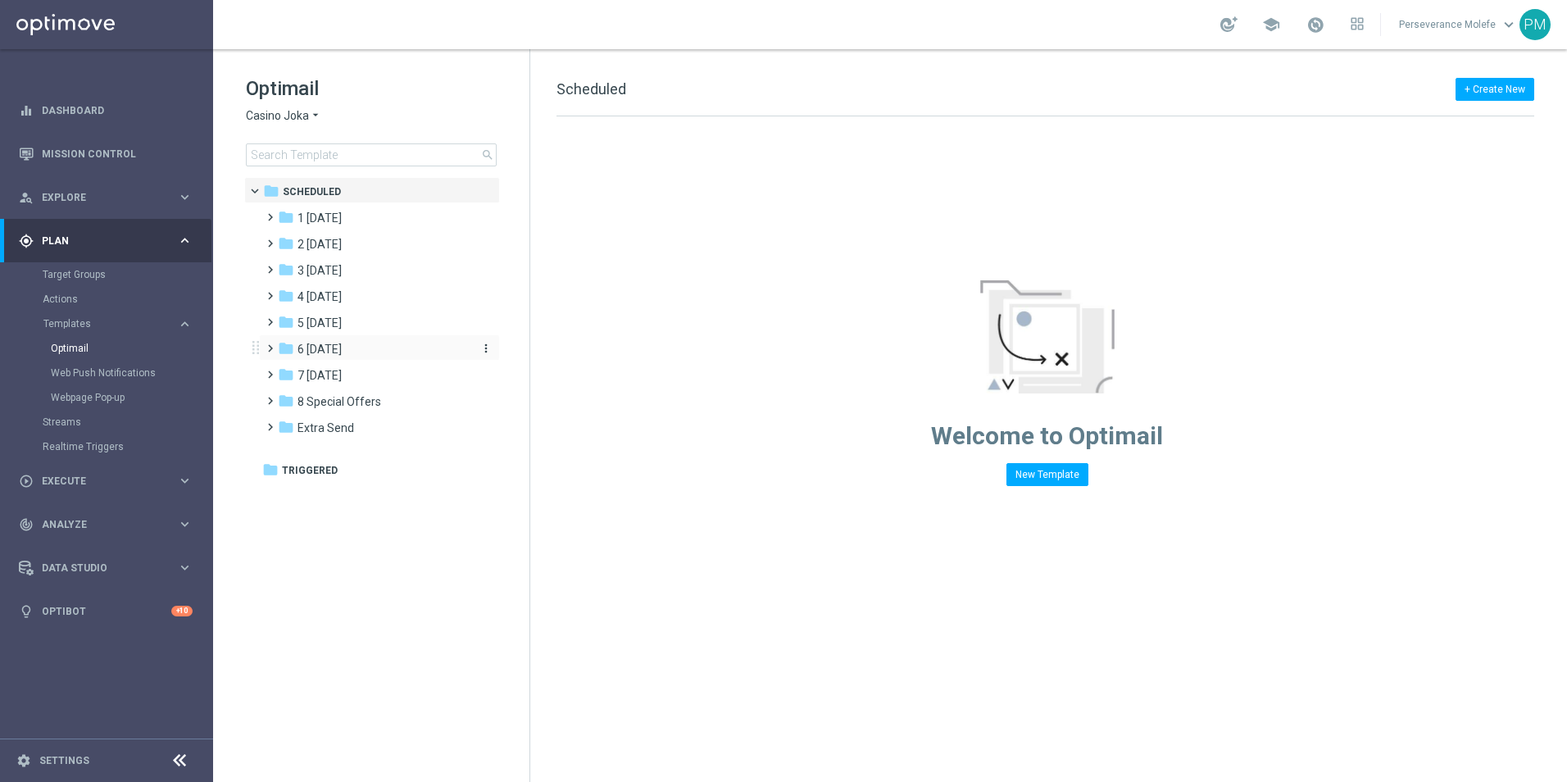
click at [342, 348] on span "6 [DATE]" at bounding box center [320, 349] width 44 height 15
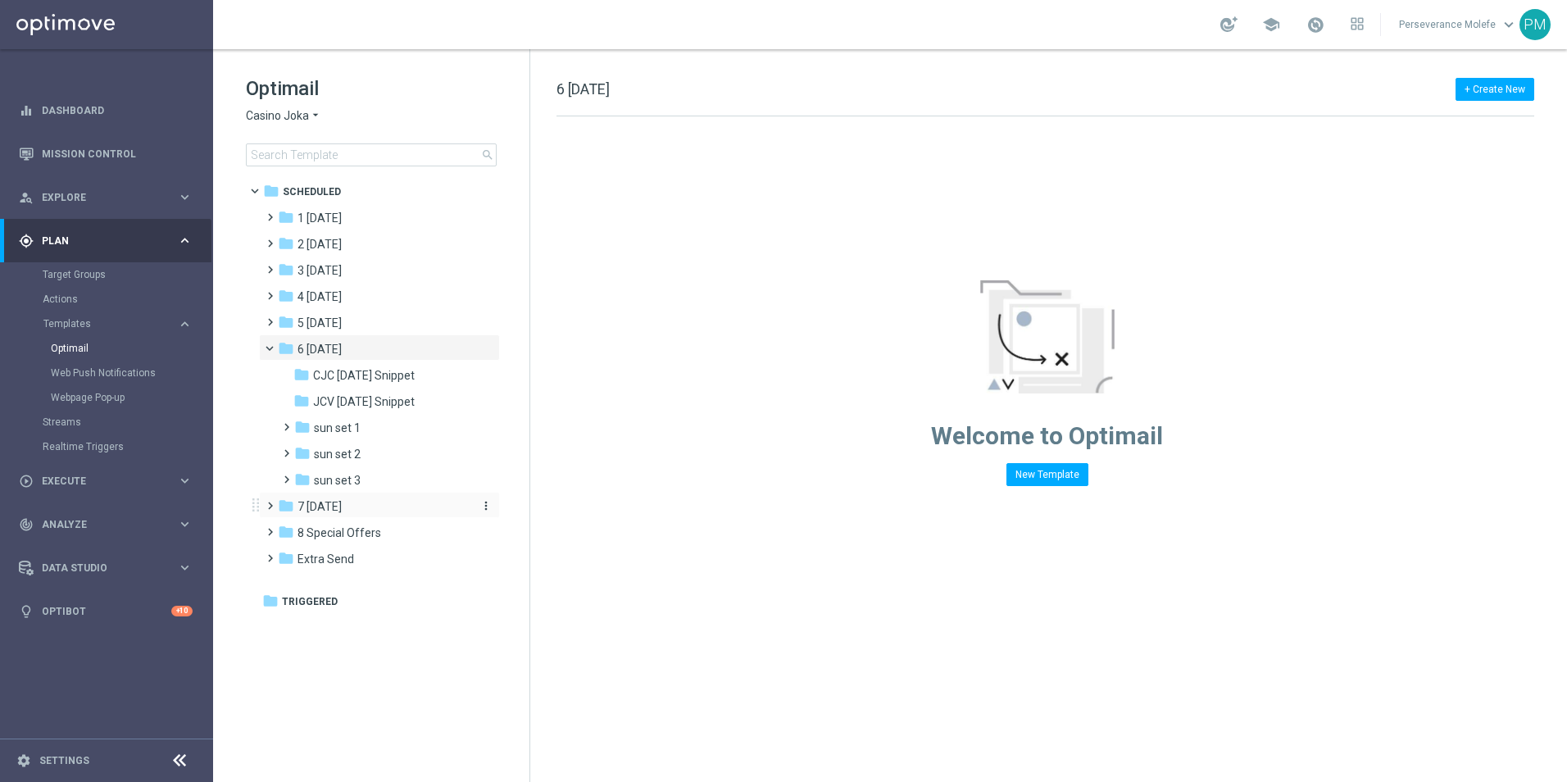
click at [382, 511] on div "folder 7 [DATE]" at bounding box center [372, 507] width 189 height 19
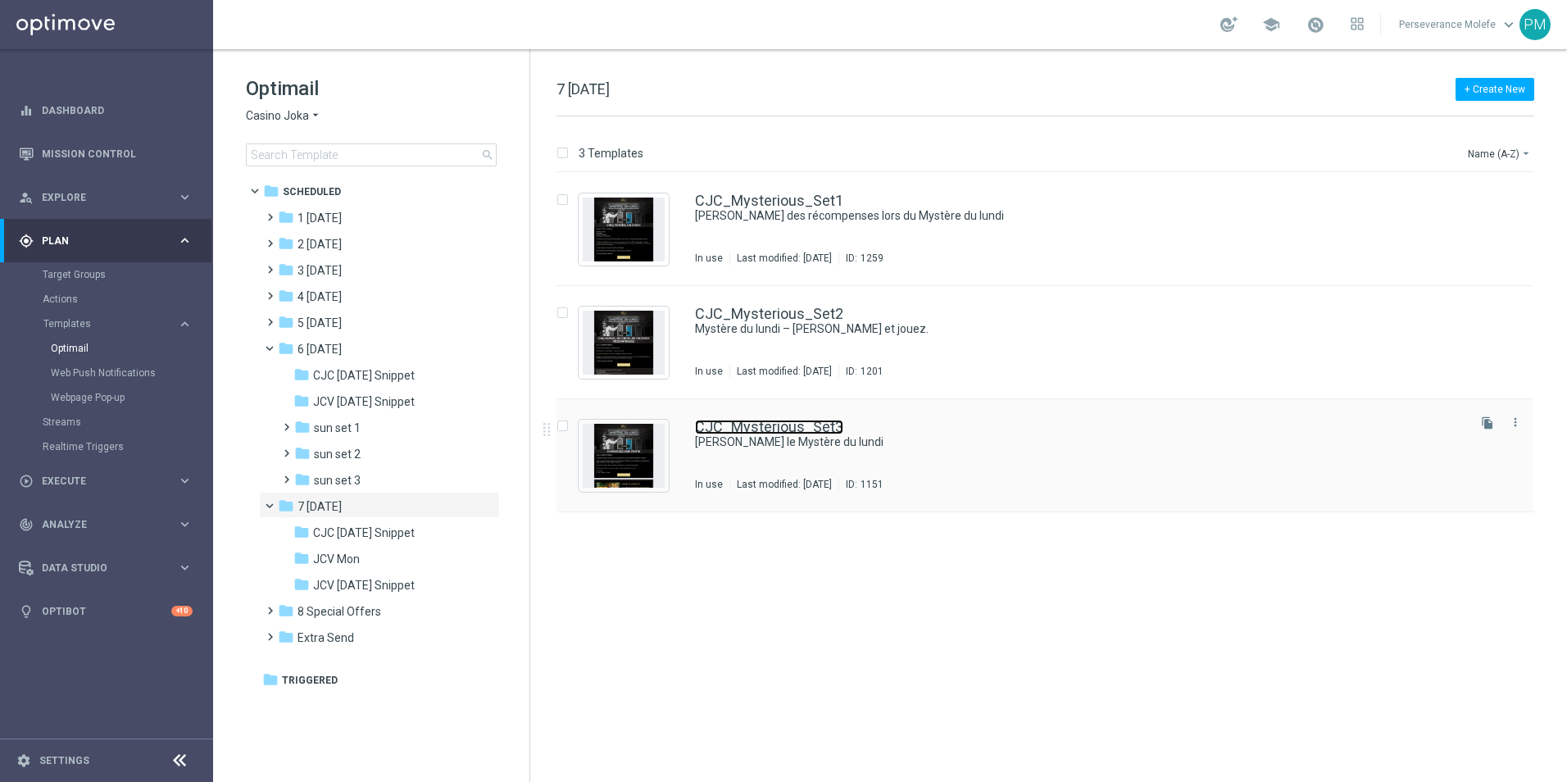
click at [773, 429] on link "CJC_Mysterious_Set3" at bounding box center [769, 427] width 148 height 15
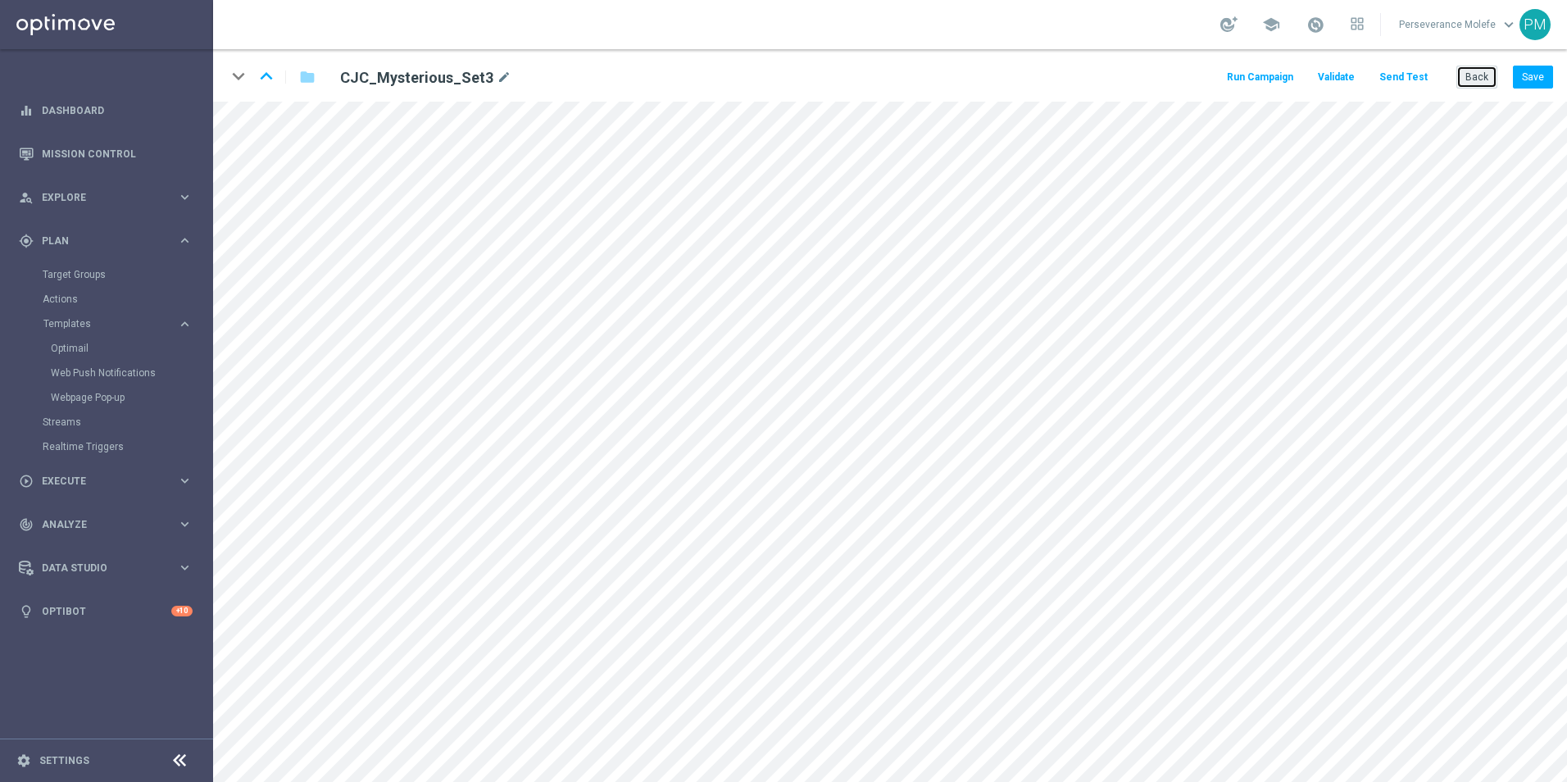
click at [1477, 76] on button "Back" at bounding box center [1477, 77] width 41 height 23
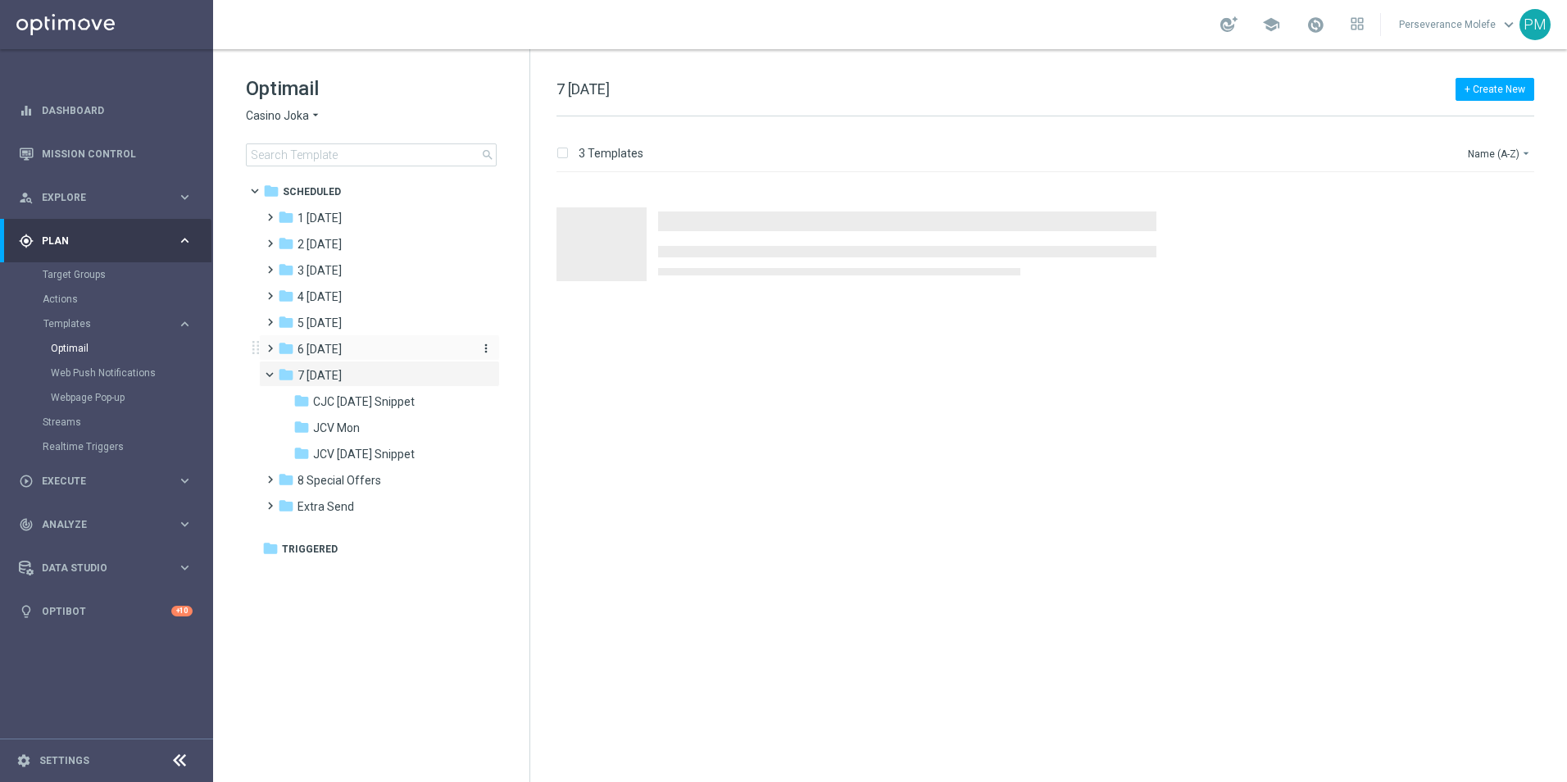
click at [364, 349] on div "folder 6 [DATE]" at bounding box center [372, 349] width 189 height 19
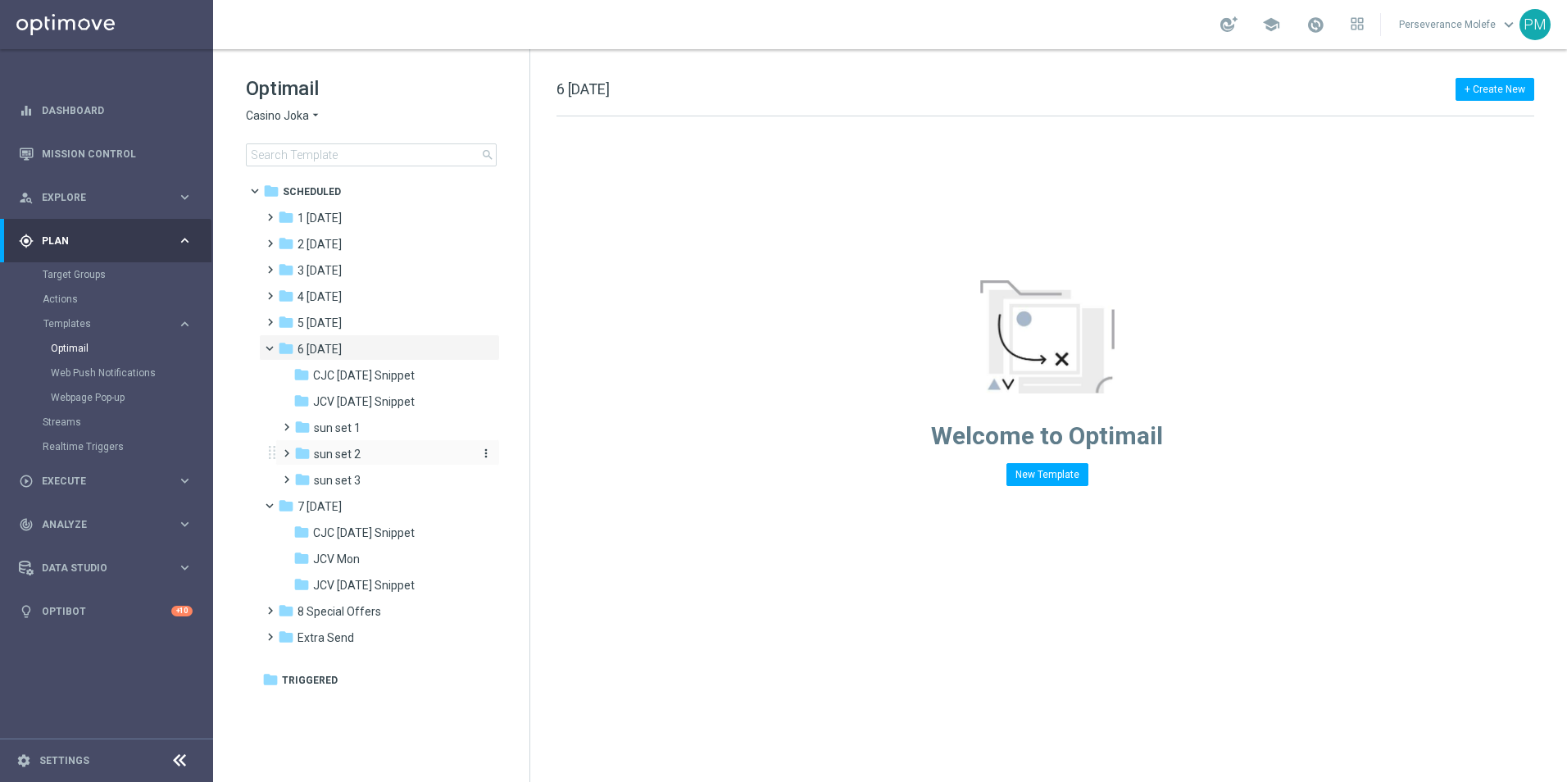
click at [383, 454] on div "folder sun set 2" at bounding box center [381, 454] width 175 height 19
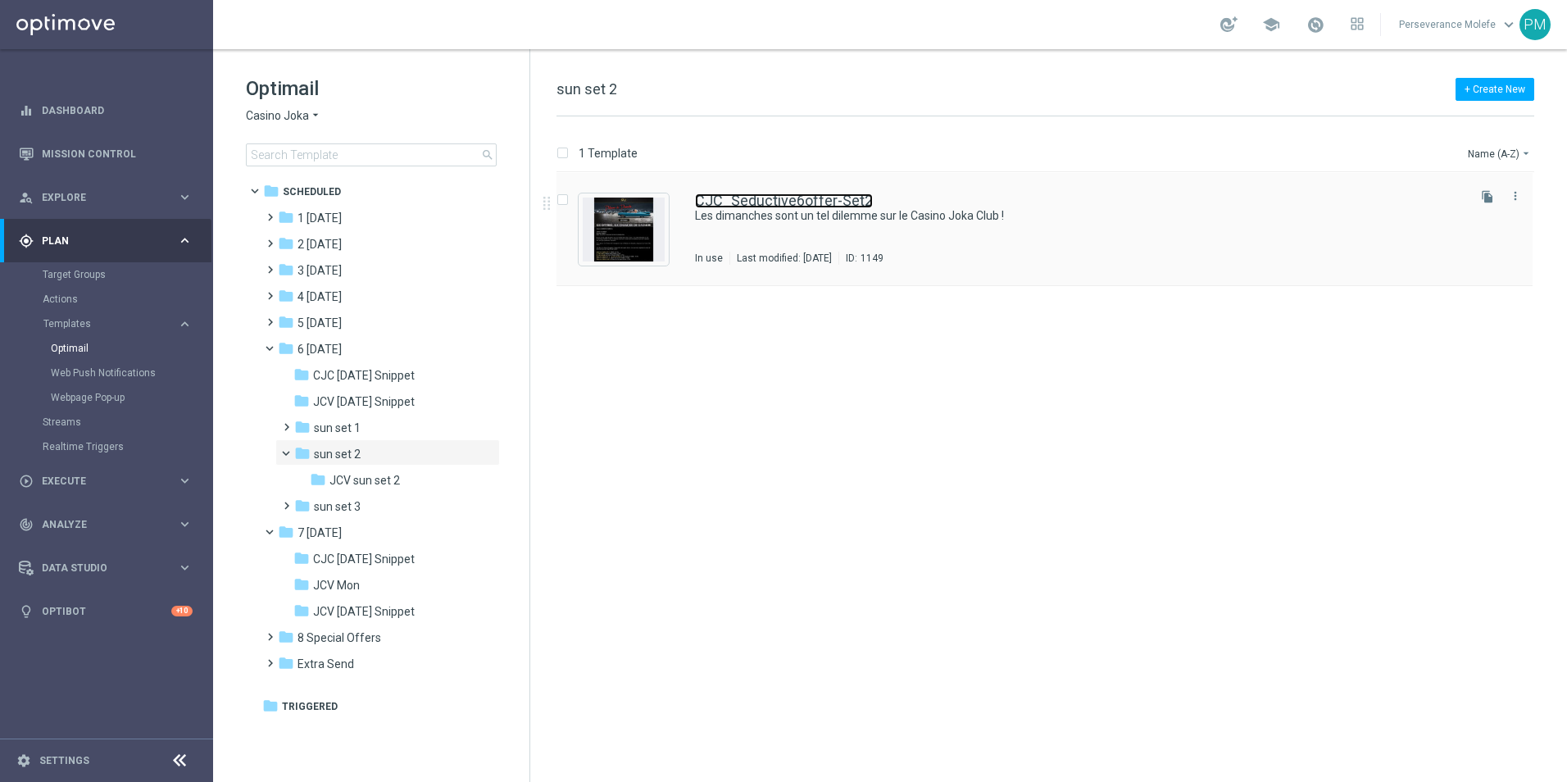
click at [768, 195] on link "CJC_Seductive6offer-Set2" at bounding box center [784, 200] width 178 height 15
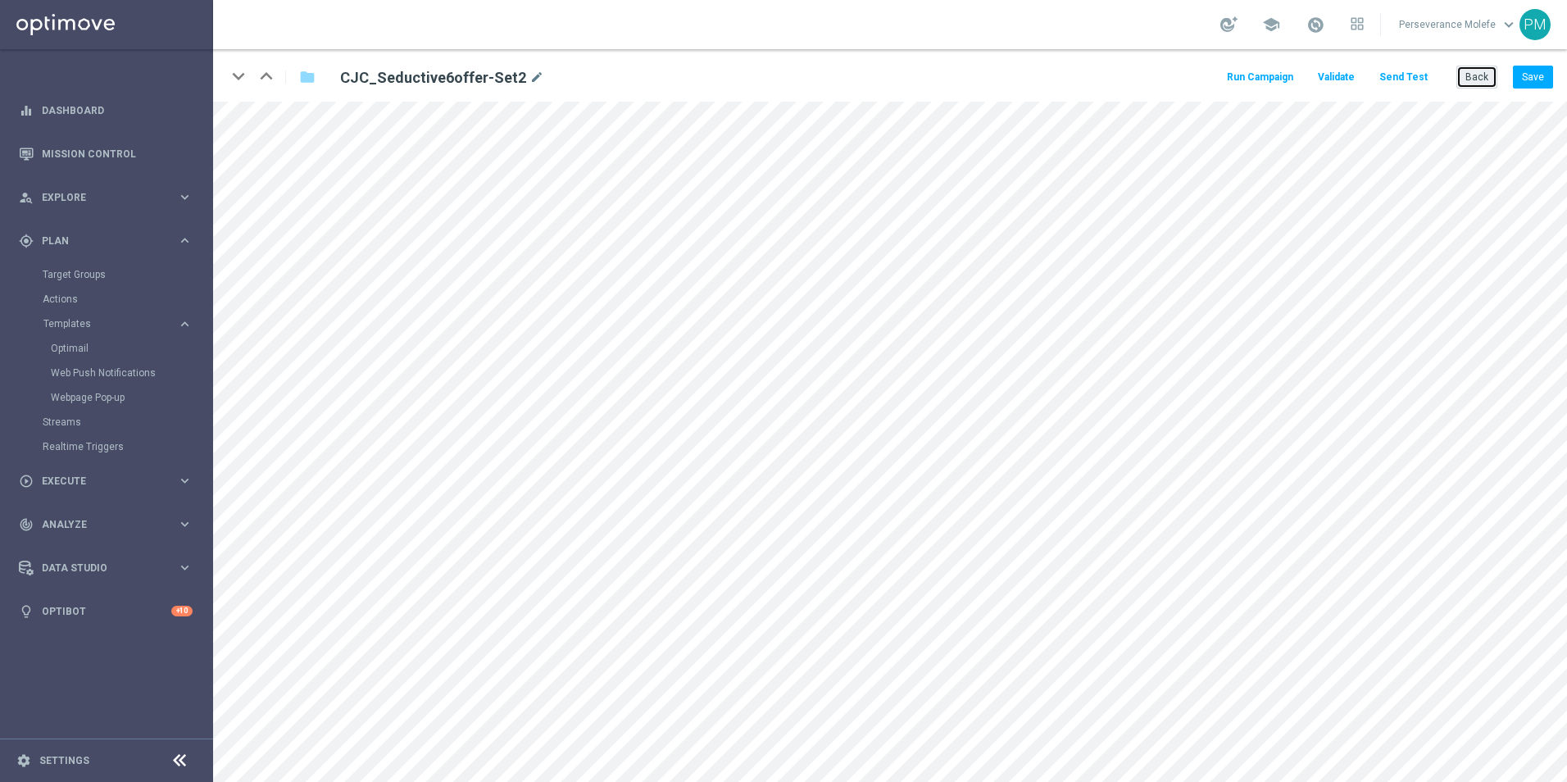
click at [1473, 76] on button "Back" at bounding box center [1477, 77] width 41 height 23
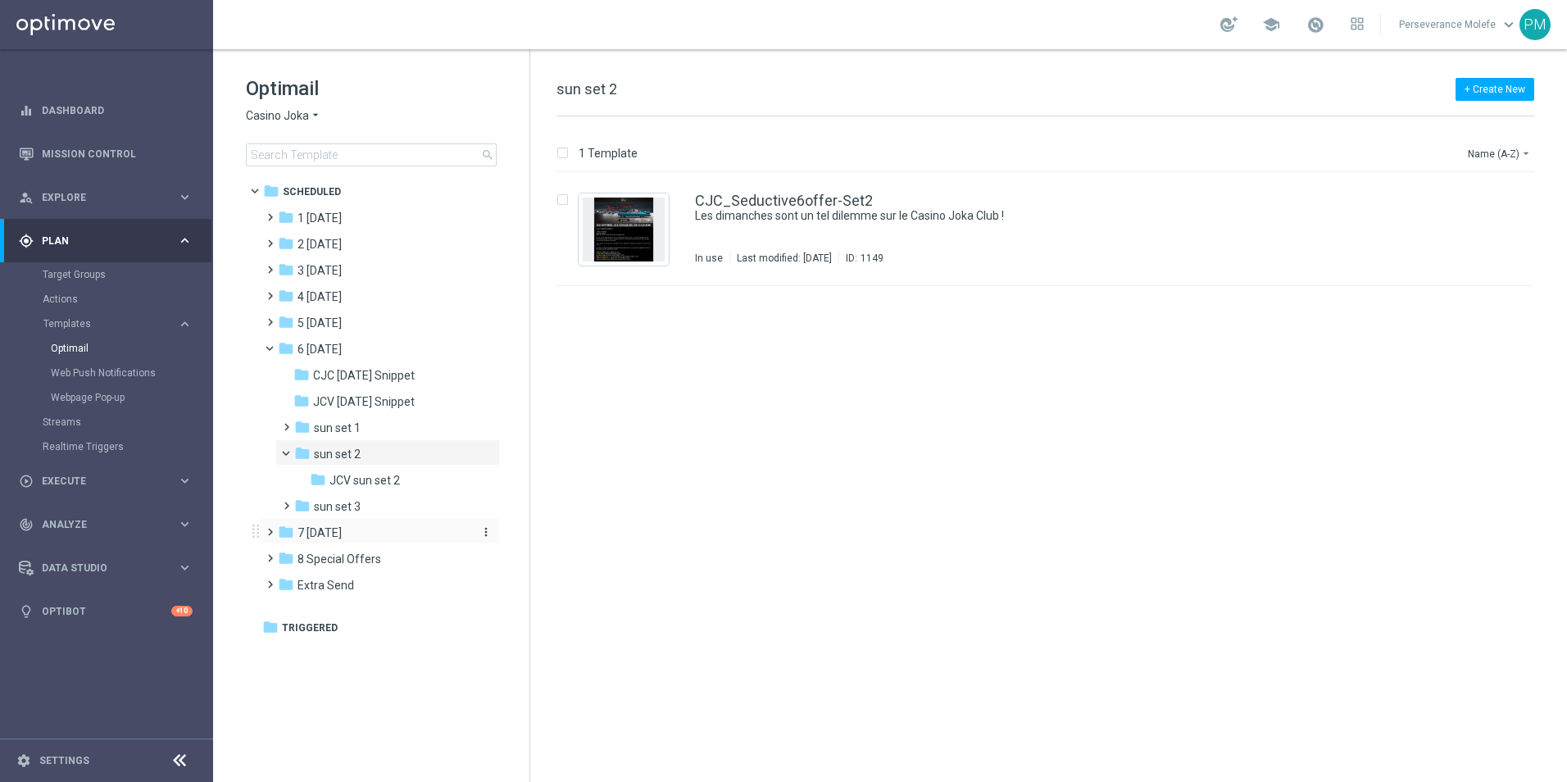
click at [366, 527] on div "folder 7 [DATE]" at bounding box center [372, 533] width 189 height 19
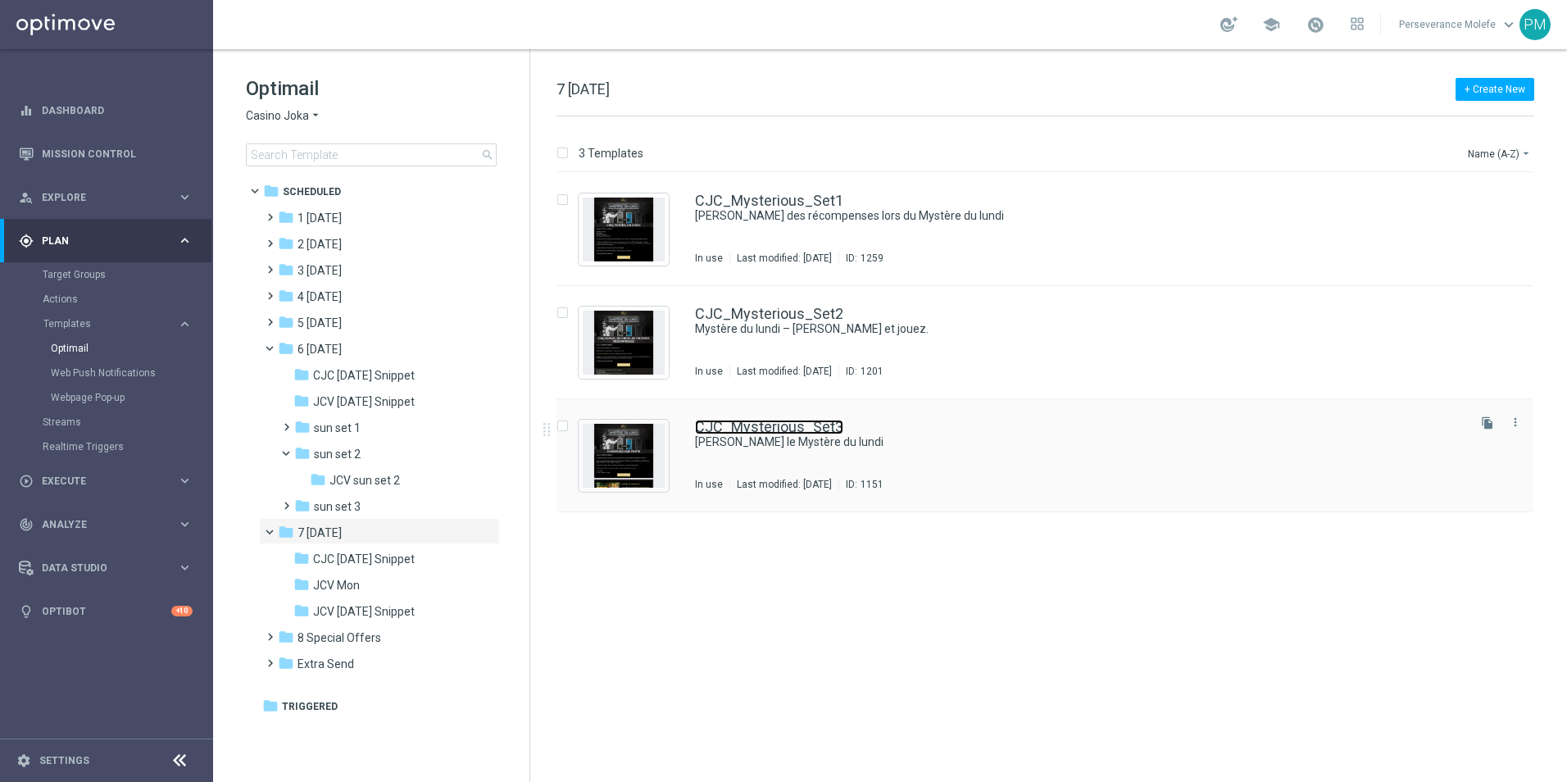
click at [779, 430] on link "CJC_Mysterious_Set3" at bounding box center [769, 427] width 148 height 15
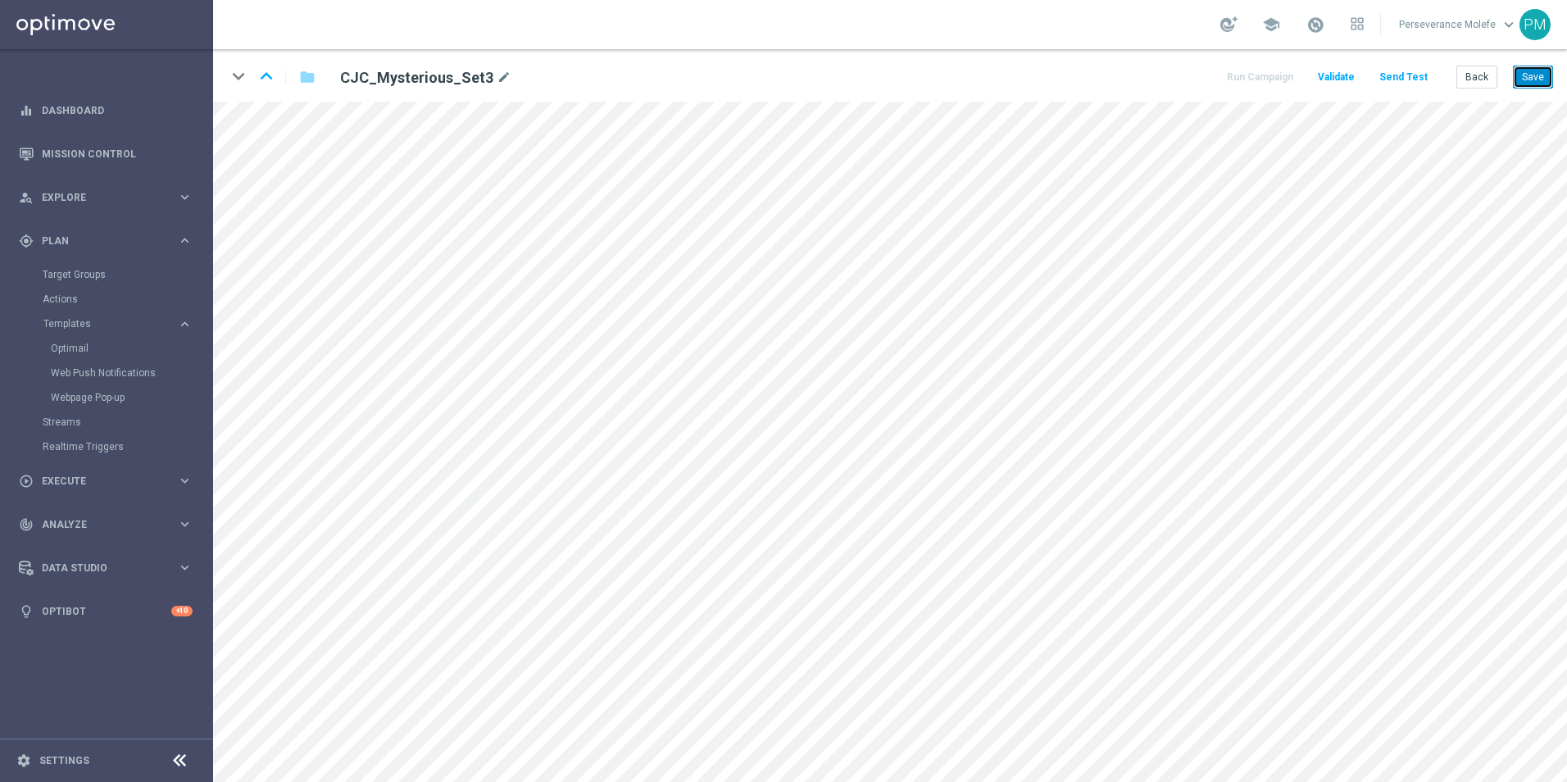
click at [1536, 76] on button "Save" at bounding box center [1533, 77] width 40 height 23
click at [1483, 80] on button "Back" at bounding box center [1477, 77] width 41 height 23
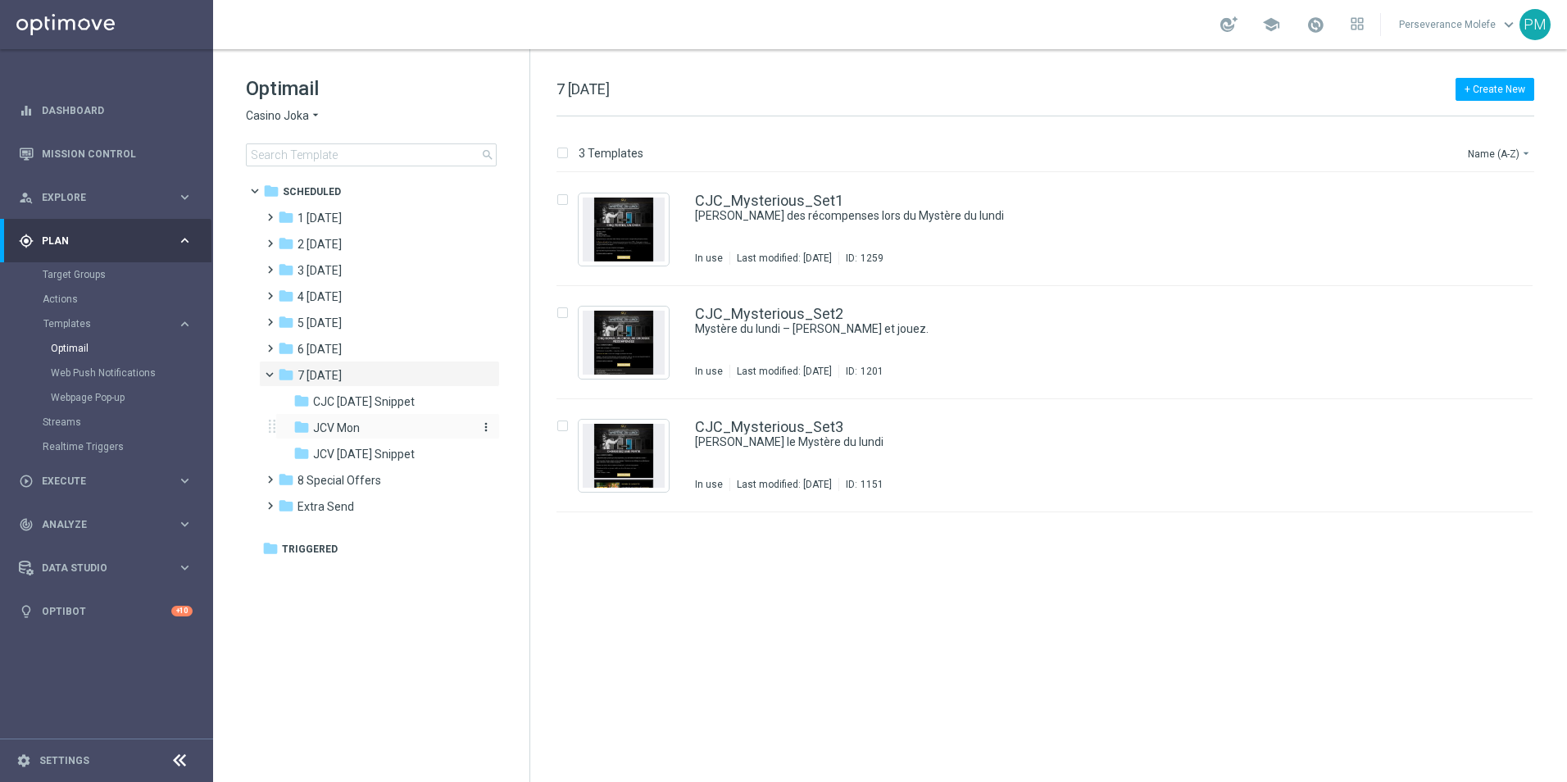
click at [361, 423] on div "folder JCV Mon" at bounding box center [380, 428] width 175 height 19
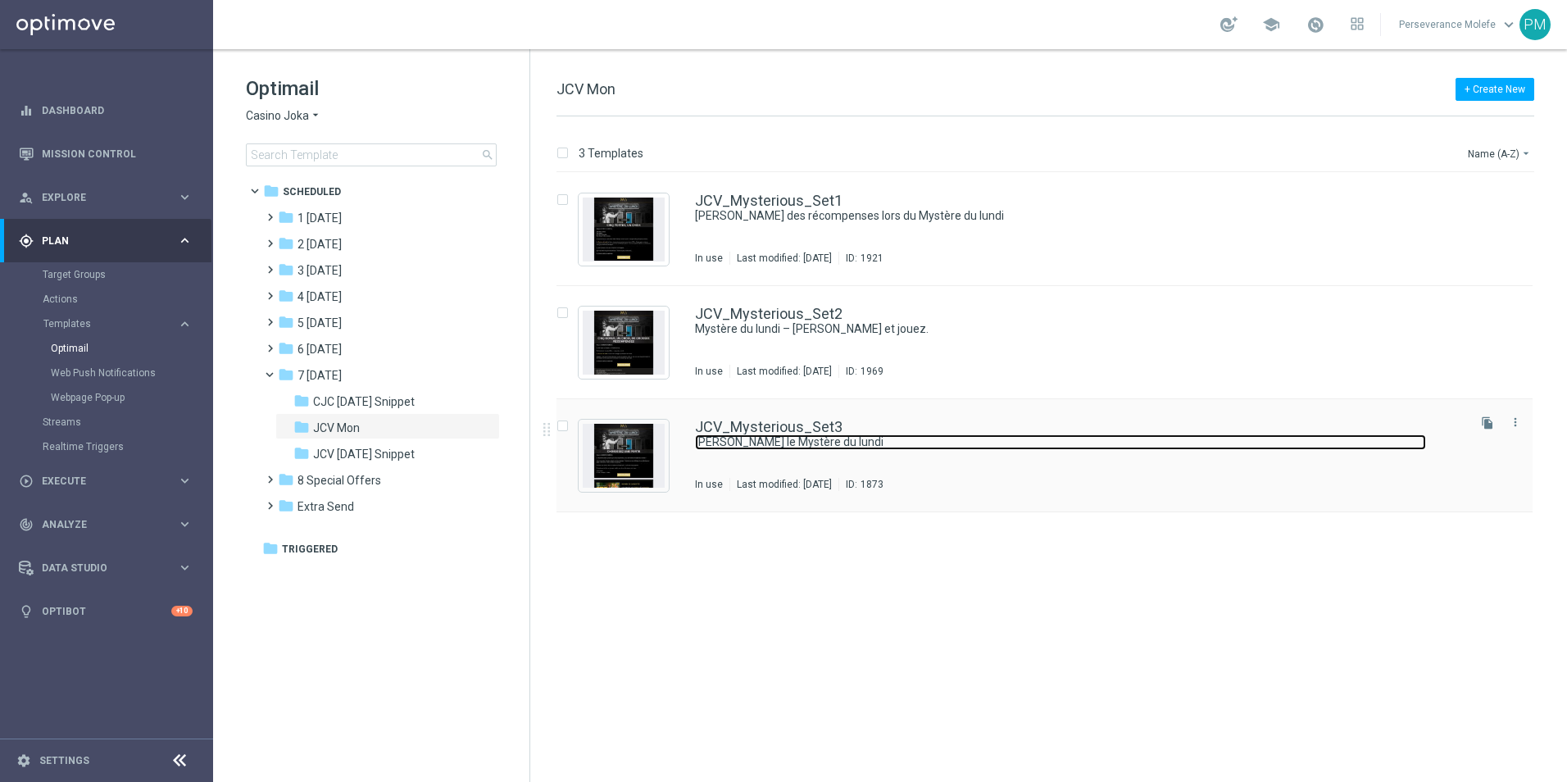
click at [788, 435] on link "[PERSON_NAME] le Mystère du lundi" at bounding box center [1060, 442] width 731 height 16
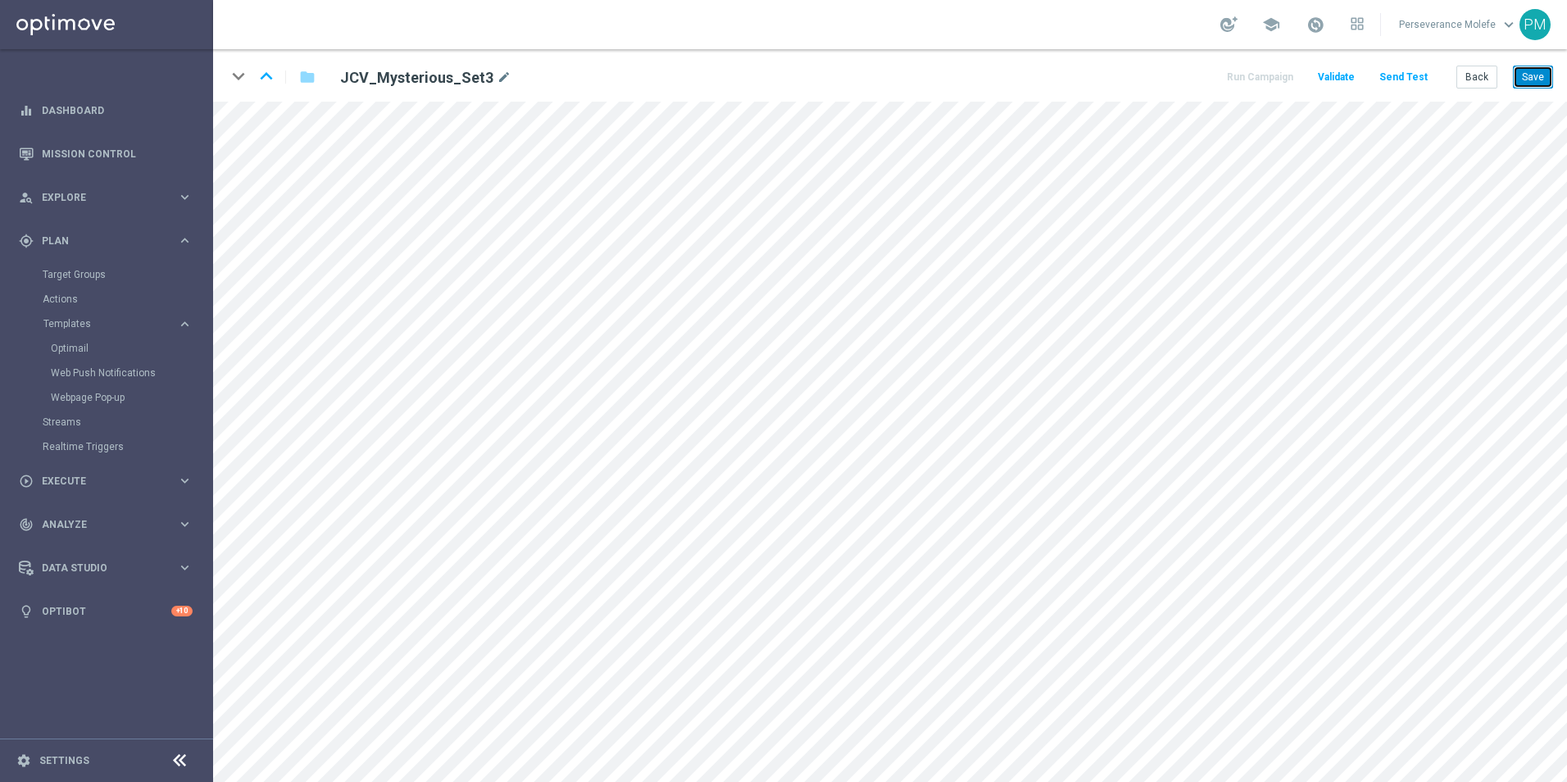
click at [1526, 85] on button "Save" at bounding box center [1533, 77] width 40 height 23
click at [1418, 78] on button "Send Test" at bounding box center [1403, 77] width 53 height 22
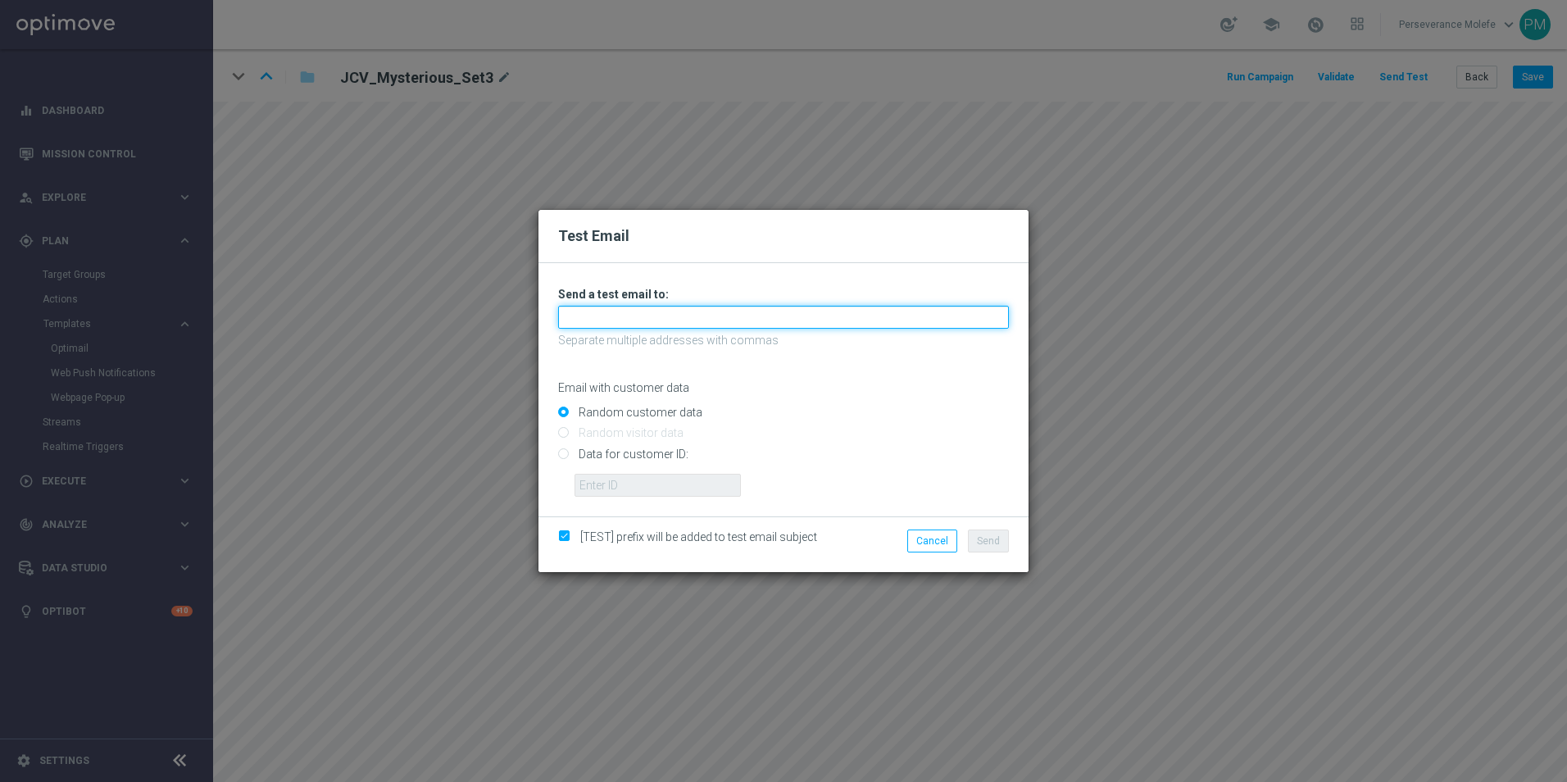
click at [767, 307] on input "text" at bounding box center [783, 317] width 451 height 23
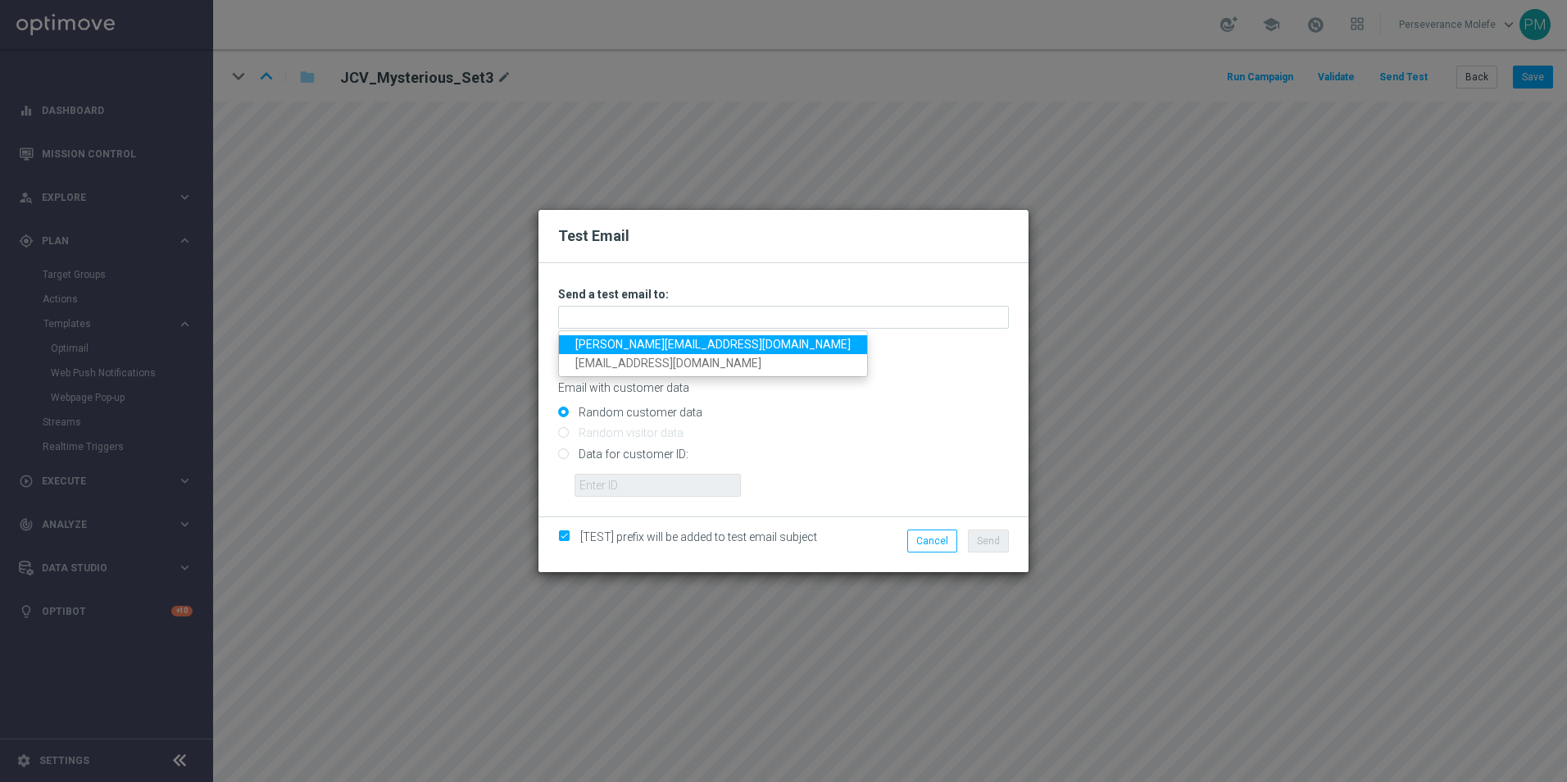
click at [702, 337] on link "[PERSON_NAME][EMAIL_ADDRESS][DOMAIN_NAME]" at bounding box center [713, 344] width 308 height 19
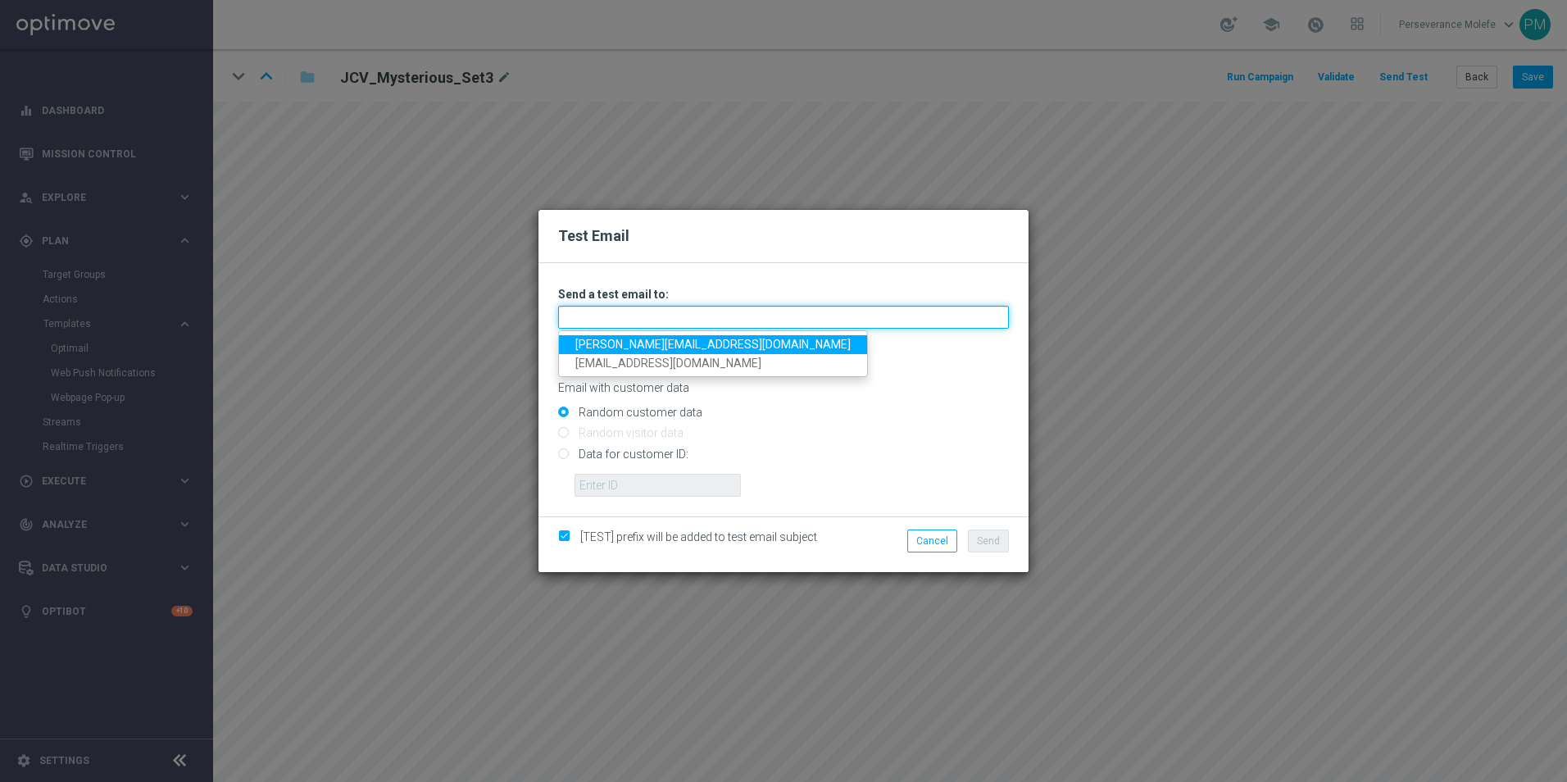
type input "[PERSON_NAME][EMAIL_ADDRESS][DOMAIN_NAME]"
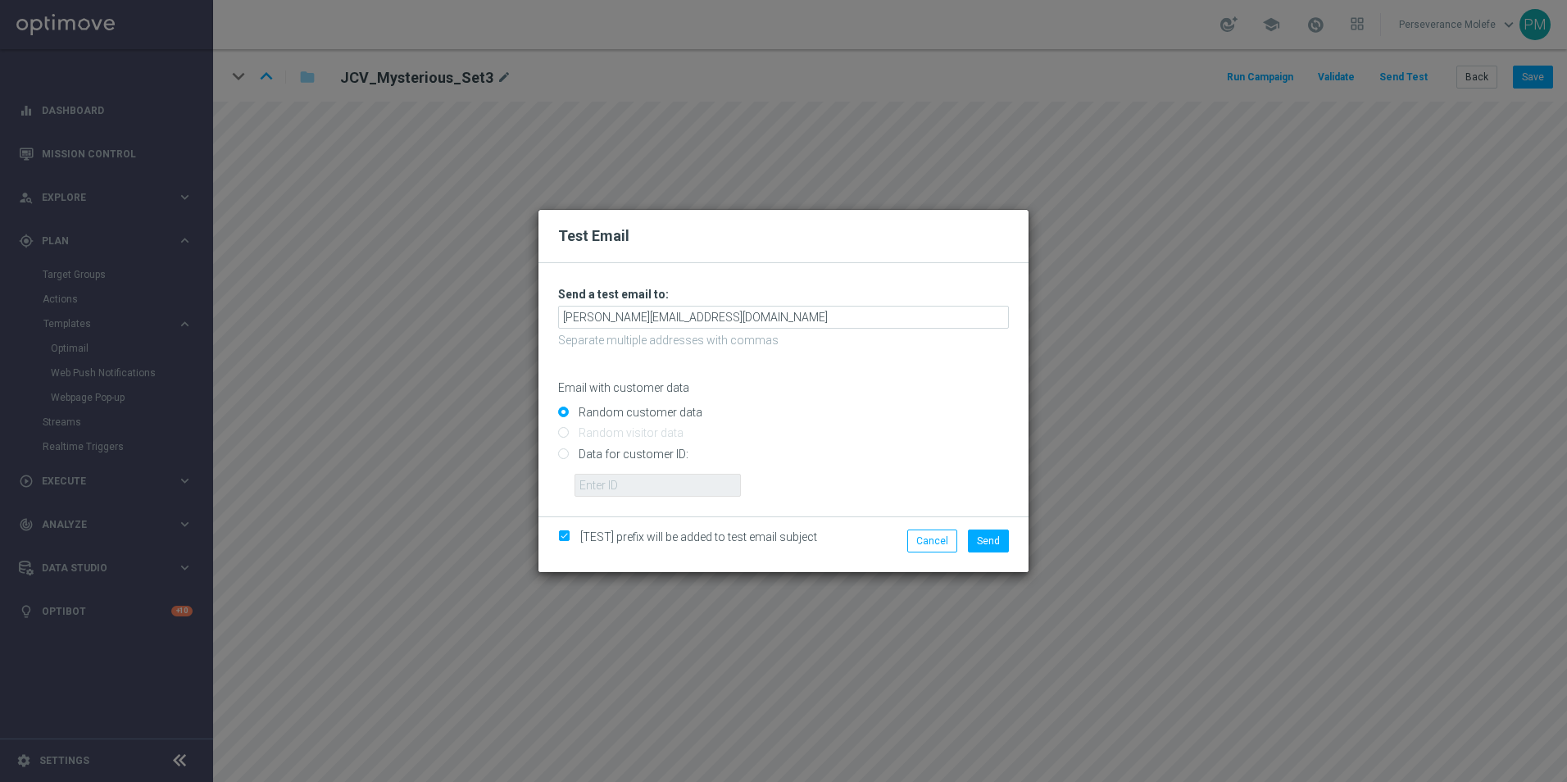
click at [1010, 553] on div "Cancel Send" at bounding box center [942, 545] width 158 height 30
click at [1000, 543] on button "Send" at bounding box center [988, 541] width 41 height 23
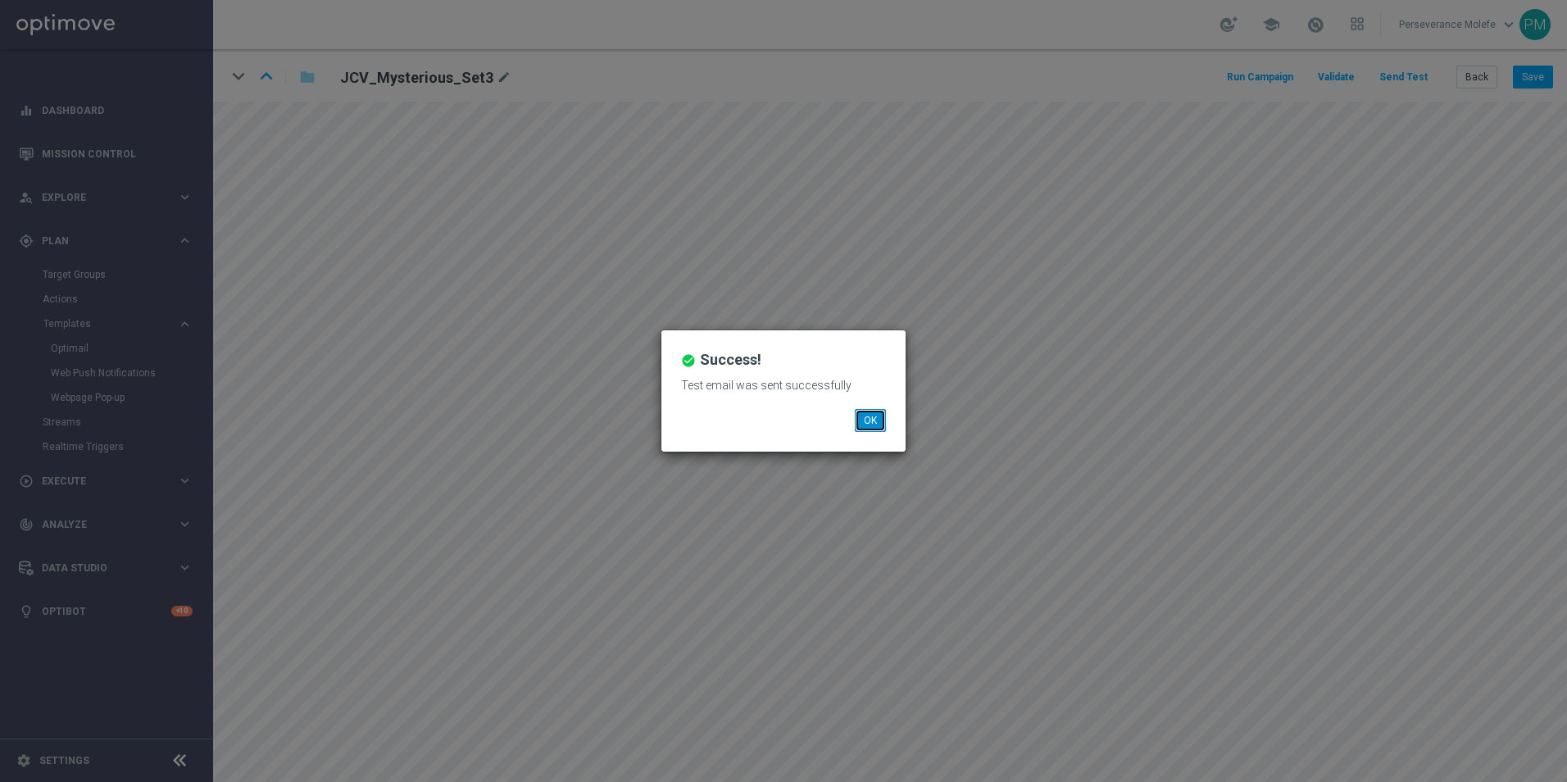
click at [875, 420] on button "OK" at bounding box center [870, 420] width 31 height 23
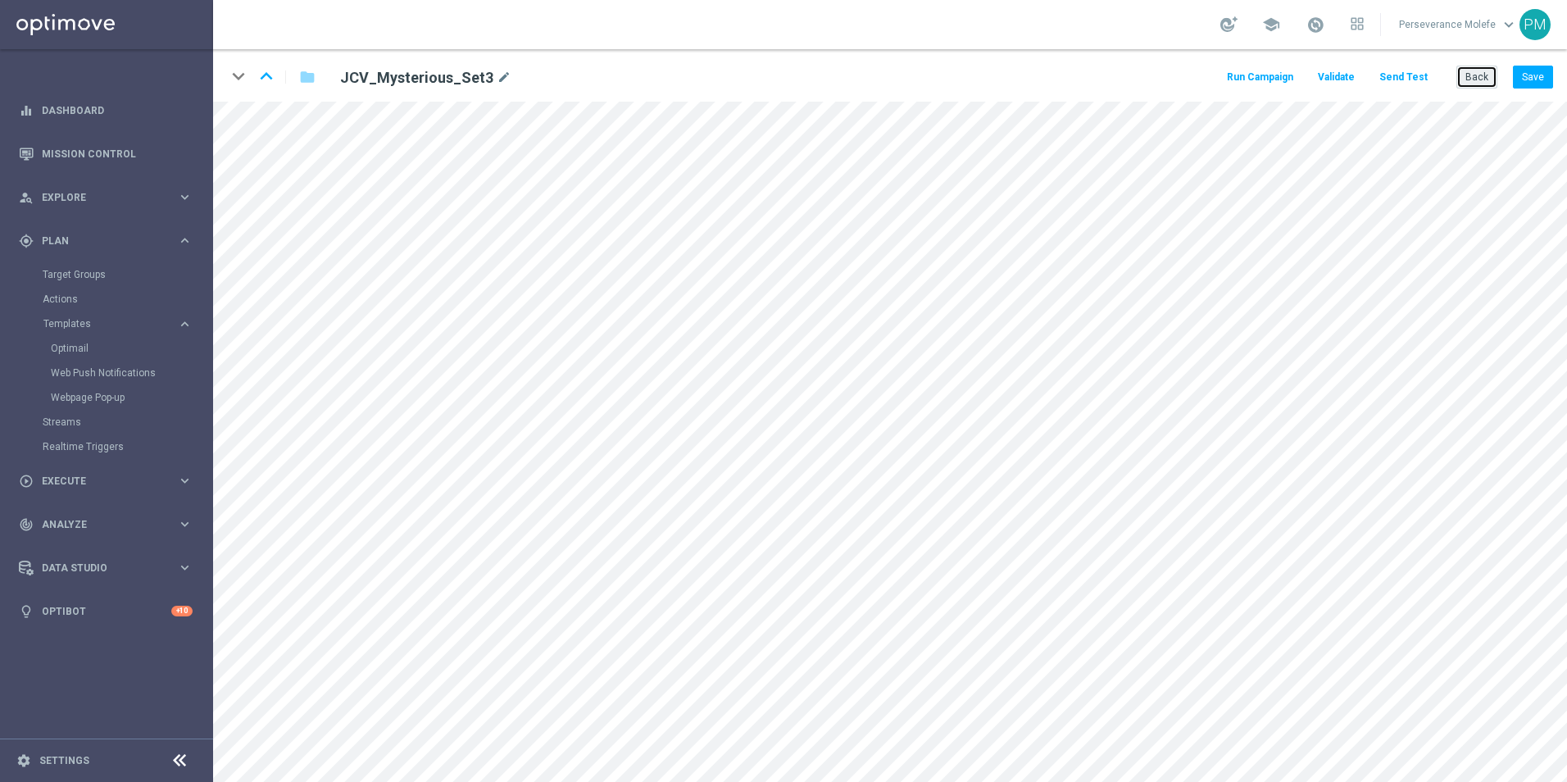
click at [1477, 69] on button "Back" at bounding box center [1477, 77] width 41 height 23
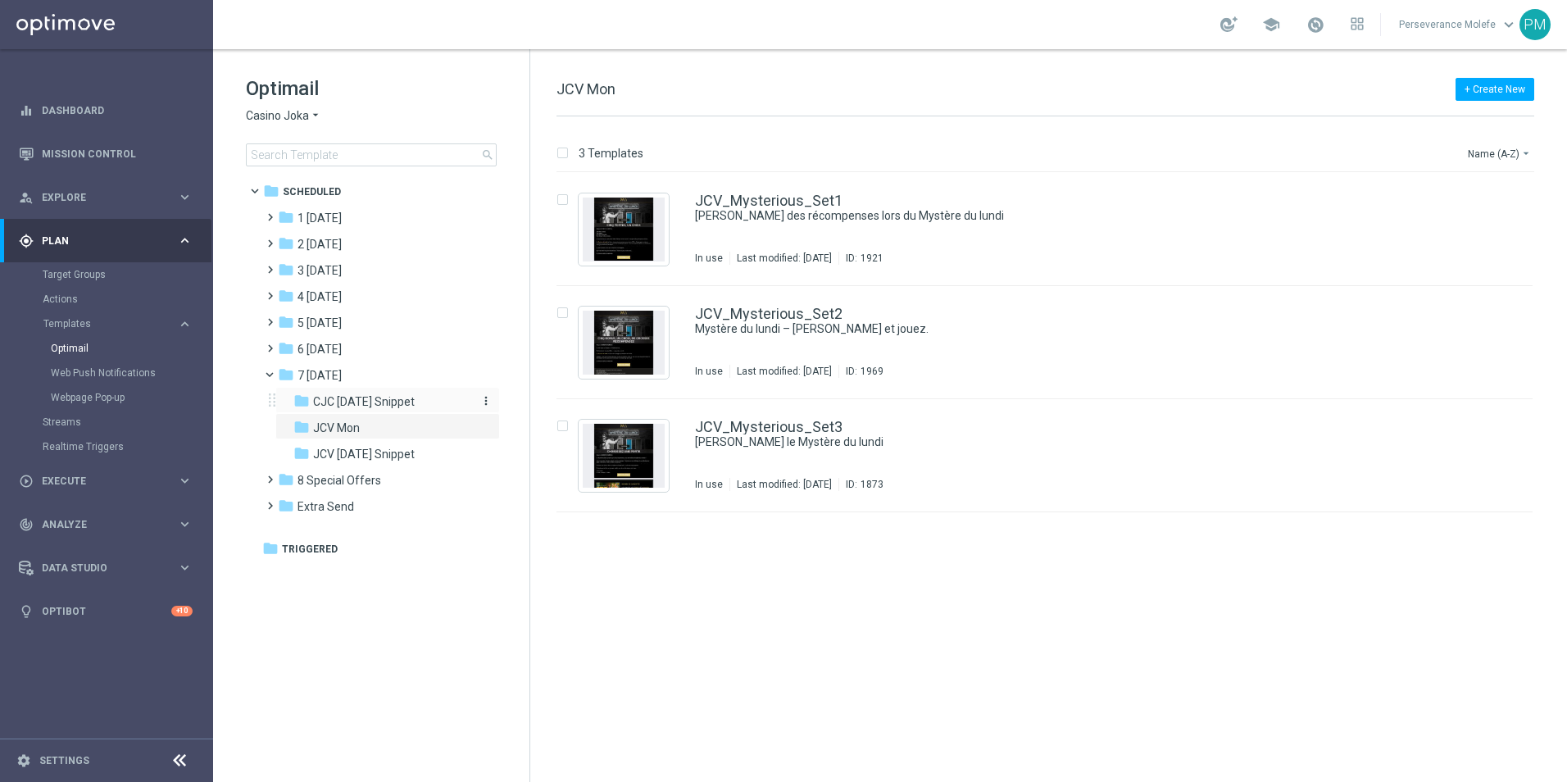
click at [393, 403] on span "CJC [DATE] Snippet" at bounding box center [364, 401] width 102 height 15
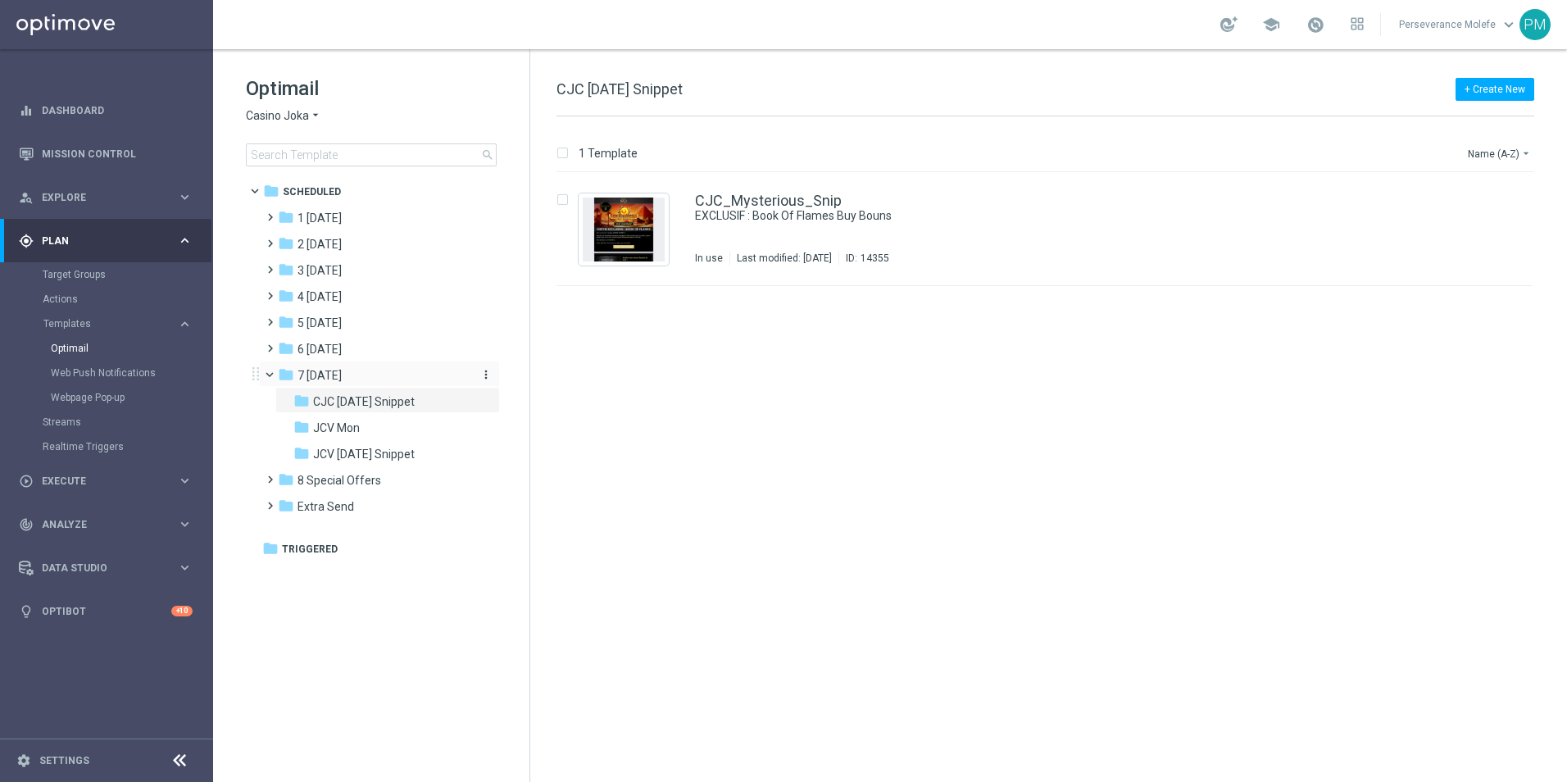
click at [334, 373] on span "7 [DATE]" at bounding box center [320, 375] width 44 height 15
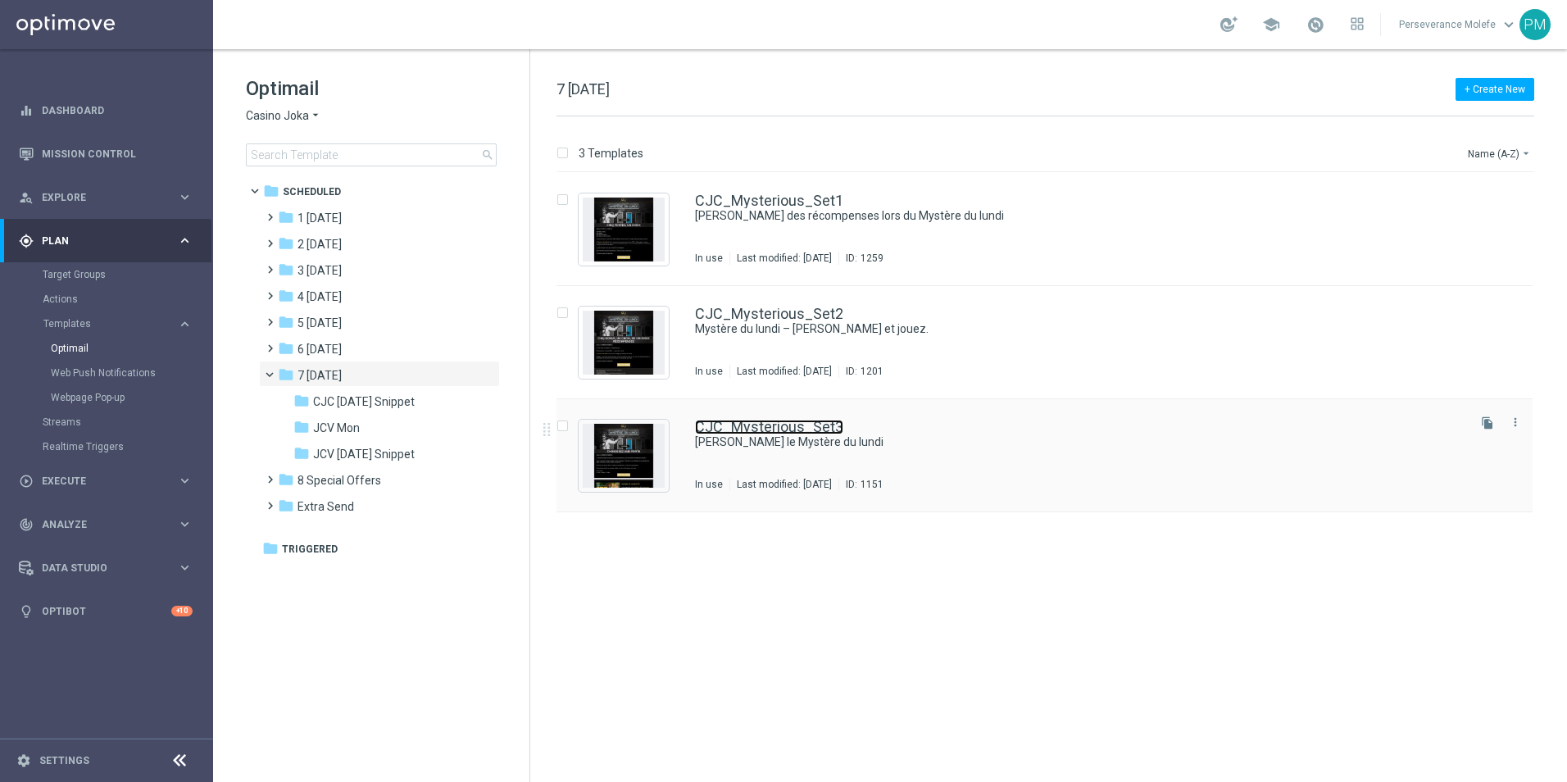
click at [832, 423] on link "CJC_Mysterious_Set3" at bounding box center [769, 427] width 148 height 15
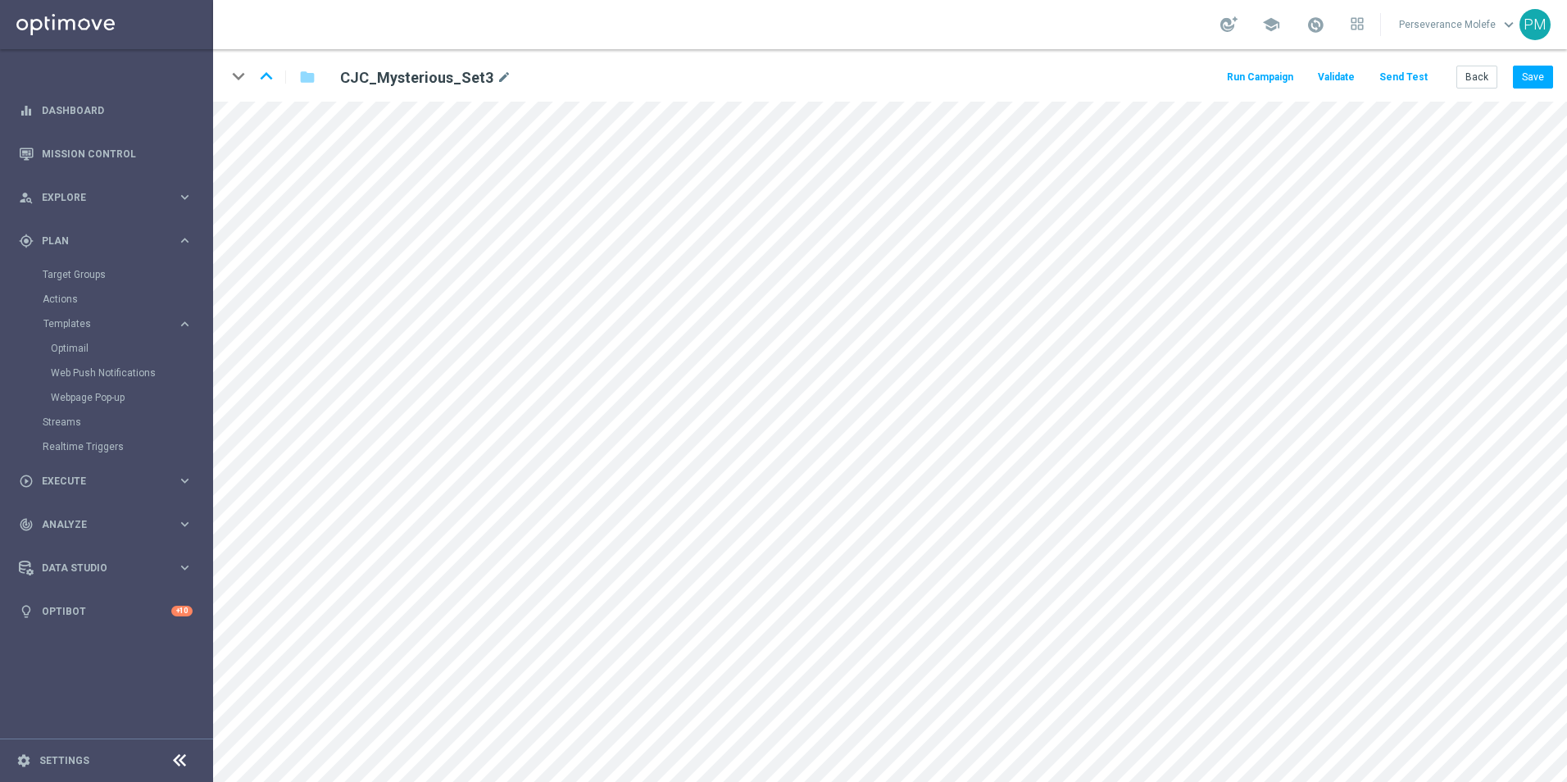
click at [1406, 84] on button "Send Test" at bounding box center [1403, 77] width 53 height 22
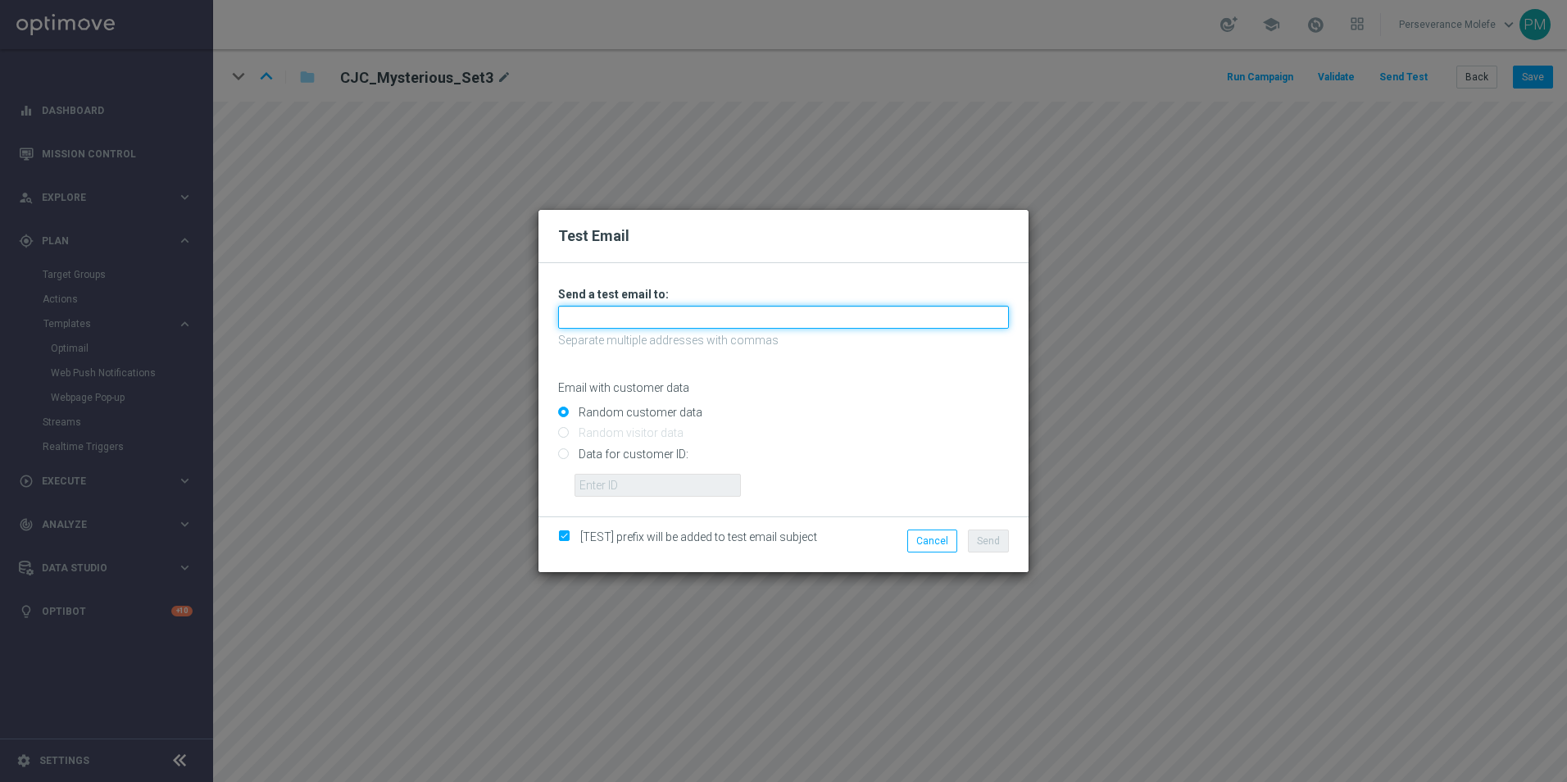
click at [684, 311] on input "text" at bounding box center [783, 317] width 451 height 23
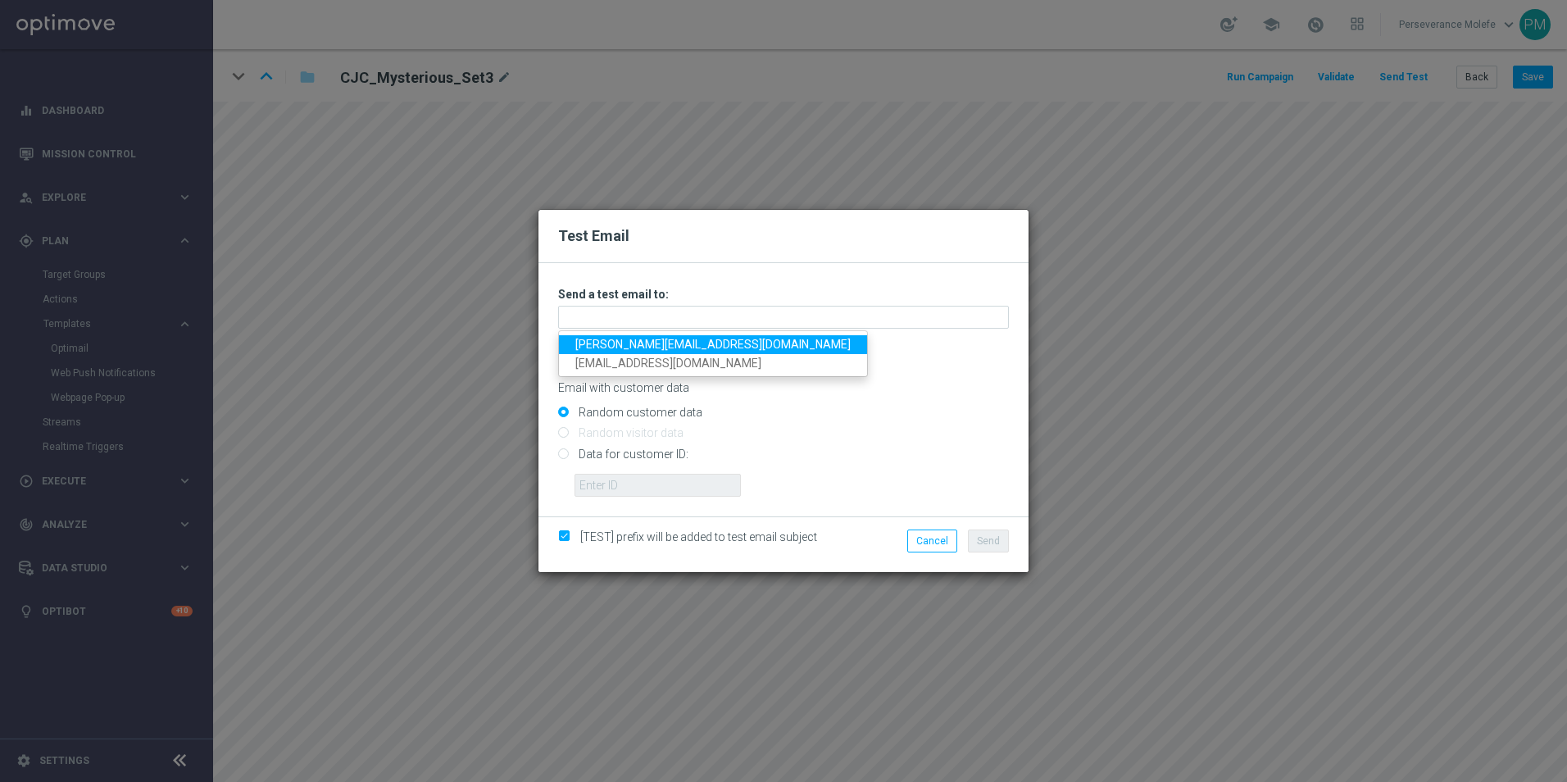
click at [634, 344] on link "[PERSON_NAME][EMAIL_ADDRESS][DOMAIN_NAME]" at bounding box center [713, 344] width 308 height 19
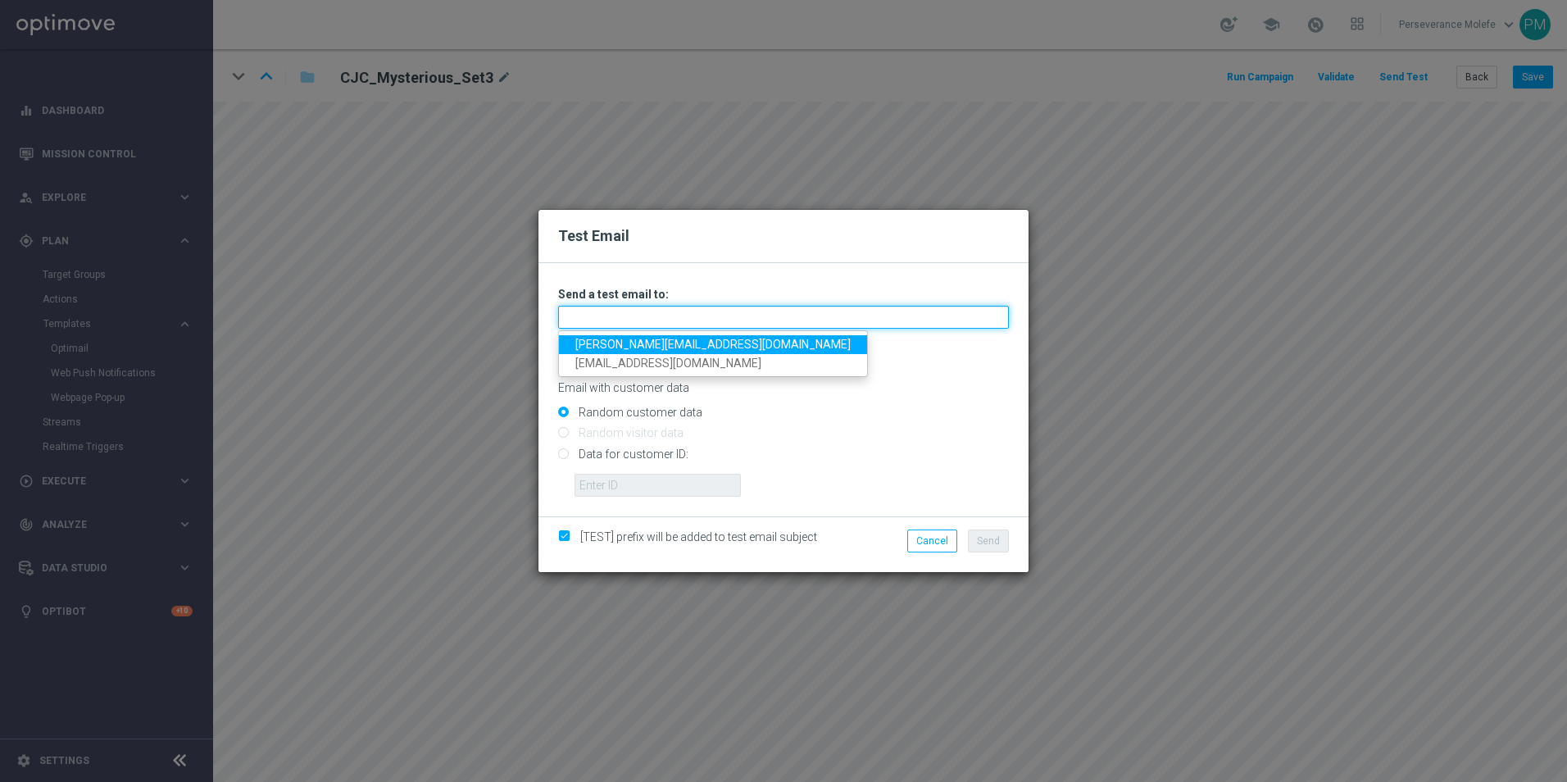
type input "[PERSON_NAME][EMAIL_ADDRESS][DOMAIN_NAME]"
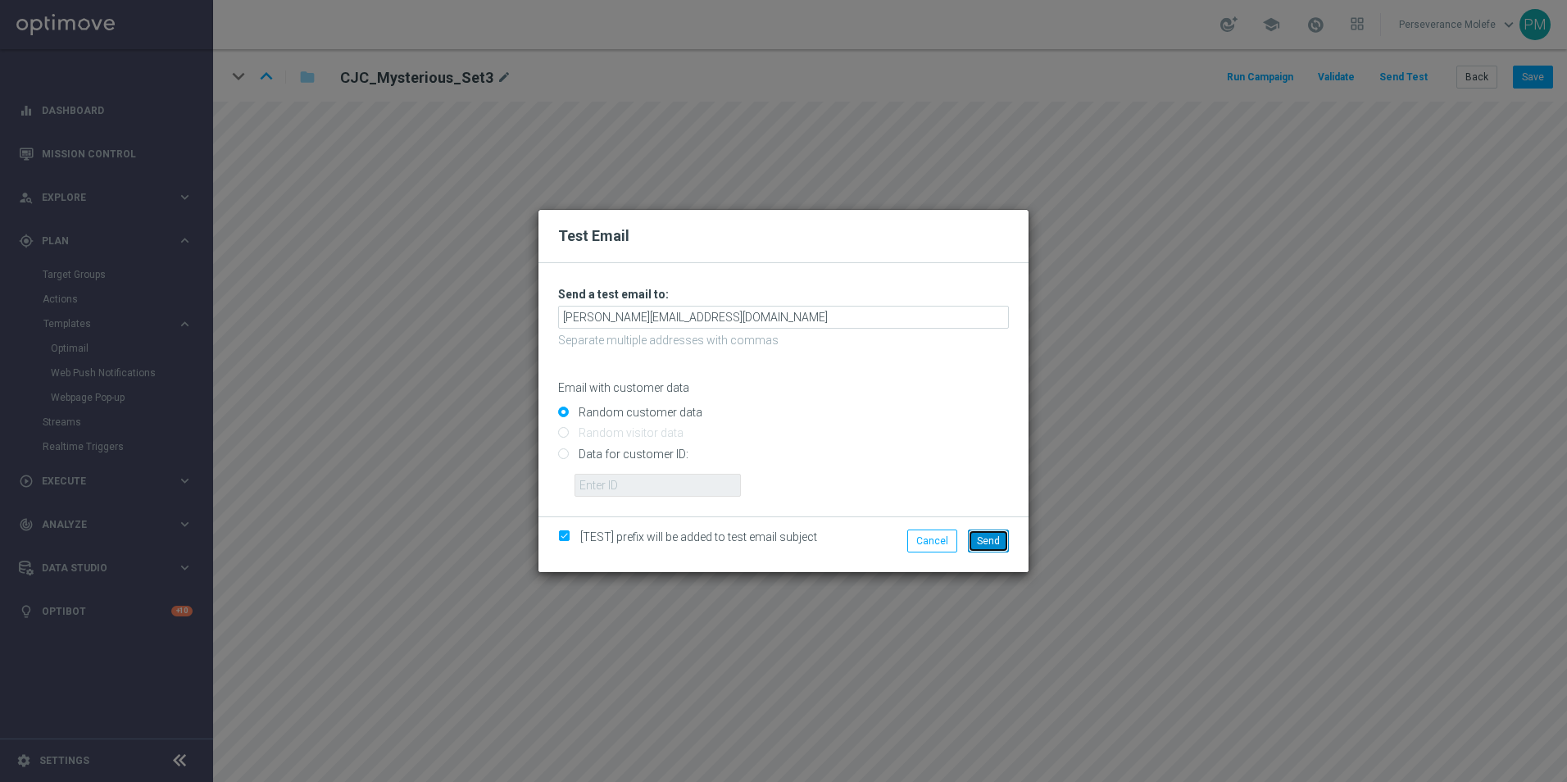
click at [984, 537] on span "Send" at bounding box center [988, 540] width 23 height 11
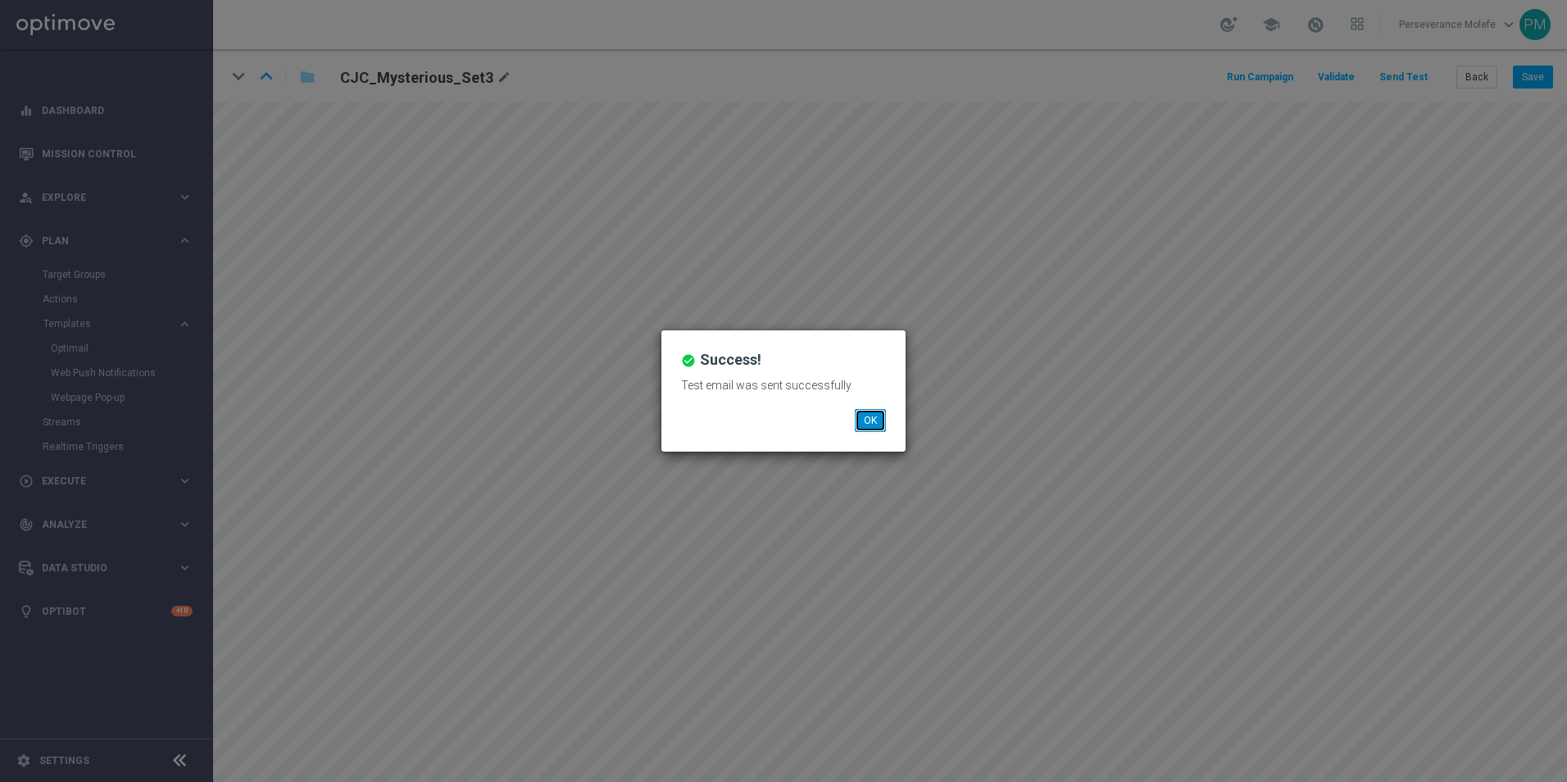
click at [874, 409] on button "OK" at bounding box center [870, 420] width 31 height 23
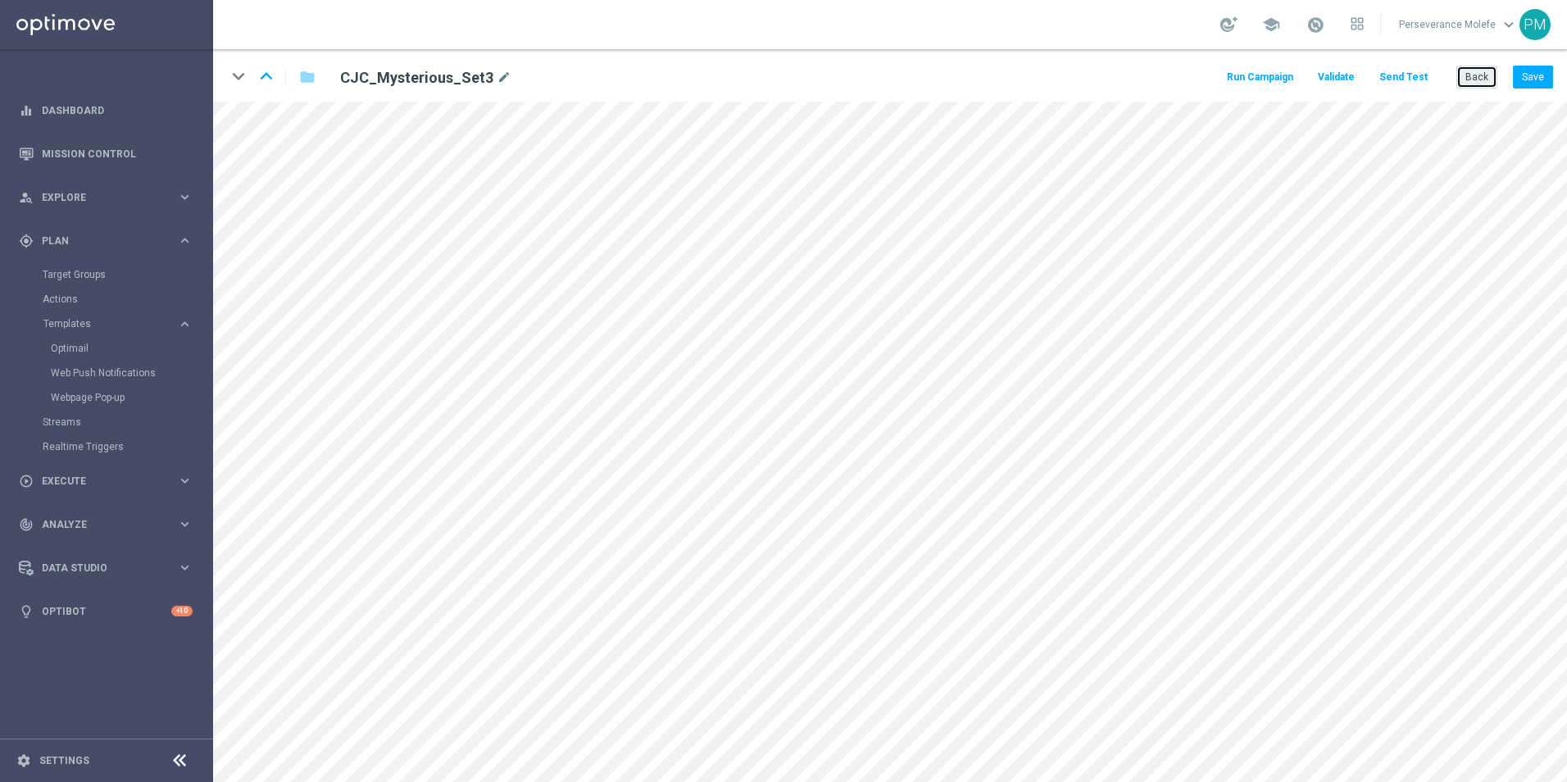
click at [1468, 77] on button "Back" at bounding box center [1477, 77] width 41 height 23
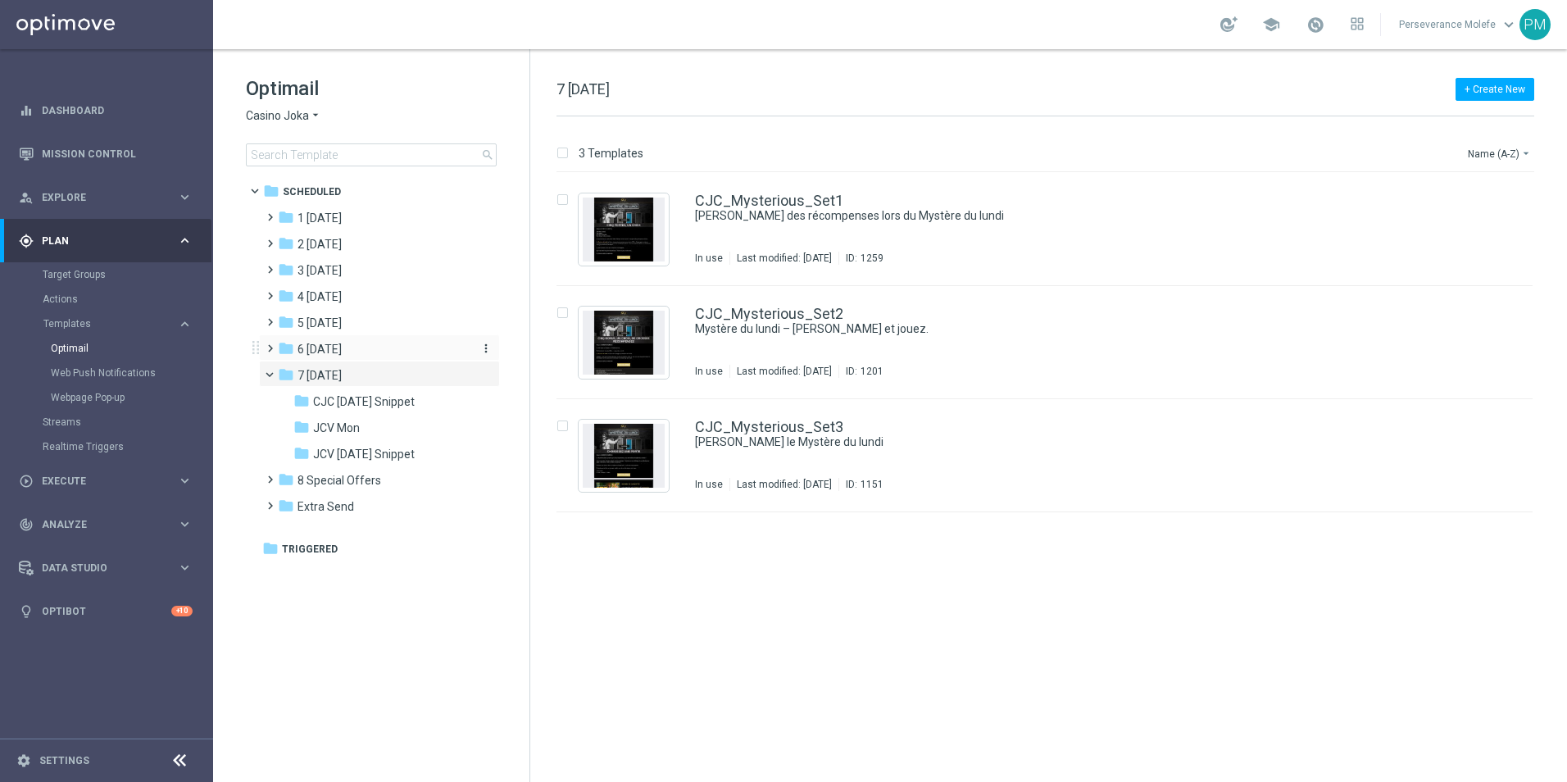
click at [355, 356] on div "folder 6 [DATE]" at bounding box center [372, 349] width 189 height 19
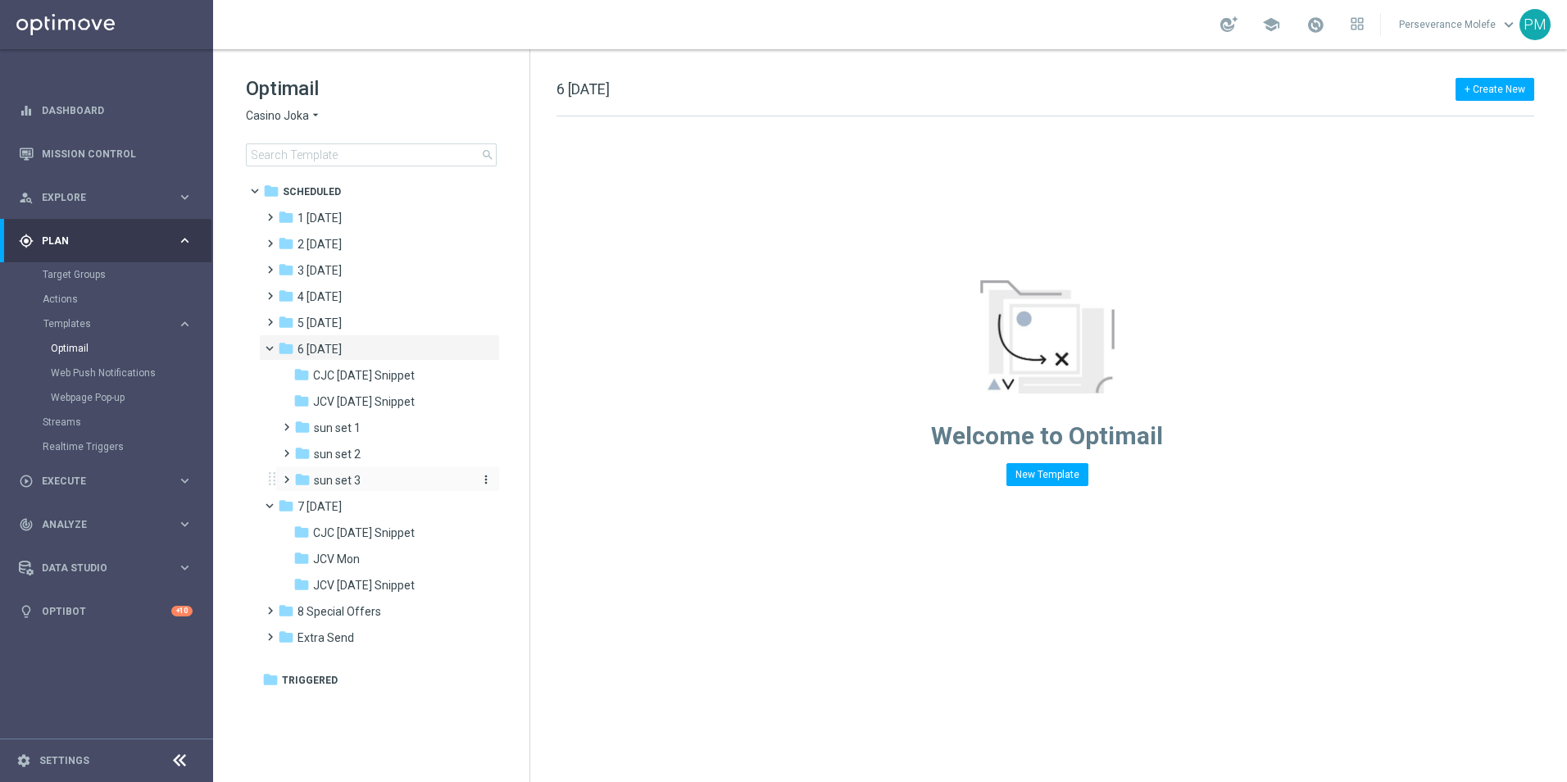
click at [381, 476] on div "folder sun set 3" at bounding box center [381, 480] width 175 height 19
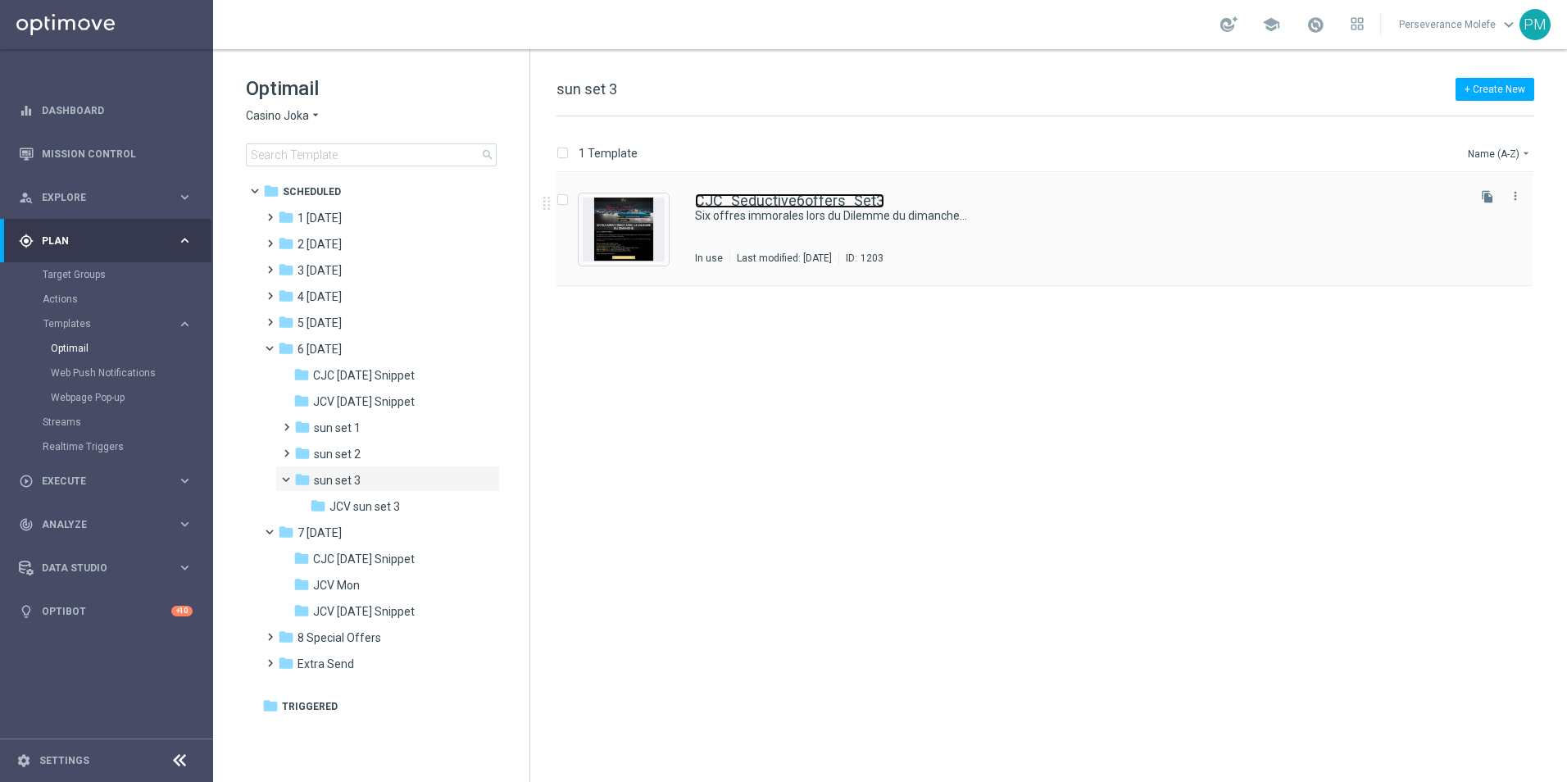
click at [765, 193] on link "CJC_Seductive6offers_Set3" at bounding box center [789, 200] width 189 height 15
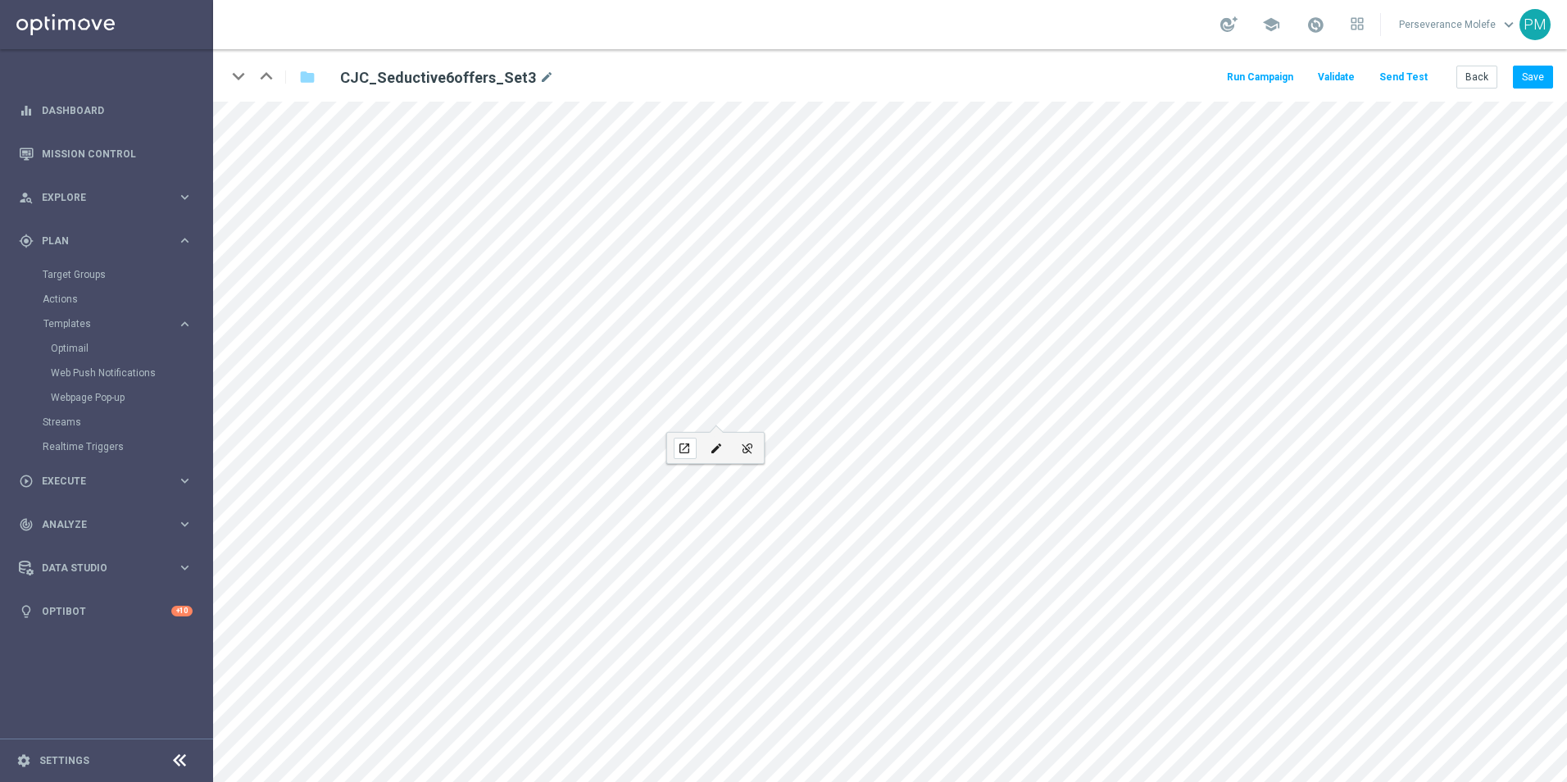
click at [678, 445] on icon "open_in_new" at bounding box center [684, 448] width 12 height 13
click at [1482, 85] on button "Back" at bounding box center [1477, 77] width 41 height 23
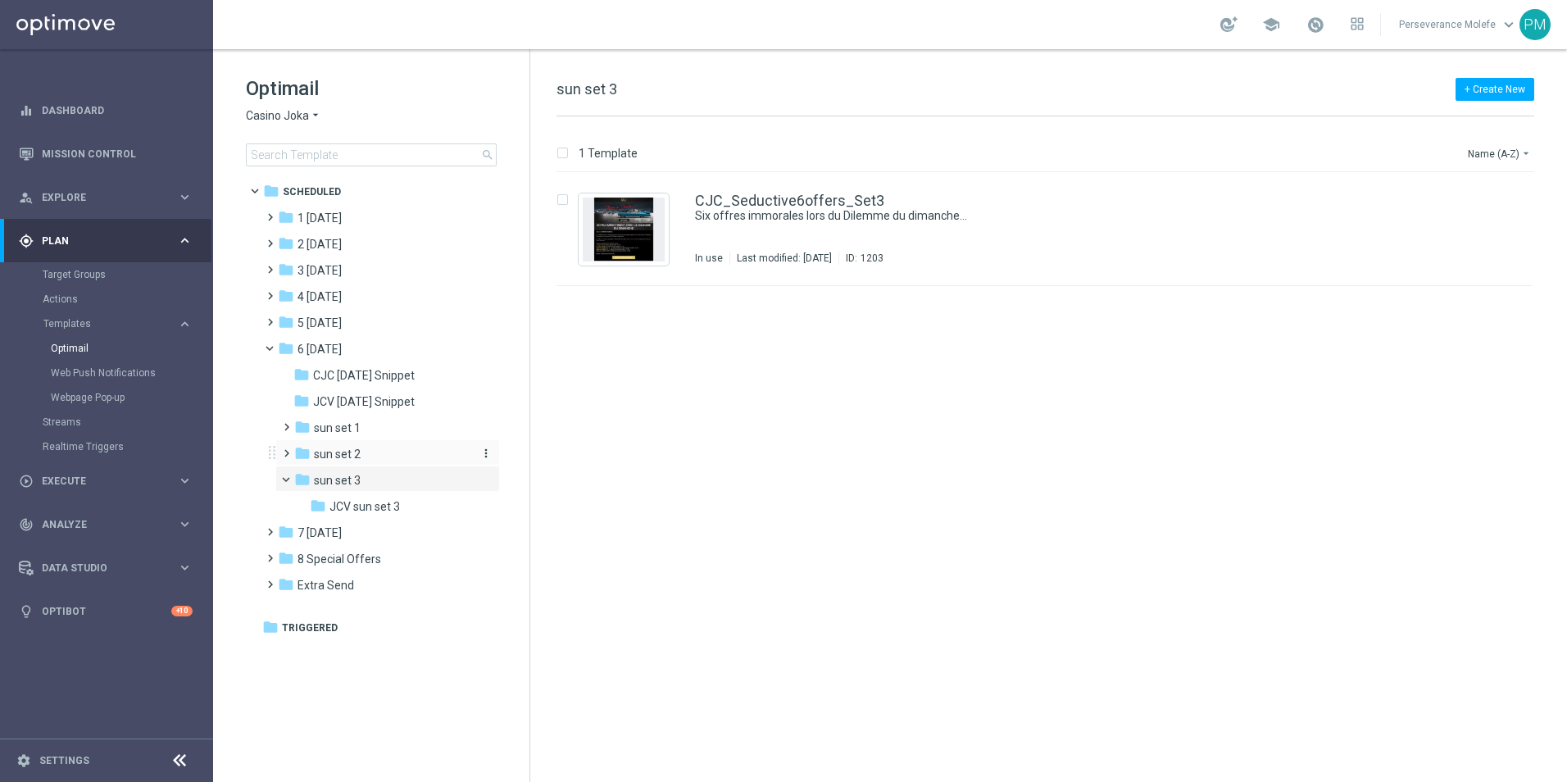
click at [374, 451] on div "folder sun set 2" at bounding box center [381, 454] width 175 height 19
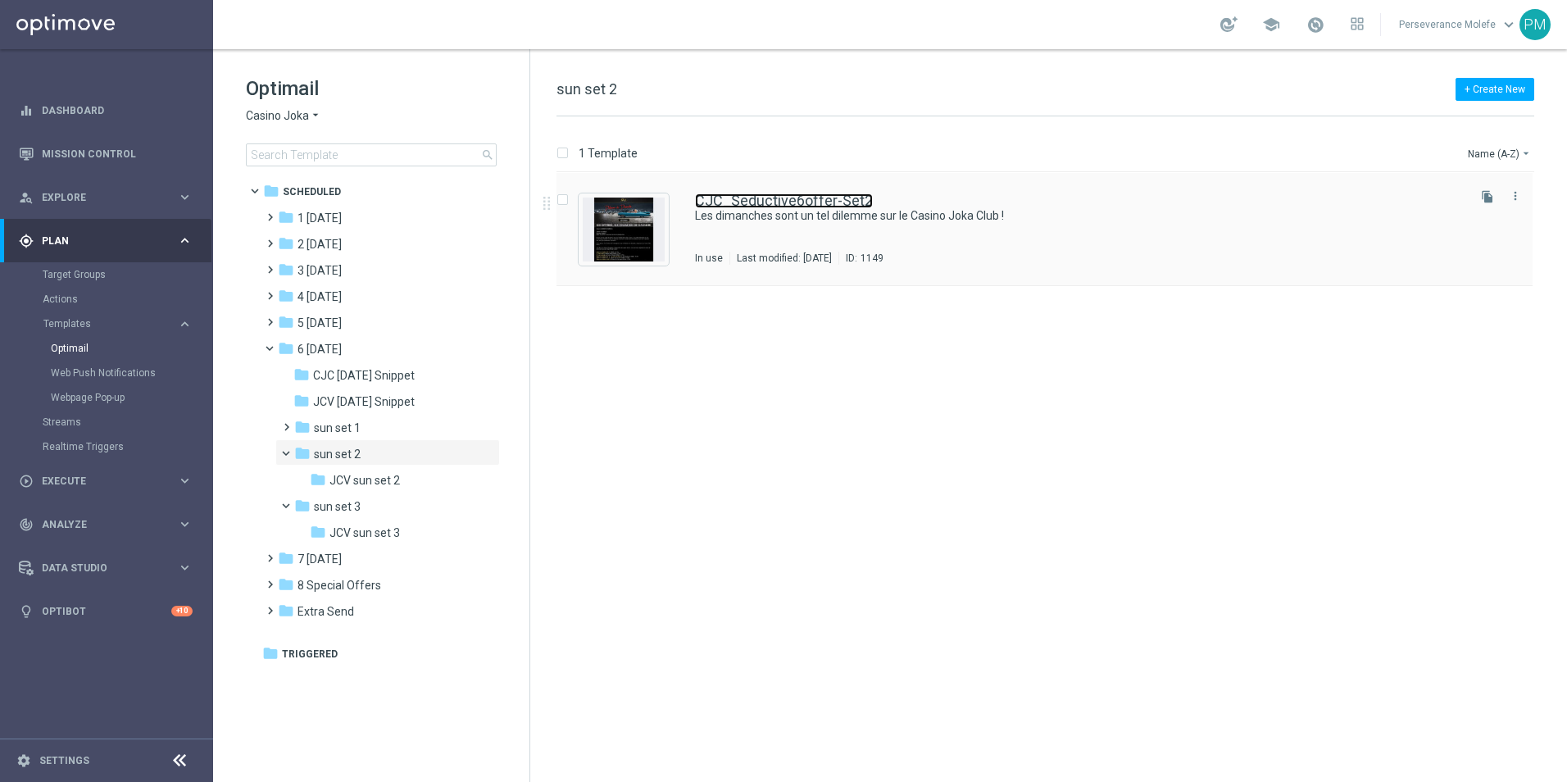
click at [839, 195] on link "CJC_Seductive6offer-Set2" at bounding box center [784, 200] width 178 height 15
